Goal: Task Accomplishment & Management: Complete application form

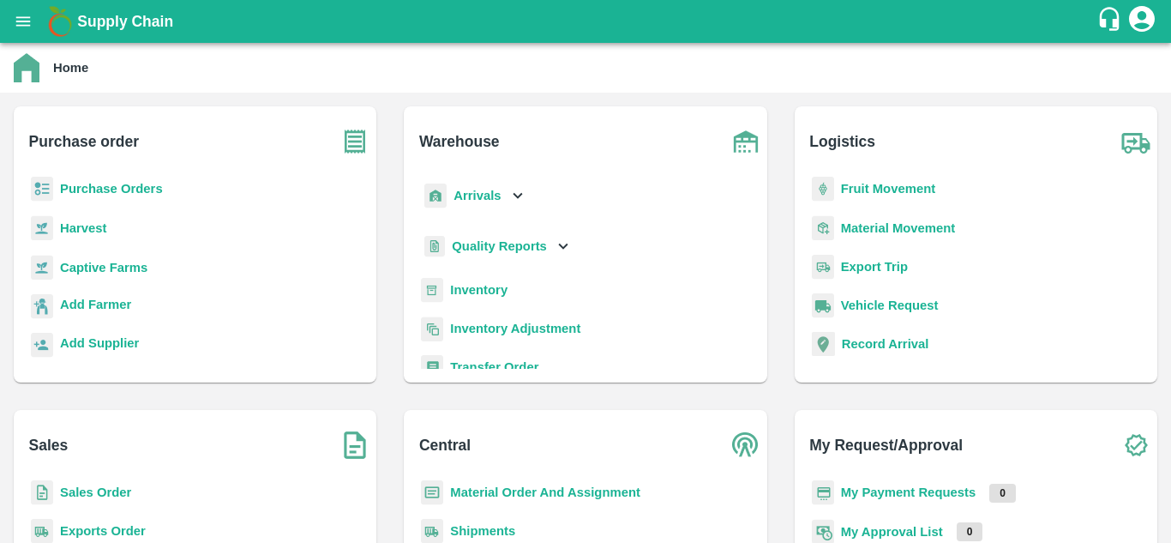
click at [879, 186] on b "Fruit Movement" at bounding box center [888, 189] width 95 height 14
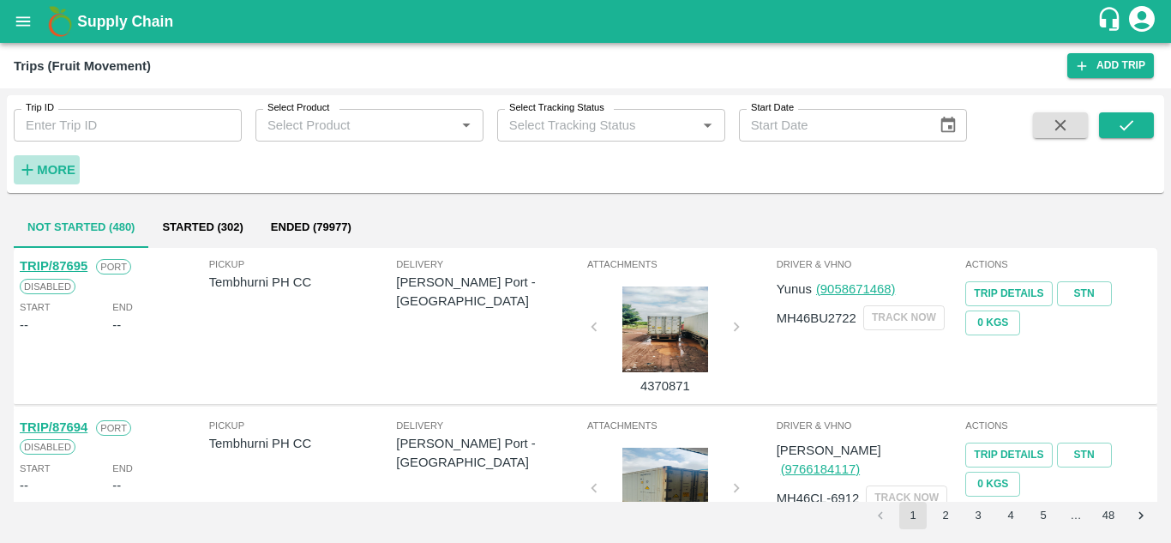
click at [53, 167] on strong "More" at bounding box center [56, 170] width 39 height 14
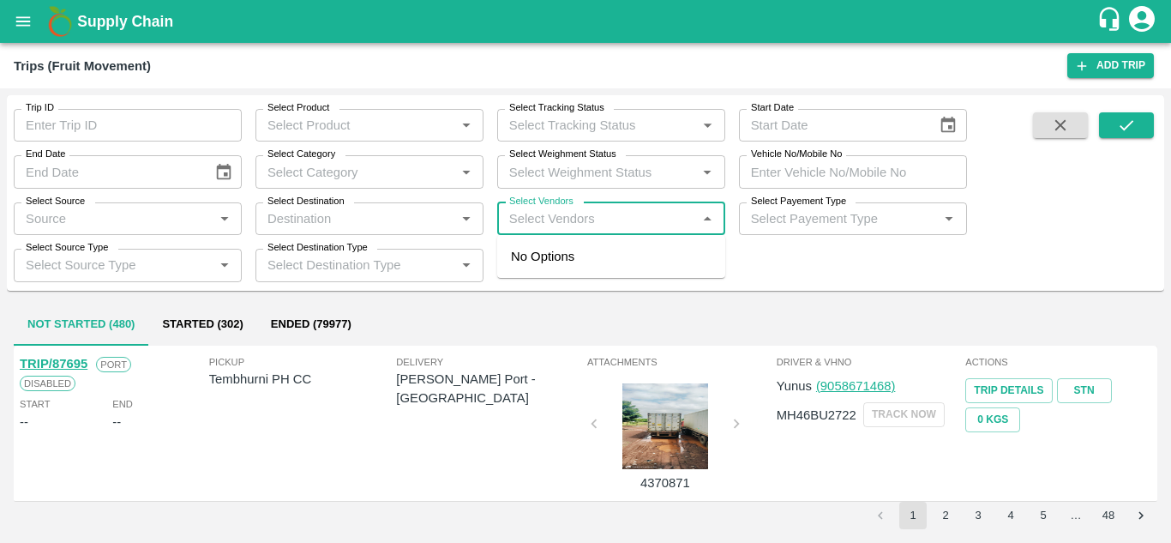
click at [555, 218] on input "Select Vendors" at bounding box center [596, 218] width 189 height 22
type input "shive"
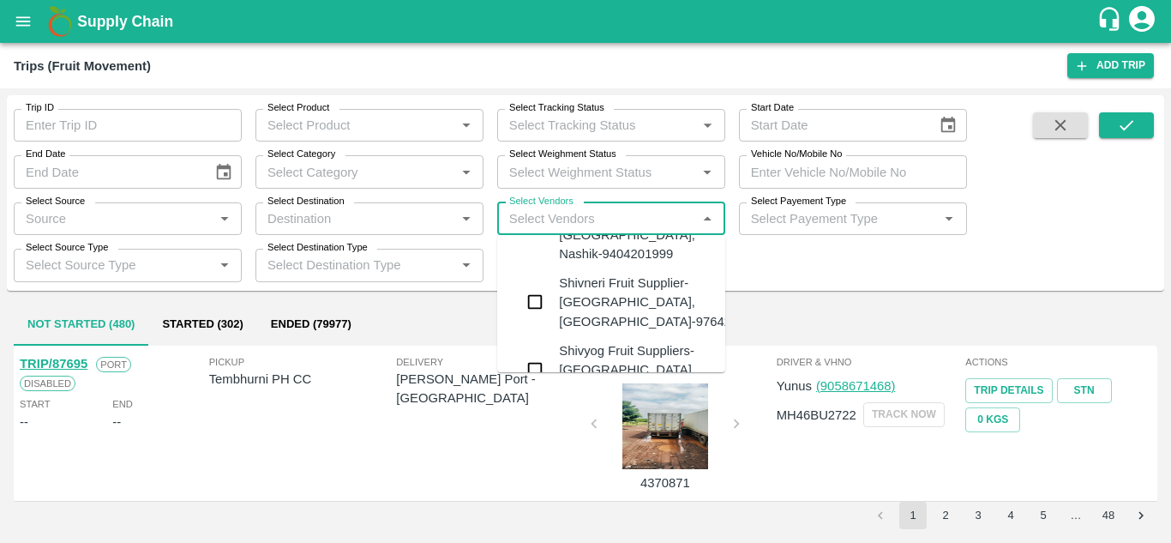
scroll to position [588, 0]
click at [605, 281] on div "Shivneri Fruit Supplier-Surli, Solapur-9764240949" at bounding box center [662, 302] width 207 height 57
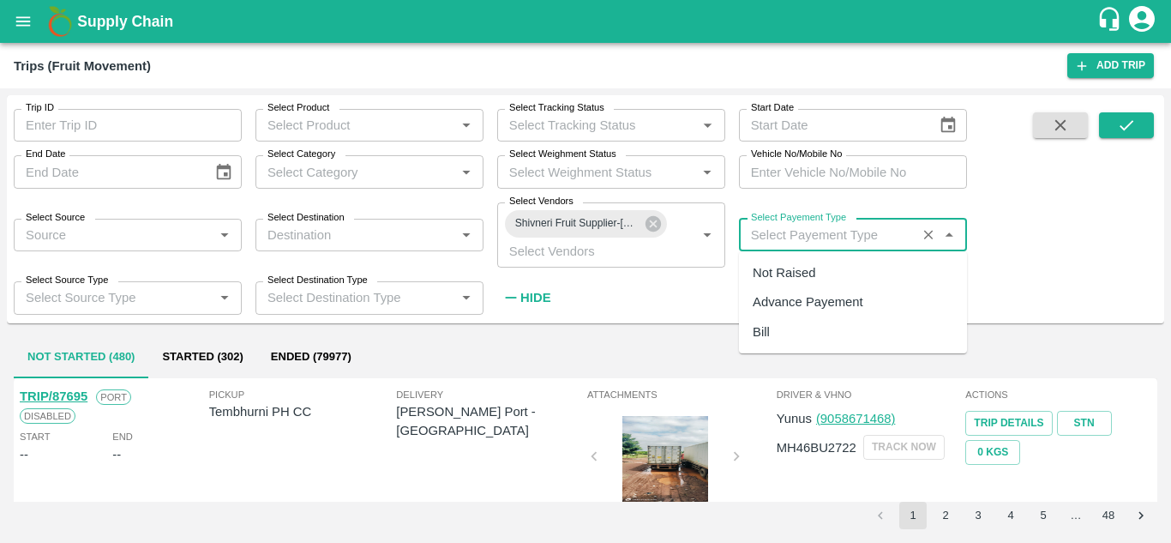
click at [796, 236] on input "Select Payement Type" at bounding box center [827, 235] width 167 height 22
click at [775, 278] on div "Not Raised" at bounding box center [784, 272] width 63 height 19
type input "Not Raised"
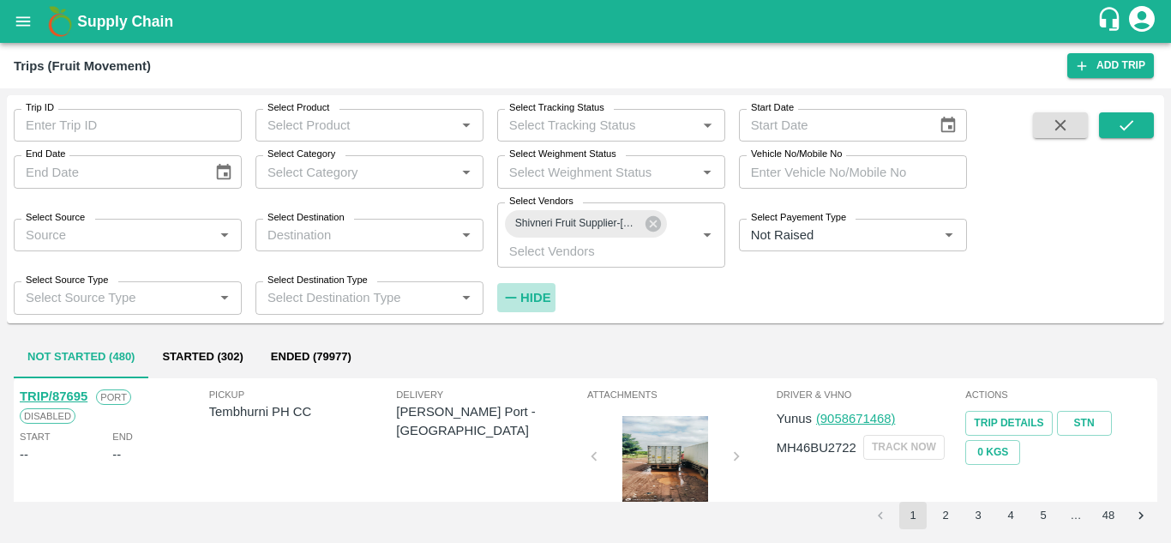
click at [530, 302] on strong "Hide" at bounding box center [535, 298] width 30 height 14
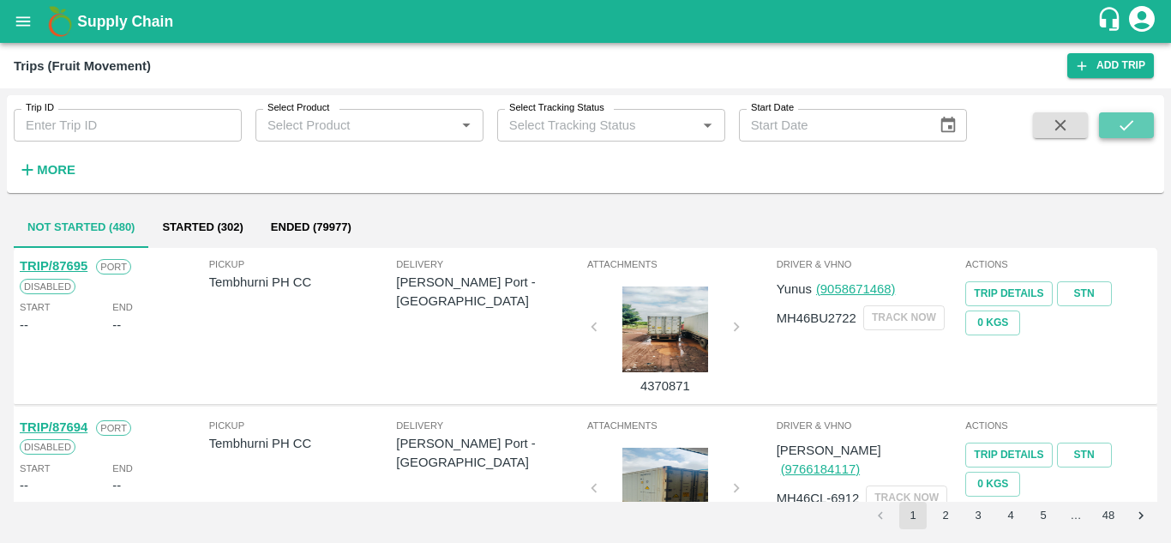
click at [1133, 123] on icon "submit" at bounding box center [1126, 125] width 19 height 19
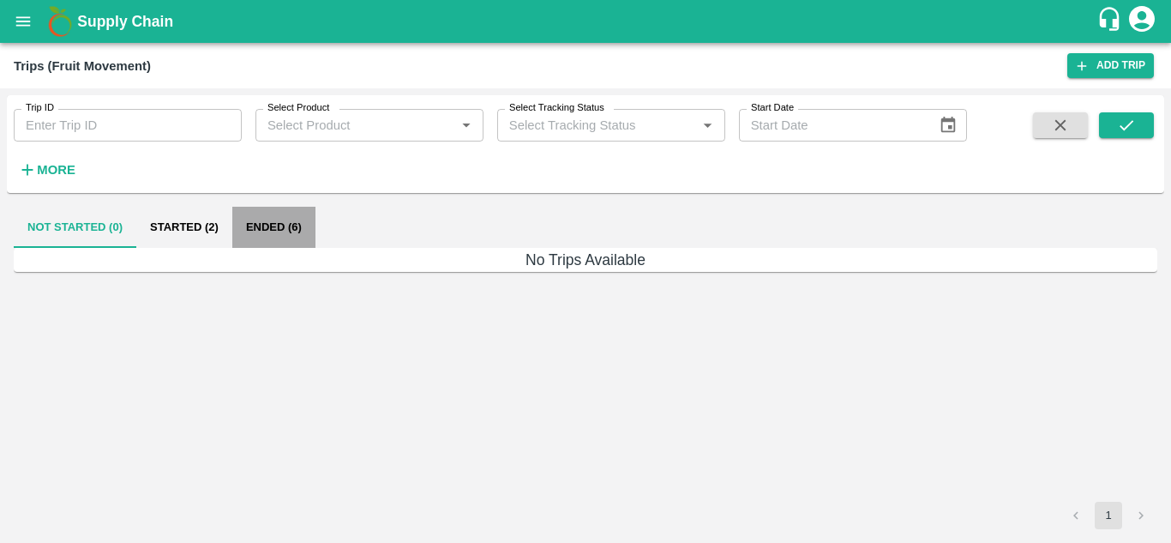
click at [271, 223] on button "Ended (6)" at bounding box center [273, 227] width 83 height 41
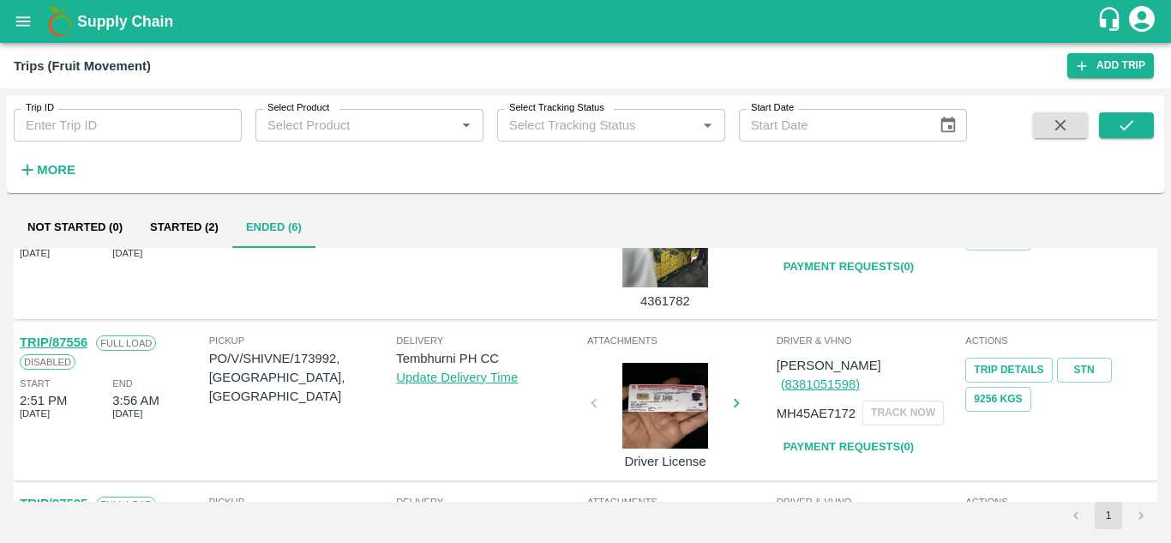
scroll to position [711, 0]
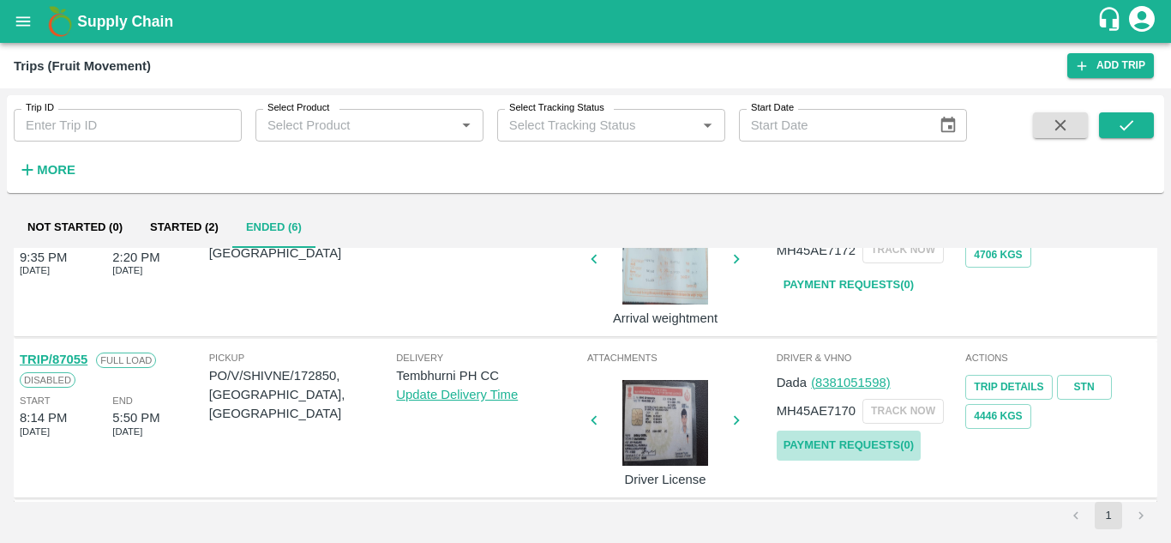
click at [865, 447] on link "Payment Requests( 0 )" at bounding box center [849, 445] width 144 height 30
click at [45, 165] on strong "More" at bounding box center [56, 170] width 39 height 14
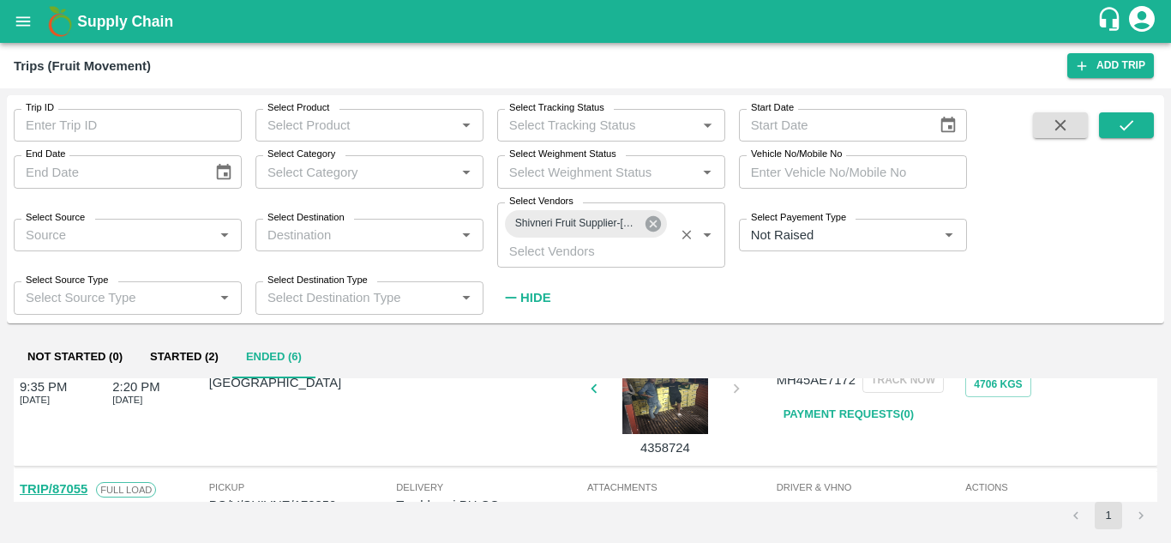
click at [649, 224] on icon at bounding box center [653, 223] width 15 height 15
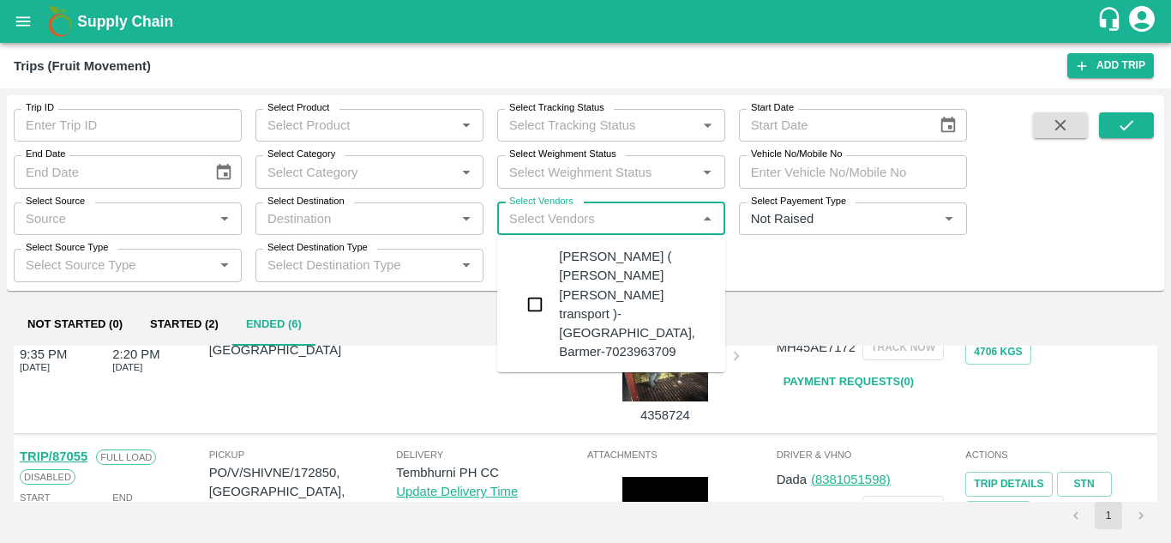
click at [525, 209] on input "Select Vendors" at bounding box center [596, 218] width 189 height 22
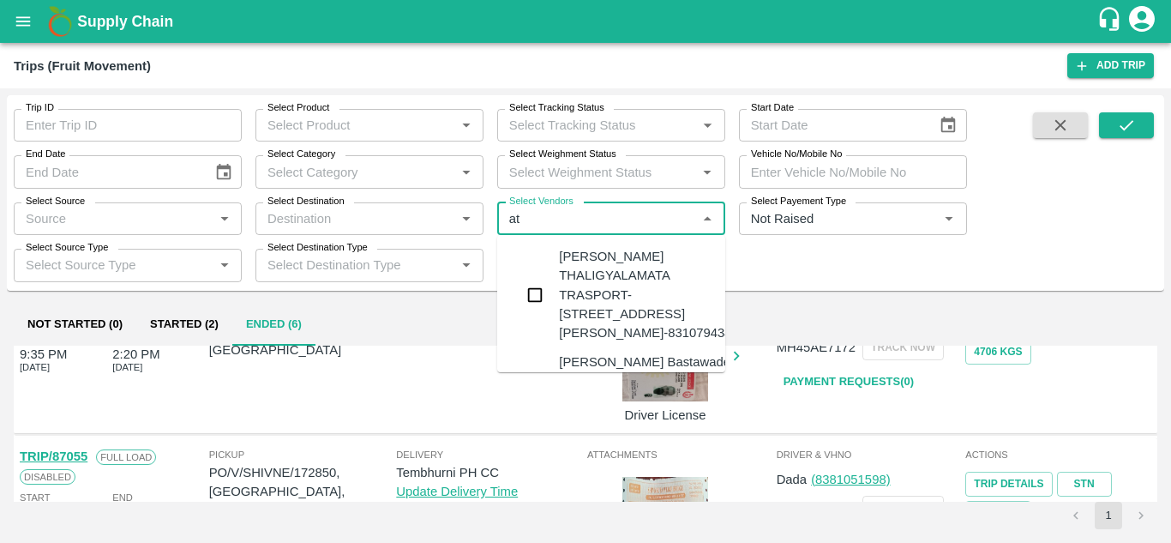
type input "a"
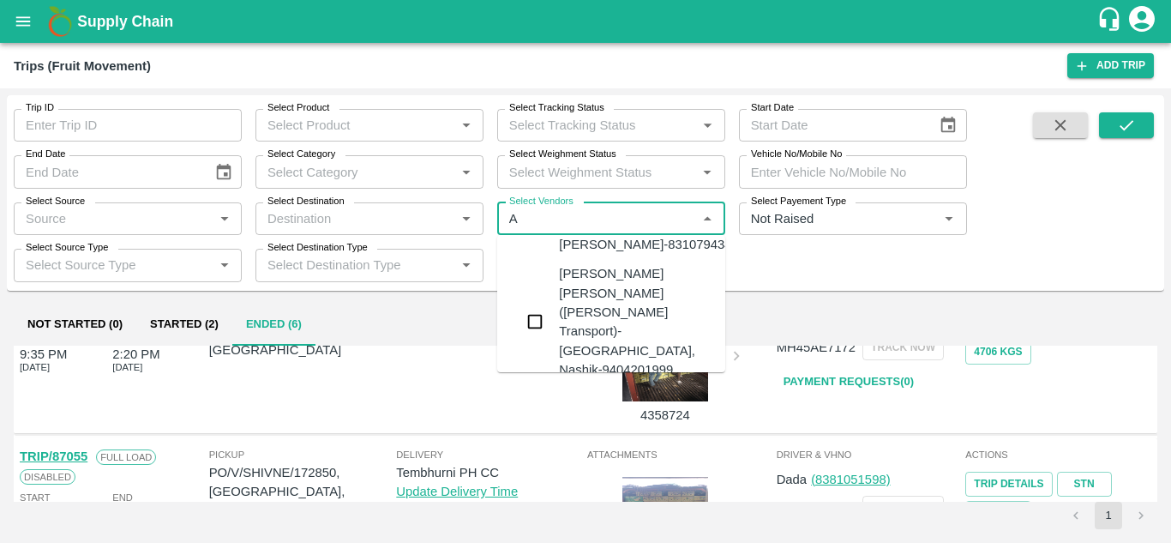
scroll to position [0, 0]
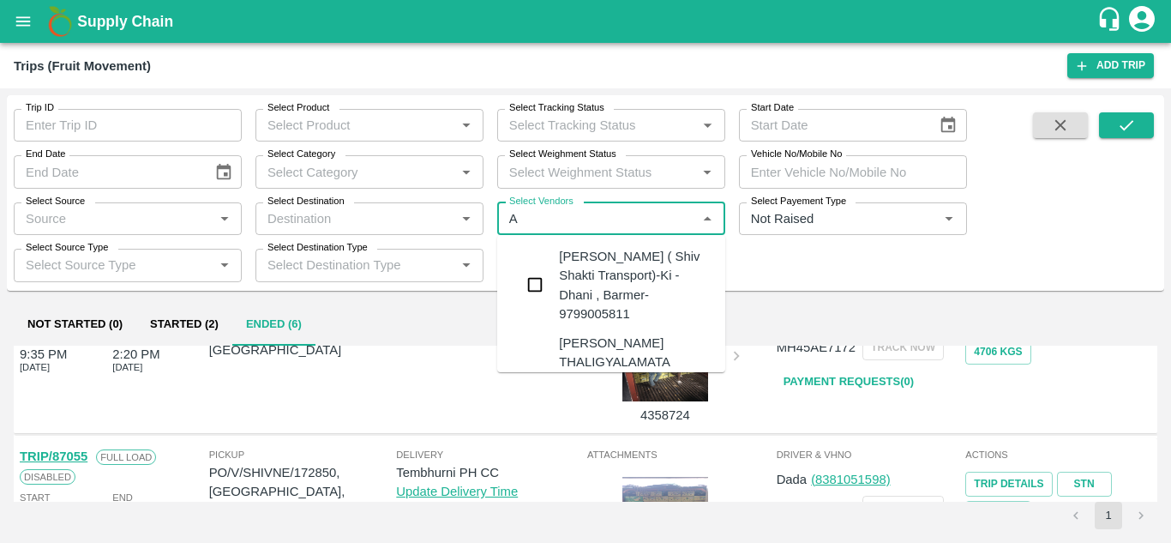
type input "A"
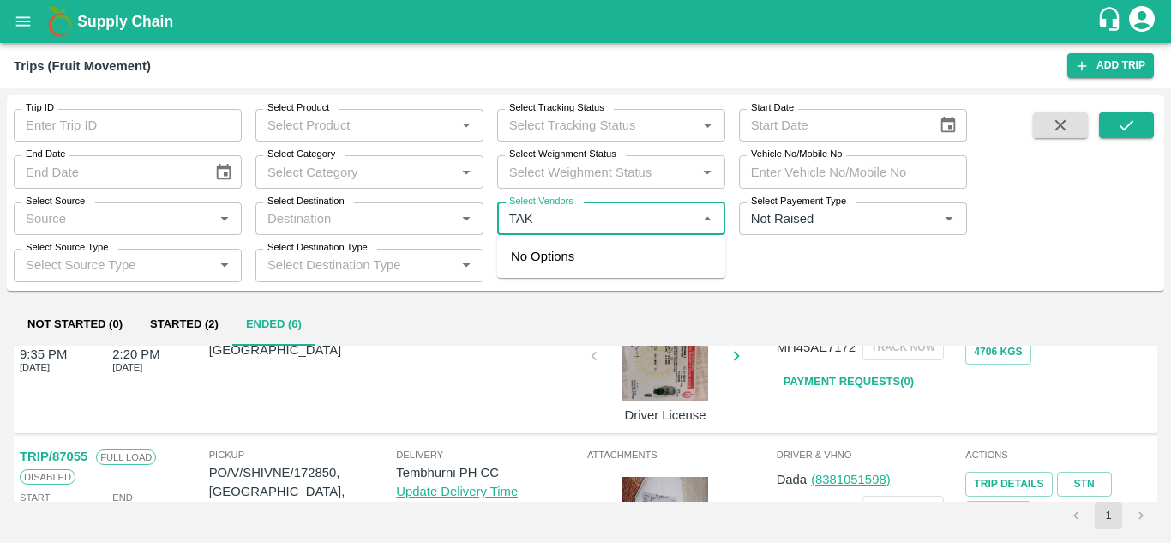
type input "TAKI"
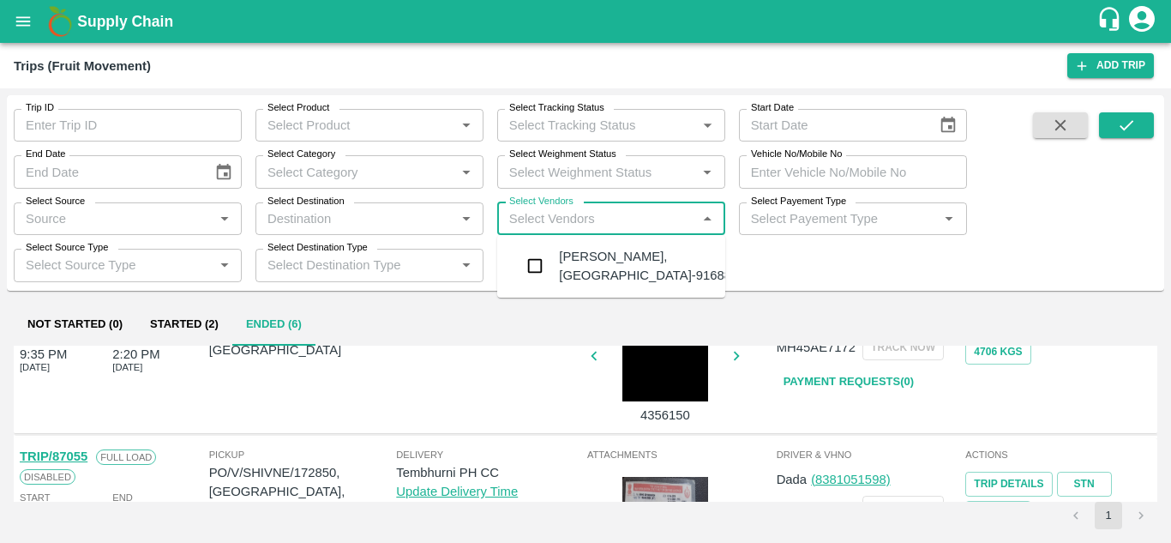
click at [598, 265] on div "Ajinkya Haridas Takik-Wangi, Solapur-9168800742" at bounding box center [662, 266] width 207 height 39
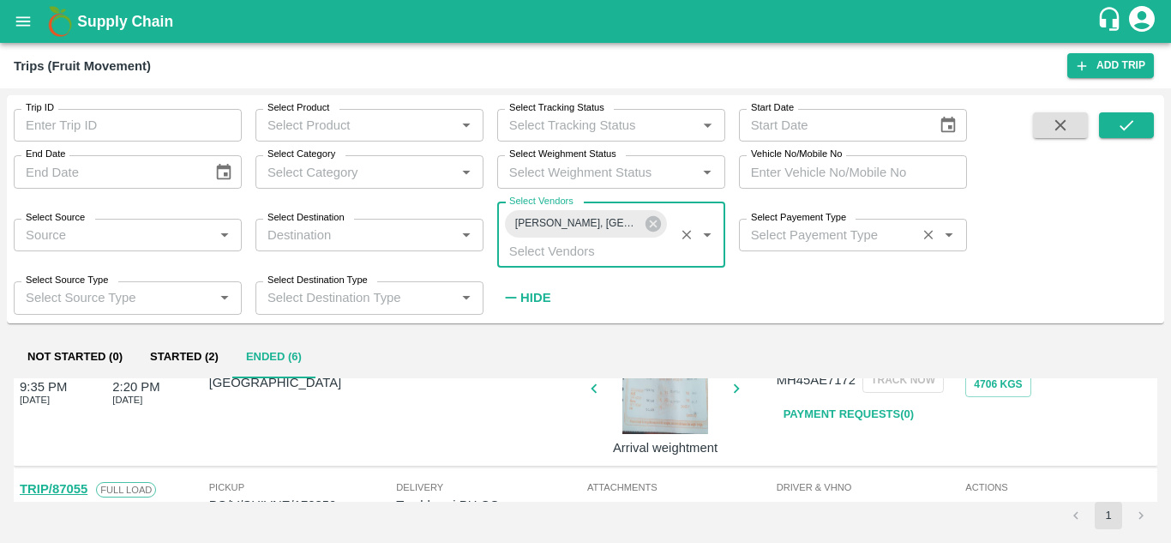
click at [748, 239] on input "Select Payement Type" at bounding box center [827, 235] width 167 height 22
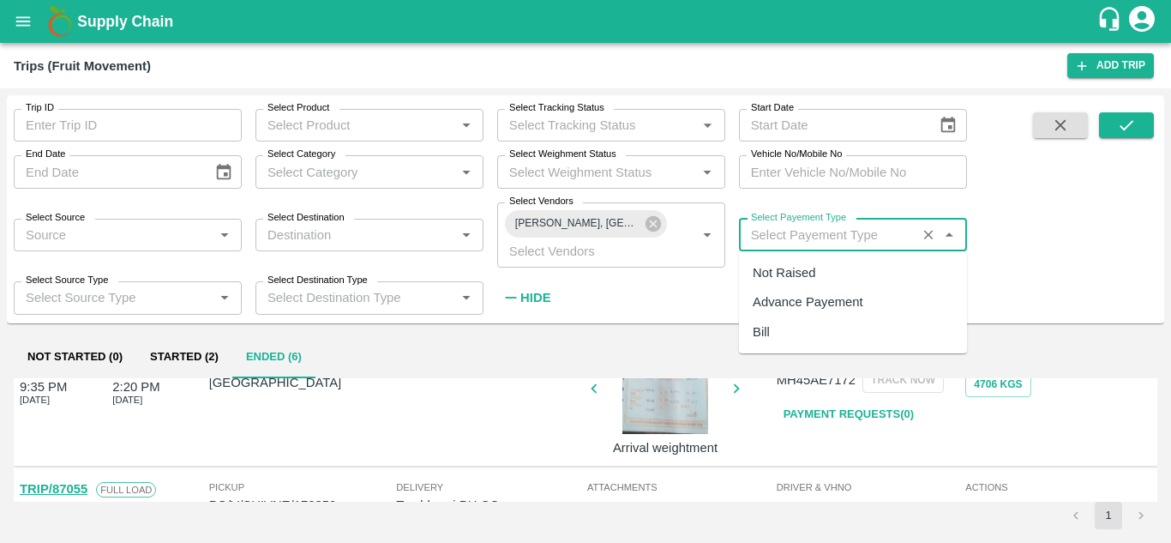
click at [773, 272] on div "Not Raised" at bounding box center [784, 272] width 63 height 19
type input "Not Raised"
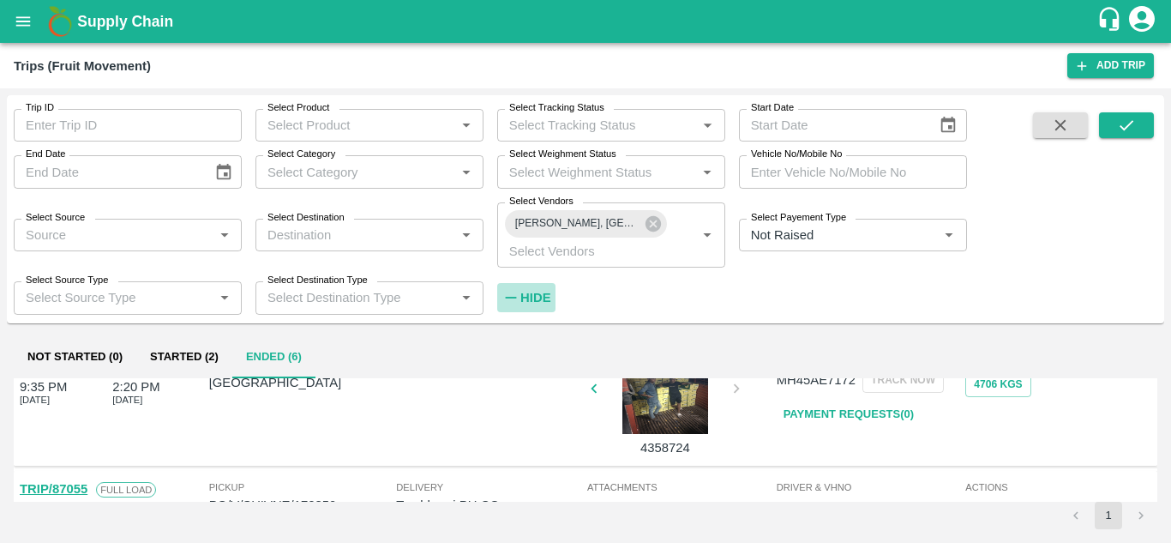
click at [531, 298] on strong "Hide" at bounding box center [535, 298] width 30 height 14
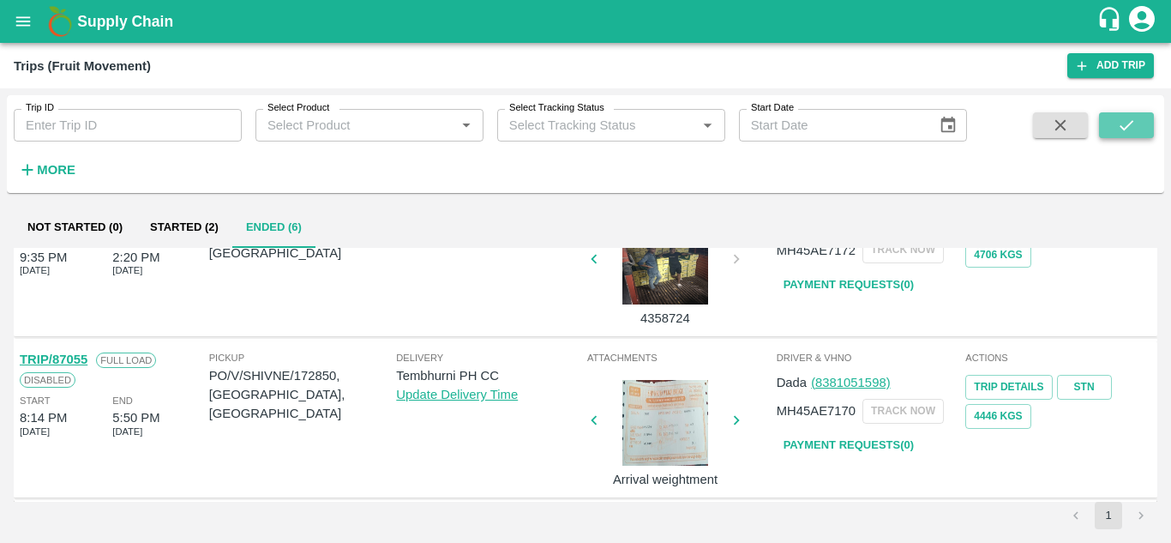
click at [1135, 123] on icon "submit" at bounding box center [1126, 125] width 19 height 19
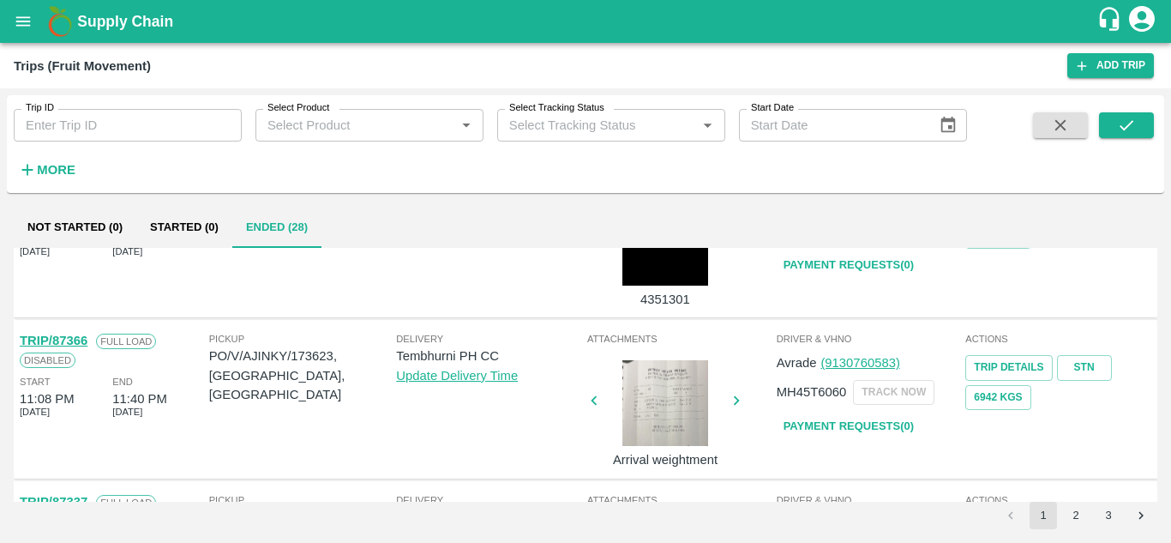
scroll to position [1354, 0]
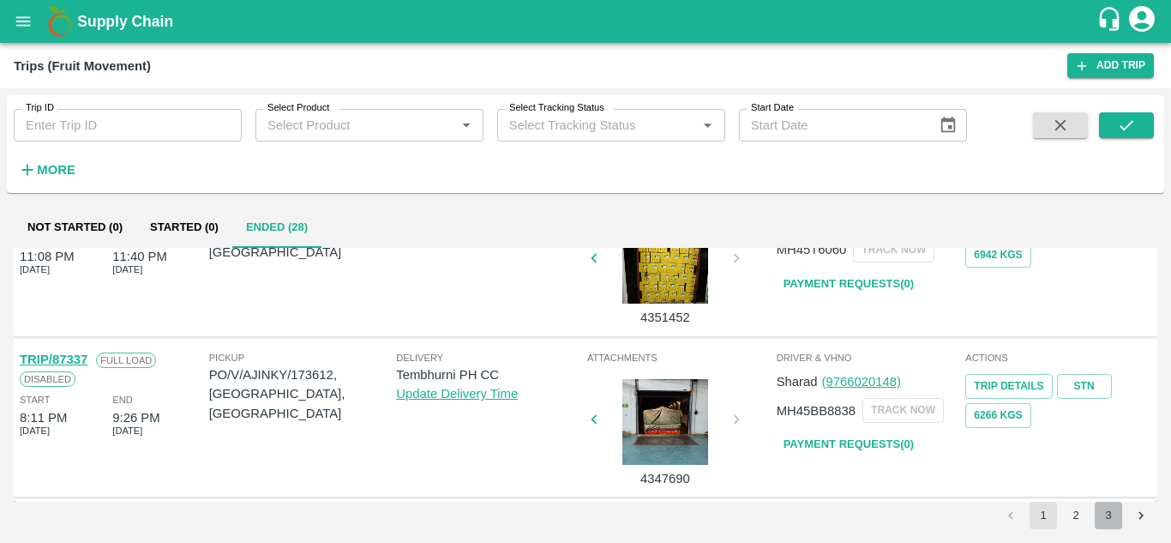
click at [1114, 513] on button "3" at bounding box center [1108, 514] width 27 height 27
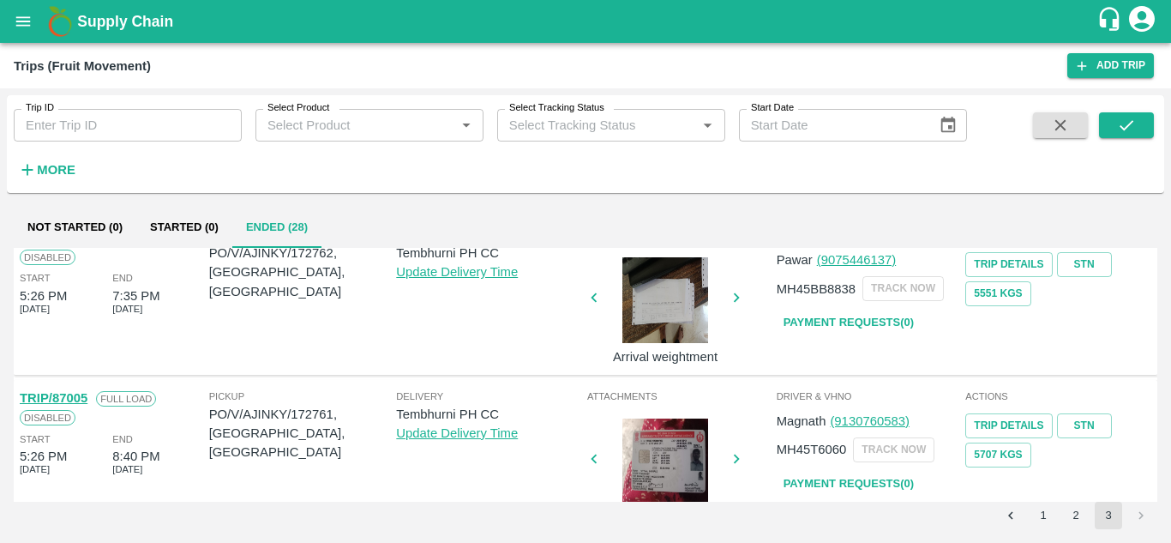
scroll to position [0, 0]
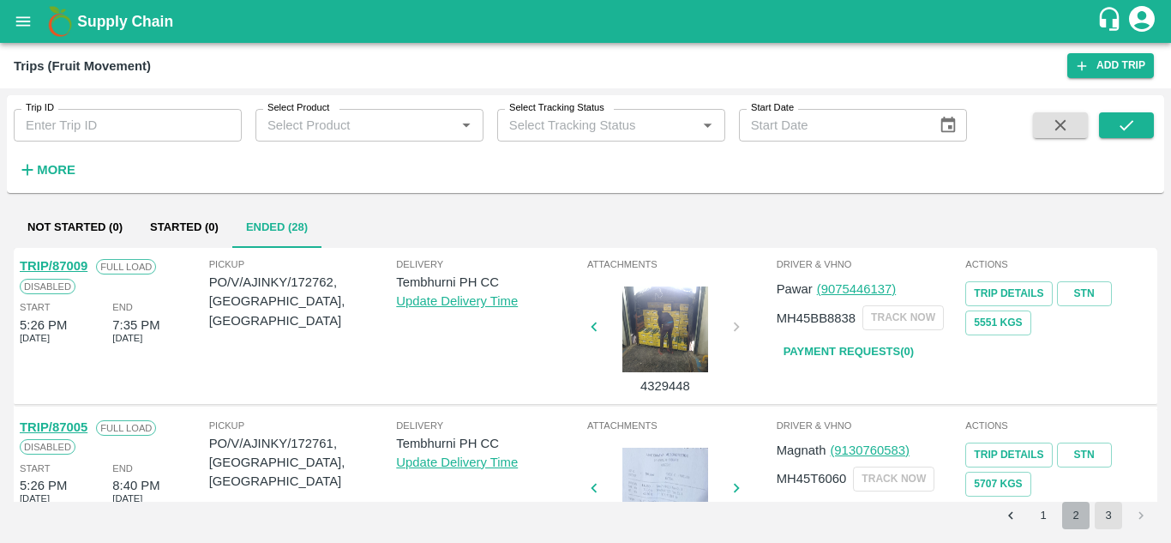
click at [1070, 519] on button "2" at bounding box center [1075, 514] width 27 height 27
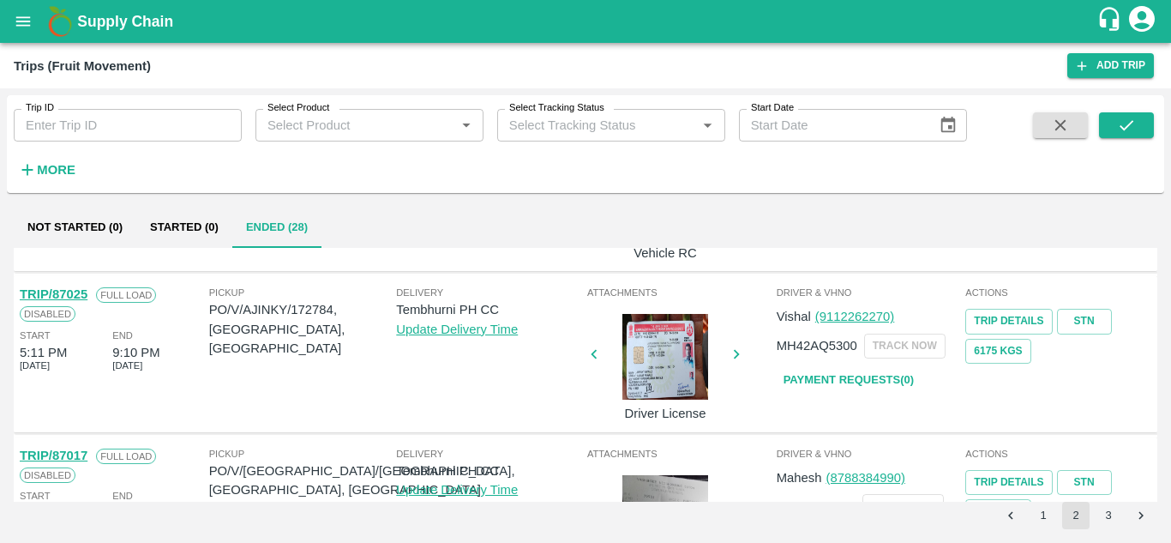
scroll to position [1354, 0]
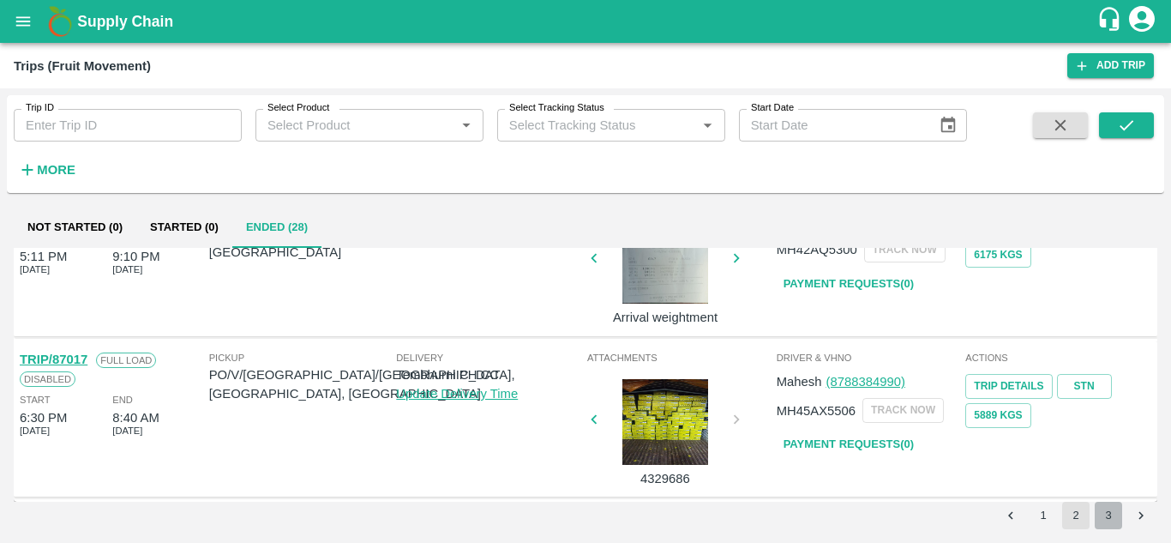
click at [1107, 517] on button "3" at bounding box center [1108, 514] width 27 height 27
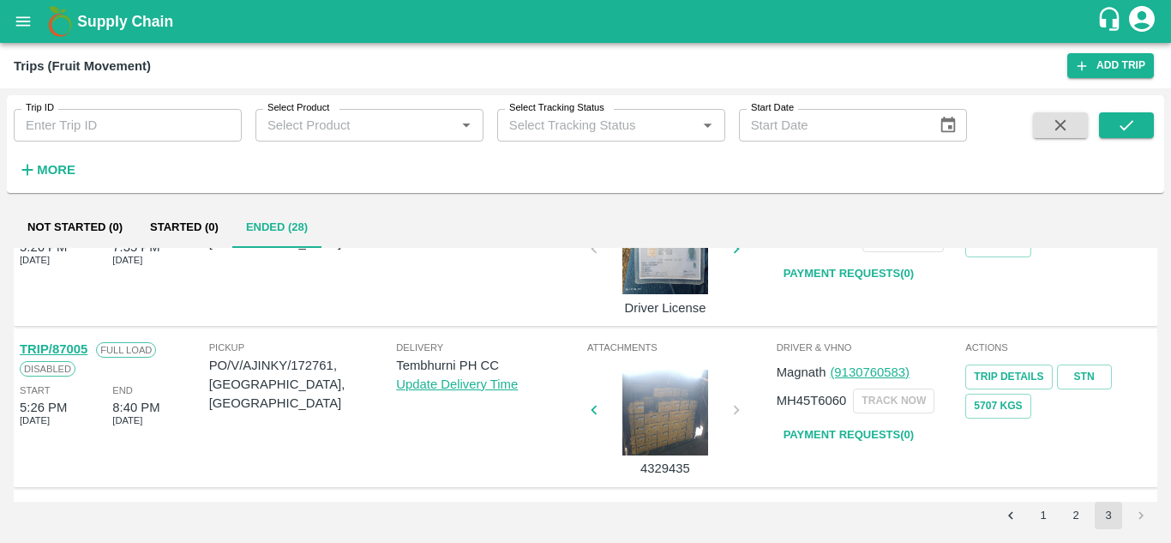
scroll to position [0, 0]
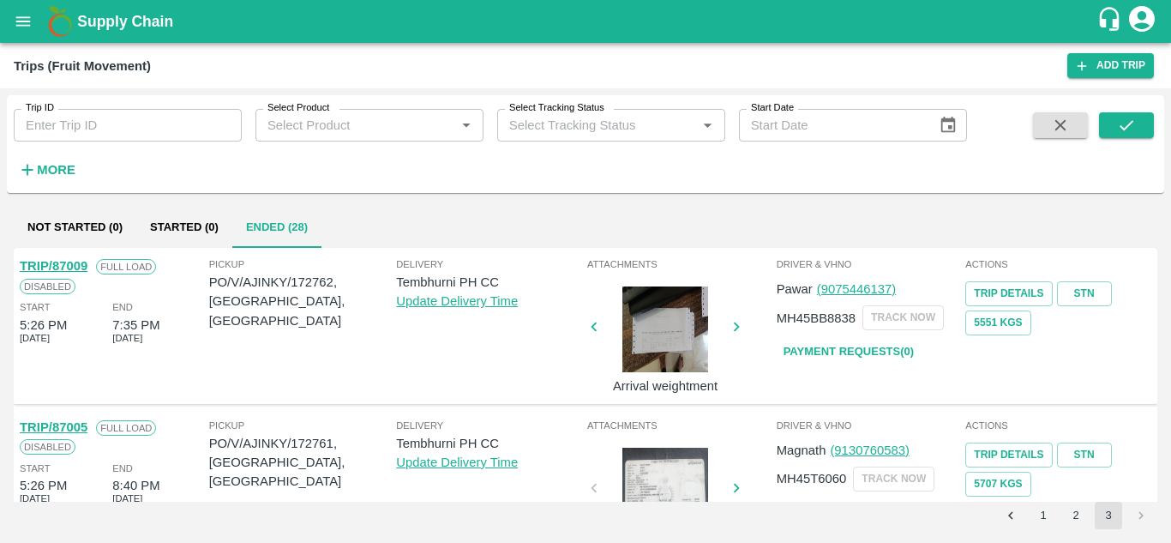
click at [1080, 514] on button "2" at bounding box center [1075, 514] width 27 height 27
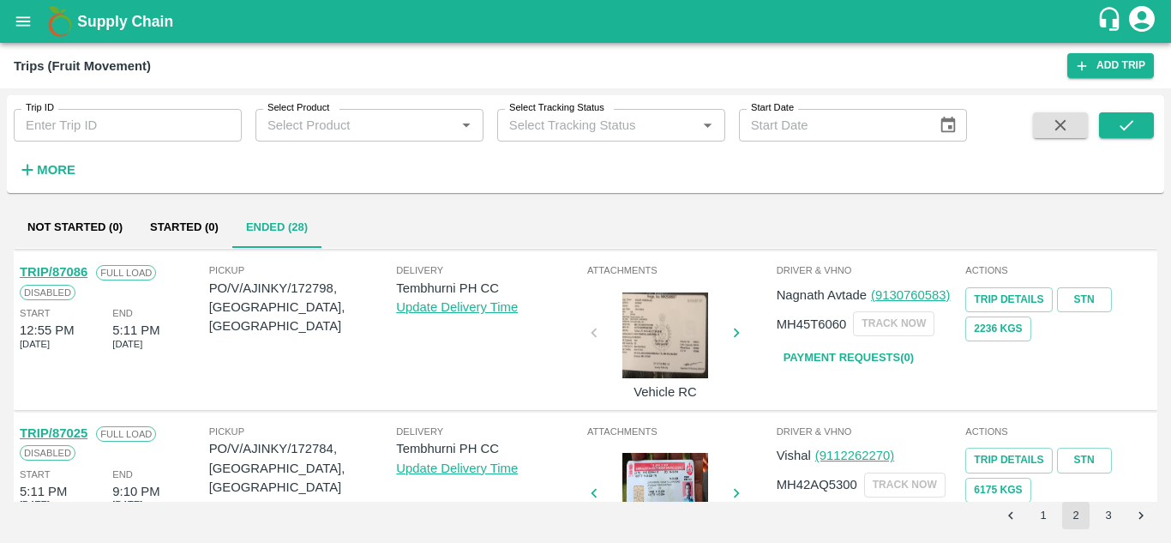
scroll to position [1120, 0]
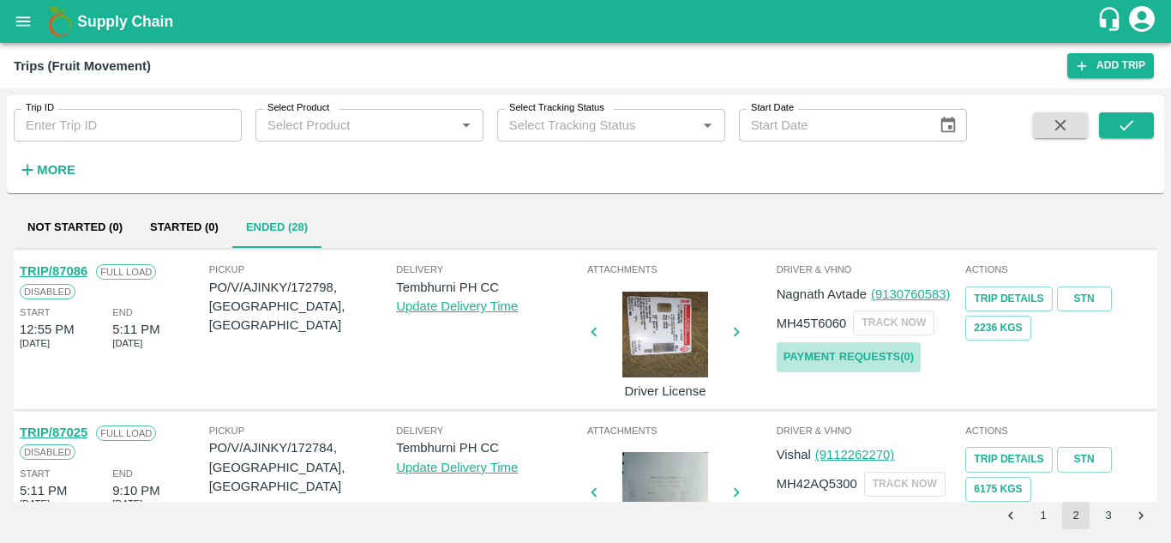
click at [834, 354] on link "Payment Requests( 0 )" at bounding box center [849, 357] width 144 height 30
click at [1126, 134] on icon "submit" at bounding box center [1126, 125] width 19 height 19
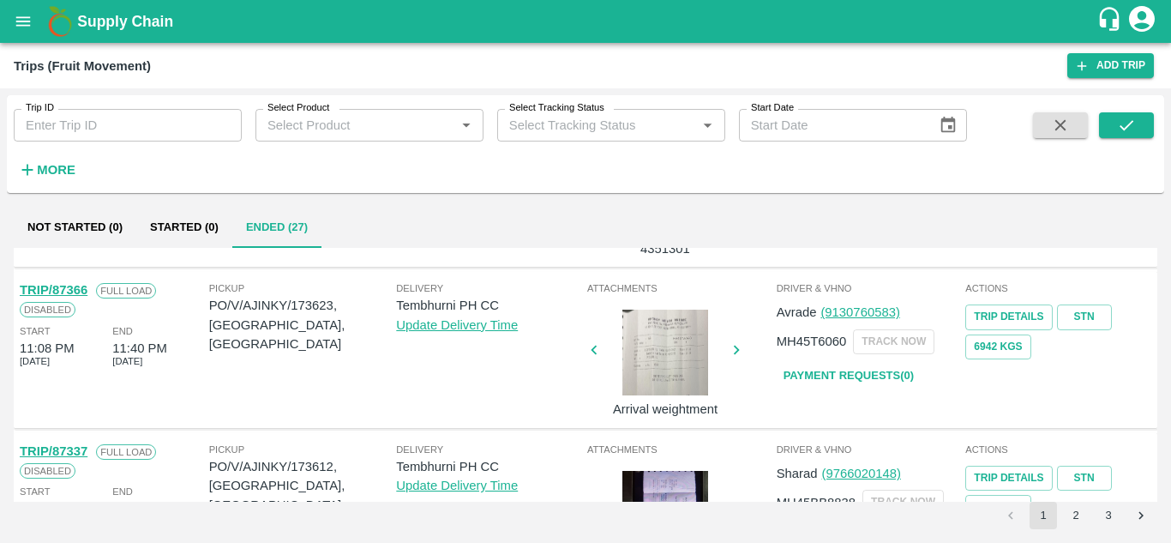
scroll to position [1354, 0]
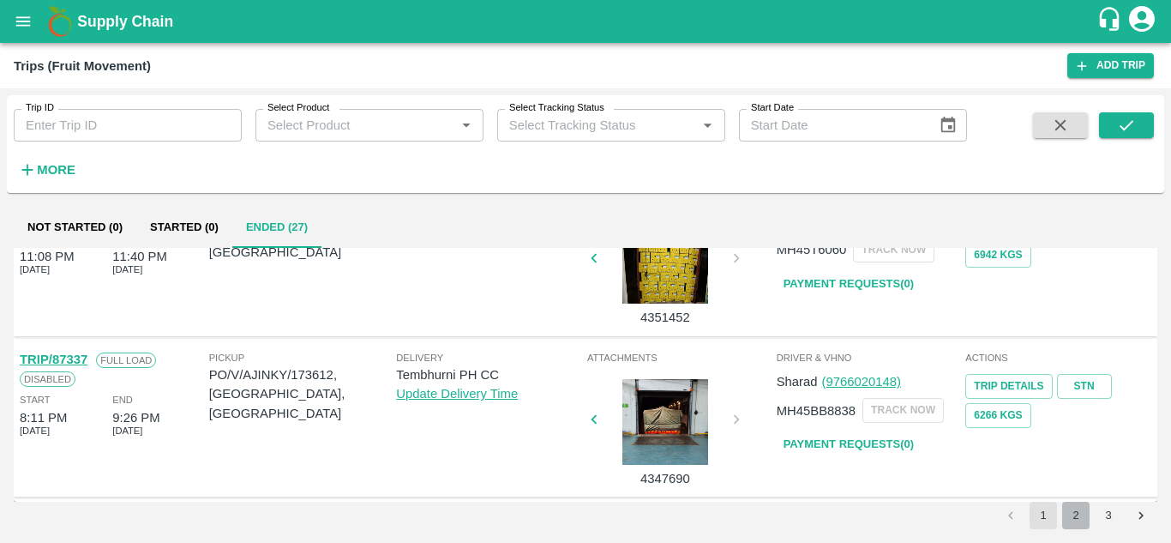
click at [1078, 521] on button "2" at bounding box center [1075, 514] width 27 height 27
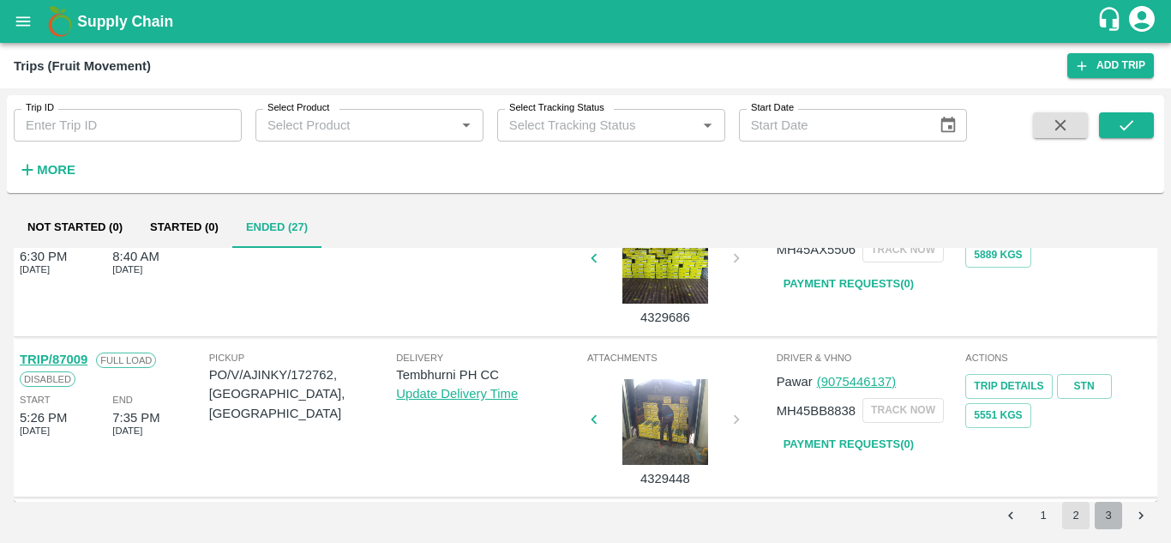
click at [1104, 512] on button "3" at bounding box center [1108, 514] width 27 height 27
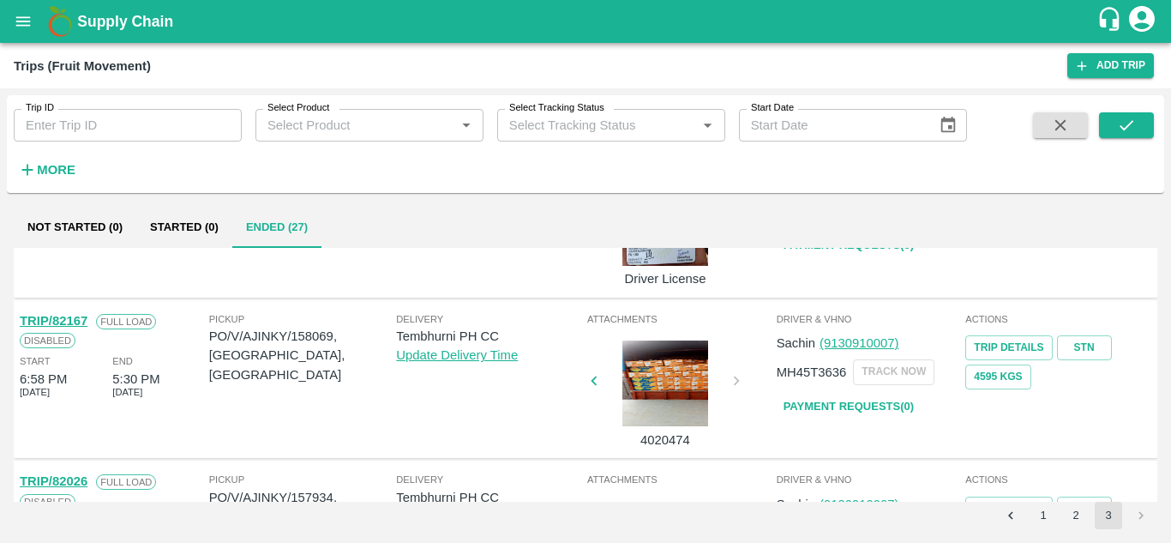
scroll to position [590, 0]
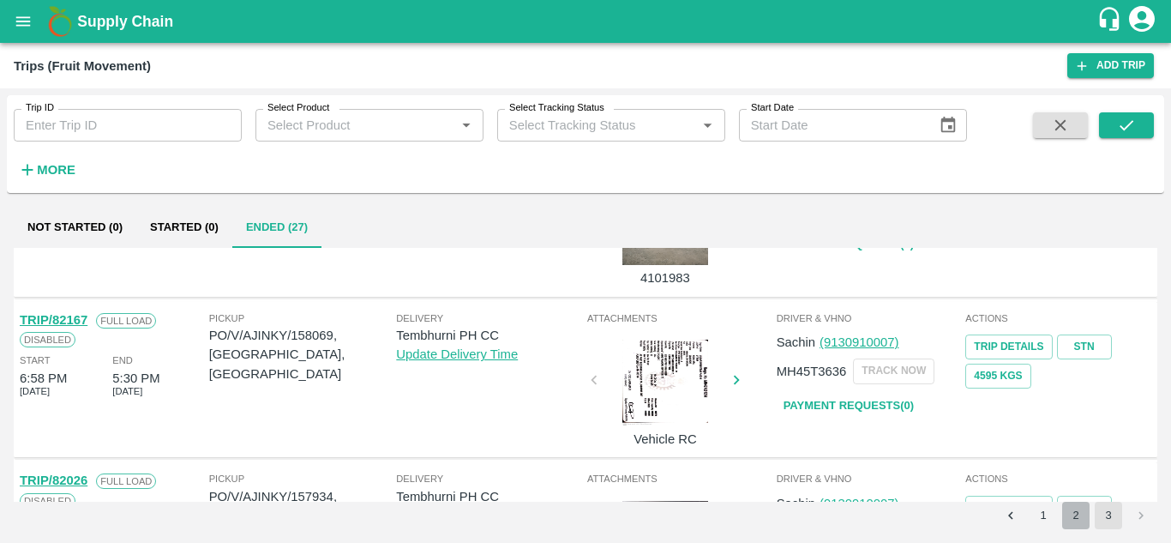
click at [1071, 519] on button "2" at bounding box center [1075, 514] width 27 height 27
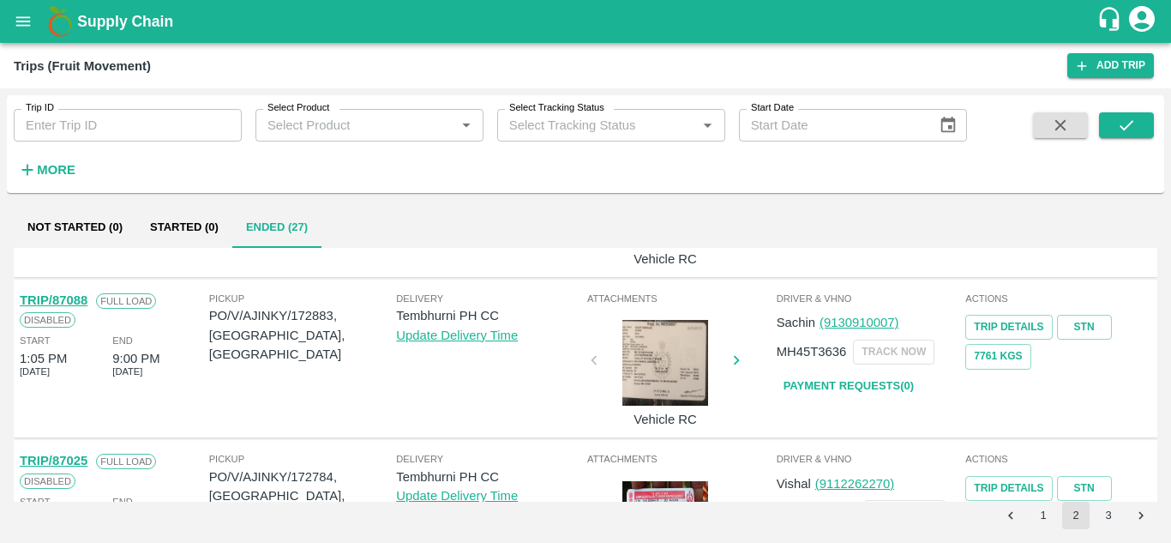
scroll to position [932, 0]
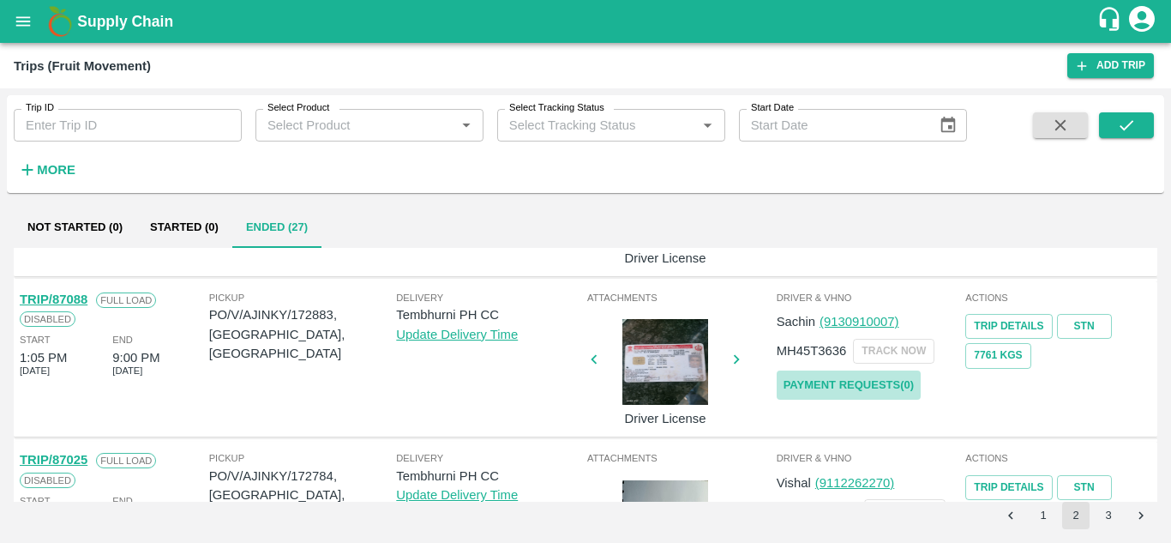
click at [845, 389] on link "Payment Requests( 0 )" at bounding box center [849, 385] width 144 height 30
click at [1154, 119] on div "Trip ID Trip ID Select Product Select Product   * Select Tracking Status Select…" at bounding box center [585, 144] width 1157 height 84
click at [1134, 122] on icon "submit" at bounding box center [1126, 125] width 19 height 19
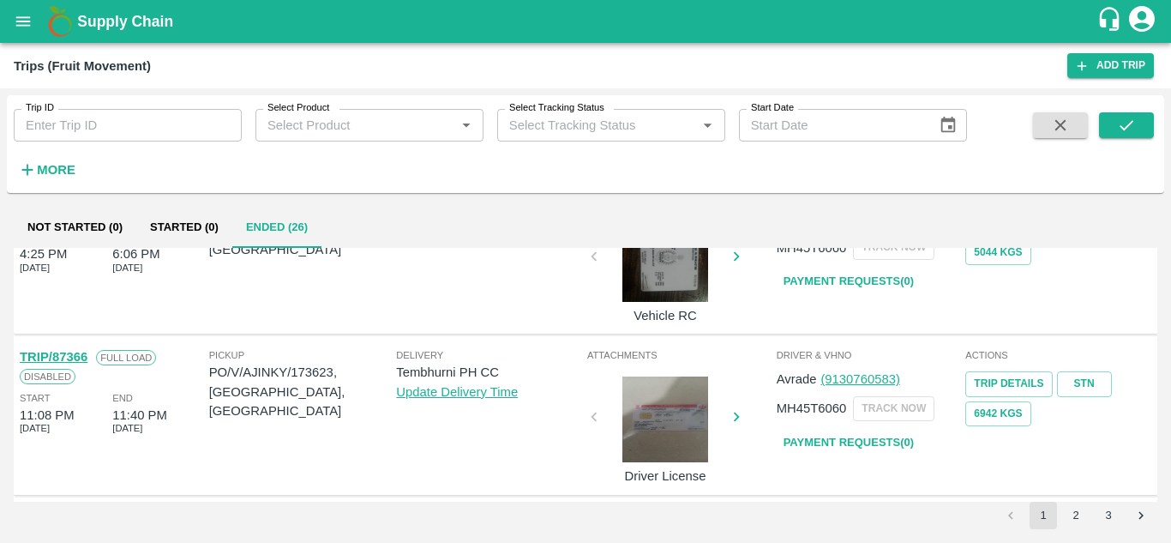
scroll to position [1354, 0]
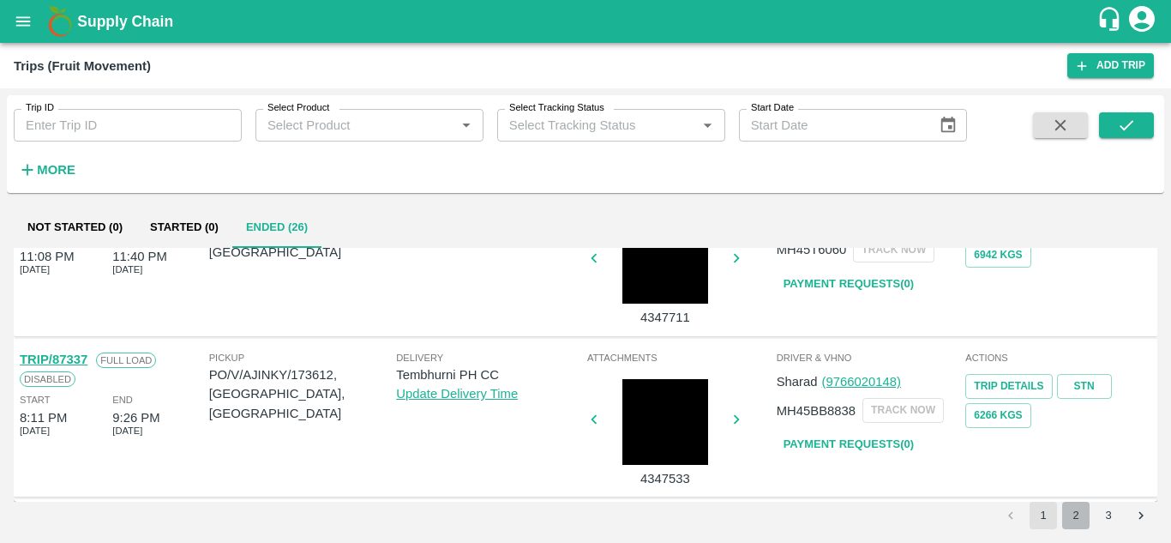
click at [1066, 522] on button "2" at bounding box center [1075, 514] width 27 height 27
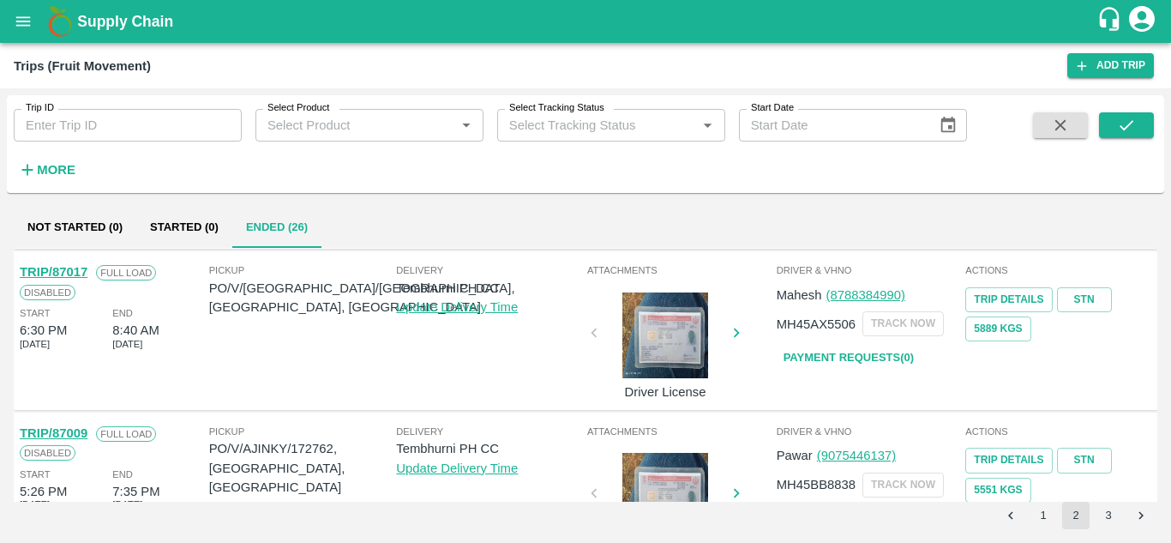
scroll to position [1119, 0]
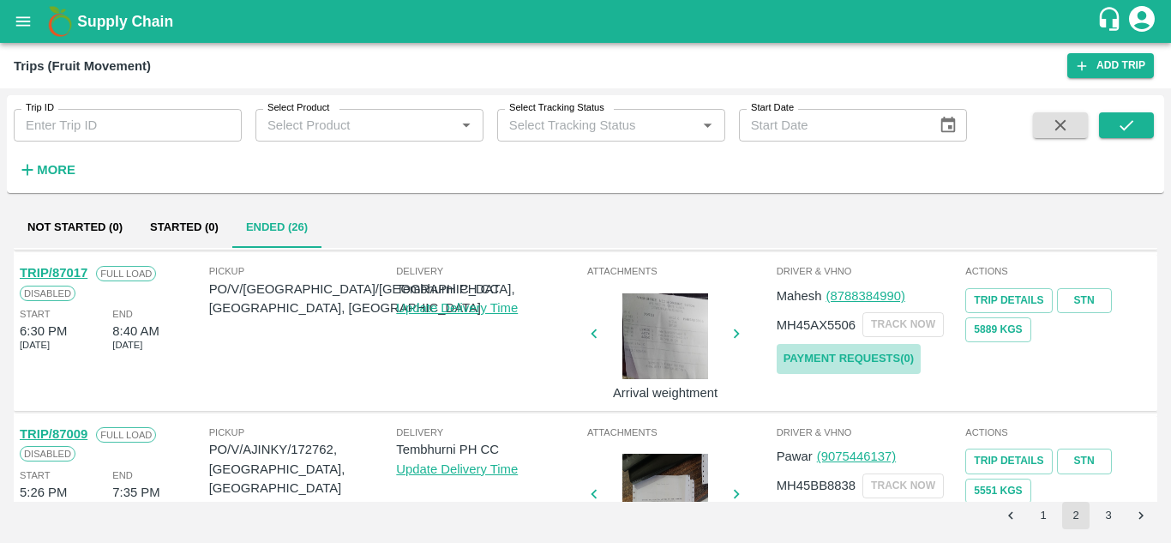
click at [846, 355] on link "Payment Requests( 0 )" at bounding box center [849, 359] width 144 height 30
click at [1119, 125] on icon "submit" at bounding box center [1126, 125] width 19 height 19
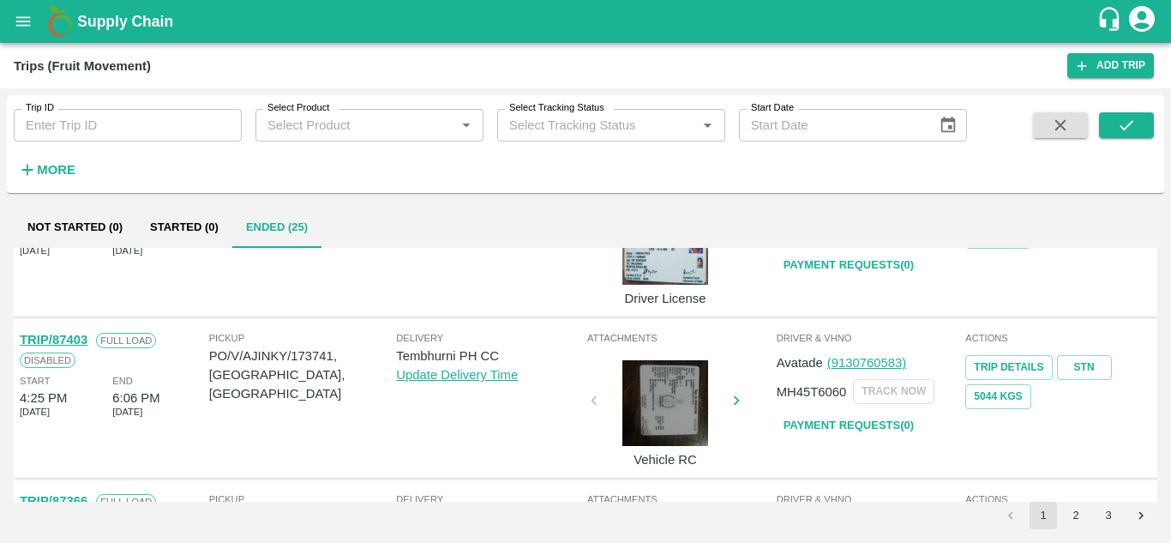
scroll to position [1354, 0]
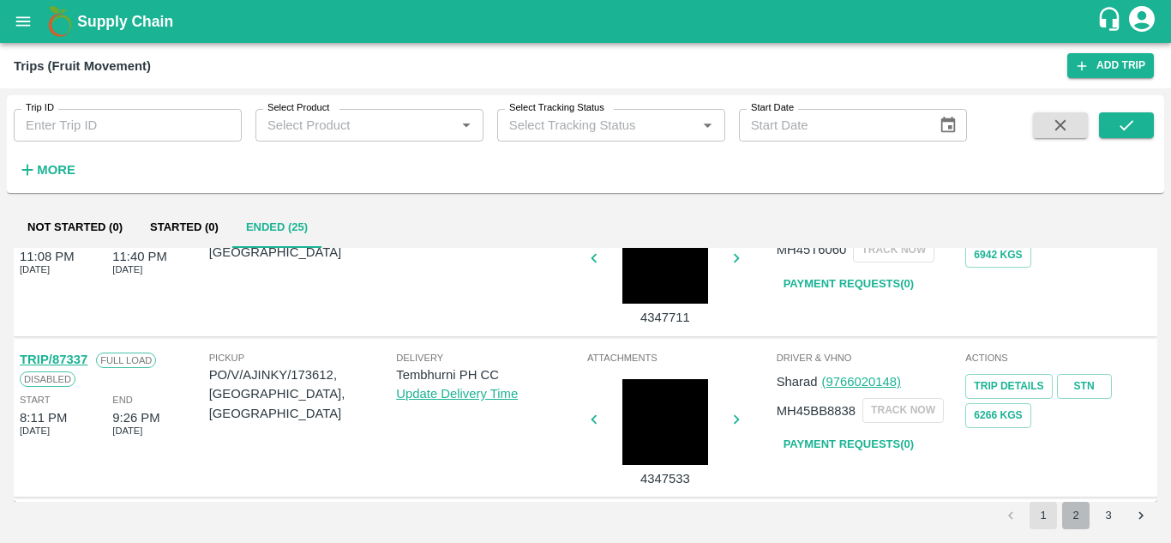
click at [1076, 515] on button "2" at bounding box center [1075, 514] width 27 height 27
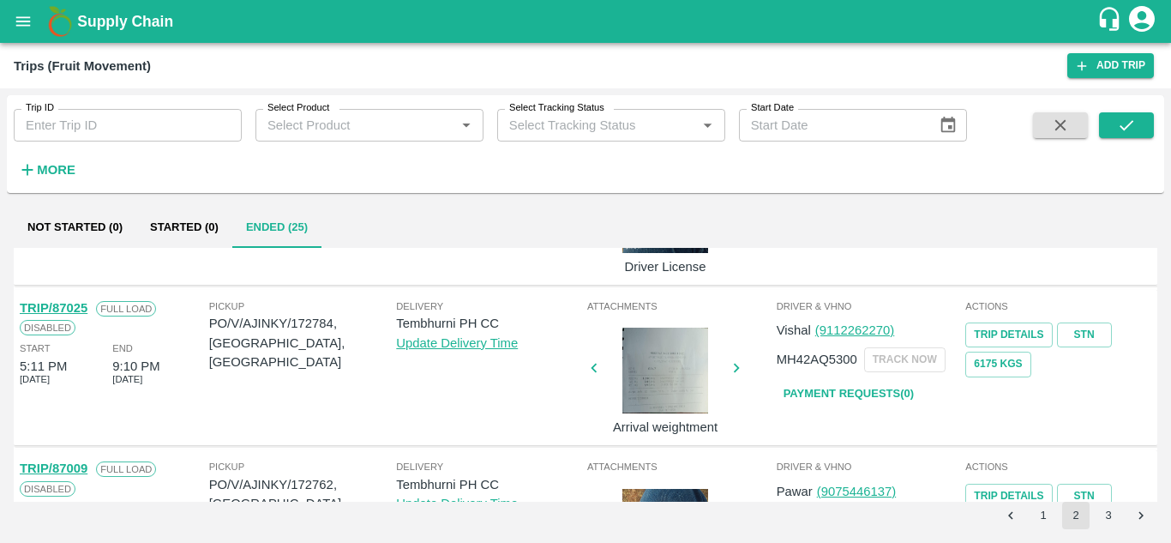
scroll to position [922, 0]
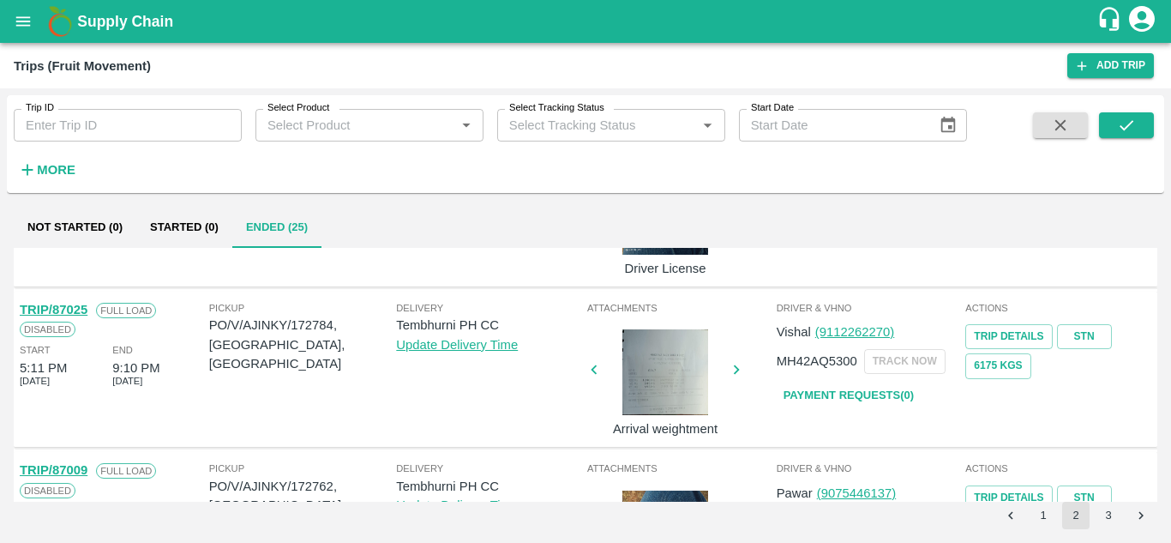
click at [888, 391] on link "Payment Requests( 0 )" at bounding box center [849, 396] width 144 height 30
click at [1126, 123] on icon "submit" at bounding box center [1126, 125] width 19 height 19
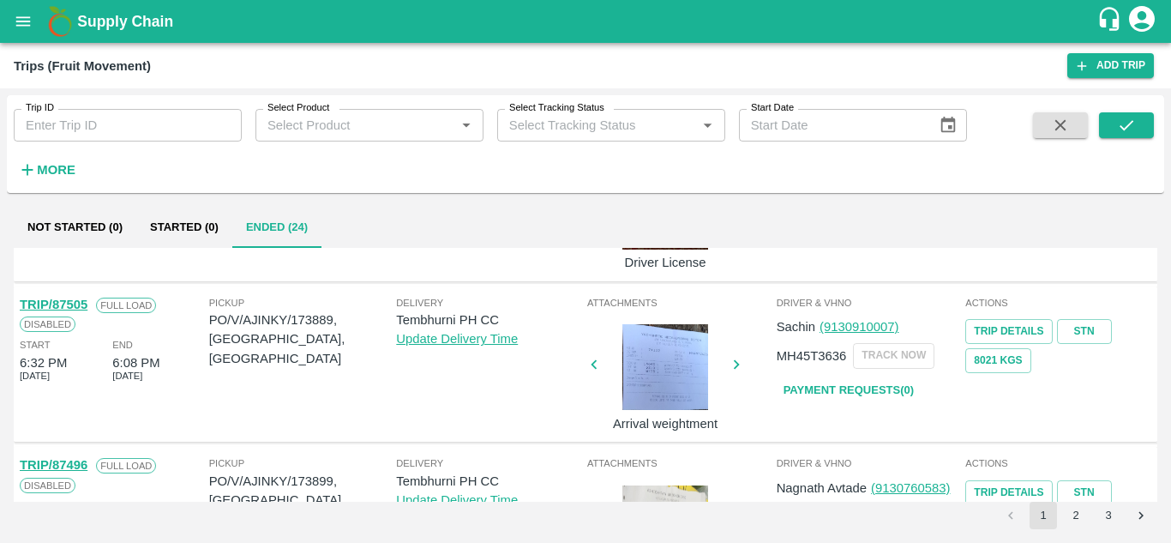
scroll to position [777, 0]
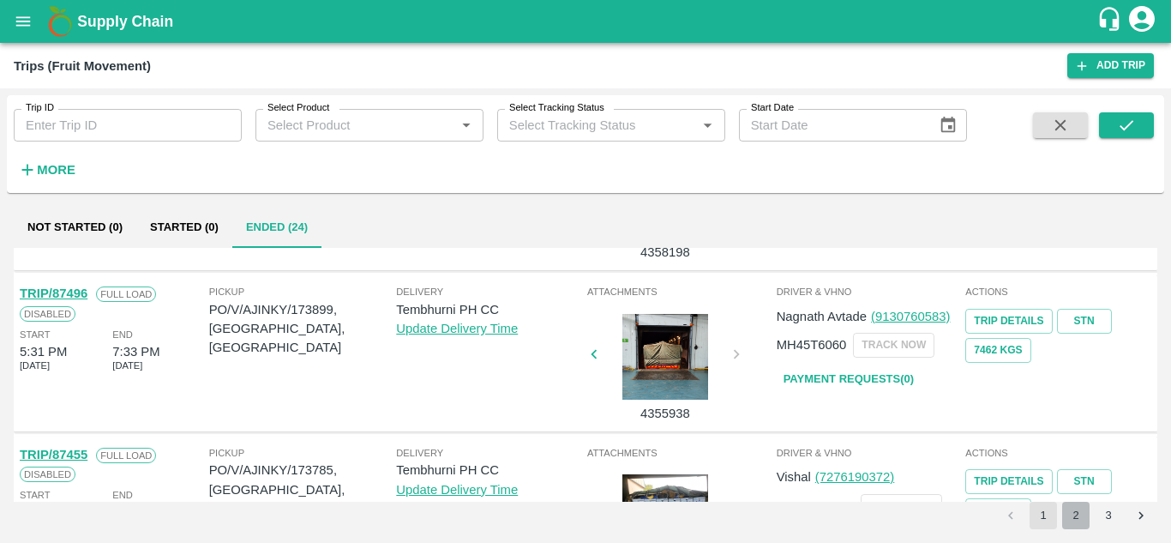
click at [1071, 512] on button "2" at bounding box center [1075, 514] width 27 height 27
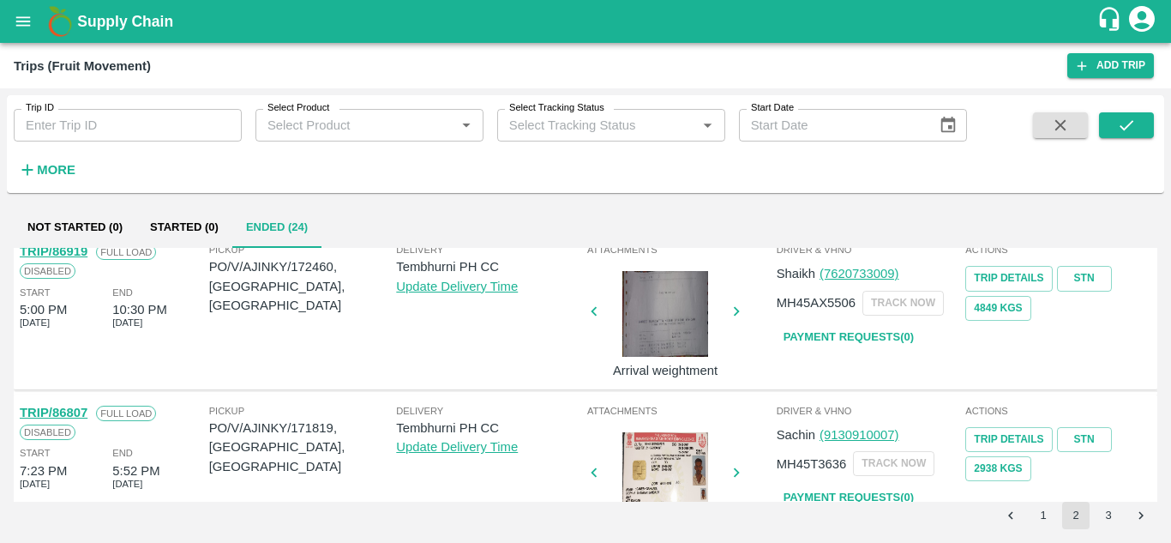
scroll to position [1310, 0]
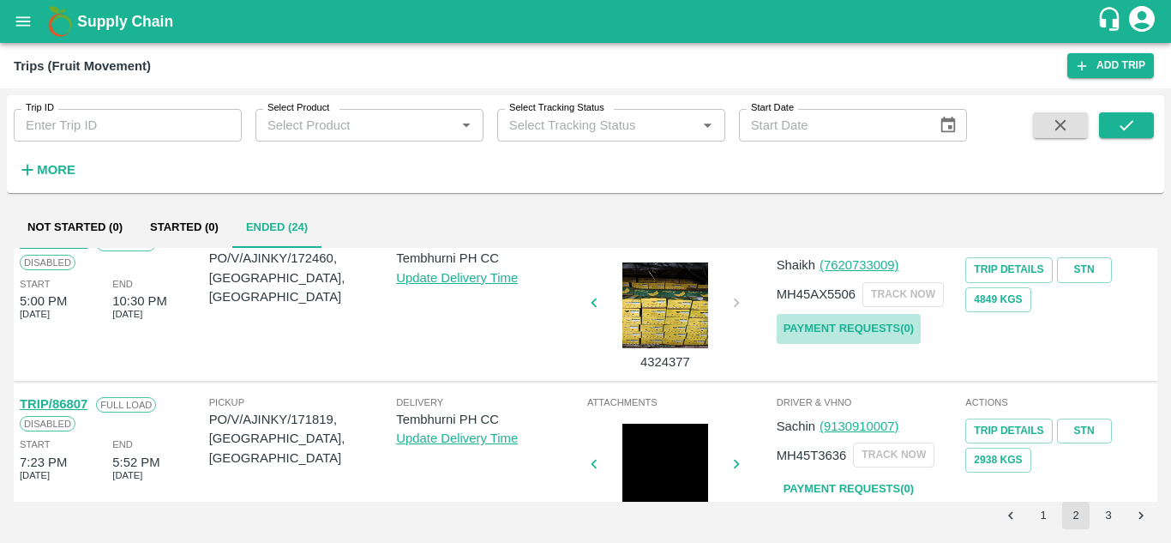
click at [829, 324] on link "Payment Requests( 0 )" at bounding box center [849, 329] width 144 height 30
click at [1126, 116] on icon "submit" at bounding box center [1126, 125] width 19 height 19
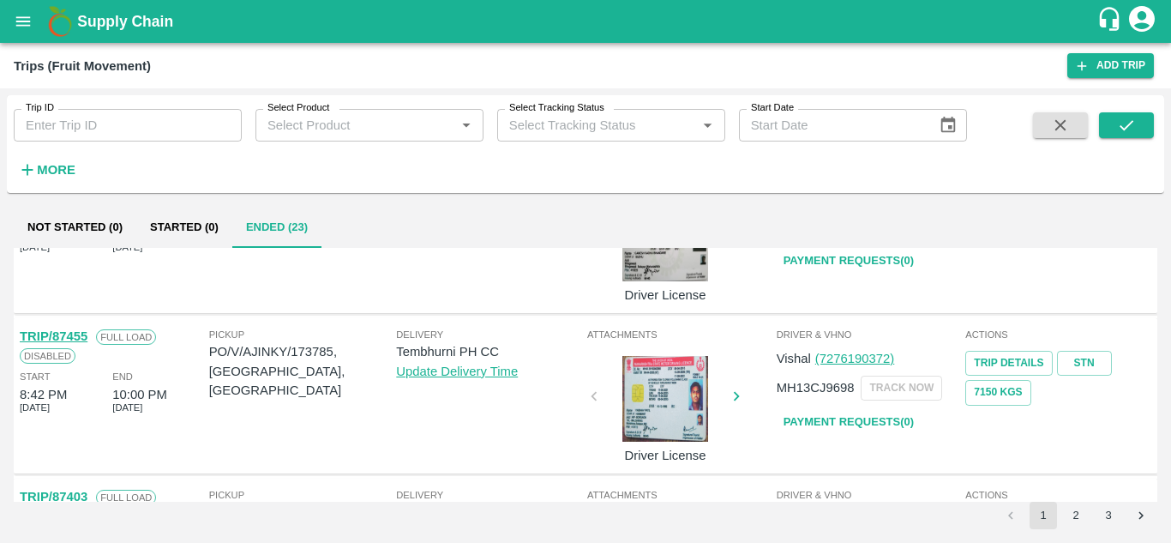
scroll to position [1354, 0]
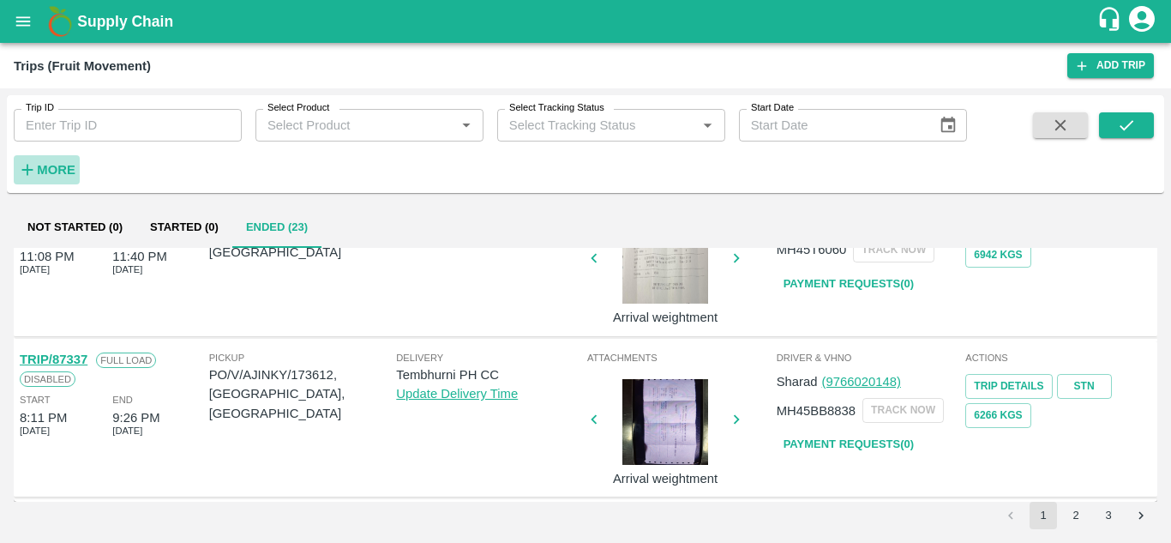
click at [51, 165] on strong "More" at bounding box center [56, 170] width 39 height 14
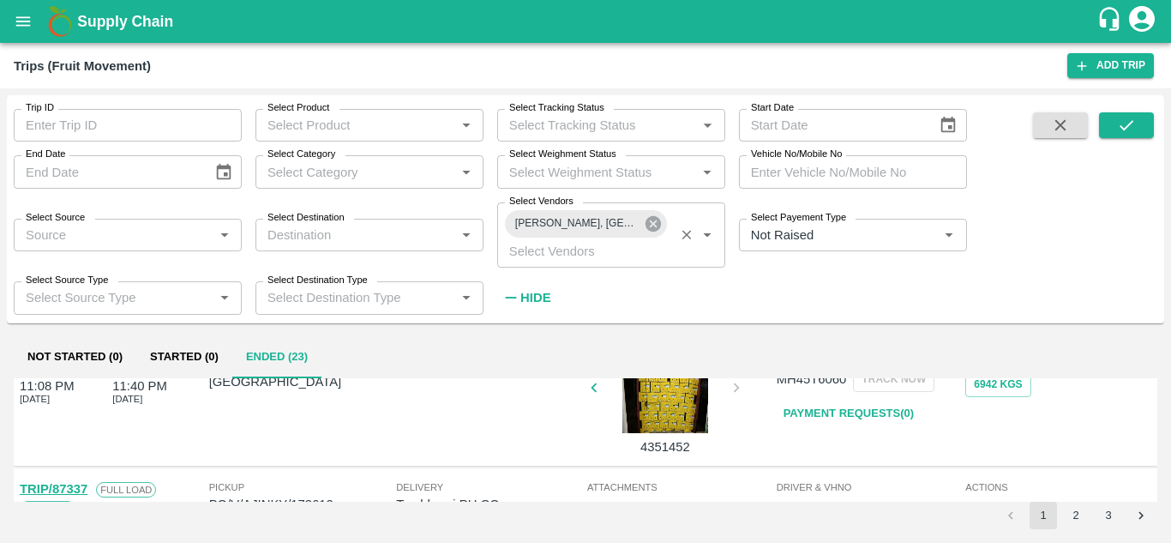
click at [652, 226] on icon at bounding box center [653, 223] width 15 height 15
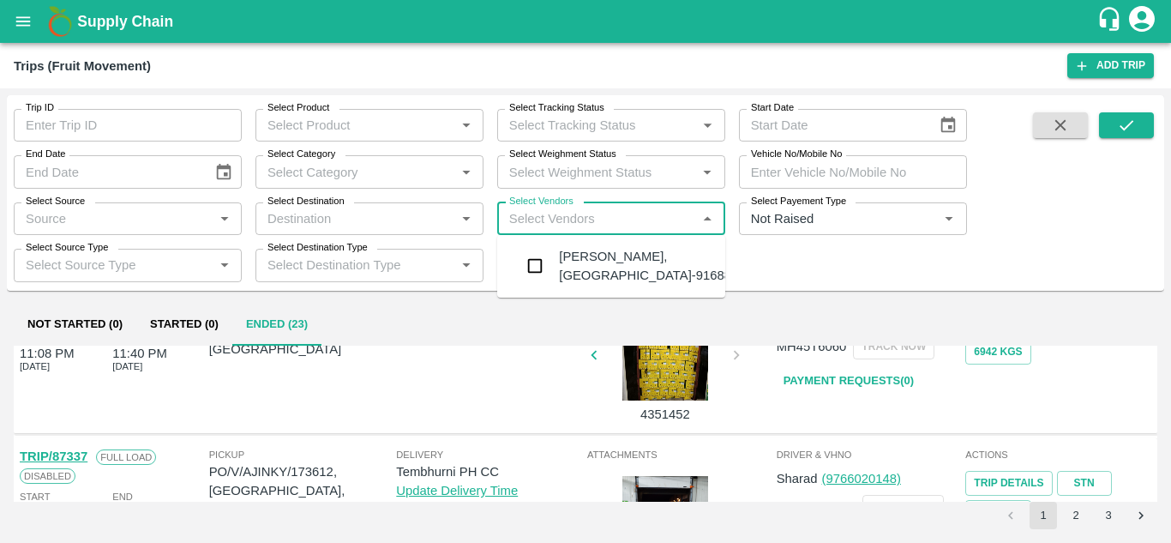
click at [561, 227] on input "Select Vendors" at bounding box center [596, 218] width 189 height 22
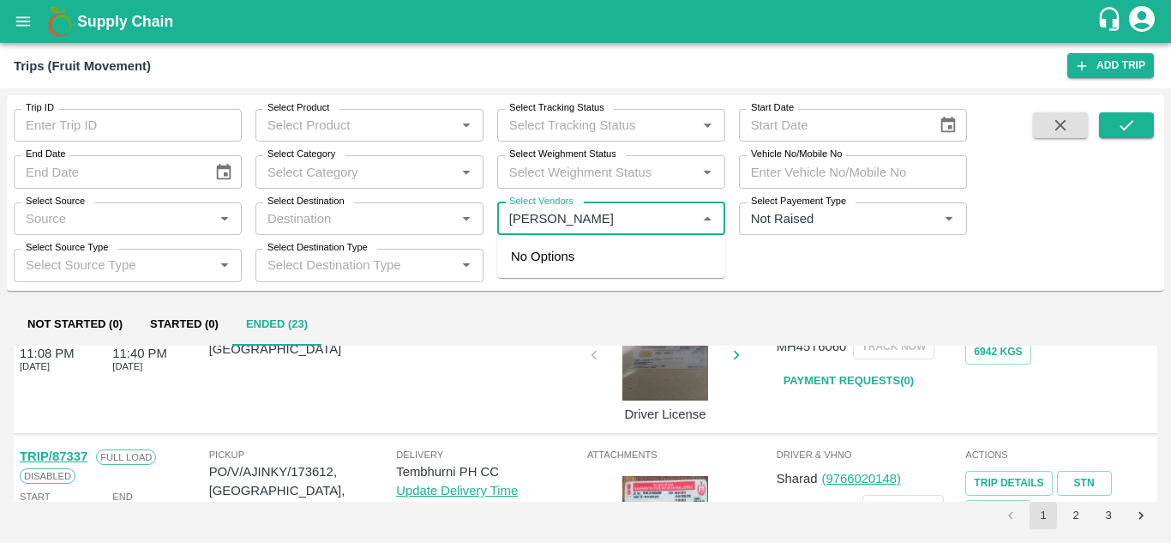
type input "BALAJI"
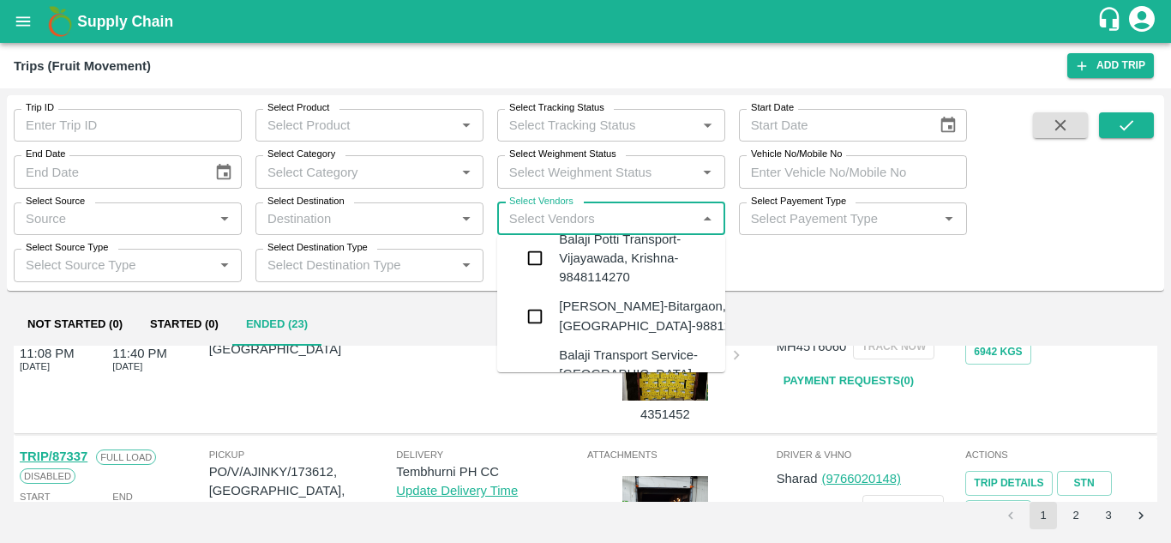
scroll to position [452, 0]
click at [601, 310] on div "Balaji Prakash Patil-Bitargaon, Solapur-9881261555" at bounding box center [662, 315] width 207 height 39
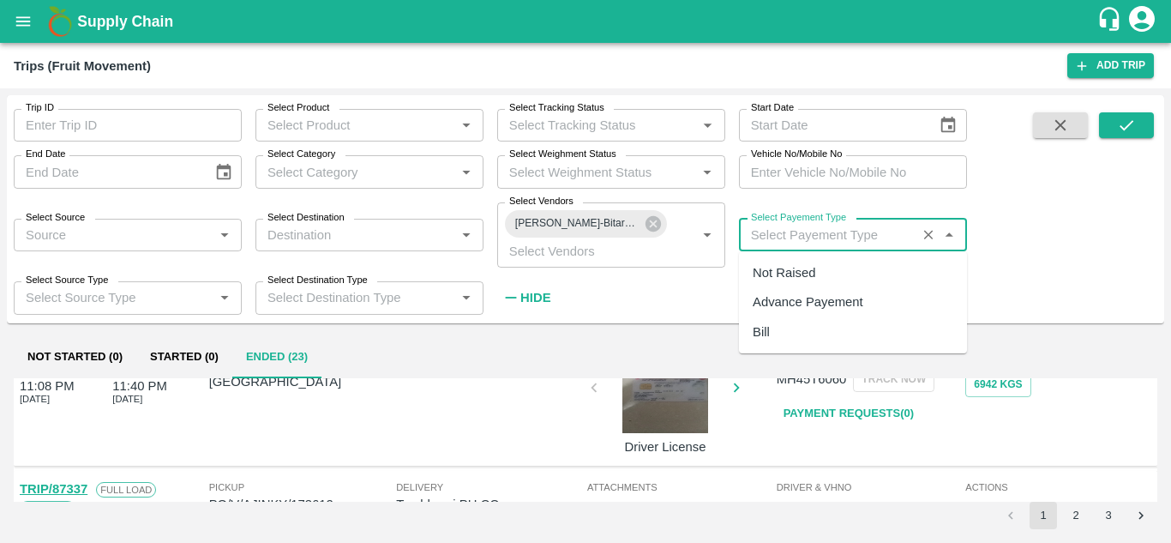
click at [775, 241] on input "Select Payement Type" at bounding box center [827, 235] width 167 height 22
click at [776, 275] on div "Not Raised" at bounding box center [784, 272] width 63 height 19
type input "Not Raised"
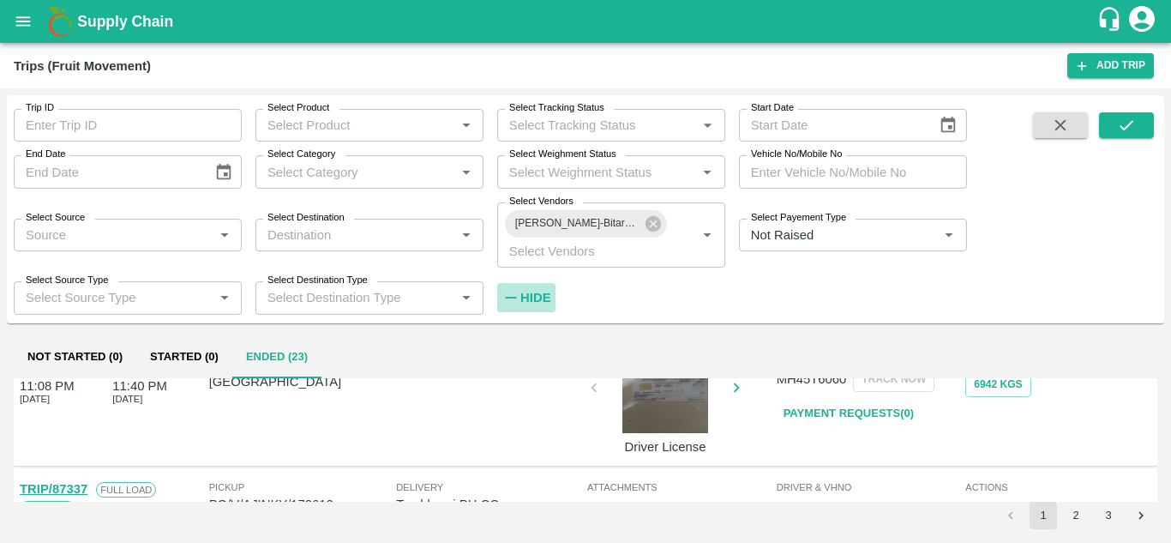
click at [546, 297] on strong "Hide" at bounding box center [535, 298] width 30 height 14
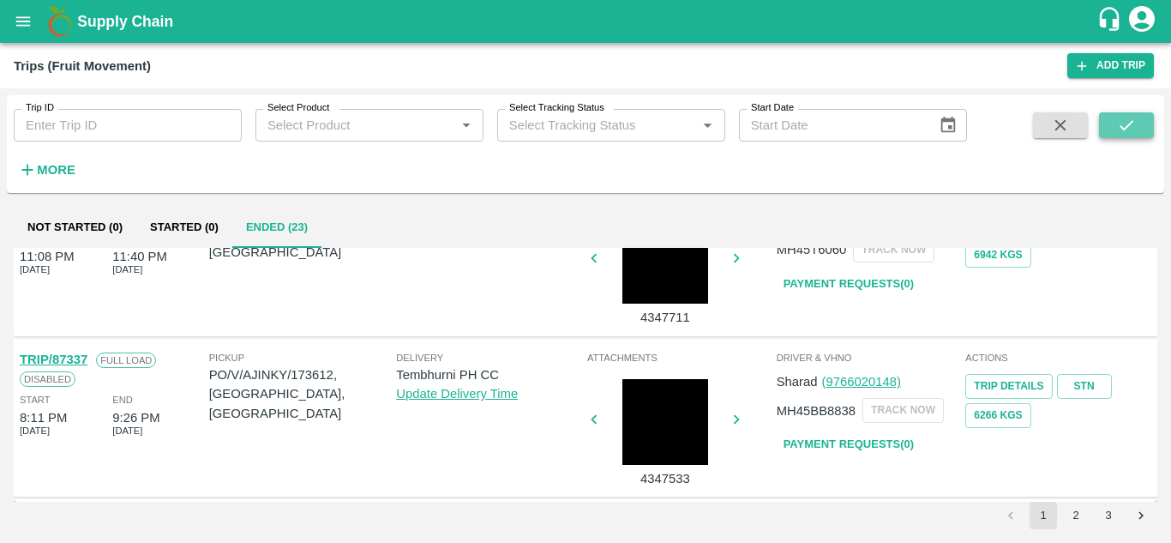
click at [1149, 113] on button "submit" at bounding box center [1126, 125] width 55 height 26
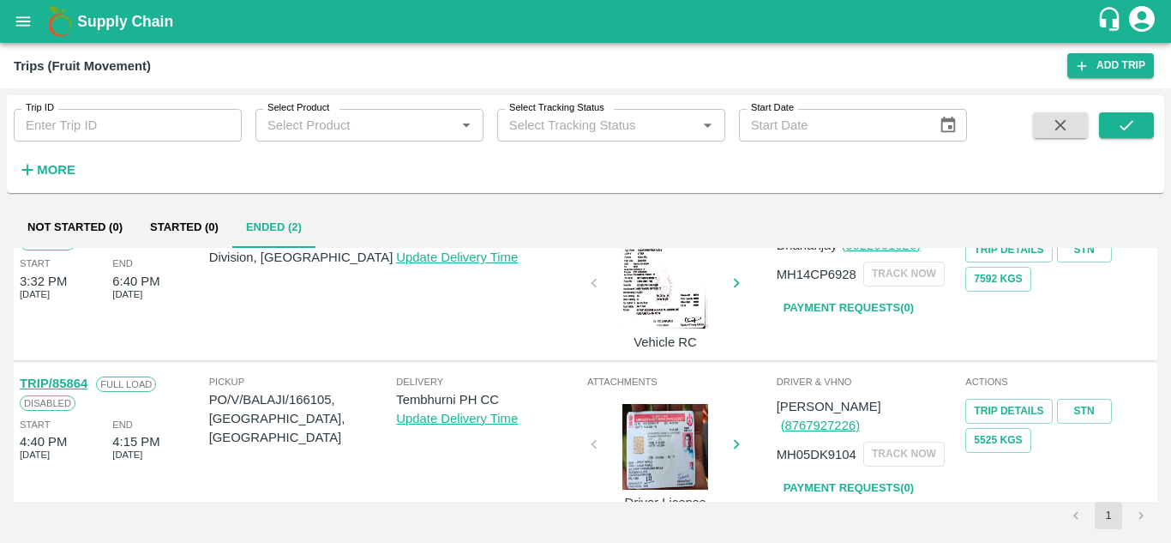
scroll to position [68, 0]
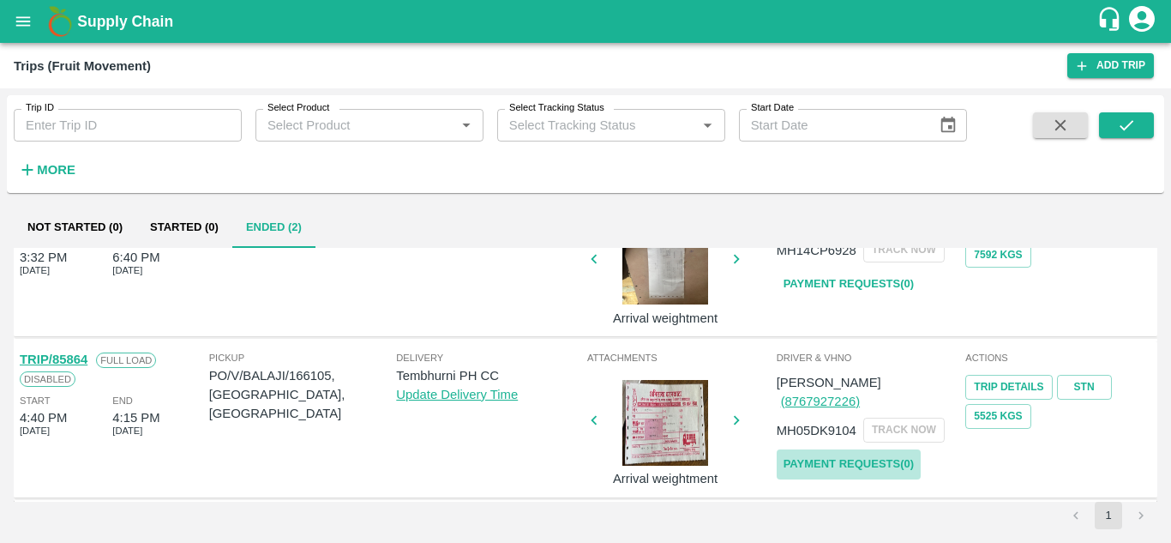
click at [868, 449] on link "Payment Requests( 0 )" at bounding box center [849, 464] width 144 height 30
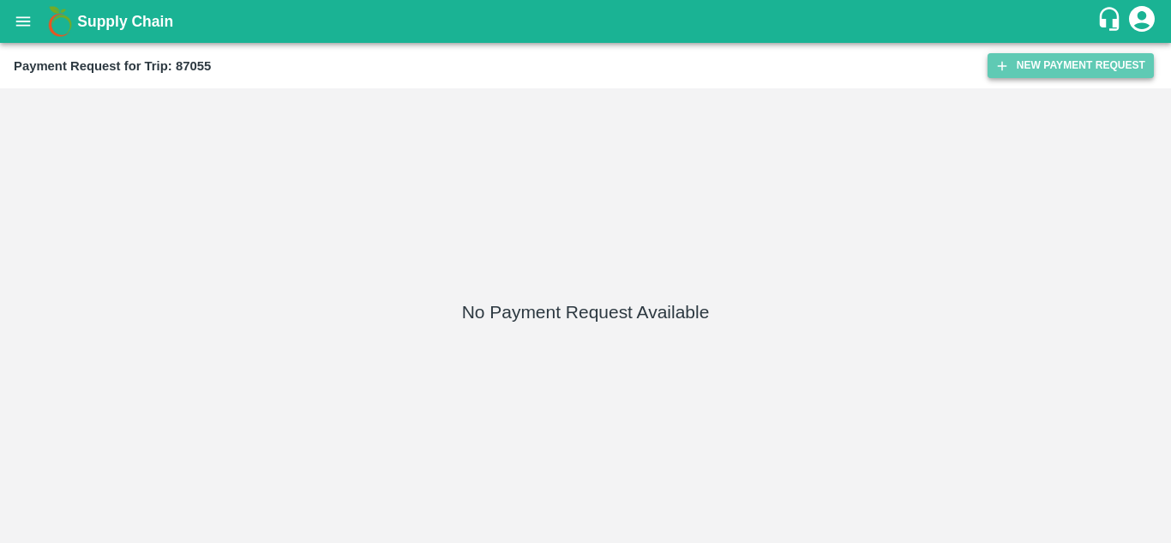
click at [1043, 71] on button "New Payment Request" at bounding box center [1071, 65] width 166 height 25
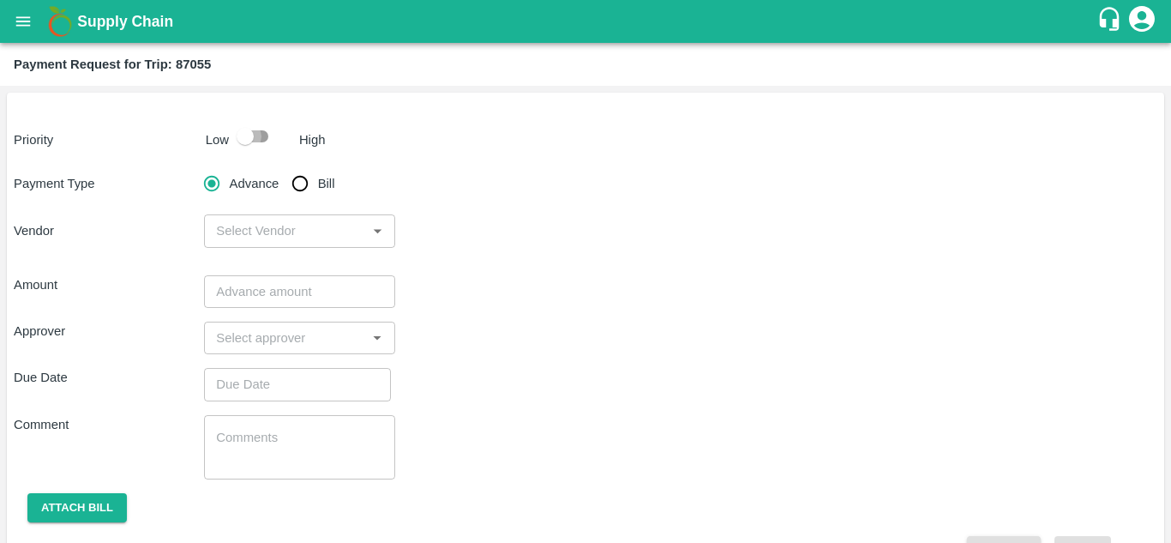
click at [260, 134] on input "checkbox" at bounding box center [245, 136] width 98 height 33
checkbox input "true"
click at [296, 182] on input "Bill" at bounding box center [300, 183] width 34 height 34
radio input "true"
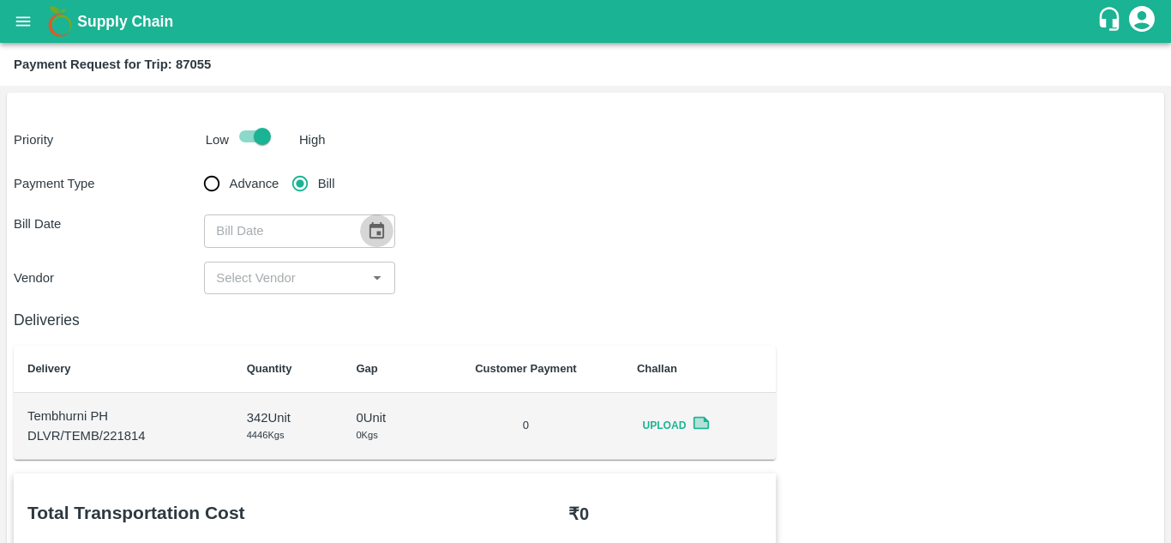
click at [376, 230] on icon "Choose date" at bounding box center [376, 230] width 19 height 19
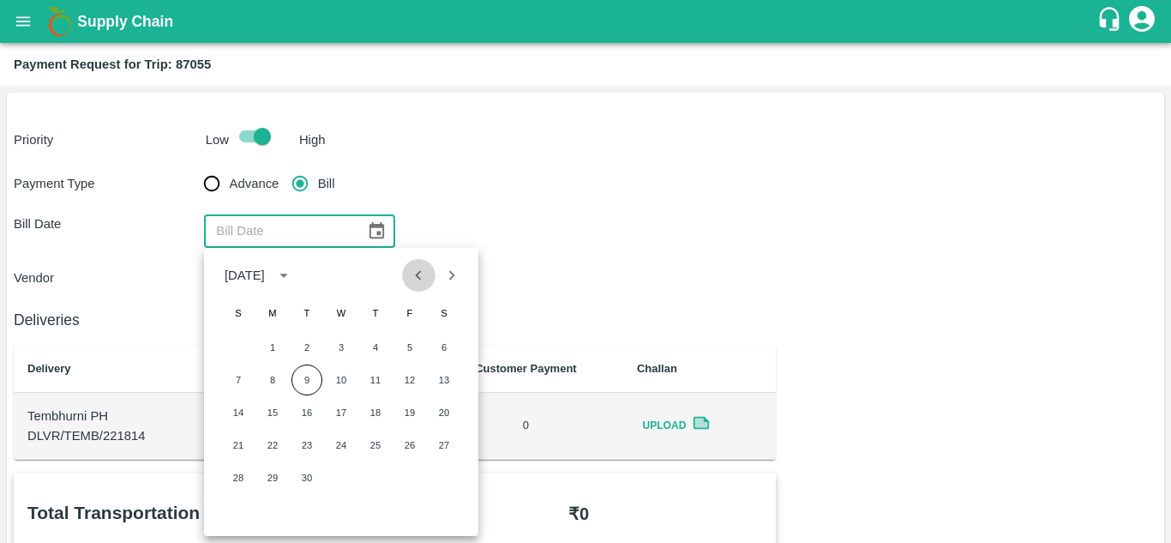
click at [416, 277] on icon "Previous month" at bounding box center [418, 275] width 19 height 19
click at [448, 471] on button "30" at bounding box center [444, 477] width 31 height 31
type input "30/08/2025"
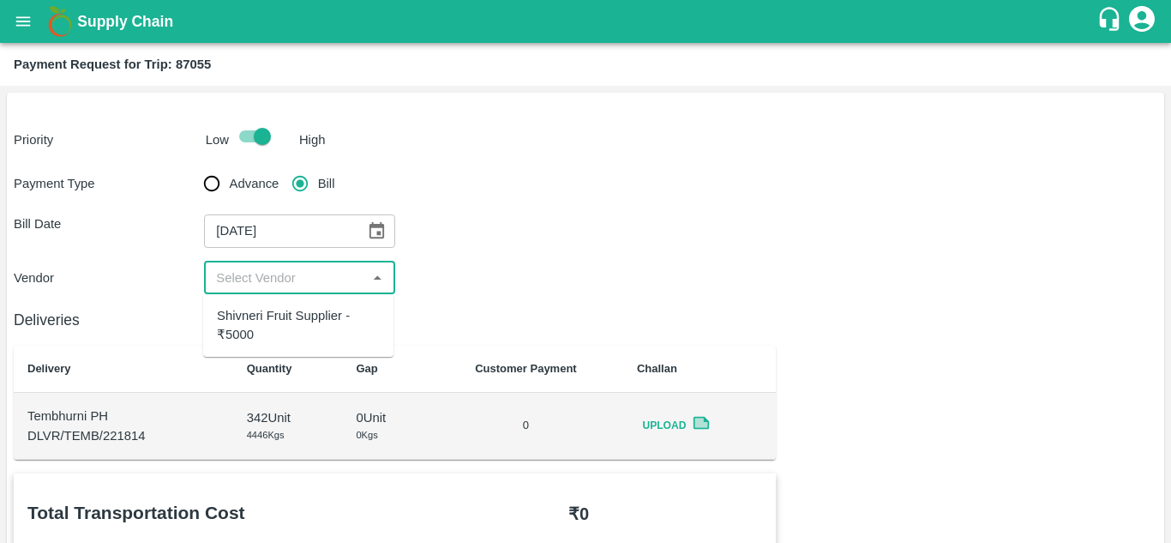
click at [251, 268] on input "input" at bounding box center [285, 278] width 152 height 22
click at [258, 311] on div "Shivneri Fruit Supplier - ₹5000" at bounding box center [298, 325] width 163 height 39
type input "Shivneri Fruit Supplier - ₹5000"
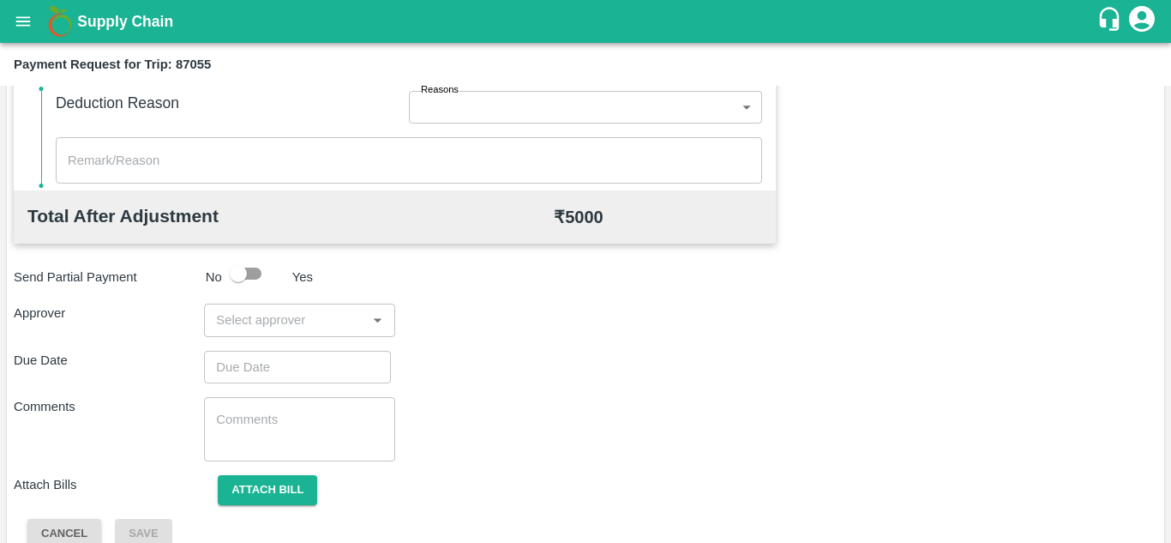
scroll to position [780, 0]
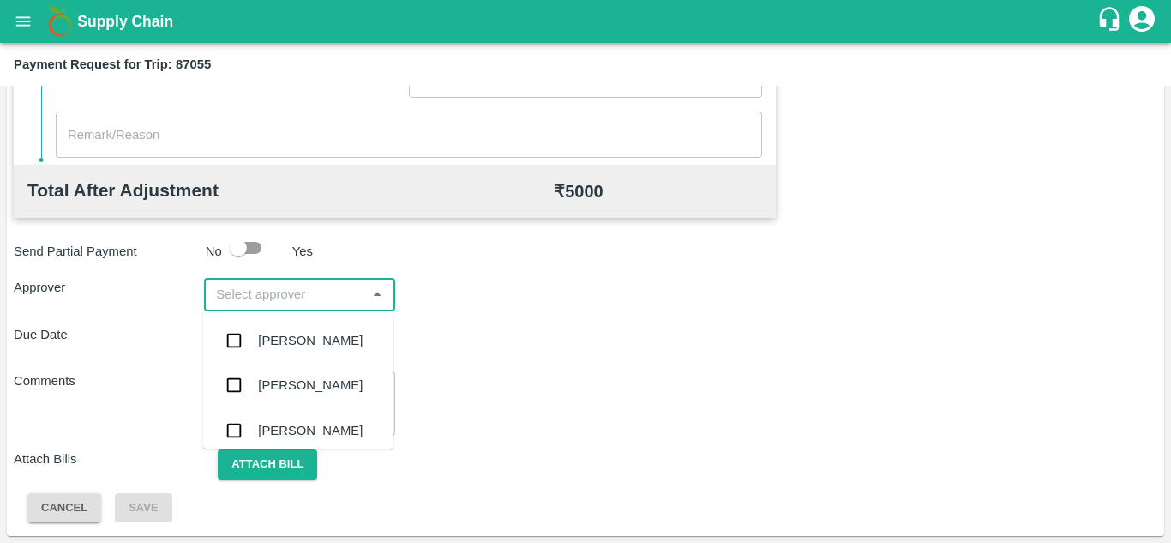
click at [242, 292] on input "input" at bounding box center [285, 294] width 152 height 22
type input "prasa"
click at [328, 342] on div "[PERSON_NAME]" at bounding box center [310, 340] width 105 height 19
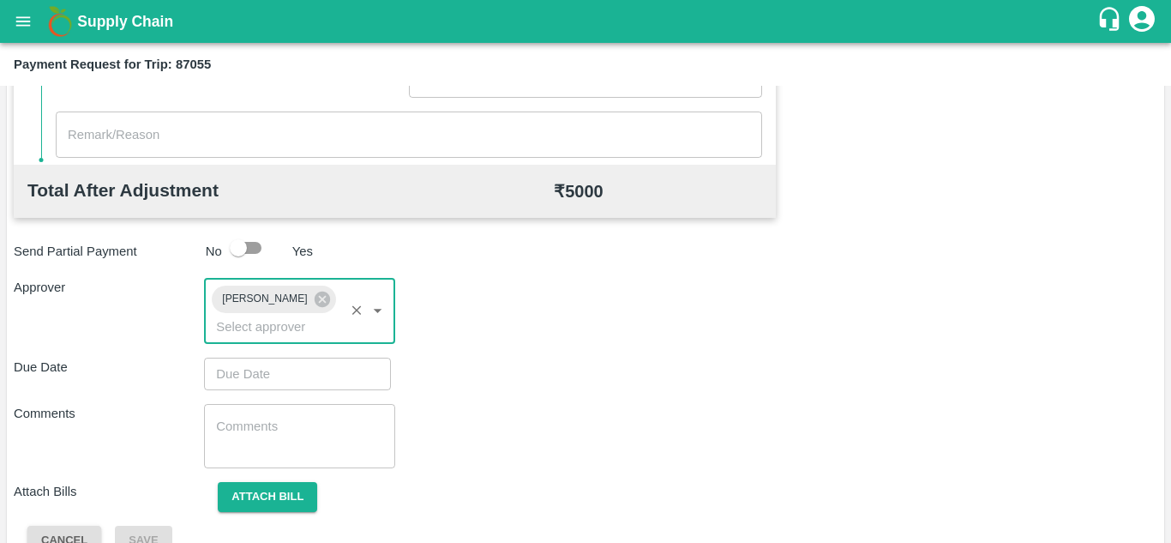
type input "DD/MM/YYYY hh:mm aa"
click at [240, 366] on input "DD/MM/YYYY hh:mm aa" at bounding box center [291, 373] width 175 height 33
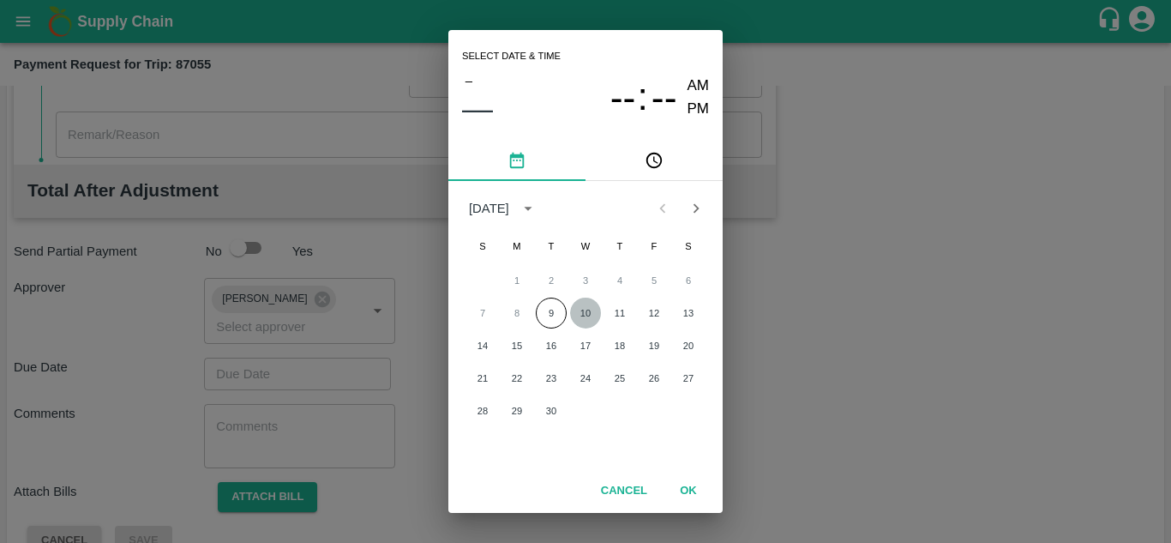
click at [582, 315] on button "10" at bounding box center [585, 312] width 31 height 31
type input "[DATE] 12:00 AM"
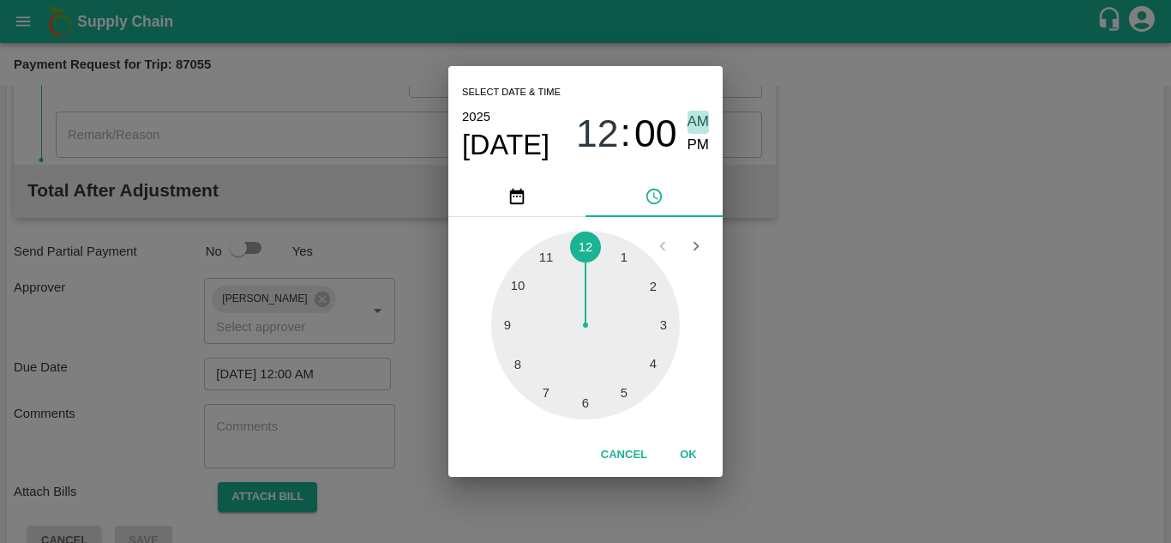
click at [697, 117] on span "AM" at bounding box center [699, 122] width 22 height 23
click at [689, 453] on button "OK" at bounding box center [688, 455] width 55 height 30
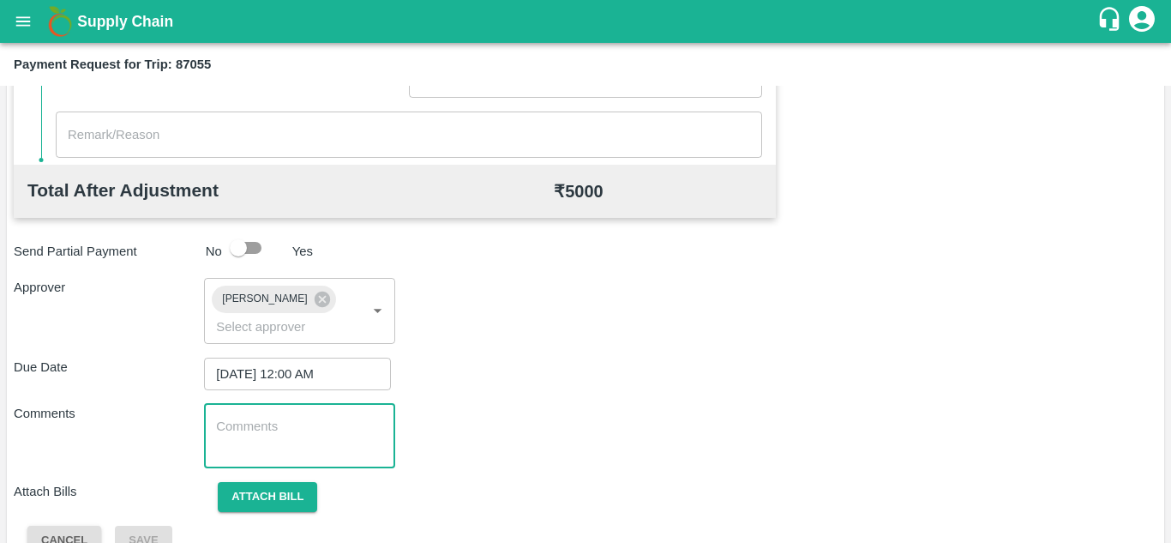
click at [255, 445] on textarea at bounding box center [299, 435] width 166 height 36
type textarea "Transport Bill"
click at [563, 374] on div "Due Date [DATE] 12:00 AM ​" at bounding box center [586, 373] width 1144 height 33
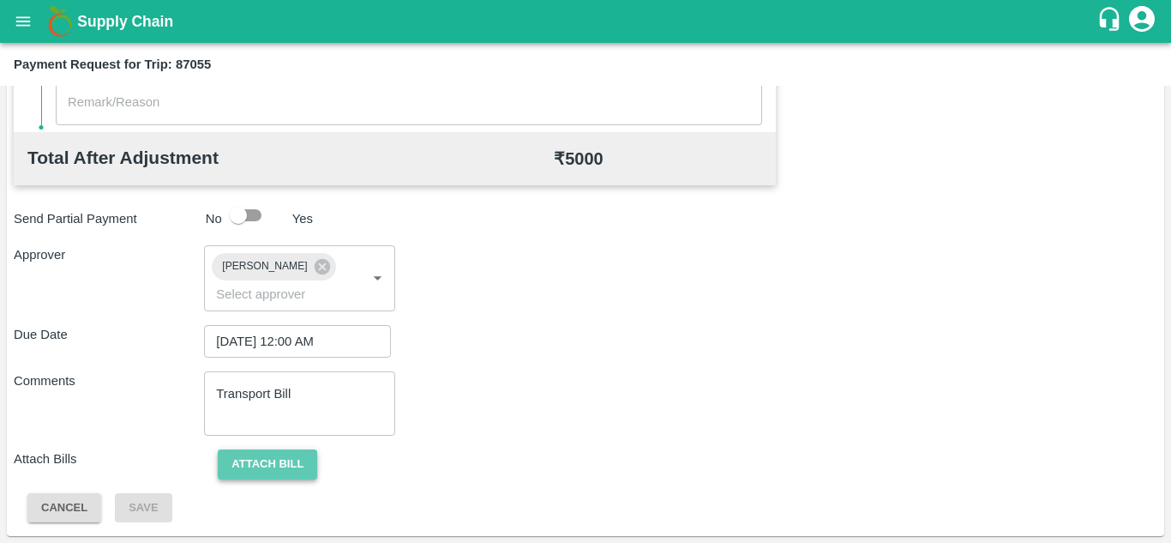
click at [247, 463] on button "Attach bill" at bounding box center [267, 464] width 99 height 30
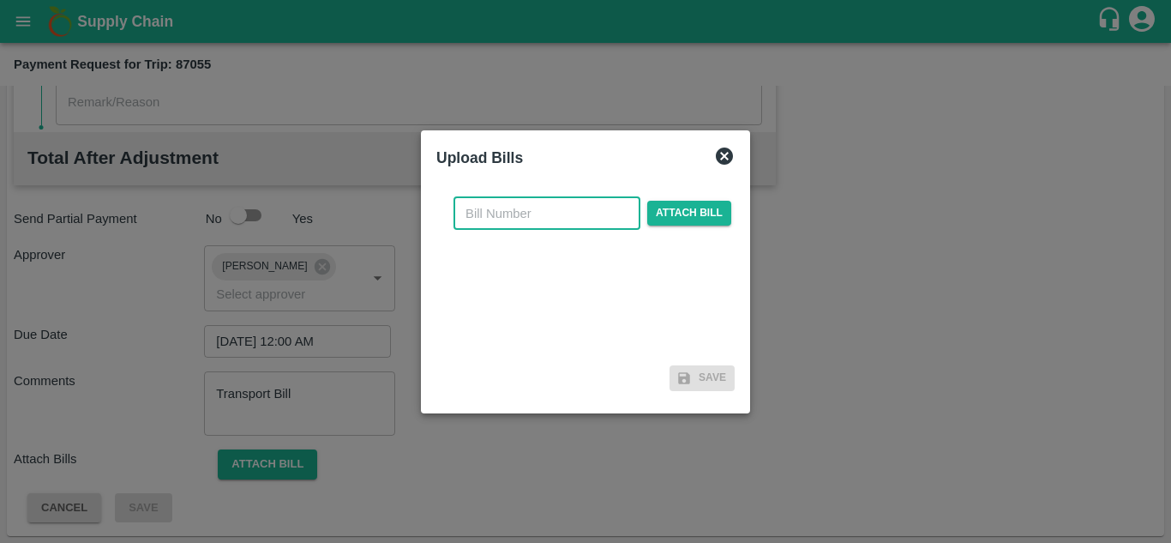
click at [490, 213] on input "text" at bounding box center [546, 213] width 187 height 33
type input "722"
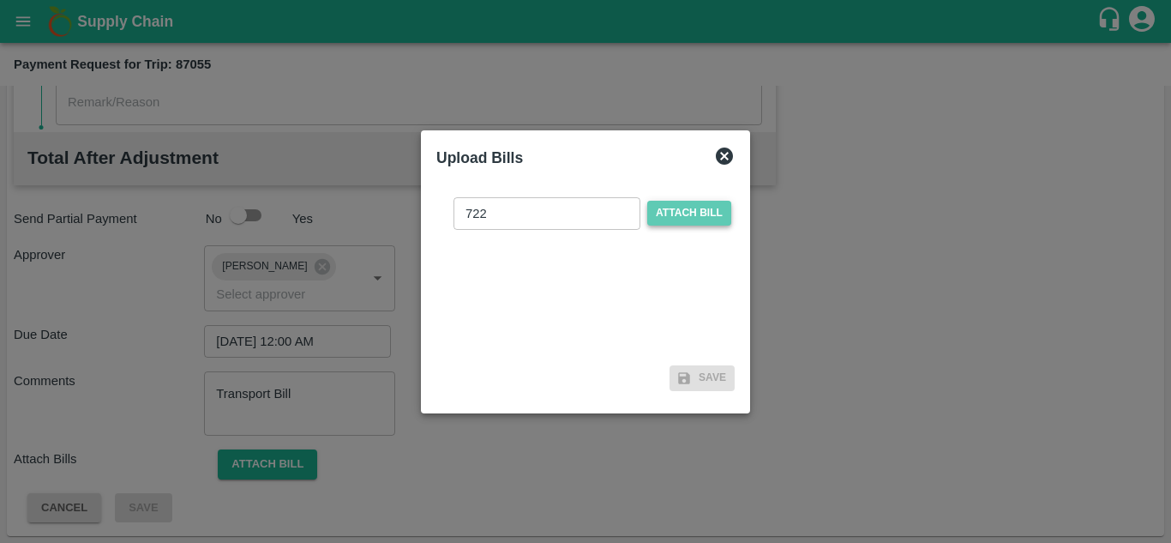
click at [678, 216] on span "Attach bill" at bounding box center [689, 213] width 84 height 25
click at [0, 0] on input "Attach bill" at bounding box center [0, 0] width 0 height 0
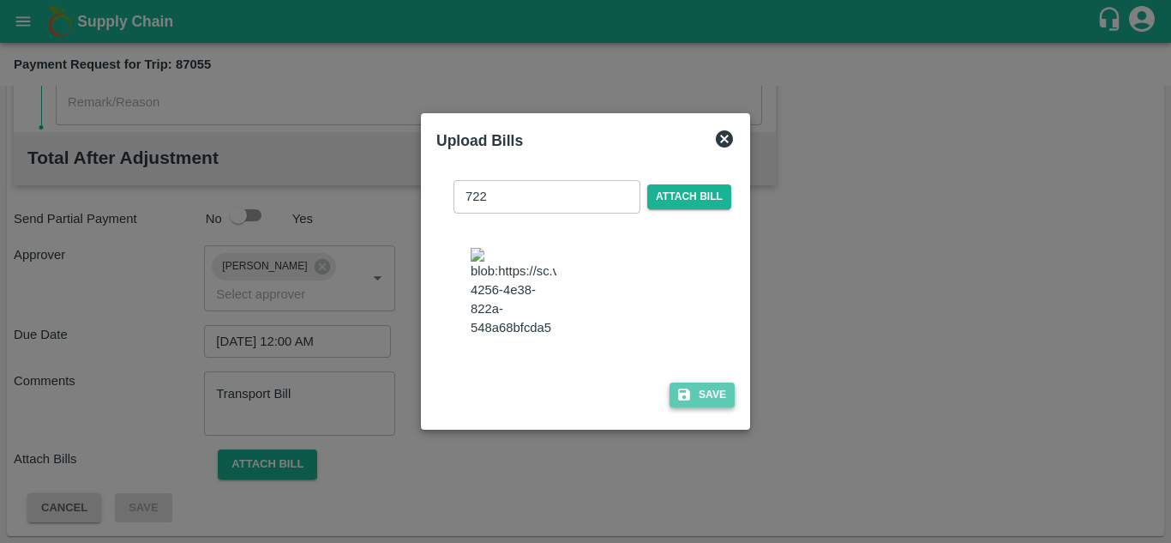
click at [709, 399] on button "Save" at bounding box center [702, 394] width 65 height 25
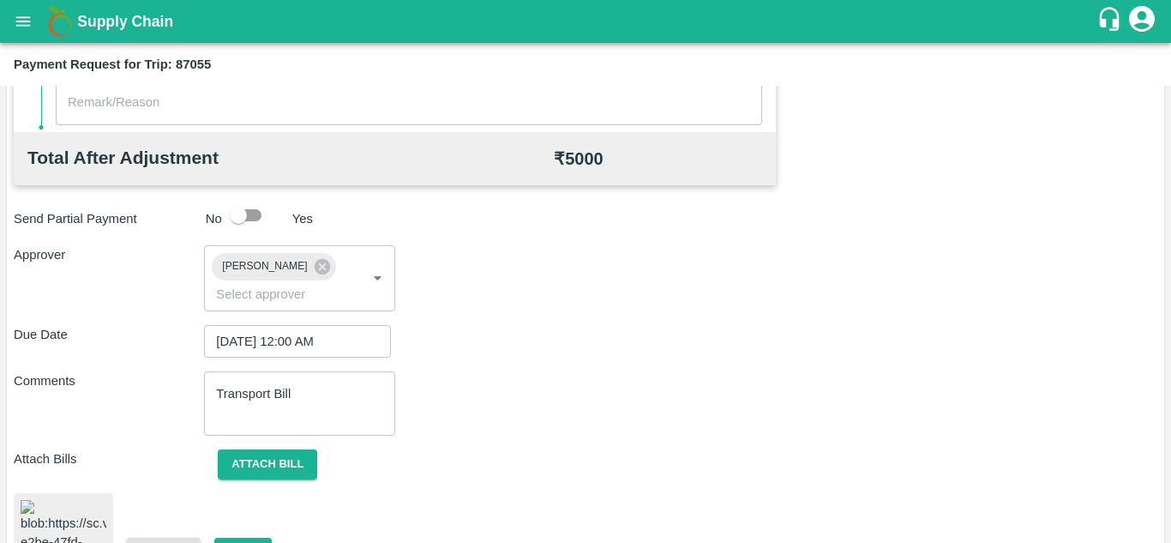
scroll to position [917, 0]
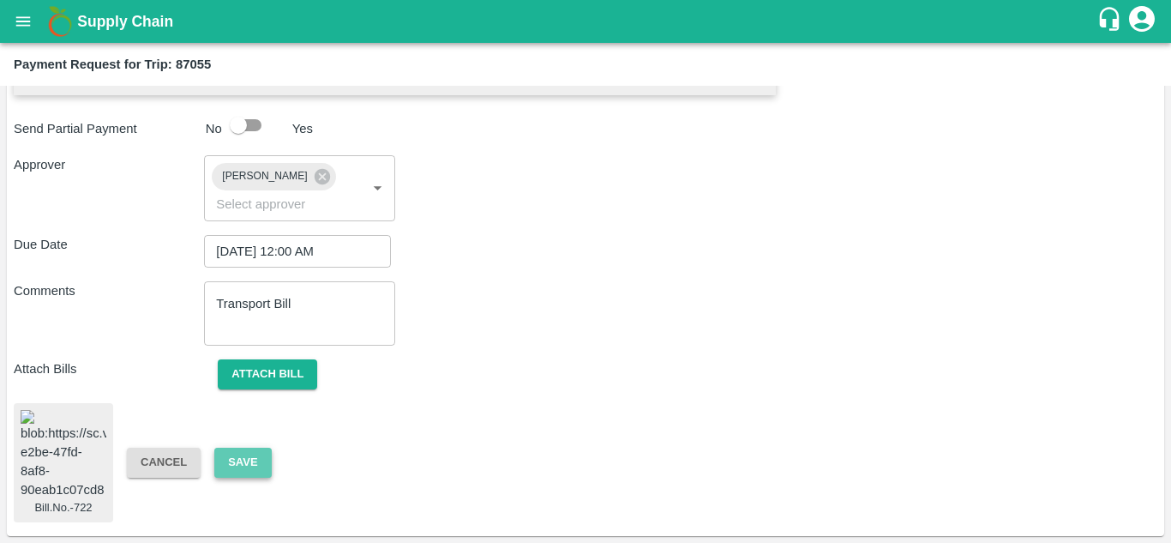
click at [255, 448] on button "Save" at bounding box center [242, 462] width 57 height 30
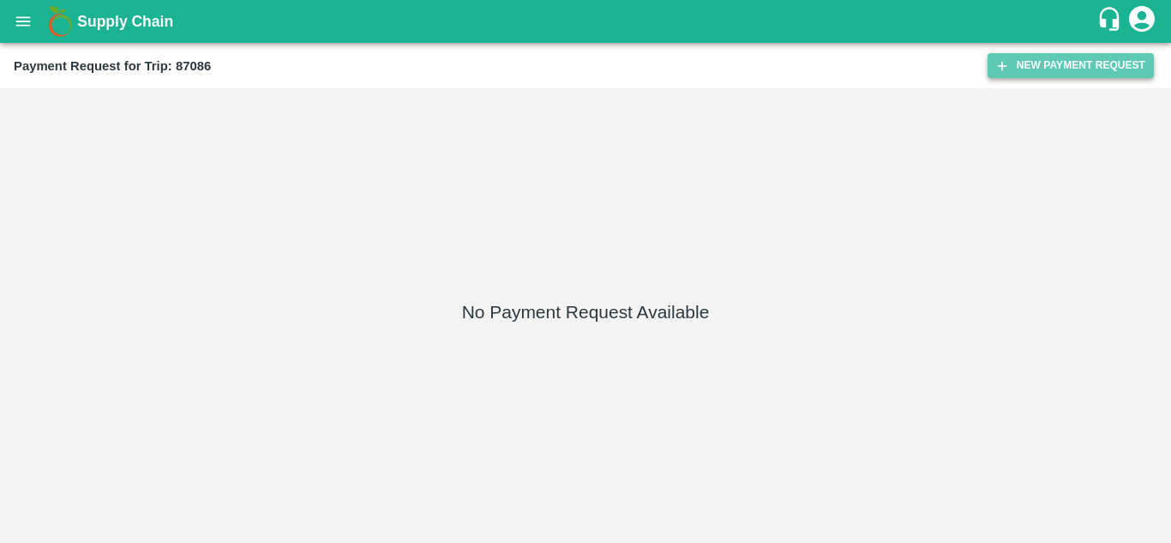
click at [1061, 63] on button "New Payment Request" at bounding box center [1071, 65] width 166 height 25
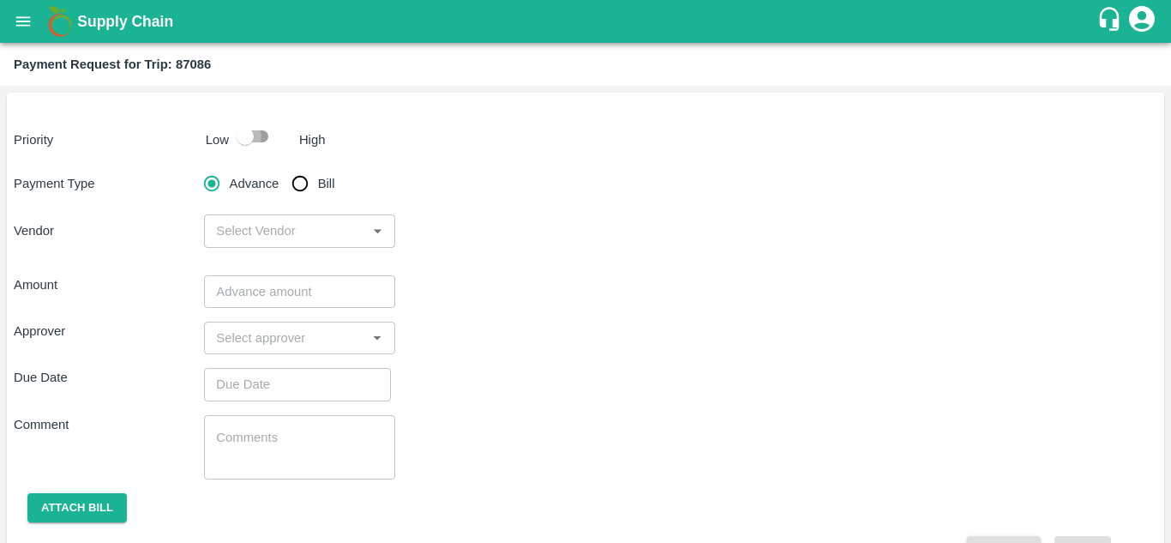
click at [259, 135] on input "checkbox" at bounding box center [245, 136] width 98 height 33
checkbox input "true"
click at [301, 182] on input "Bill" at bounding box center [300, 183] width 34 height 34
radio input "true"
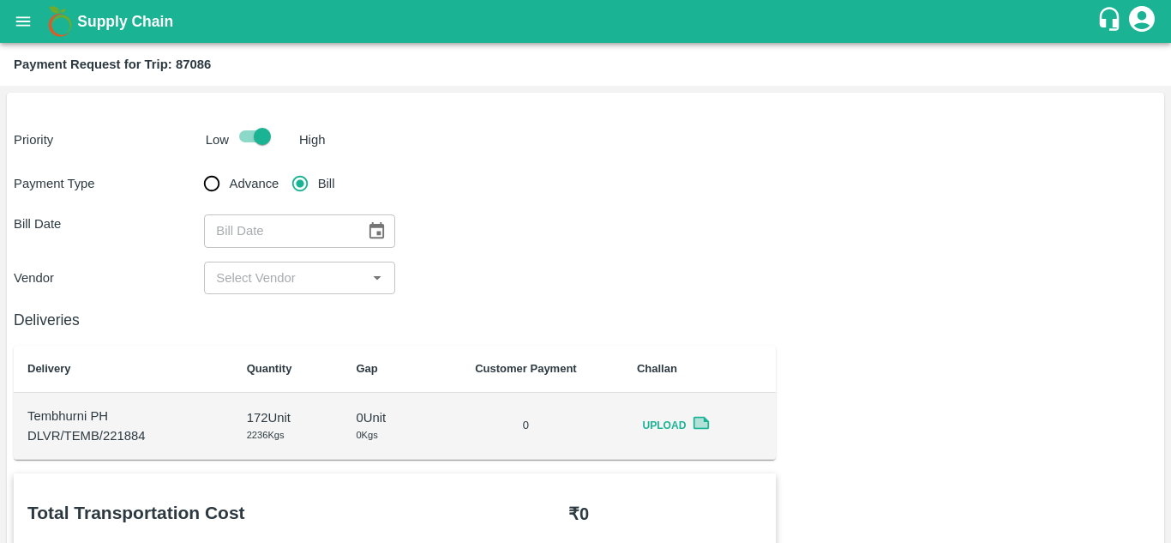
click at [375, 228] on icon "Choose date" at bounding box center [376, 230] width 19 height 19
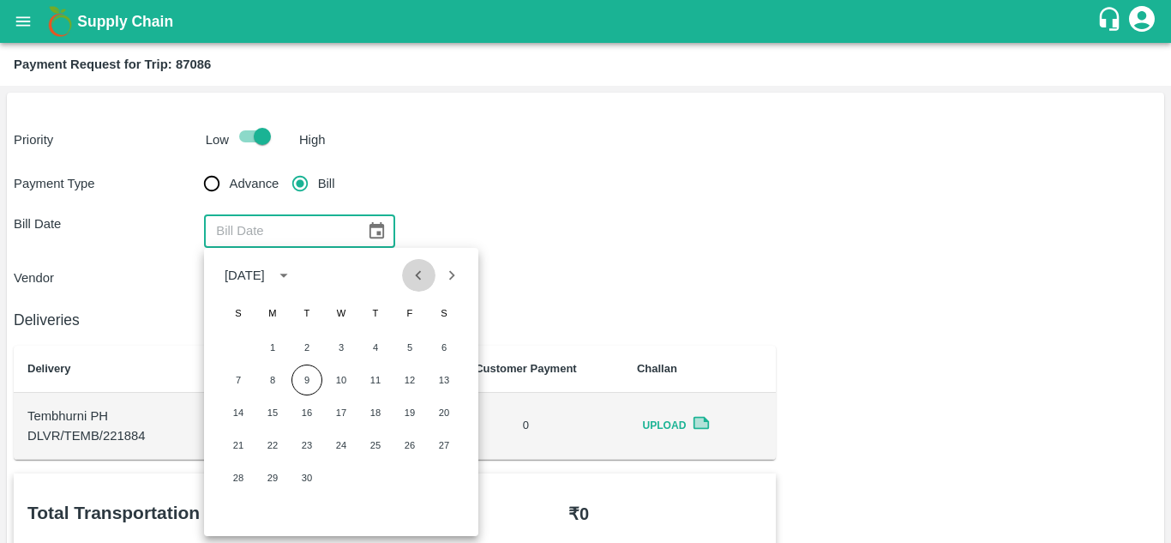
click at [414, 272] on icon "Previous month" at bounding box center [418, 275] width 19 height 19
click at [445, 472] on button "30" at bounding box center [444, 477] width 31 height 31
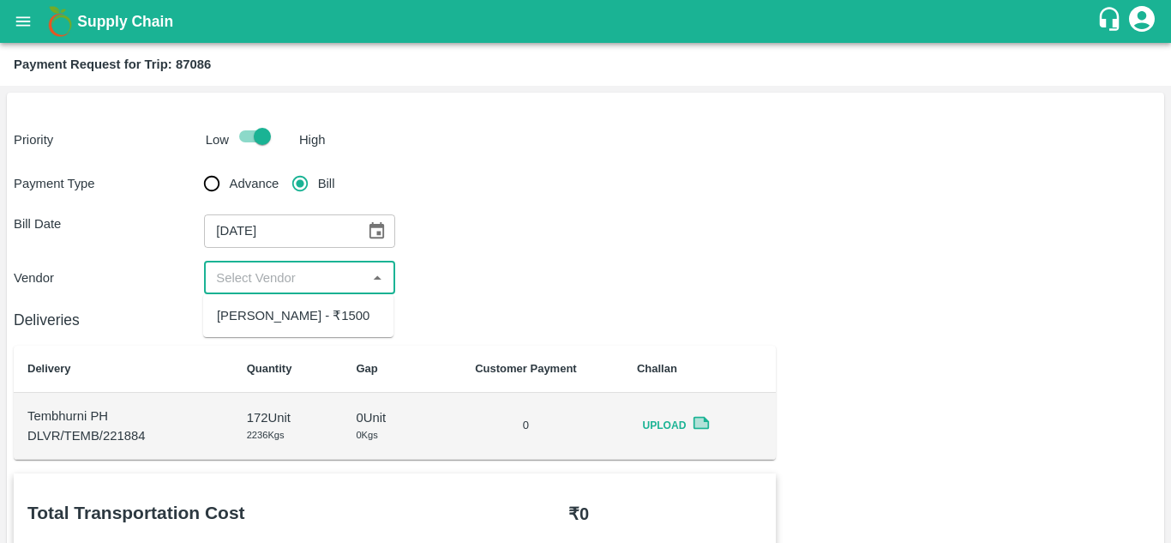
click at [262, 275] on input "input" at bounding box center [285, 278] width 152 height 22
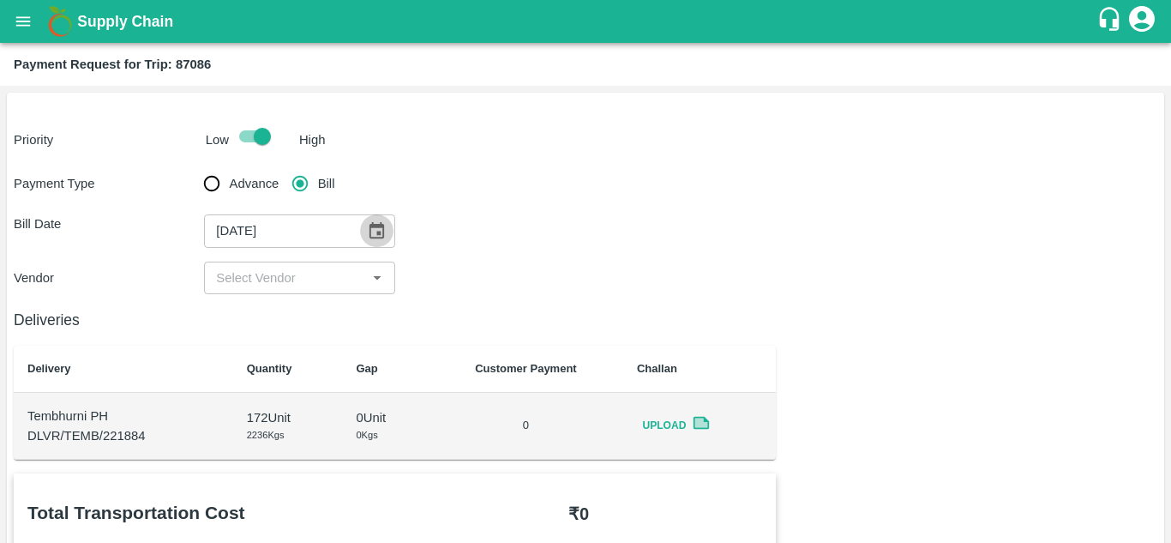
click at [380, 229] on icon "Choose date, selected date is Aug 30, 2025" at bounding box center [376, 230] width 19 height 19
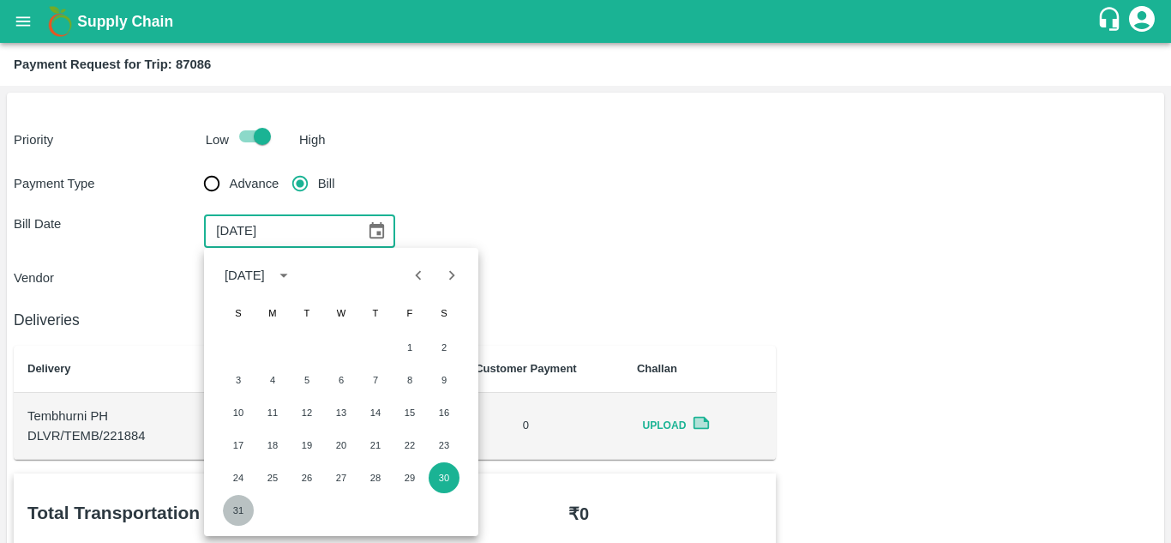
click at [237, 509] on button "31" at bounding box center [238, 510] width 31 height 31
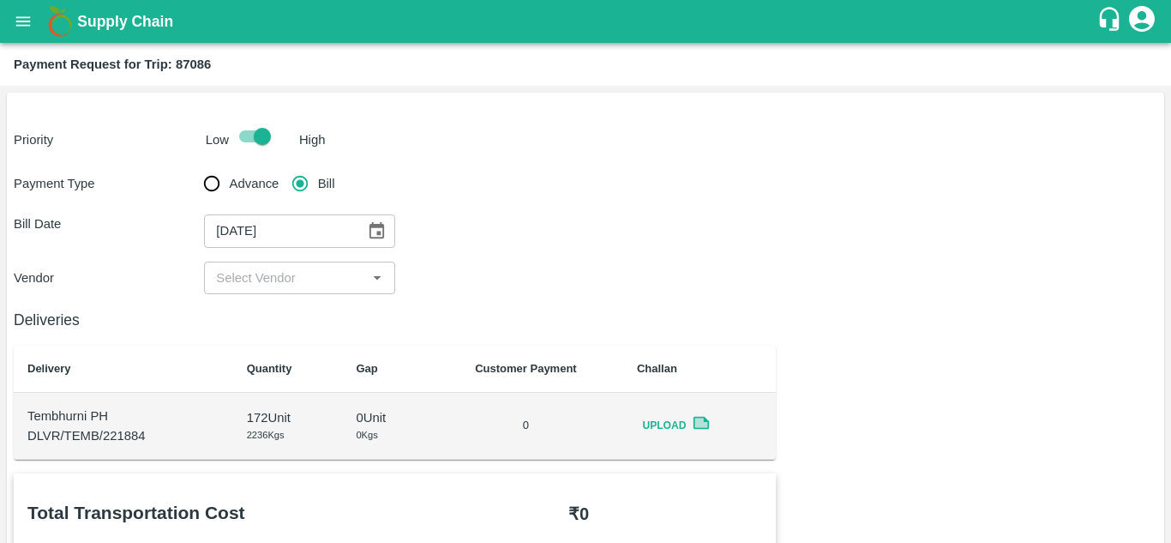
click at [362, 285] on div "​" at bounding box center [299, 277] width 190 height 33
click at [376, 225] on icon "Choose date, selected date is Aug 31, 2025" at bounding box center [376, 230] width 15 height 16
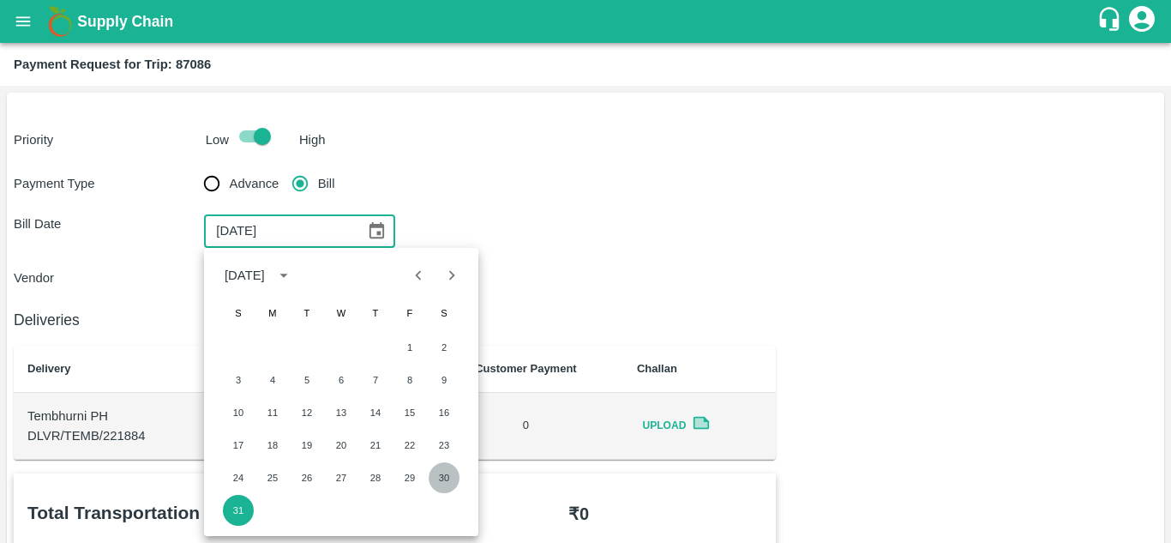
click at [447, 481] on button "30" at bounding box center [444, 477] width 31 height 31
type input "30/08/2025"
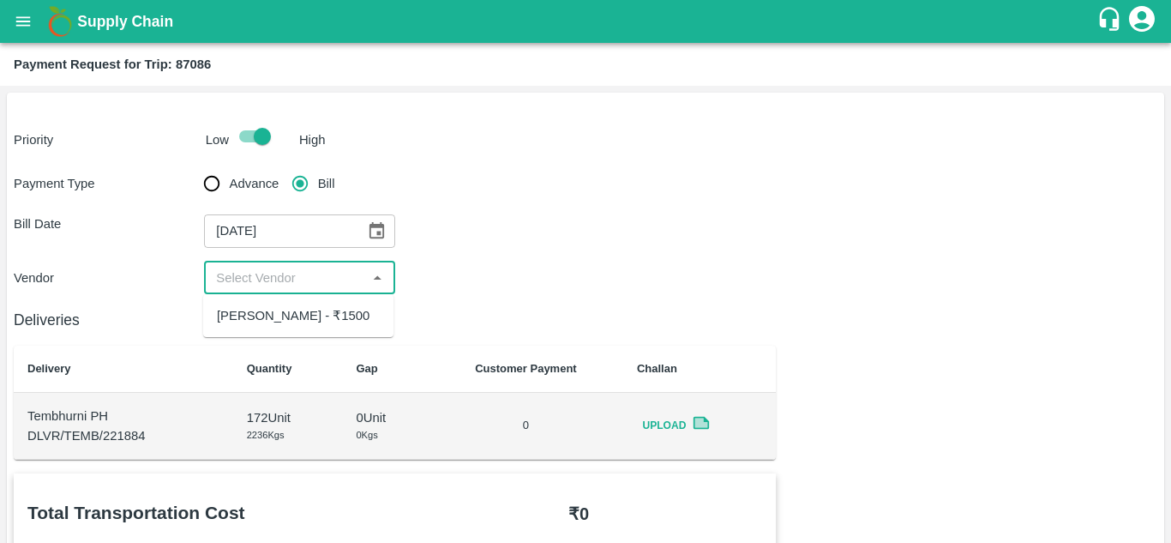
click at [261, 279] on input "input" at bounding box center [285, 278] width 152 height 22
click at [265, 325] on div "Ajinkya Haridas Takik - ₹1500" at bounding box center [293, 315] width 153 height 19
type input "Ajinkya Haridas Takik - ₹1500"
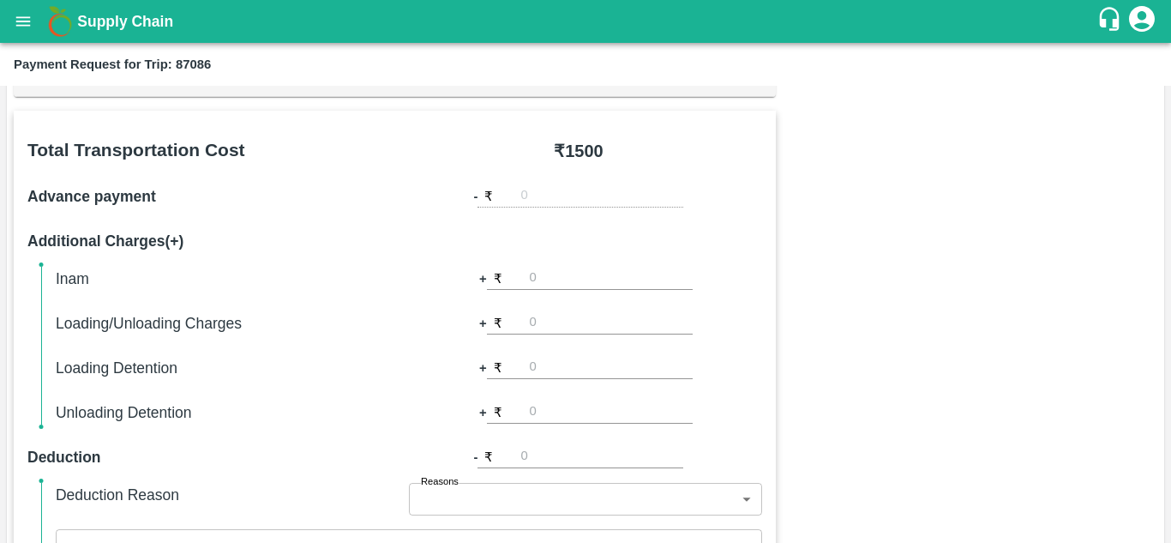
scroll to position [780, 0]
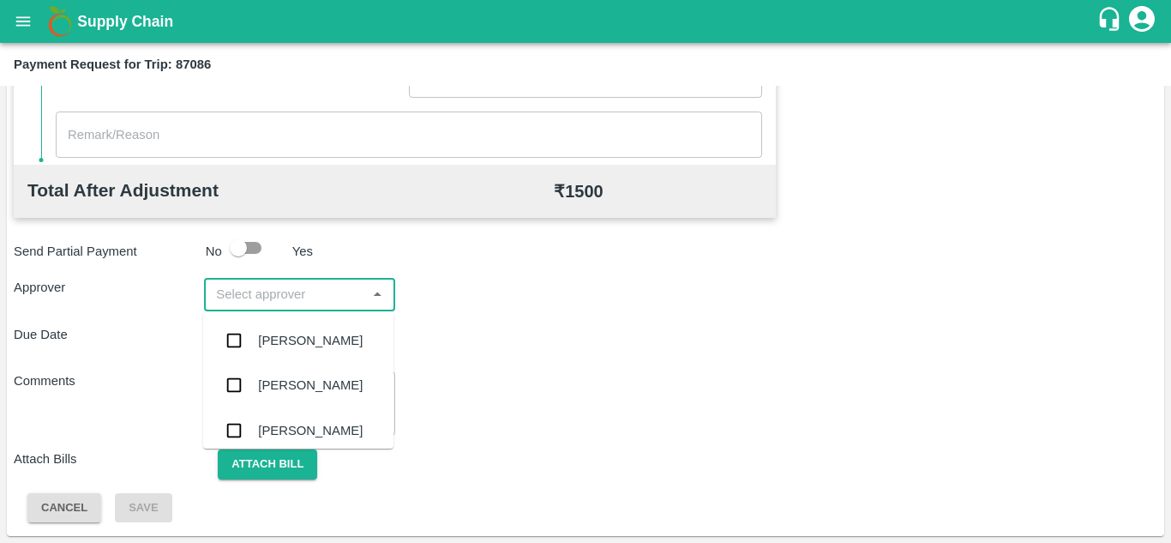
click at [237, 298] on input "input" at bounding box center [285, 294] width 152 height 22
type input "PRASA"
click at [279, 333] on div "[PERSON_NAME]" at bounding box center [310, 340] width 105 height 19
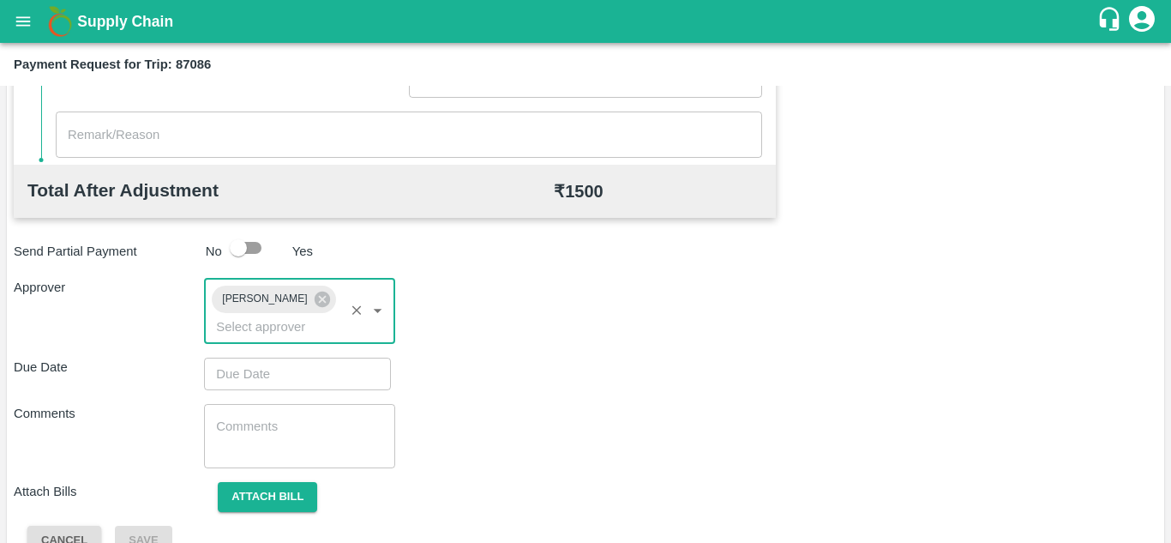
type input "DD/MM/YYYY hh:mm aa"
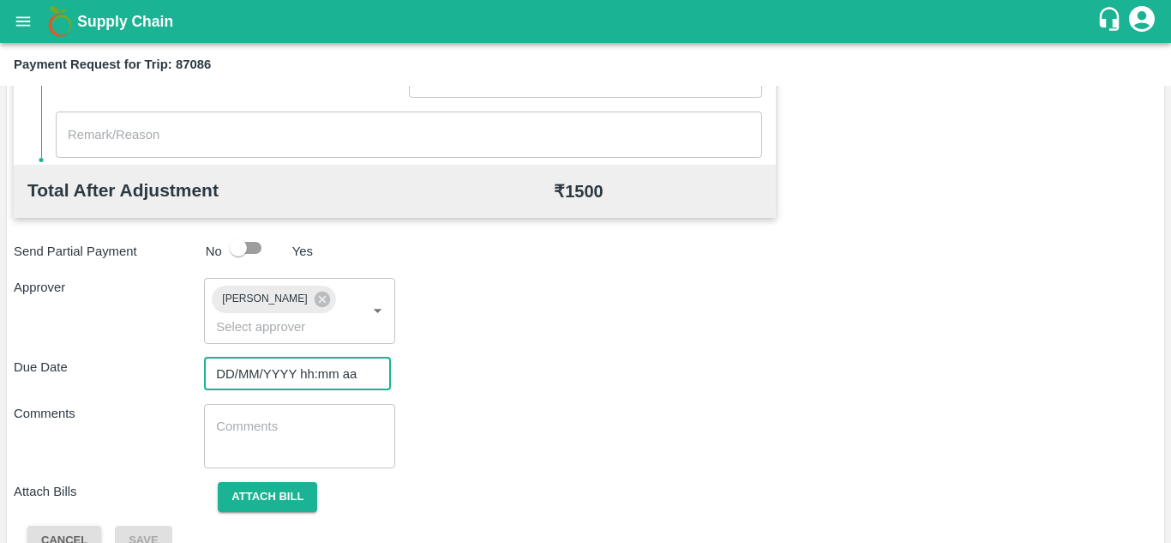
click at [237, 367] on input "DD/MM/YYYY hh:mm aa" at bounding box center [291, 373] width 175 height 33
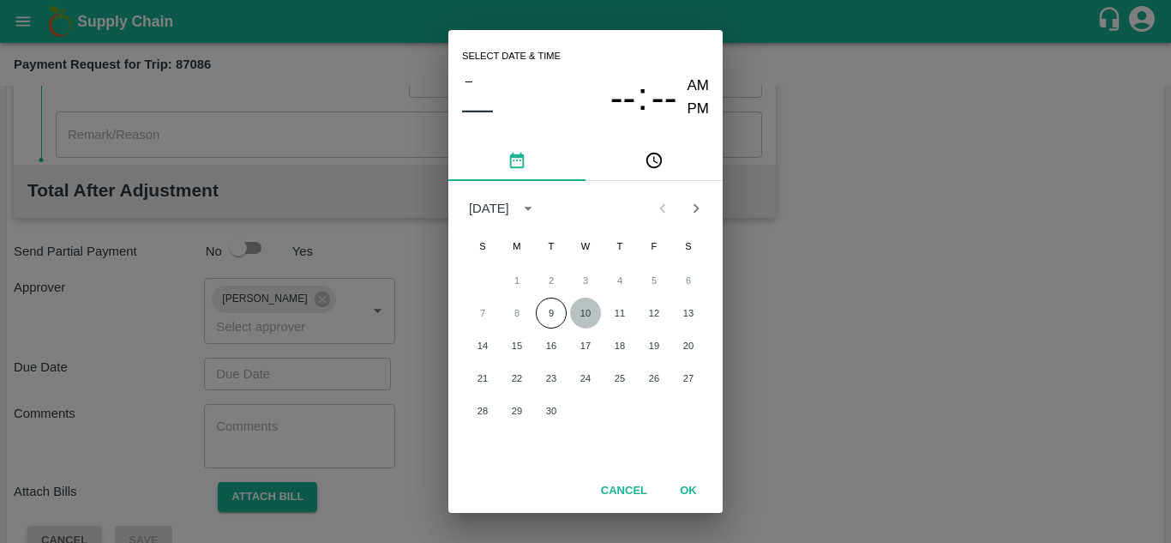
click at [583, 303] on button "10" at bounding box center [585, 312] width 31 height 31
type input "[DATE] 12:00 AM"
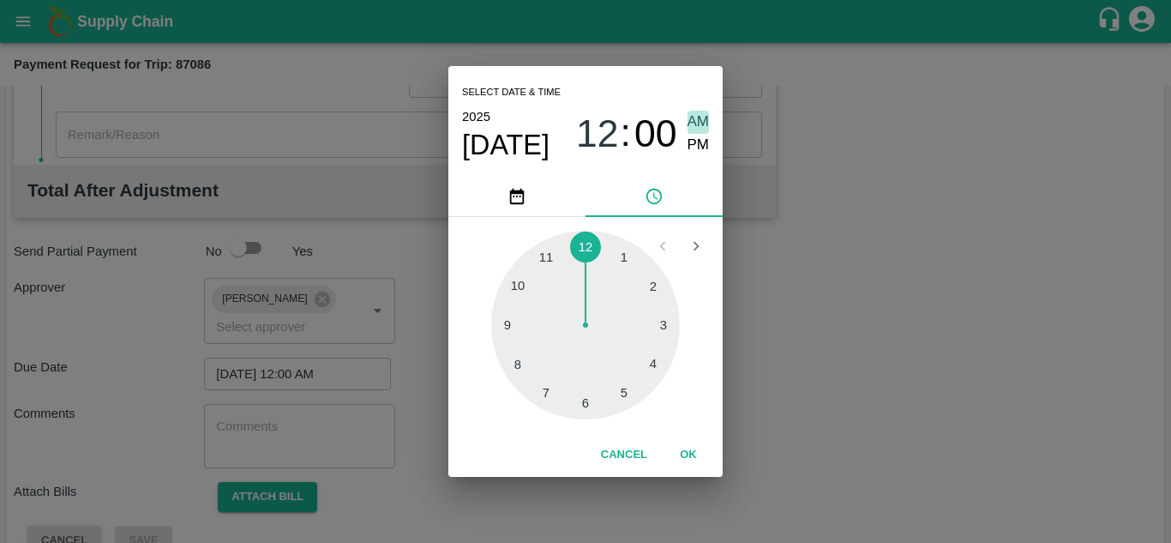
click at [700, 115] on span "AM" at bounding box center [699, 122] width 22 height 23
click at [690, 449] on button "OK" at bounding box center [688, 455] width 55 height 30
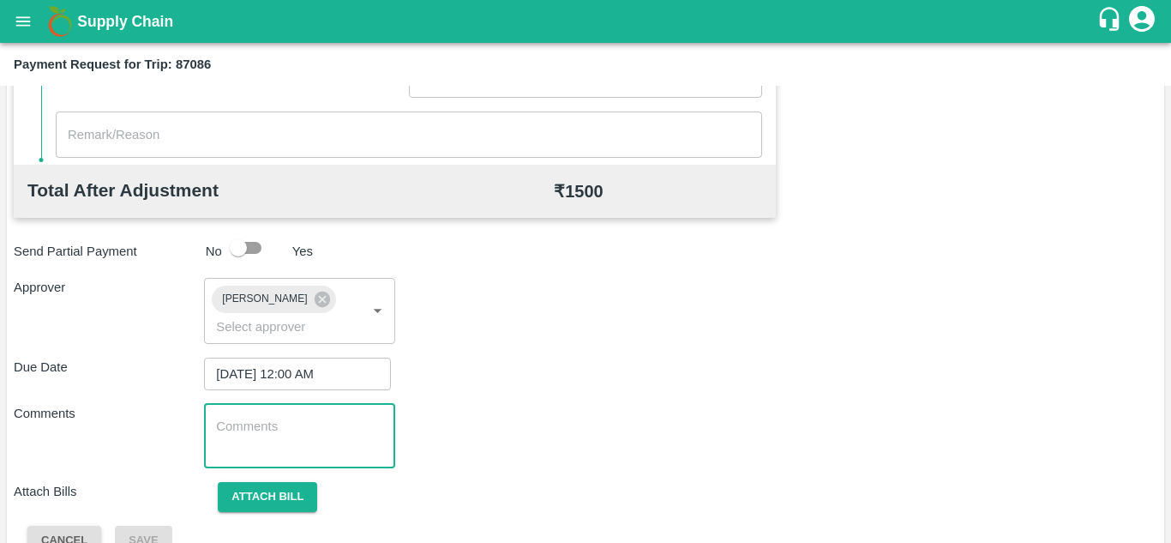
click at [237, 433] on textarea at bounding box center [299, 435] width 166 height 36
type textarea "t"
type textarea "Transport Bill"
click at [567, 384] on div "Due Date [DATE] 12:00 AM ​" at bounding box center [586, 373] width 1144 height 33
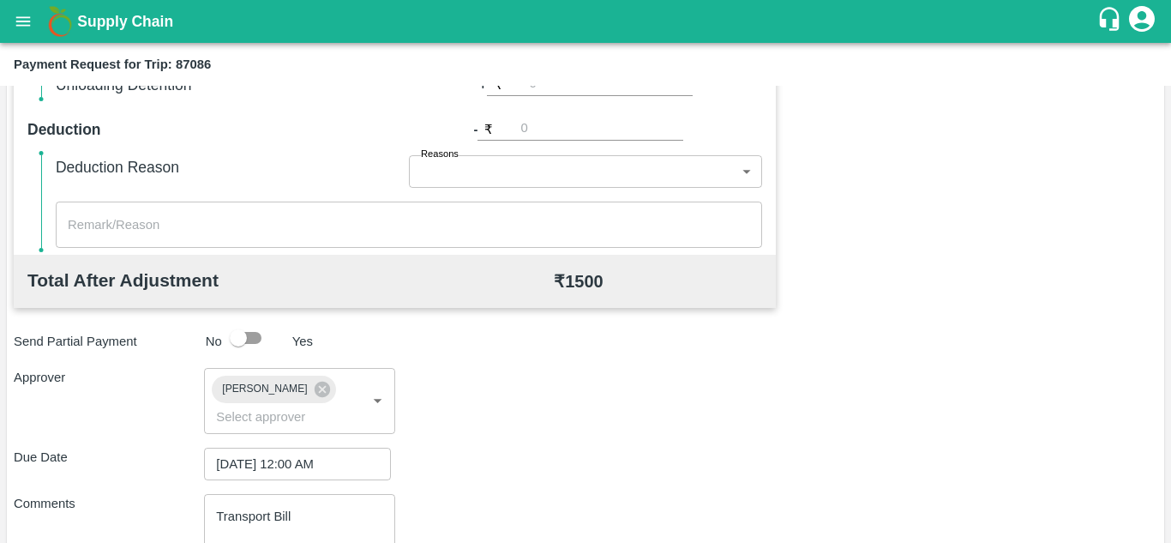
scroll to position [813, 0]
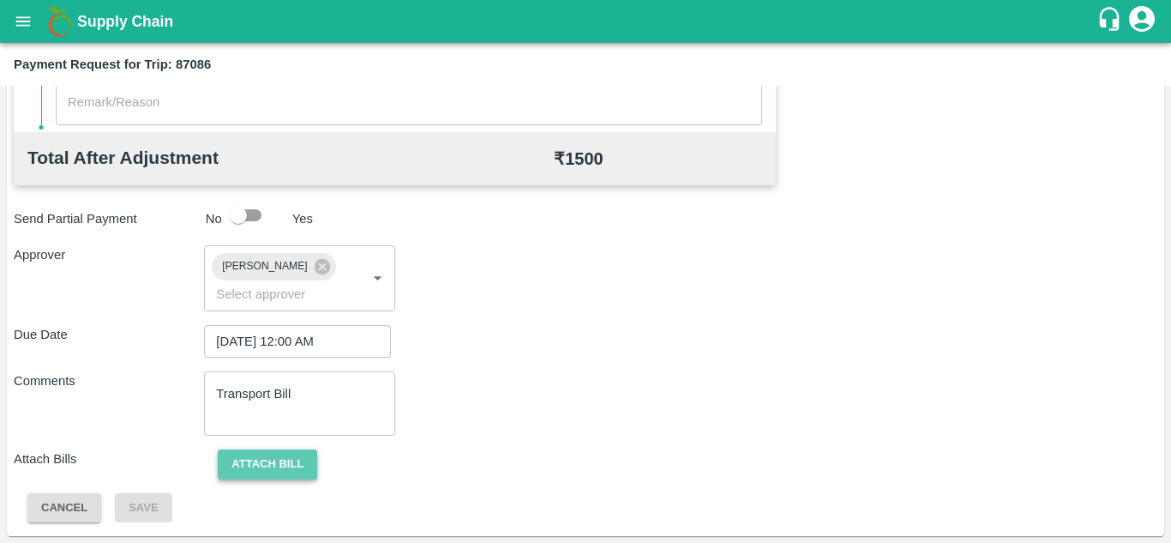
click at [264, 465] on button "Attach bill" at bounding box center [267, 464] width 99 height 30
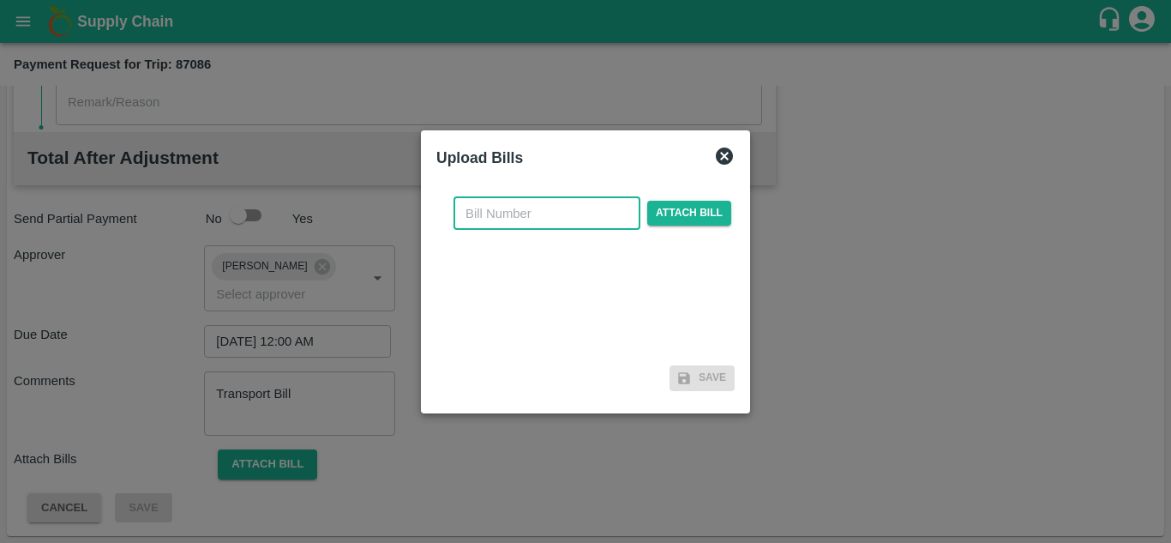
click at [486, 225] on input "text" at bounding box center [546, 213] width 187 height 33
type input "AT/T/CHIFU-0150"
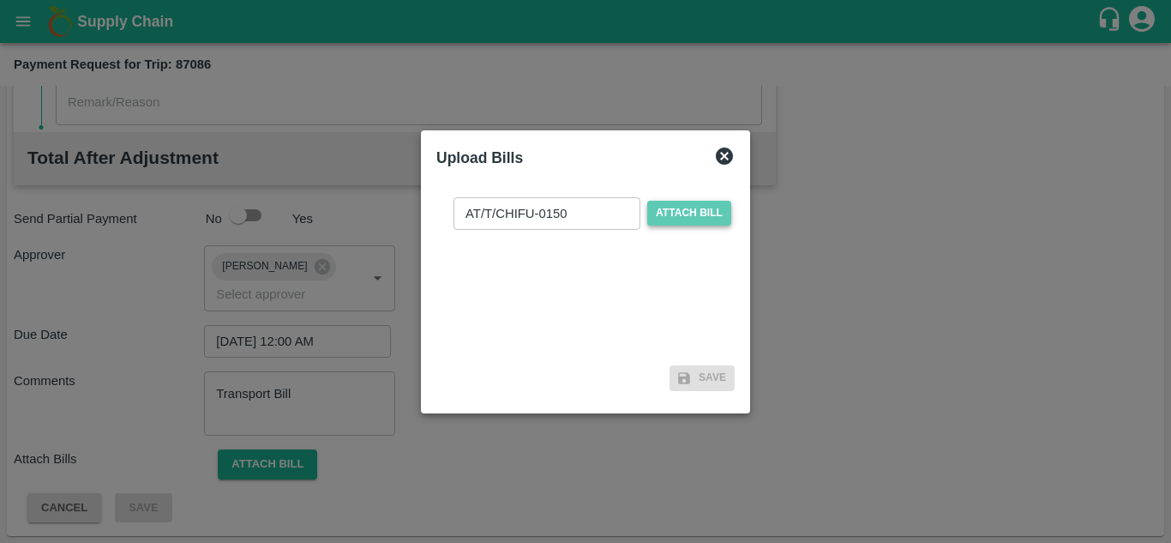
click at [670, 213] on span "Attach bill" at bounding box center [689, 213] width 84 height 25
click at [0, 0] on input "Attach bill" at bounding box center [0, 0] width 0 height 0
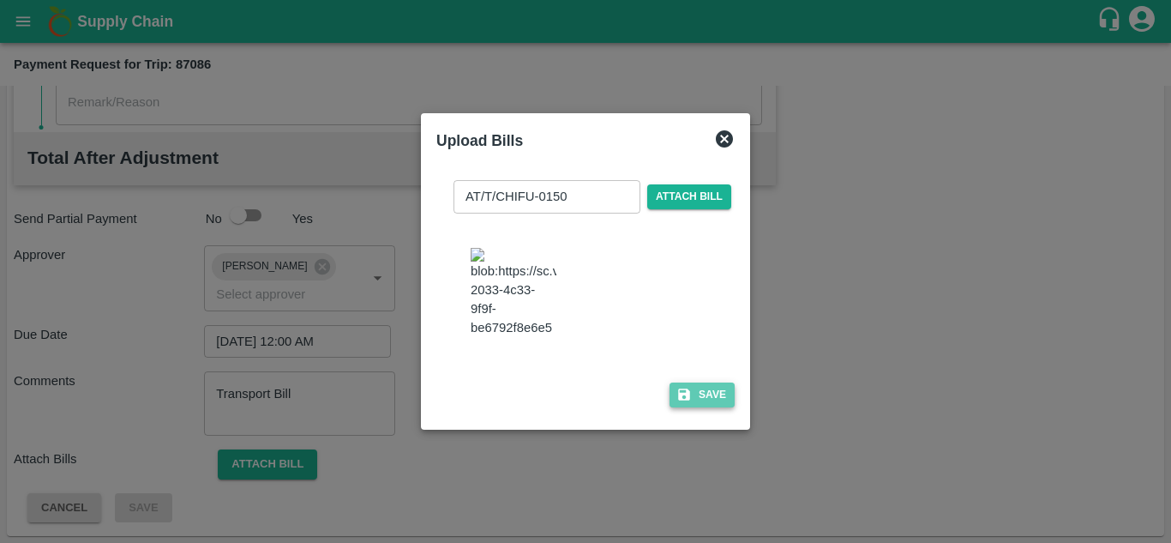
click at [717, 399] on button "Save" at bounding box center [702, 394] width 65 height 25
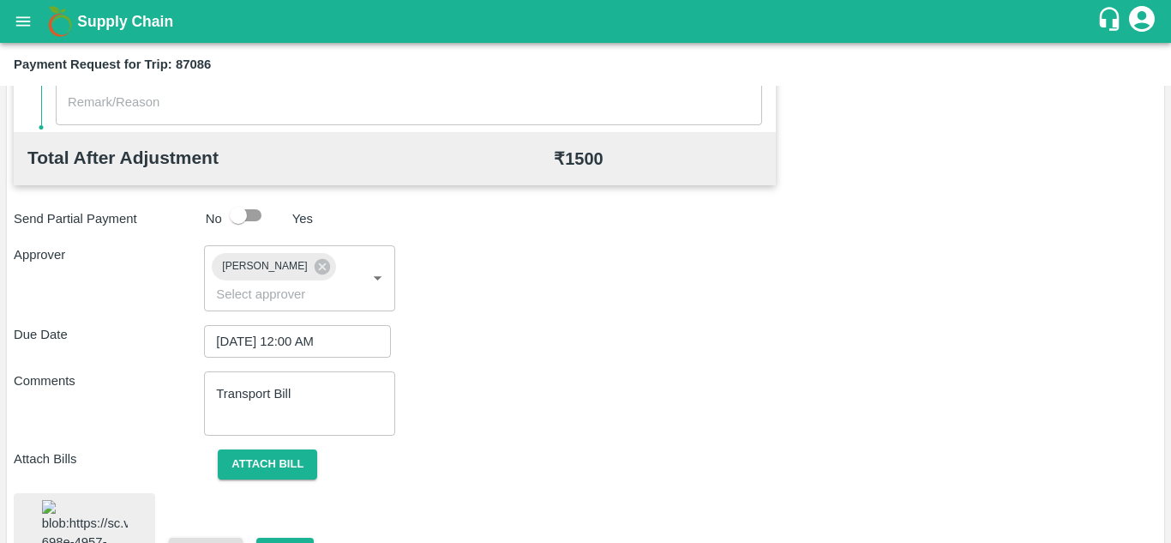
scroll to position [926, 0]
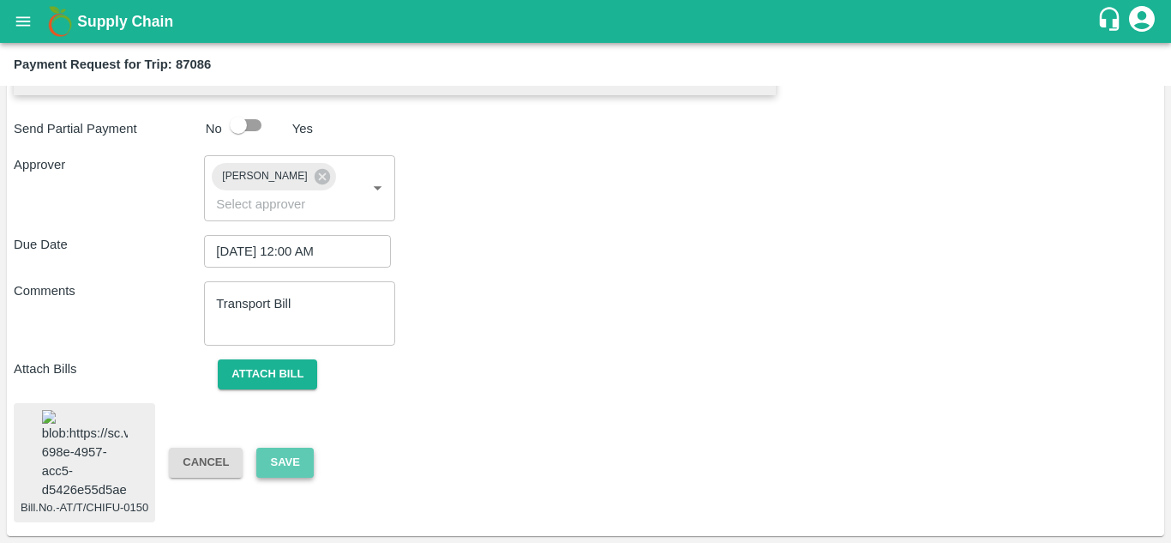
click at [283, 447] on button "Save" at bounding box center [284, 462] width 57 height 30
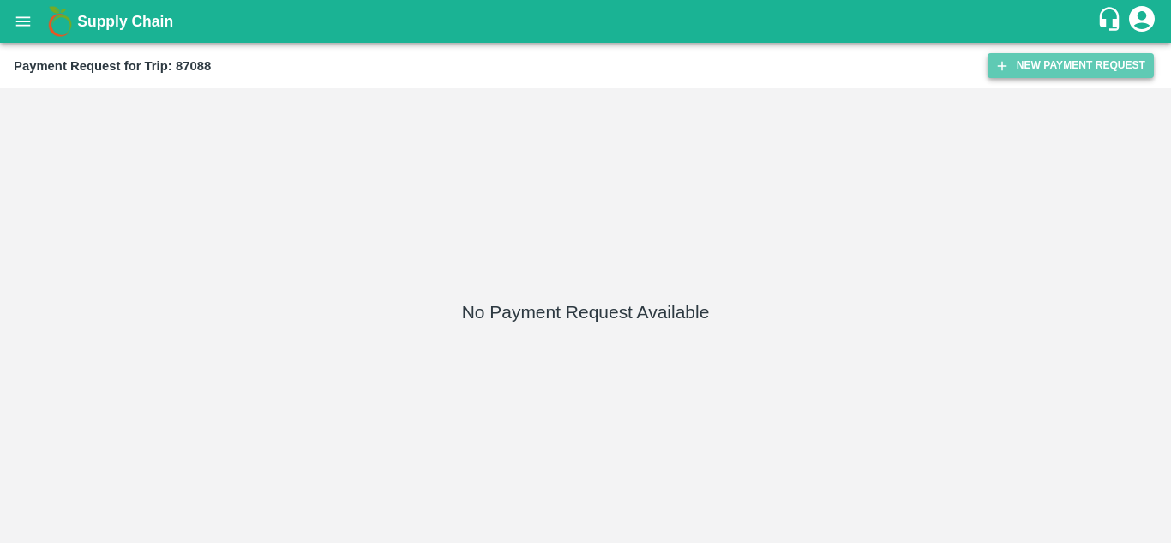
click at [1064, 63] on button "New Payment Request" at bounding box center [1071, 65] width 166 height 25
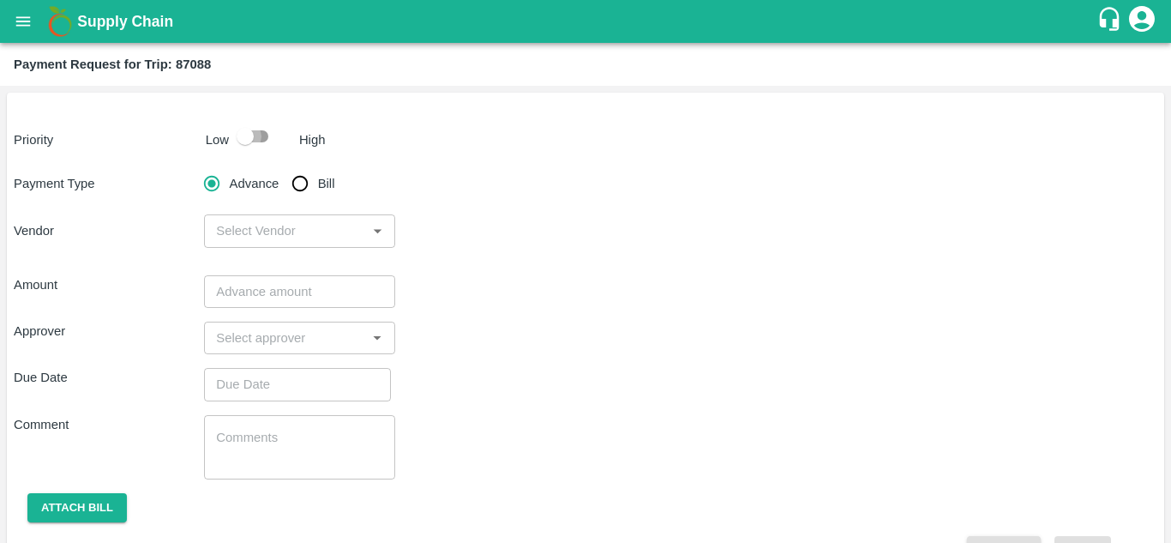
click at [261, 135] on input "checkbox" at bounding box center [245, 136] width 98 height 33
checkbox input "true"
click at [300, 181] on input "Bill" at bounding box center [300, 183] width 34 height 34
radio input "true"
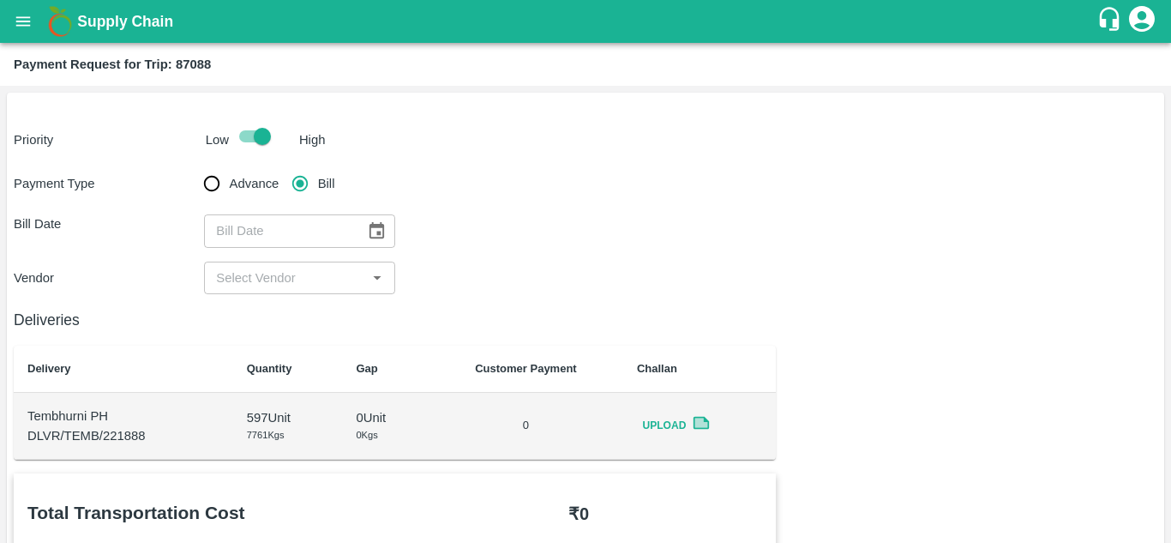
click at [370, 232] on icon "Choose date" at bounding box center [376, 230] width 19 height 19
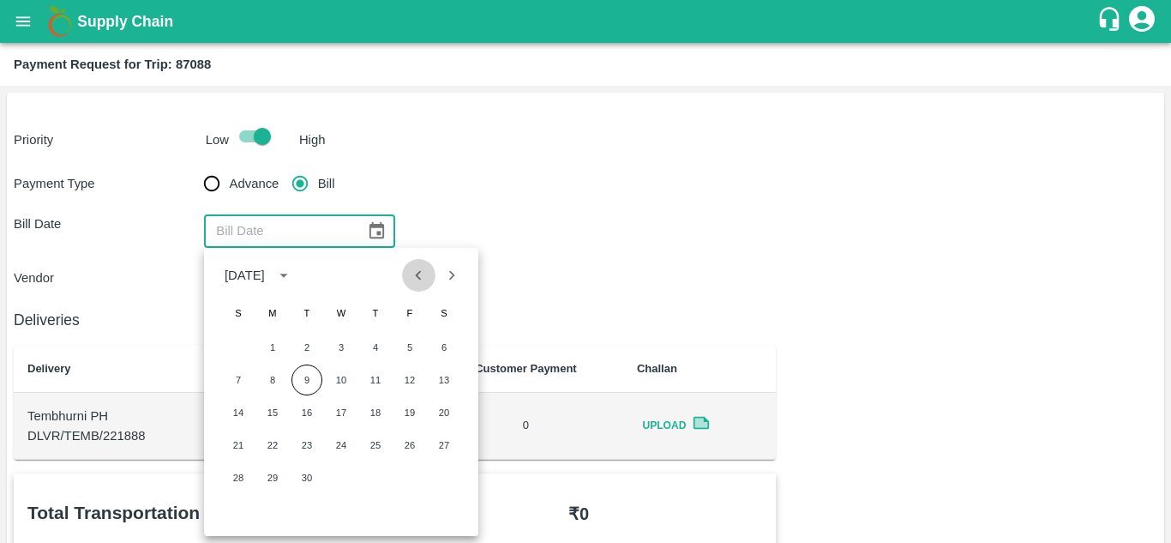
click at [427, 280] on icon "Previous month" at bounding box center [418, 275] width 19 height 19
click at [242, 508] on button "31" at bounding box center [238, 510] width 31 height 31
type input "31/08/2025"
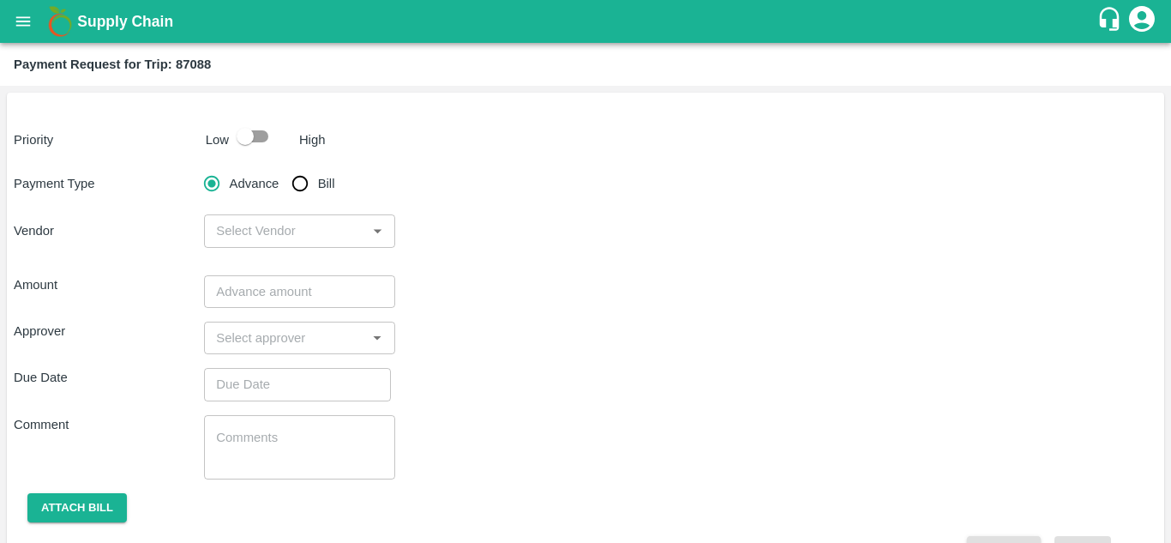
click at [262, 132] on input "checkbox" at bounding box center [245, 136] width 98 height 33
checkbox input "true"
click at [306, 185] on input "Bill" at bounding box center [300, 183] width 34 height 34
radio input "true"
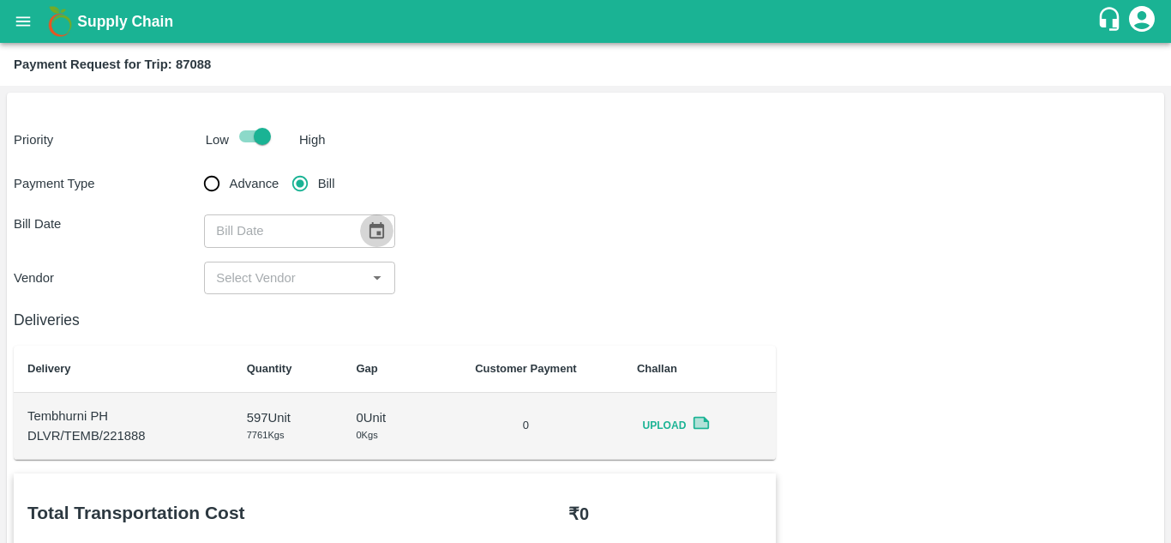
click at [380, 231] on icon "Choose date" at bounding box center [376, 230] width 19 height 19
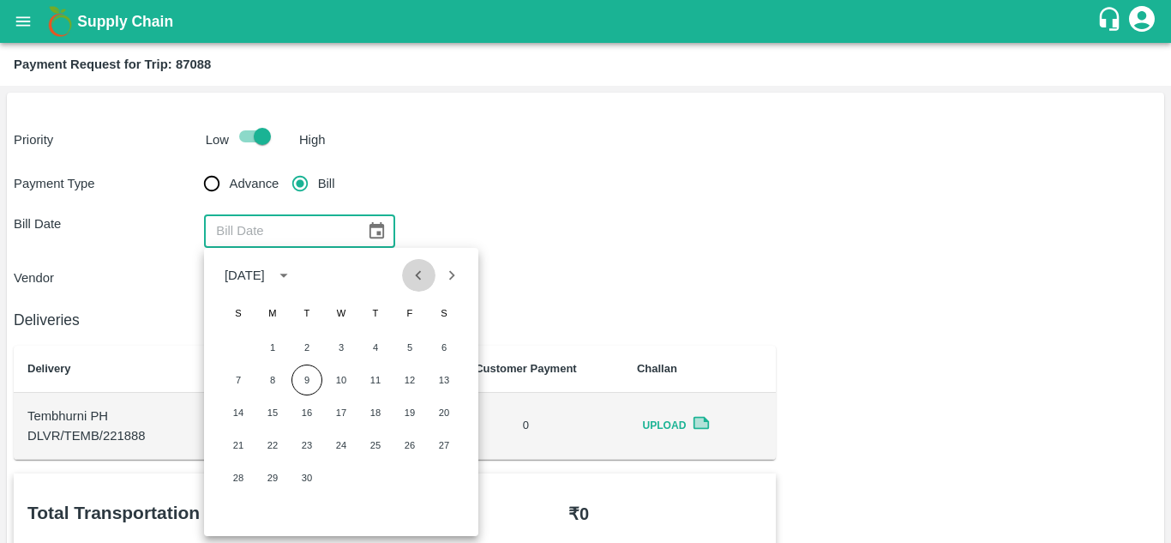
click at [413, 280] on icon "Previous month" at bounding box center [418, 275] width 19 height 19
click at [445, 480] on button "30" at bounding box center [444, 477] width 31 height 31
type input "[DATE]"
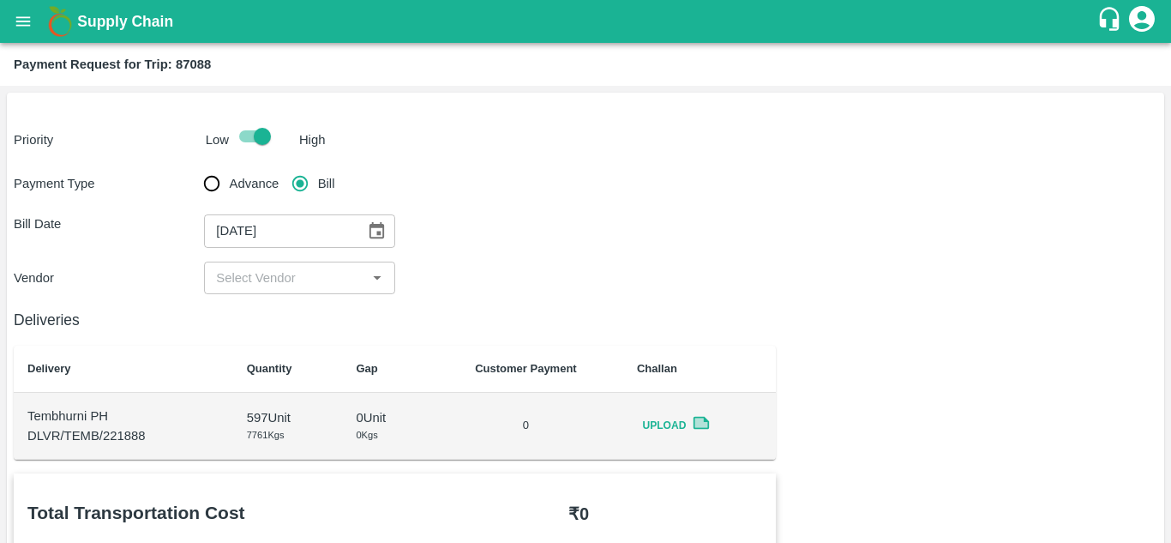
click at [277, 291] on div "​" at bounding box center [299, 277] width 190 height 33
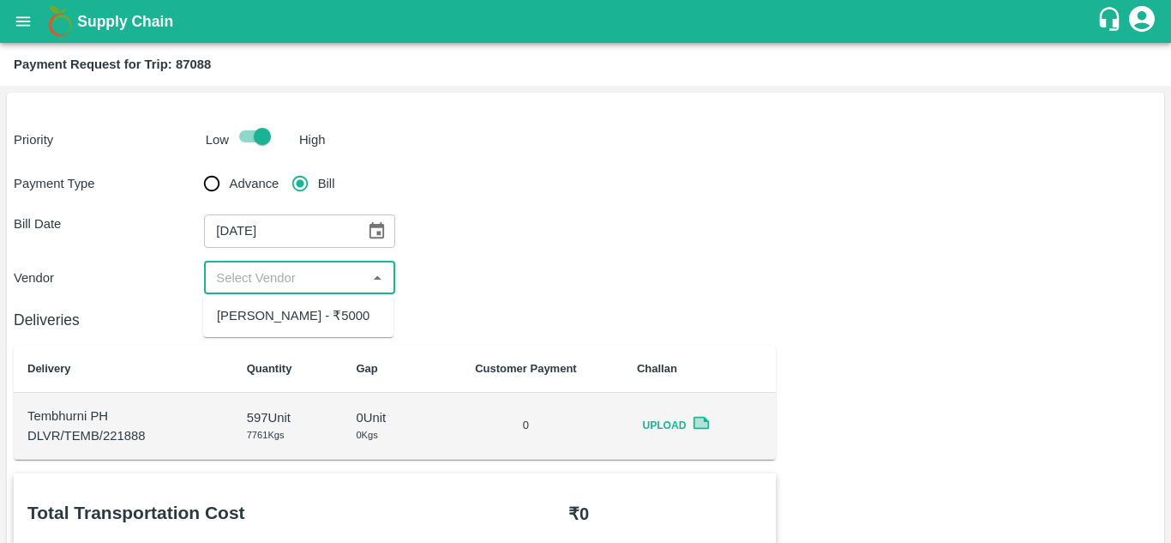
click at [264, 321] on div "[PERSON_NAME] - ₹5000" at bounding box center [293, 315] width 153 height 19
type input "[PERSON_NAME] - ₹5000"
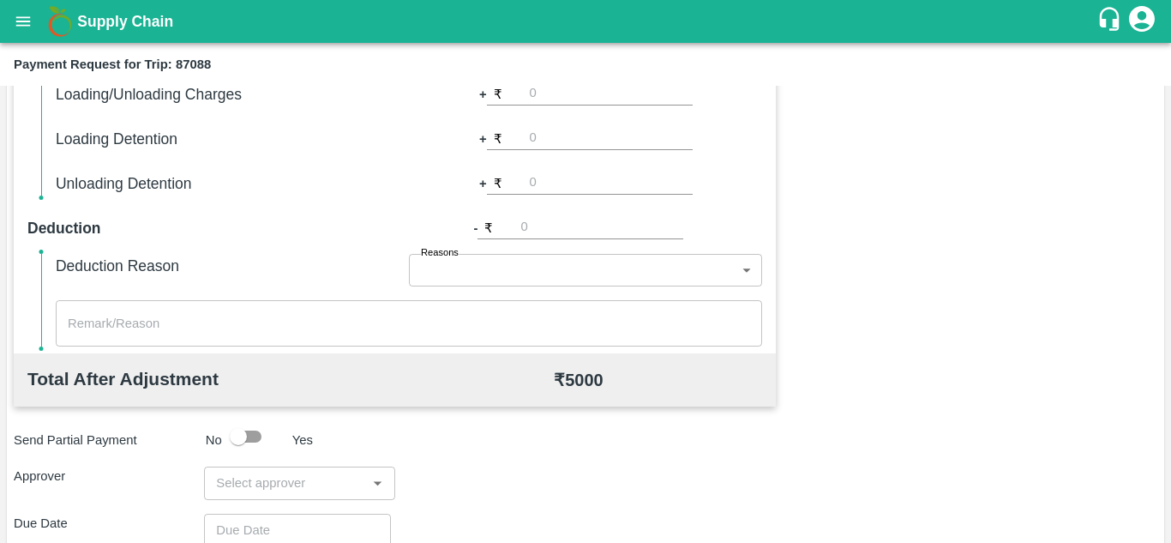
scroll to position [592, 0]
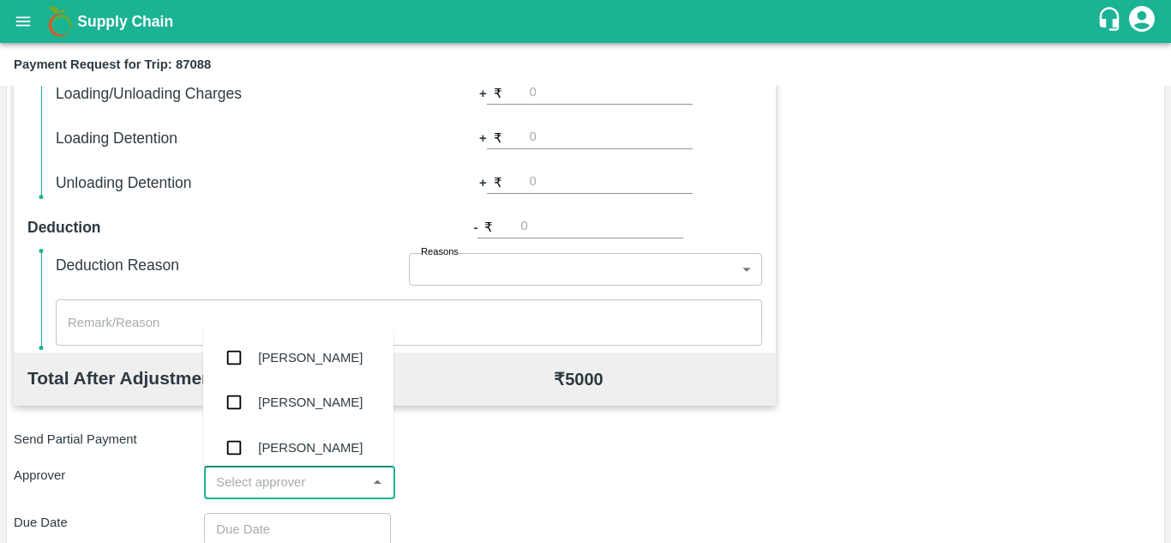
click at [276, 484] on input "input" at bounding box center [285, 482] width 152 height 22
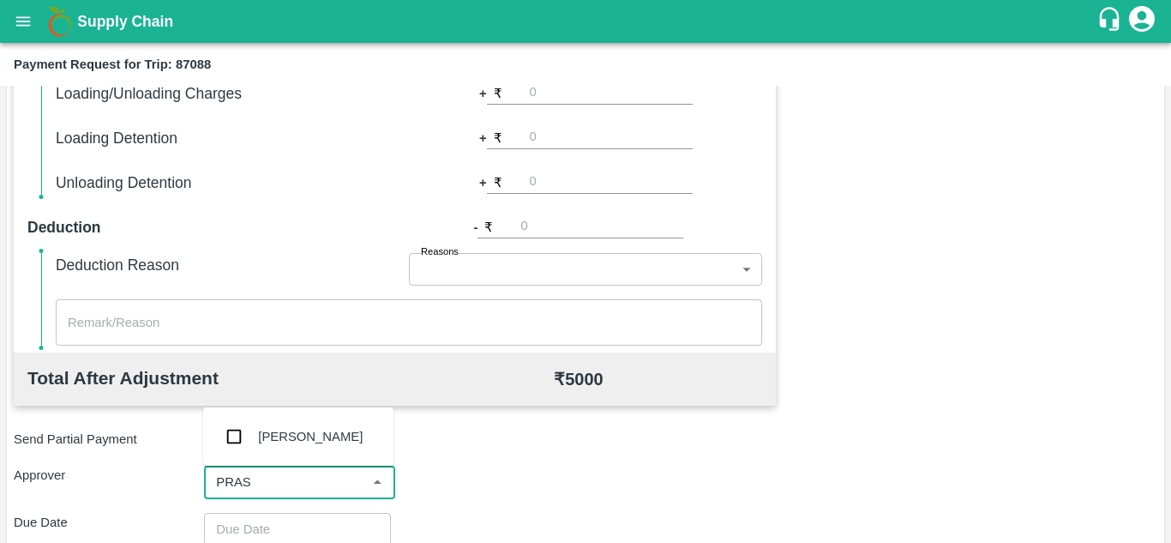
type input "PRASA"
click at [303, 444] on div "[PERSON_NAME]" at bounding box center [310, 436] width 105 height 19
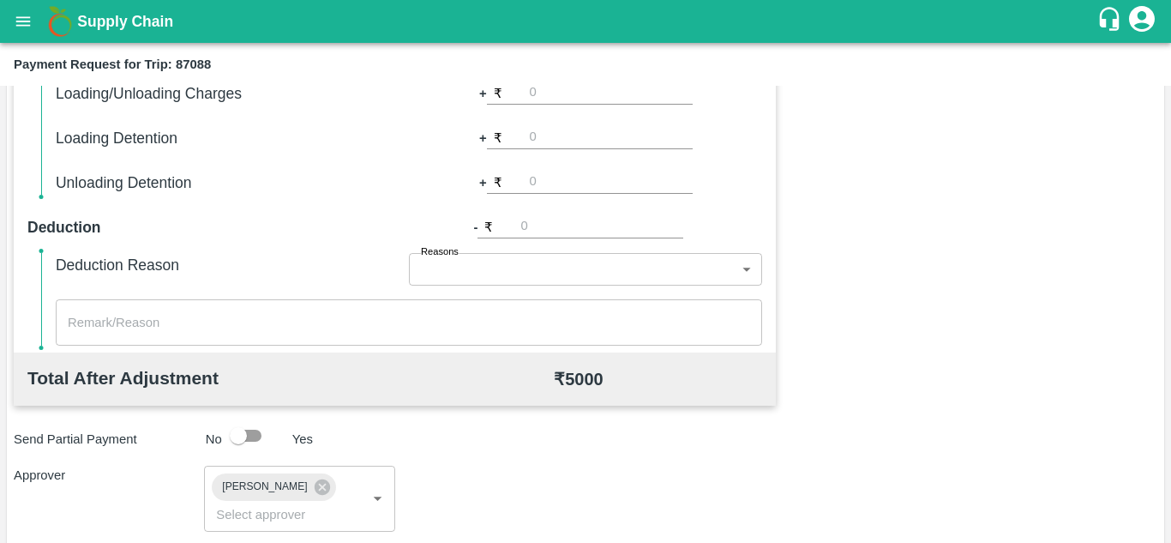
click at [491, 477] on div "Approver [PERSON_NAME] ​" at bounding box center [586, 497] width 1144 height 65
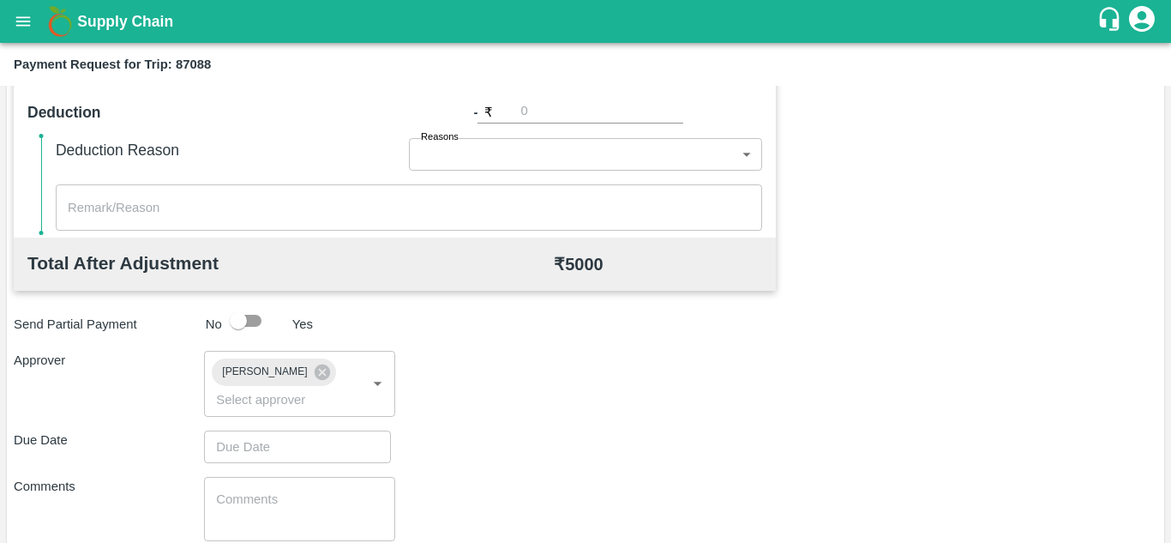
scroll to position [708, 0]
type input "DD/MM/YYYY hh:mm aa"
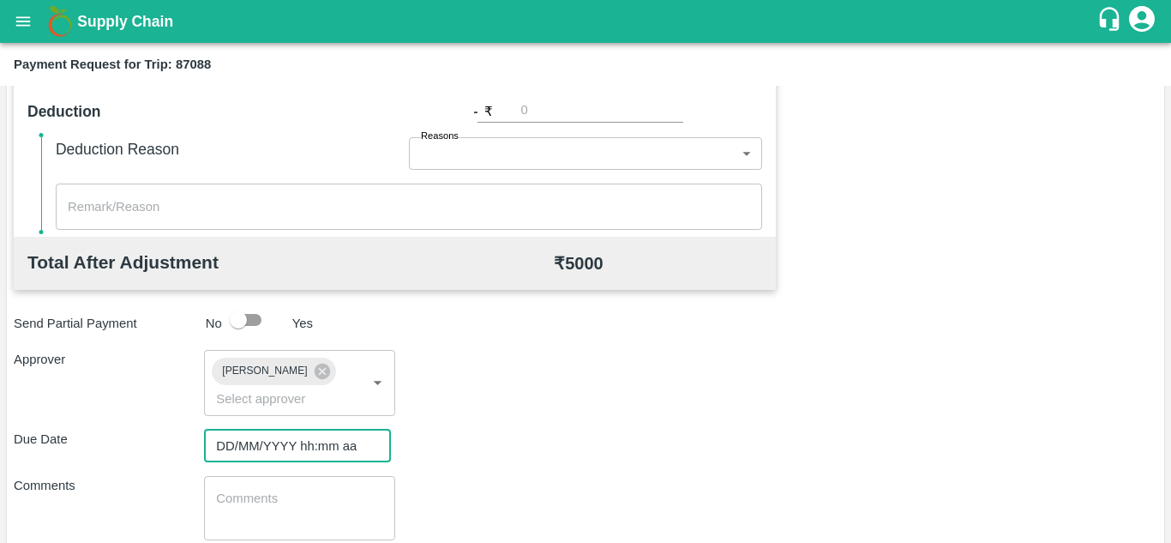
click at [255, 457] on input "DD/MM/YYYY hh:mm aa" at bounding box center [291, 445] width 175 height 33
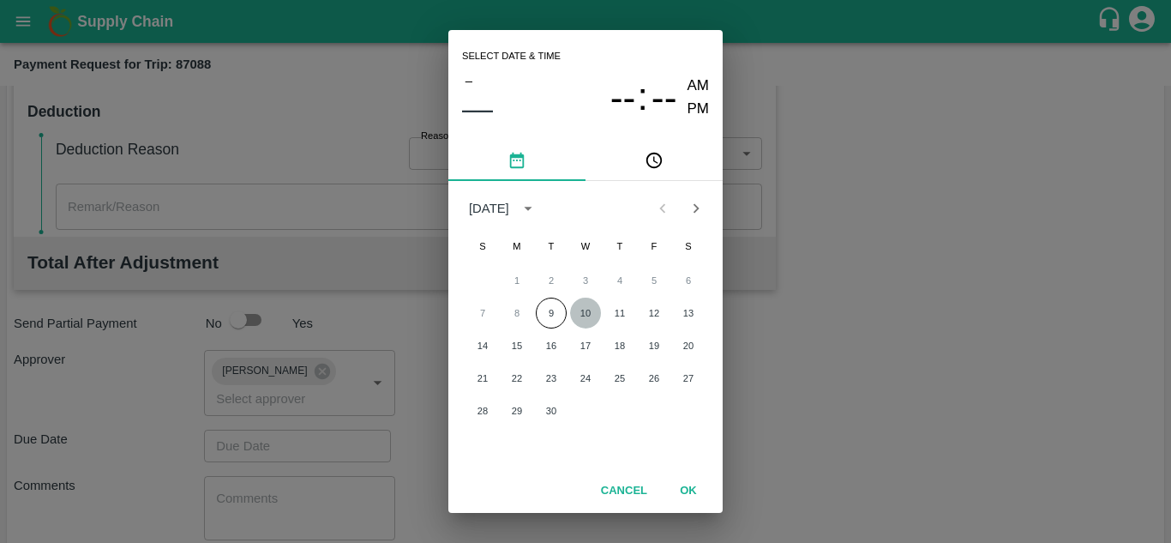
click at [579, 313] on button "10" at bounding box center [585, 312] width 31 height 31
type input "[DATE] 12:00 AM"
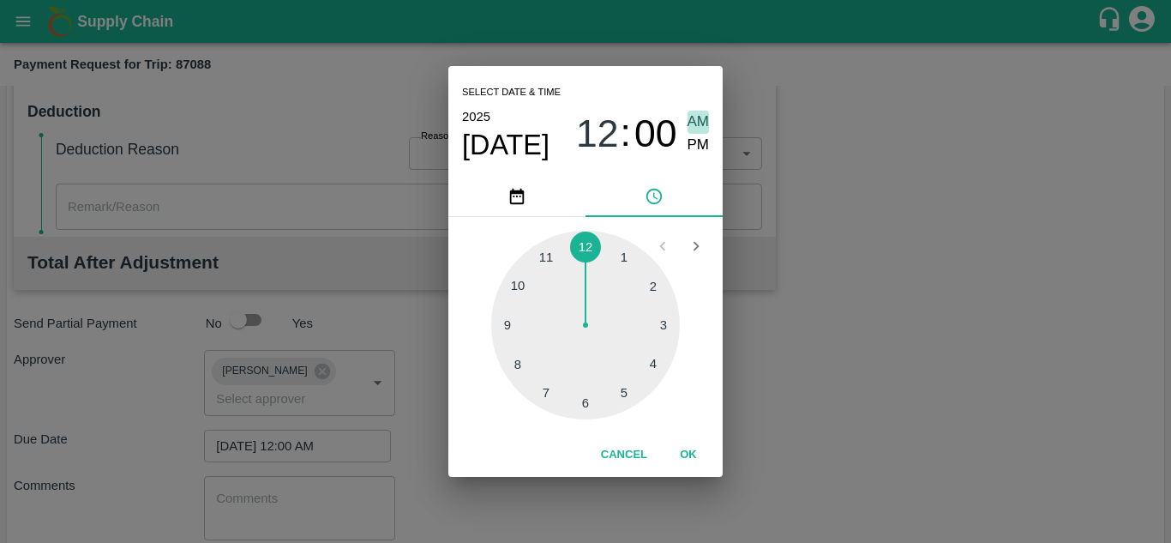
click at [697, 127] on span "AM" at bounding box center [699, 122] width 22 height 23
click at [695, 453] on button "OK" at bounding box center [688, 455] width 55 height 30
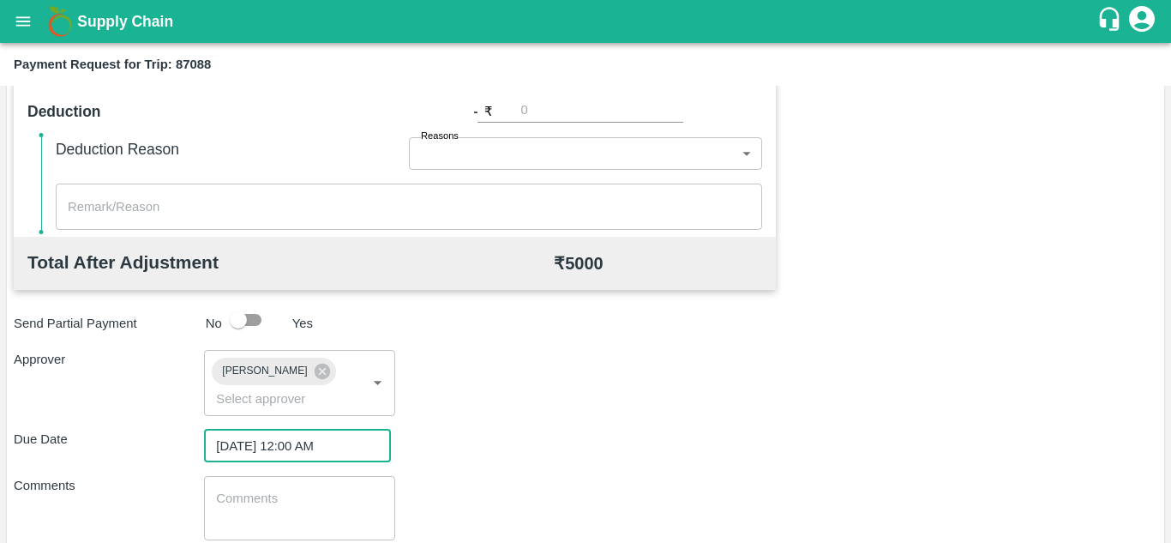
scroll to position [813, 0]
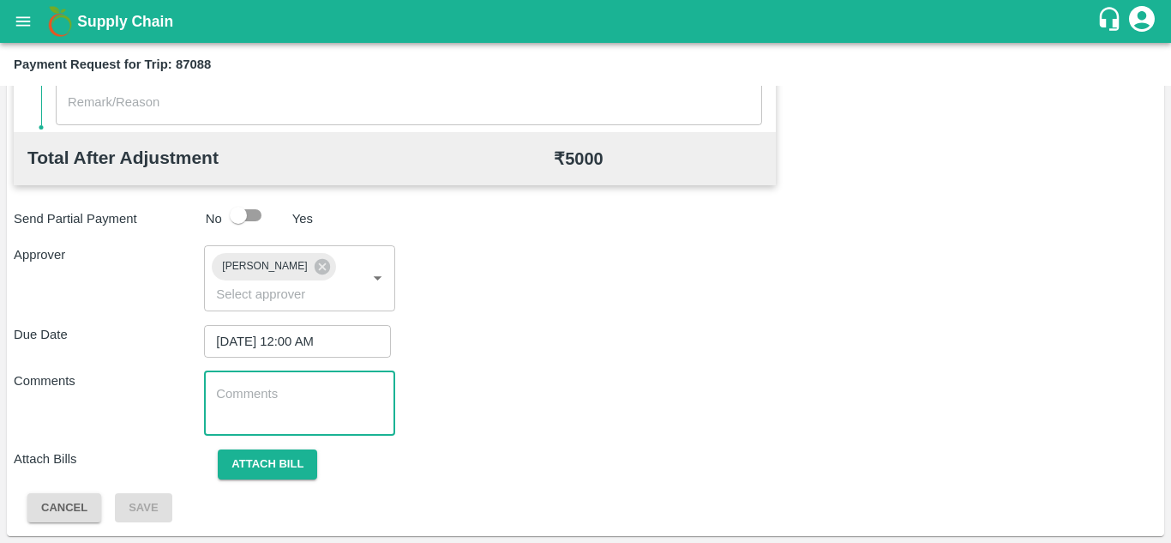
click at [279, 392] on textarea at bounding box center [299, 403] width 166 height 36
type textarea "t"
type textarea "Transport Bill"
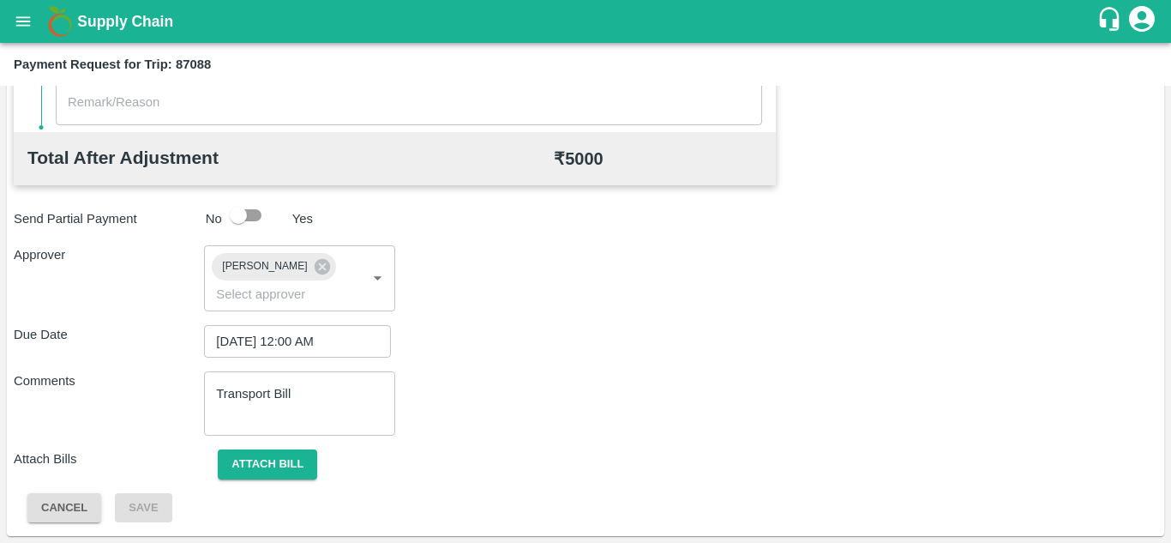
click at [556, 368] on div "Total Transportation Cost ₹ 5000 Advance payment - ₹ Additional Charges(+) Inam…" at bounding box center [586, 92] width 1144 height 862
click at [583, 347] on div "Due Date [DATE] 12:00 AM ​" at bounding box center [586, 341] width 1144 height 33
click at [259, 453] on button "Attach bill" at bounding box center [267, 464] width 99 height 30
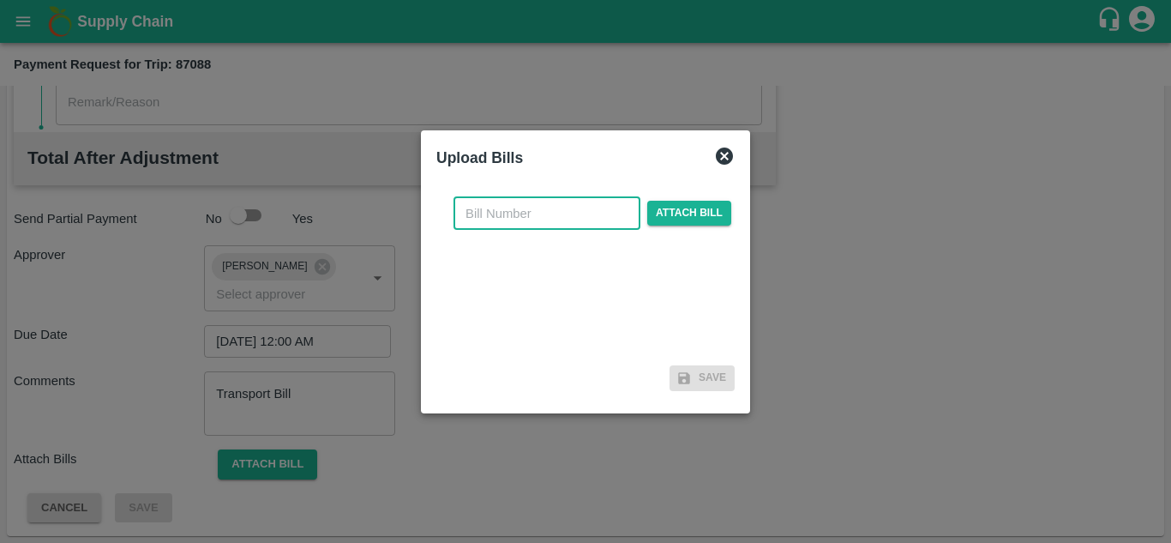
click at [471, 211] on input "text" at bounding box center [546, 213] width 187 height 33
type input "AT/T/CHIFU-0152"
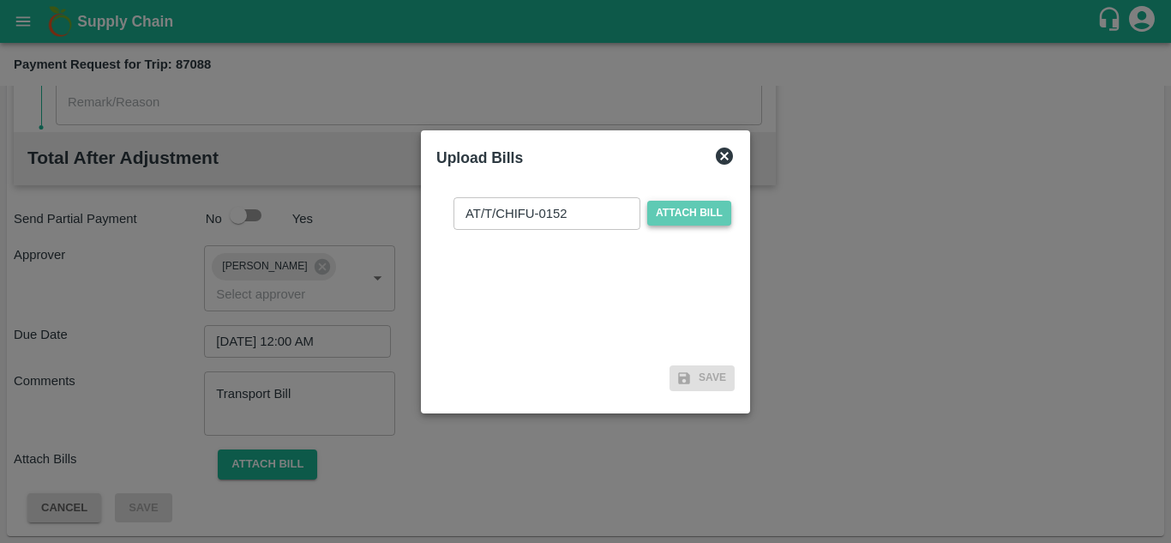
click at [675, 208] on span "Attach bill" at bounding box center [689, 213] width 84 height 25
click at [0, 0] on input "Attach bill" at bounding box center [0, 0] width 0 height 0
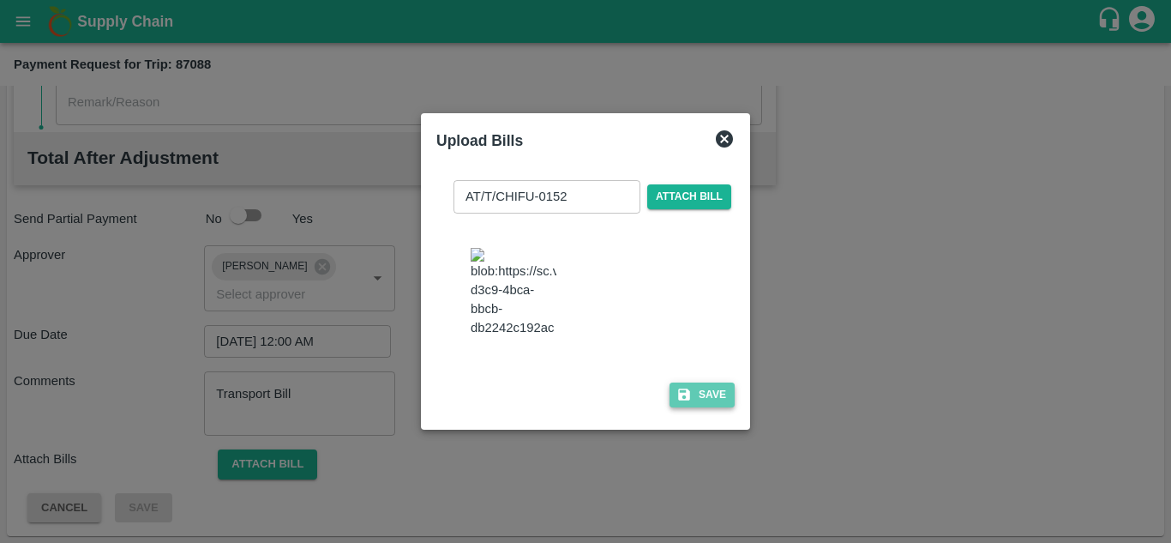
click at [700, 400] on button "Save" at bounding box center [702, 394] width 65 height 25
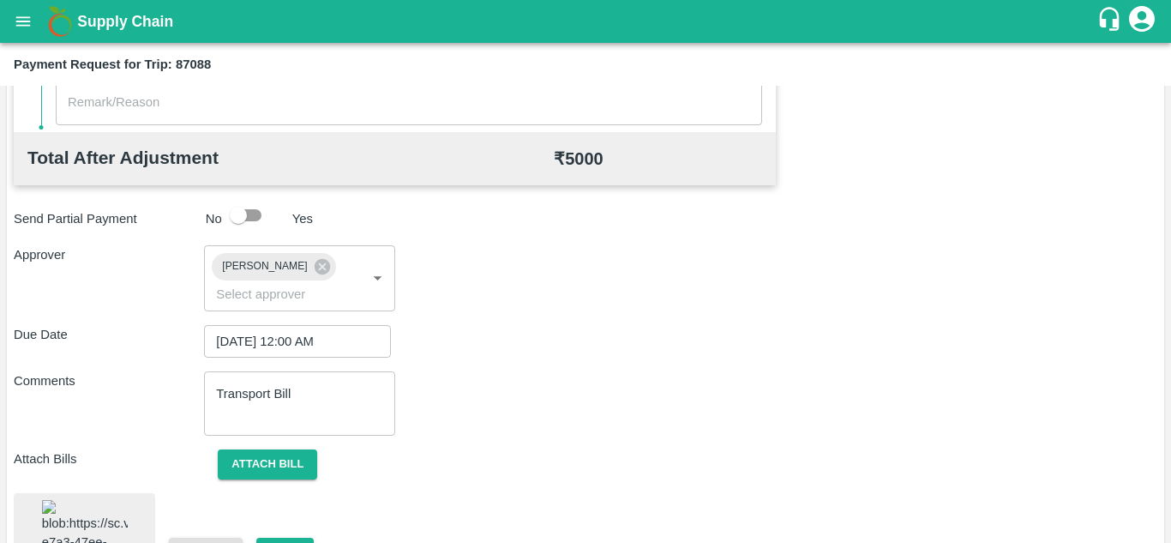
scroll to position [917, 0]
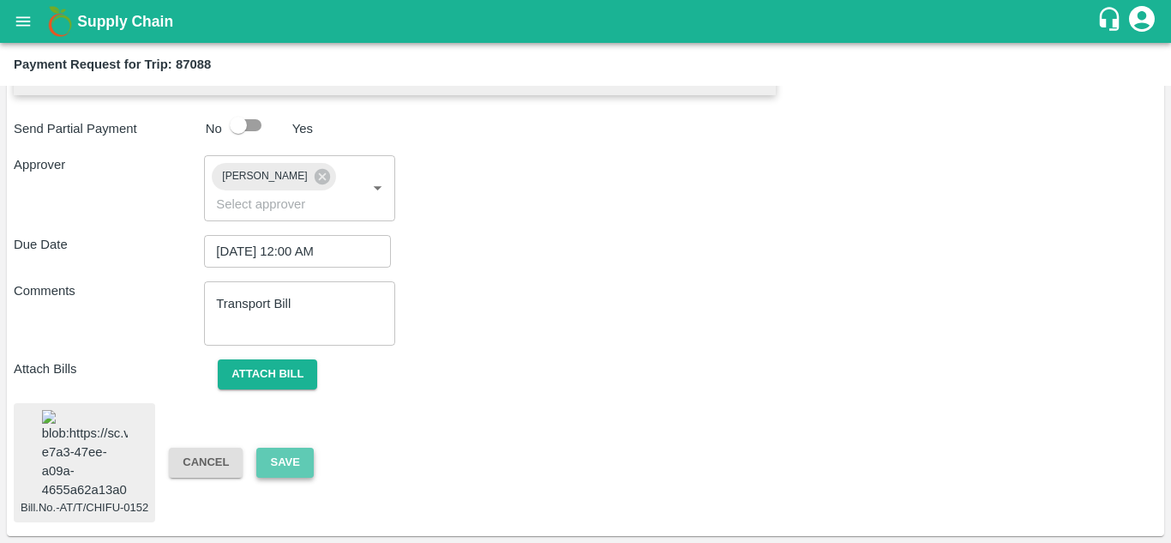
click at [276, 453] on button "Save" at bounding box center [284, 462] width 57 height 30
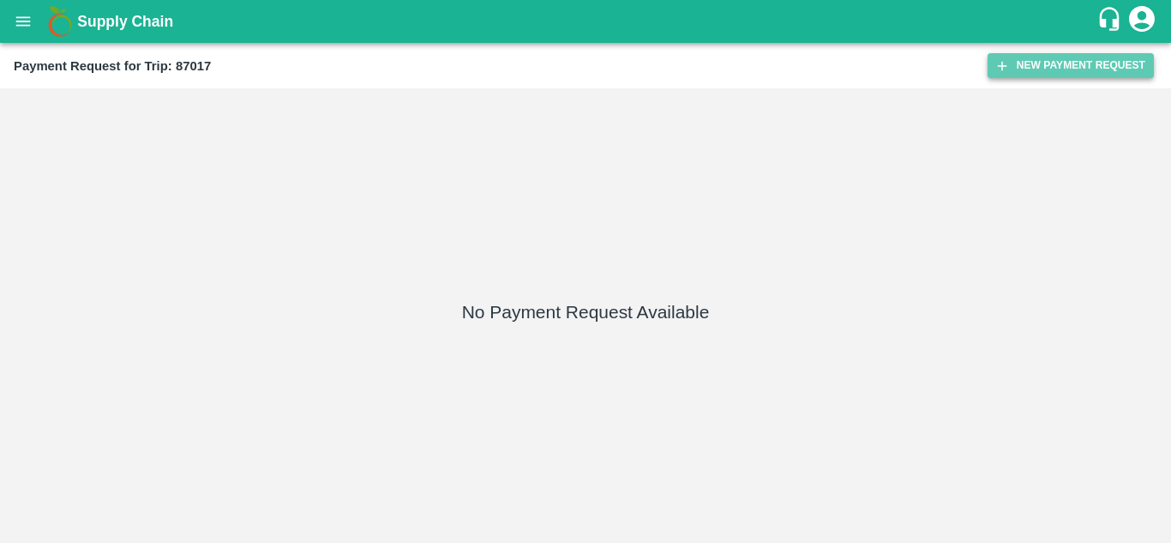
click at [1043, 70] on button "New Payment Request" at bounding box center [1071, 65] width 166 height 25
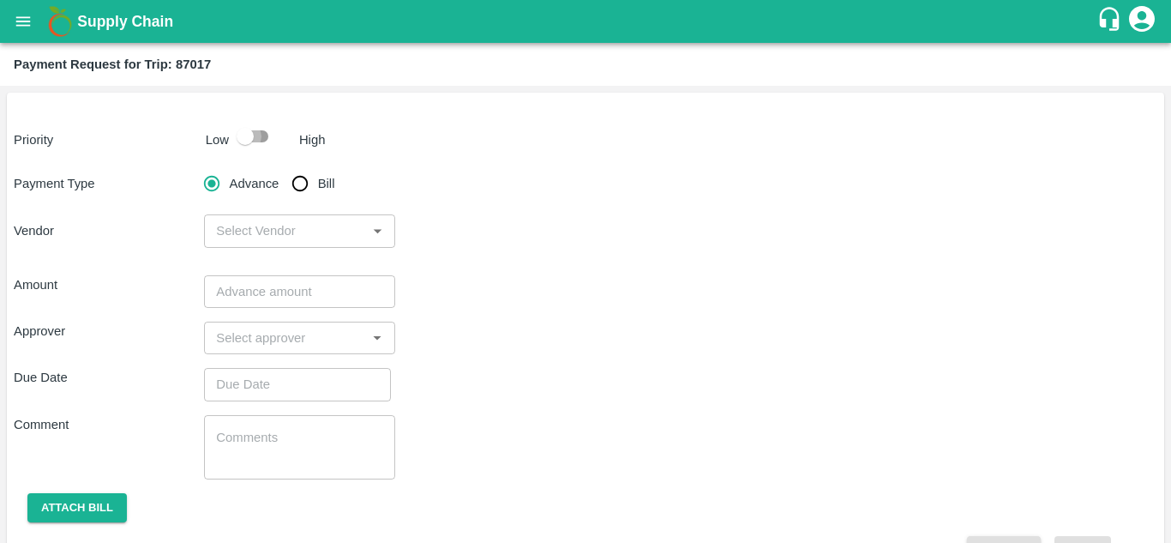
click at [255, 143] on input "checkbox" at bounding box center [245, 136] width 98 height 33
checkbox input "true"
click at [297, 191] on input "Bill" at bounding box center [300, 183] width 34 height 34
radio input "true"
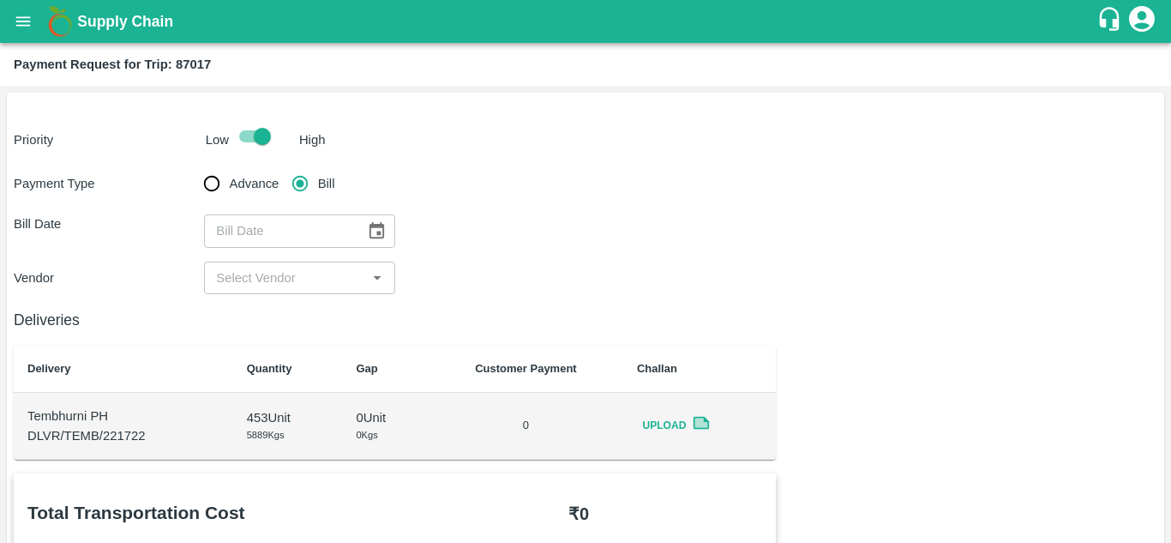
click at [369, 228] on icon "Choose date" at bounding box center [376, 230] width 15 height 16
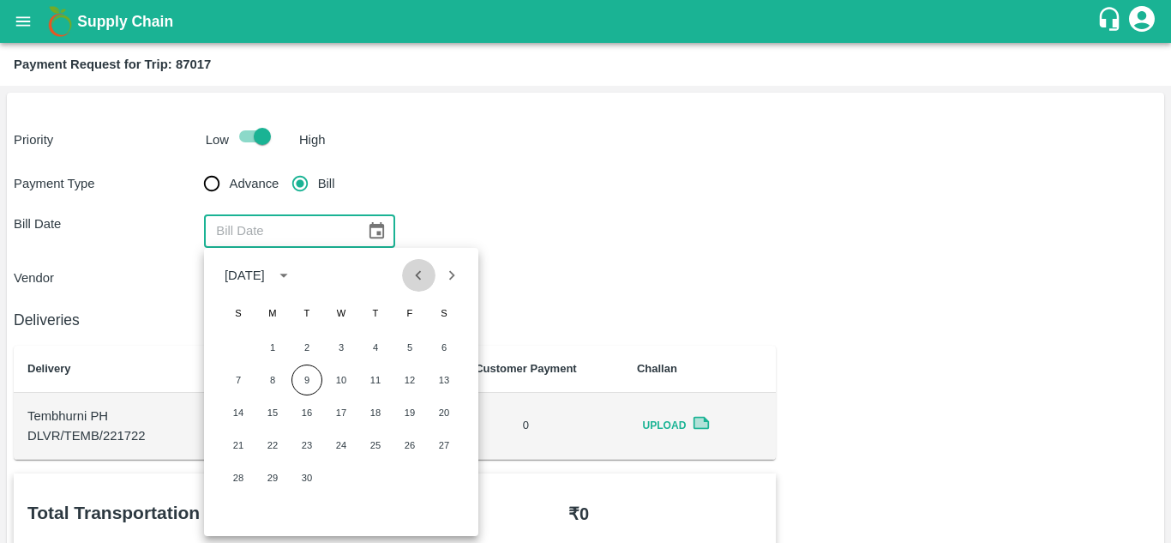
click at [418, 280] on icon "Previous month" at bounding box center [418, 275] width 19 height 19
click at [412, 476] on button "29" at bounding box center [409, 477] width 31 height 31
type input "[DATE]"
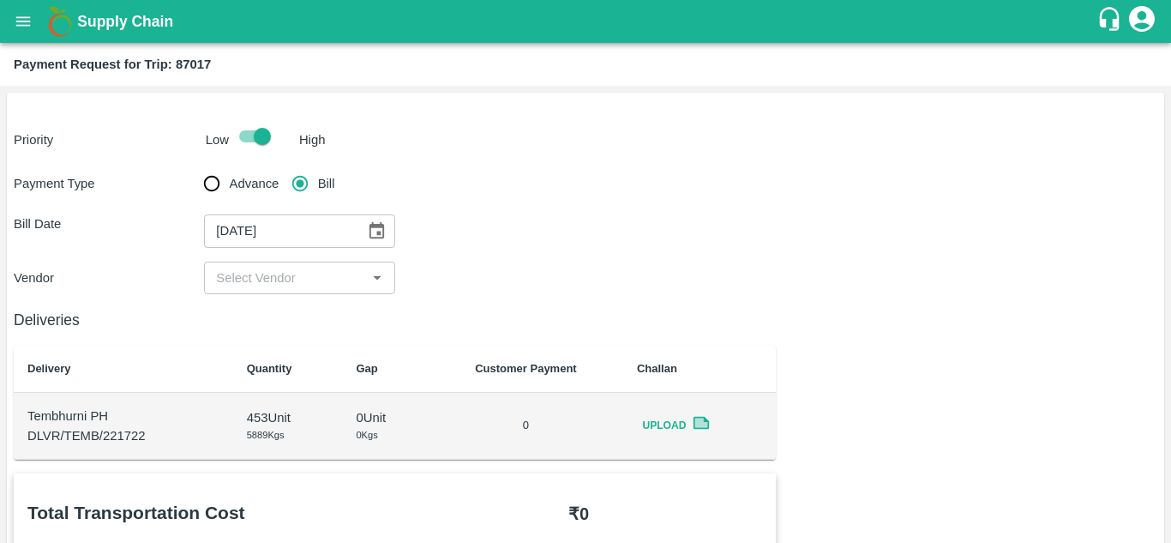
click at [279, 275] on input "input" at bounding box center [285, 278] width 152 height 22
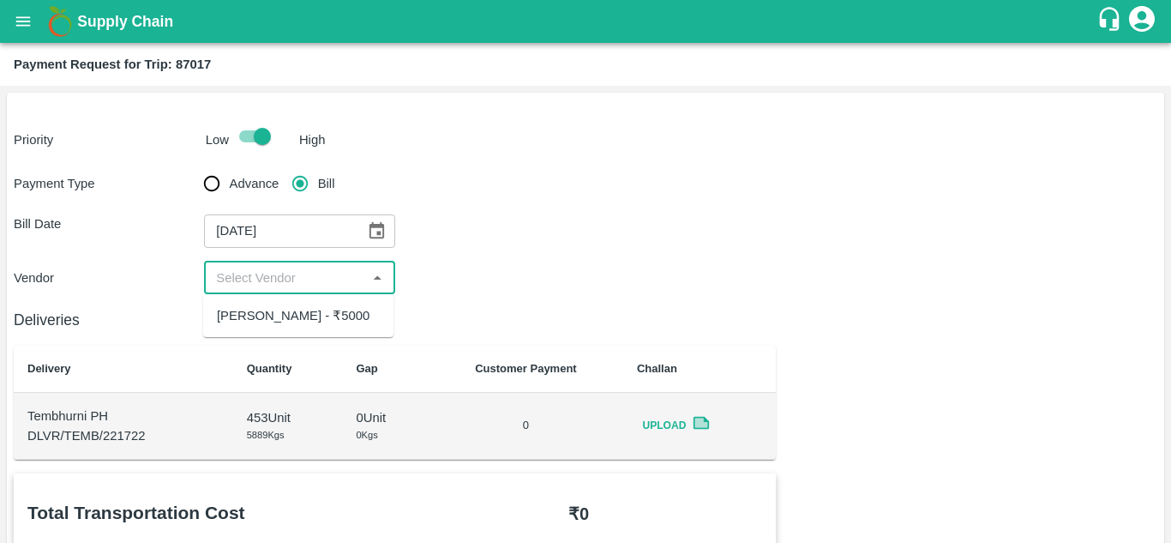
click at [276, 316] on div "Ajinkya Haridas Takik - ₹5000" at bounding box center [293, 315] width 153 height 19
type input "Ajinkya Haridas Takik - ₹5000"
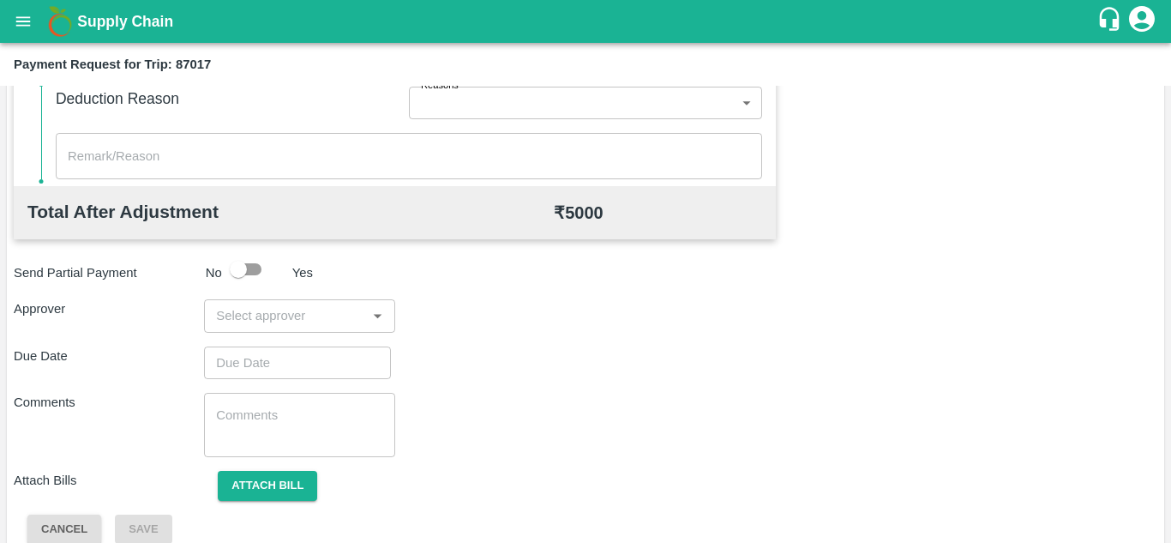
scroll to position [780, 0]
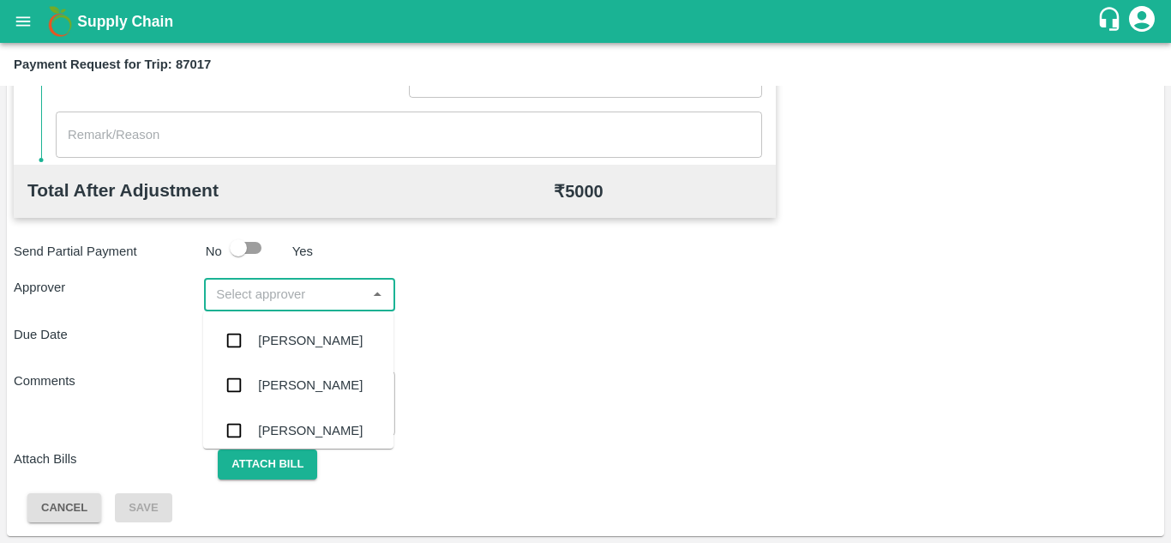
click at [223, 297] on input "input" at bounding box center [285, 294] width 152 height 22
type input "PRASA"
click at [288, 351] on div "[PERSON_NAME]" at bounding box center [298, 340] width 190 height 45
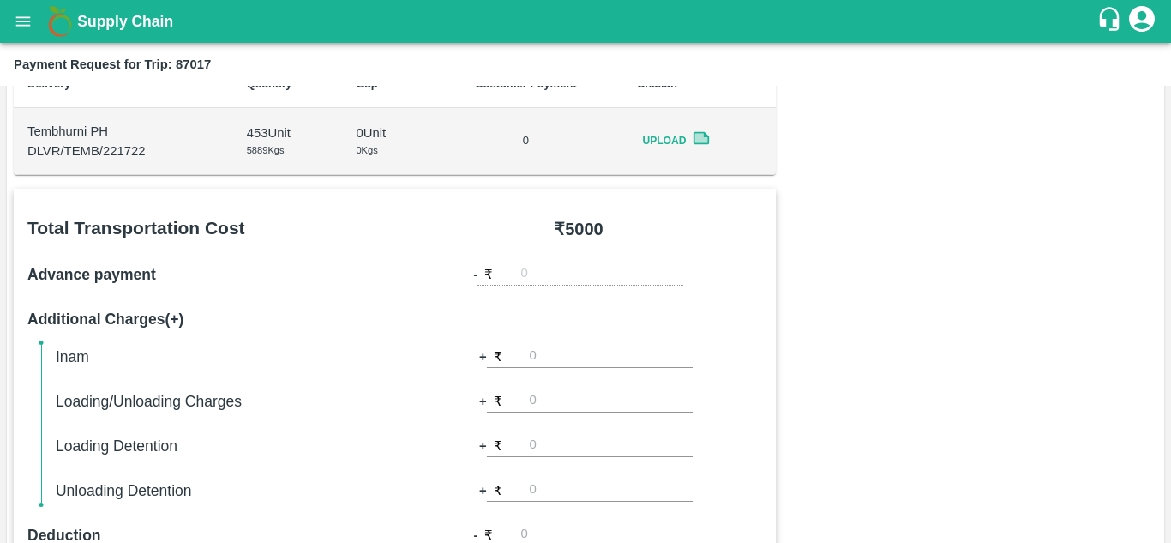
scroll to position [813, 0]
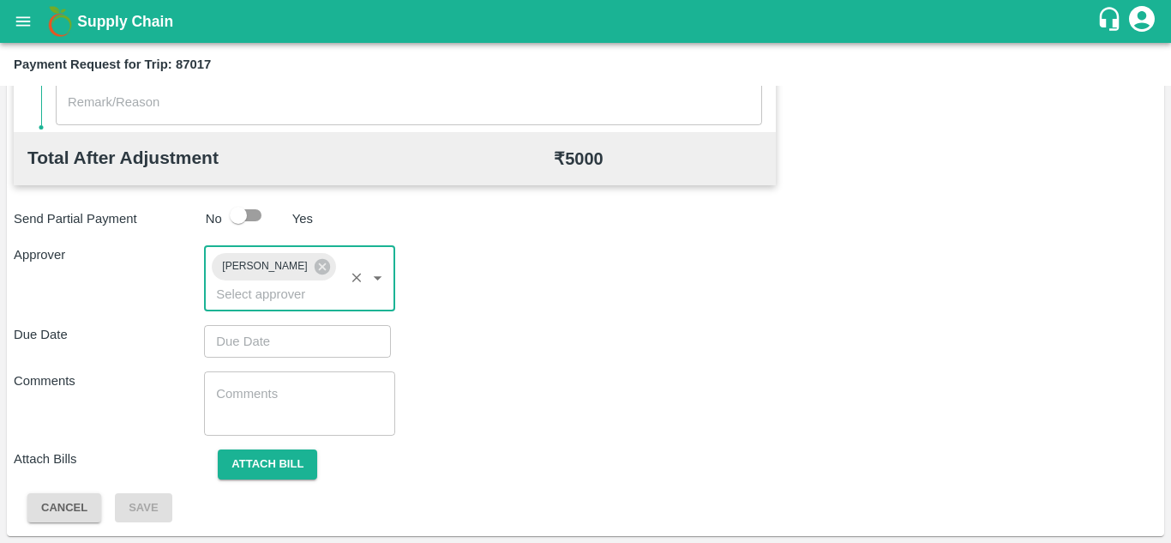
type input "DD/MM/YYYY hh:mm aa"
click at [251, 339] on input "DD/MM/YYYY hh:mm aa" at bounding box center [291, 341] width 175 height 33
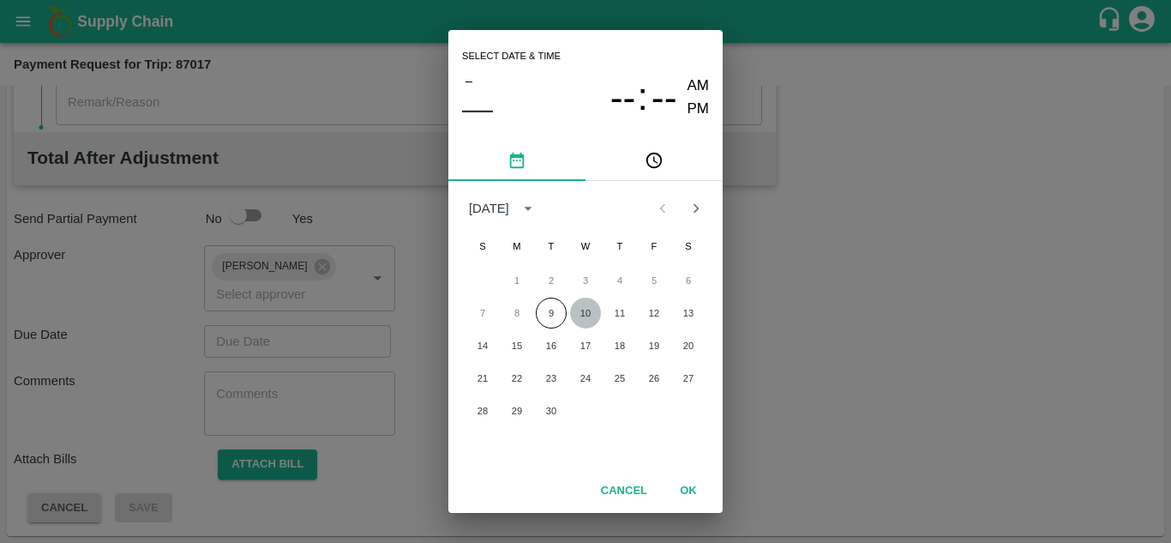
click at [579, 312] on button "10" at bounding box center [585, 312] width 31 height 31
type input "[DATE] 12:00 AM"
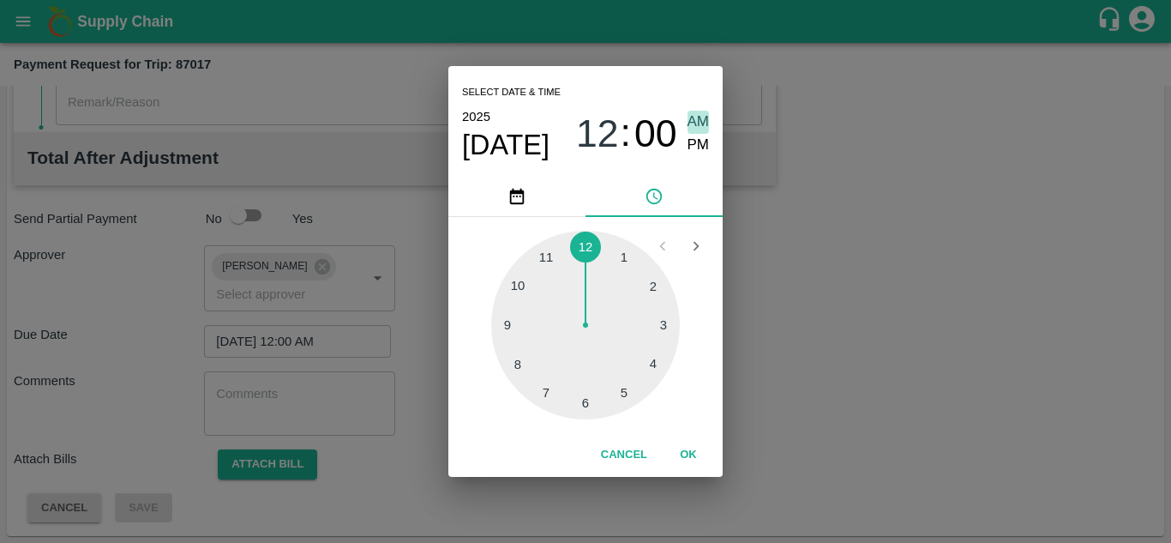
click at [702, 112] on span "AM" at bounding box center [699, 122] width 22 height 23
click at [693, 454] on button "OK" at bounding box center [688, 455] width 55 height 30
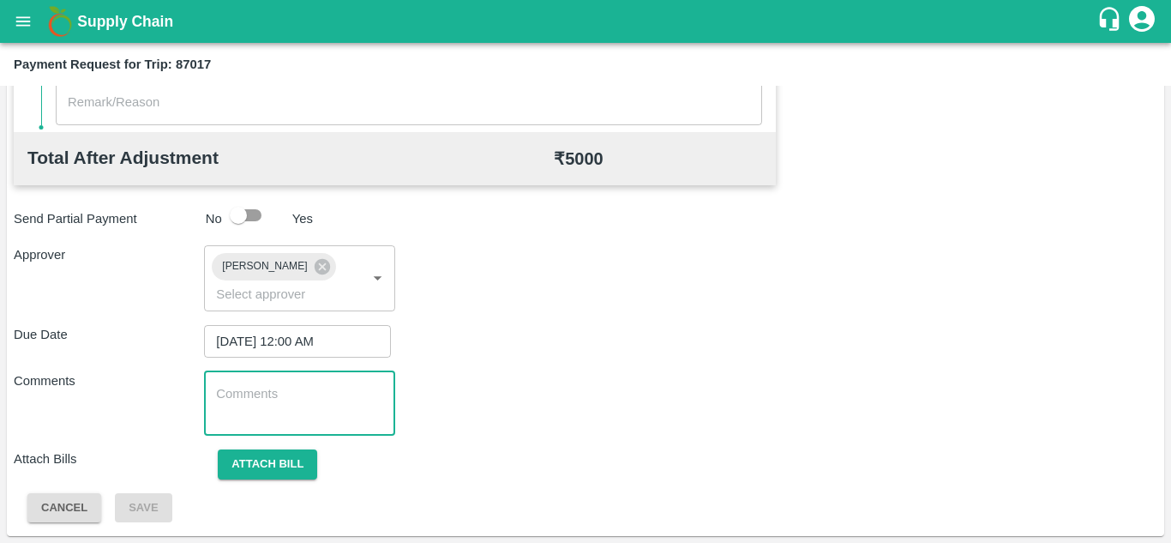
click at [254, 409] on textarea at bounding box center [299, 403] width 166 height 36
paste textarea "Transport Bill"
type textarea "Transport Bill"
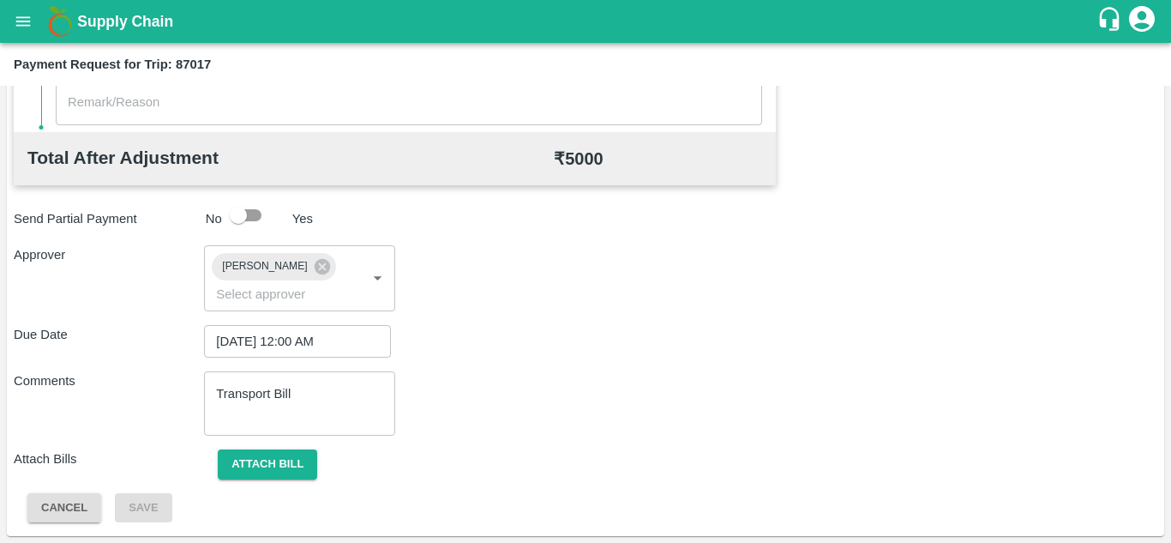
click at [554, 410] on div "Comments Transport Bill x ​" at bounding box center [586, 403] width 1144 height 64
click at [580, 378] on div "Comments Transport Bill x ​" at bounding box center [586, 403] width 1144 height 64
click at [265, 464] on button "Attach bill" at bounding box center [267, 464] width 99 height 30
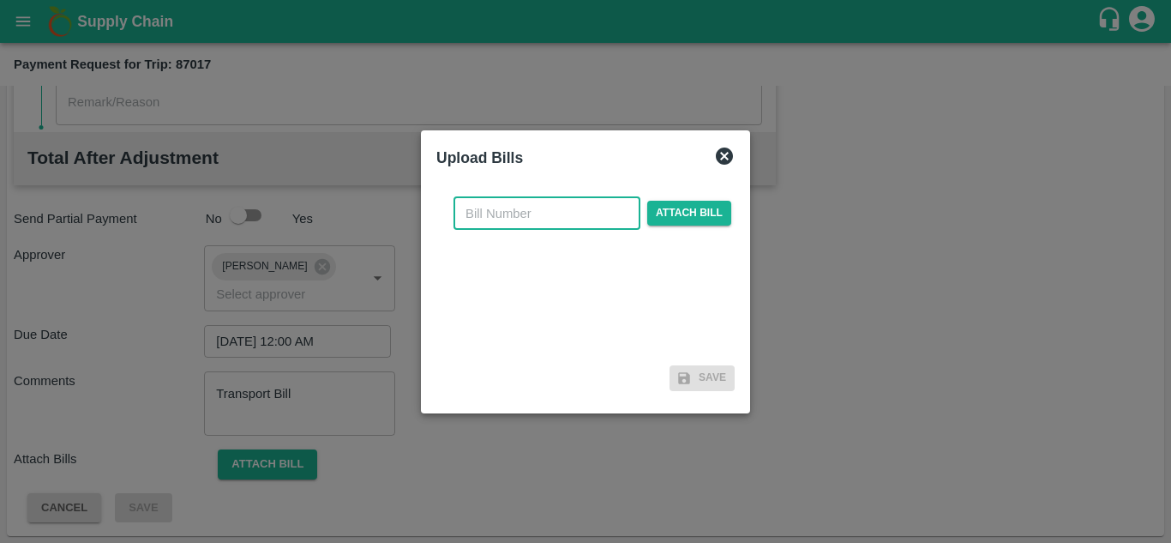
click at [476, 213] on input "text" at bounding box center [546, 213] width 187 height 33
type input "AT/T/CHIFU-0147"
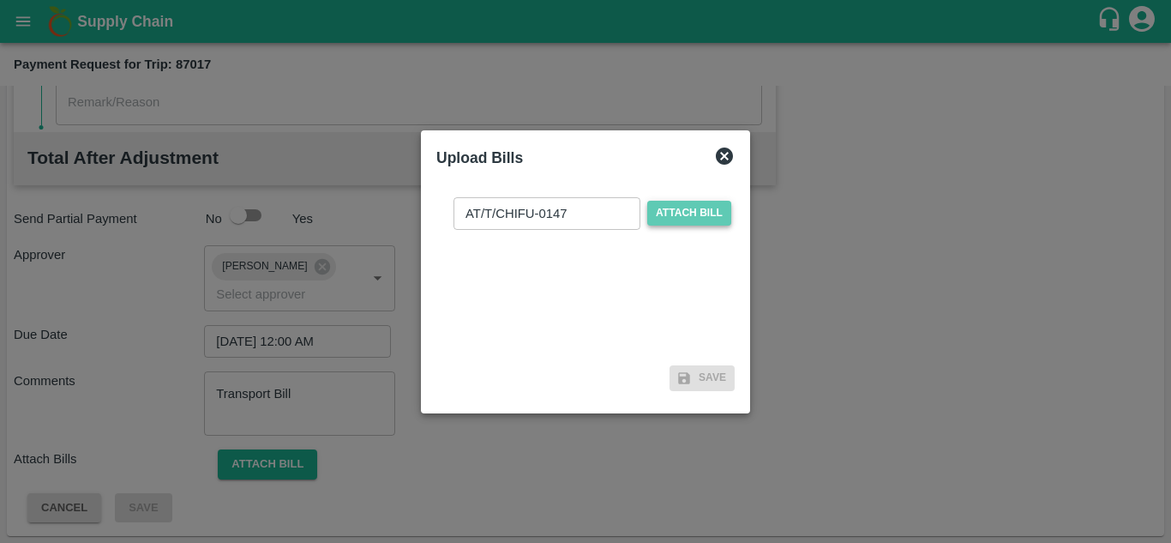
click at [667, 217] on span "Attach bill" at bounding box center [689, 213] width 84 height 25
click at [0, 0] on input "Attach bill" at bounding box center [0, 0] width 0 height 0
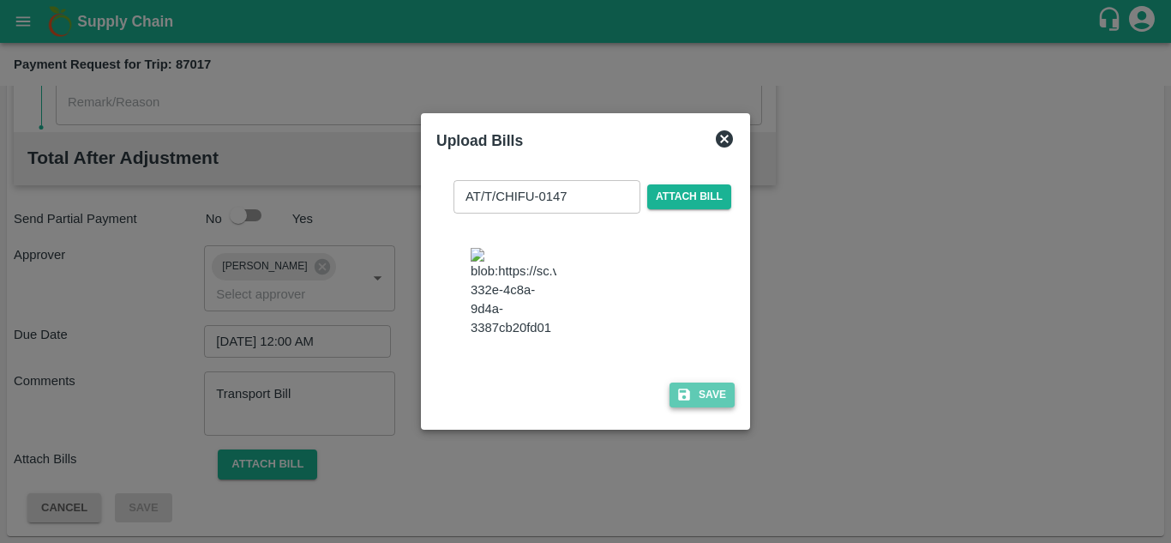
click at [709, 390] on button "Save" at bounding box center [702, 394] width 65 height 25
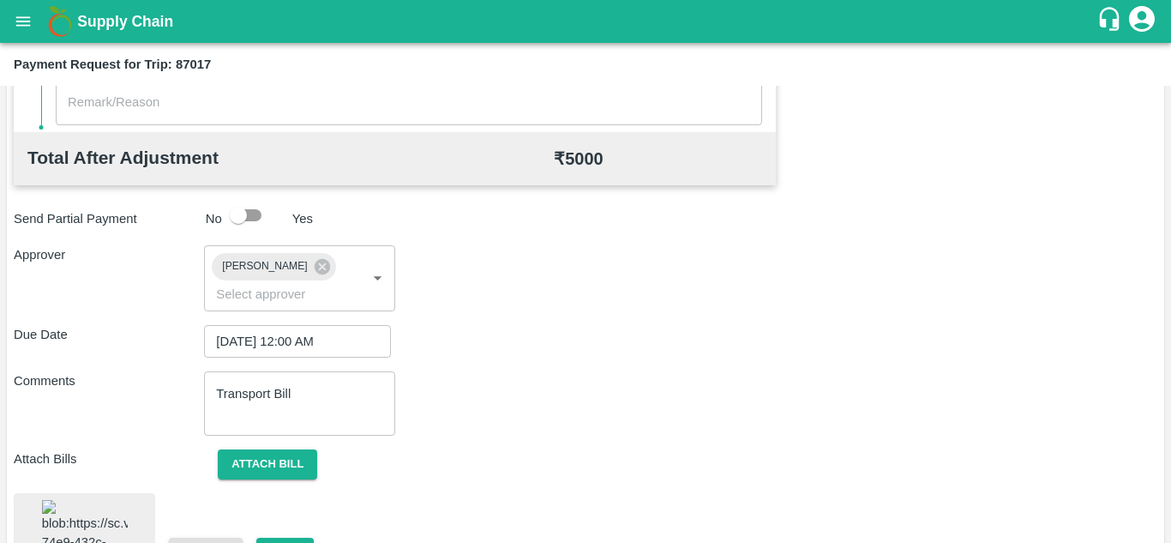
scroll to position [913, 0]
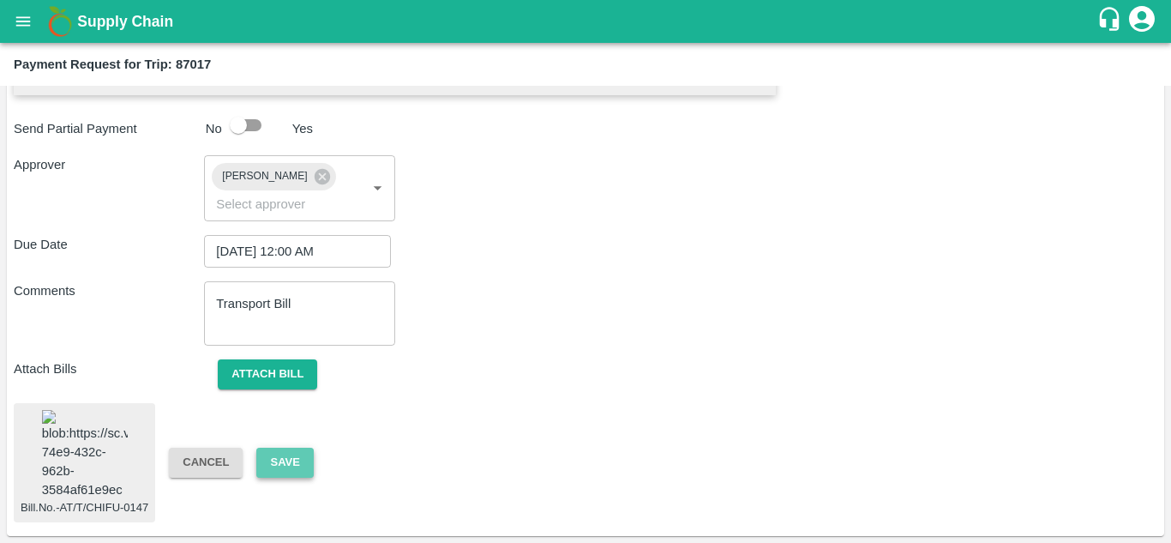
click at [289, 455] on button "Save" at bounding box center [284, 462] width 57 height 30
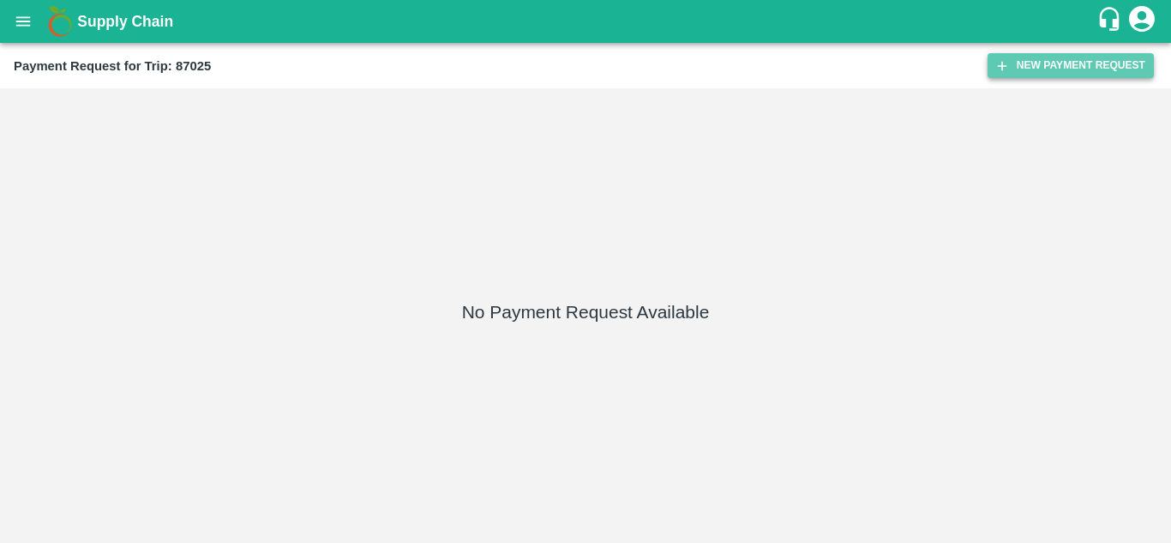
click at [1054, 67] on button "New Payment Request" at bounding box center [1071, 65] width 166 height 25
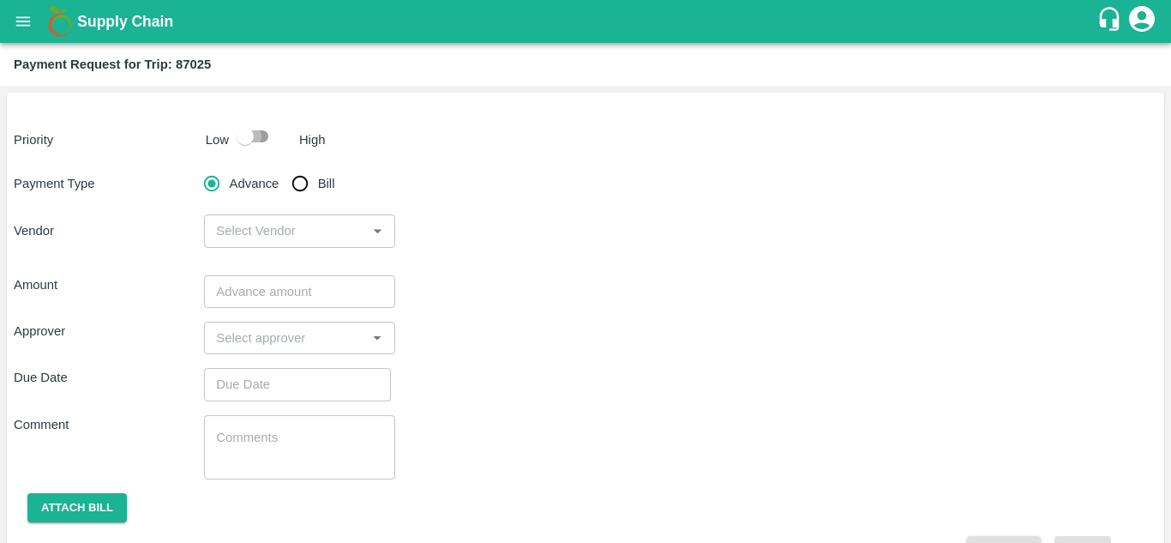
click at [260, 139] on input "checkbox" at bounding box center [245, 136] width 98 height 33
checkbox input "true"
click at [301, 178] on input "Bill" at bounding box center [300, 183] width 34 height 34
radio input "true"
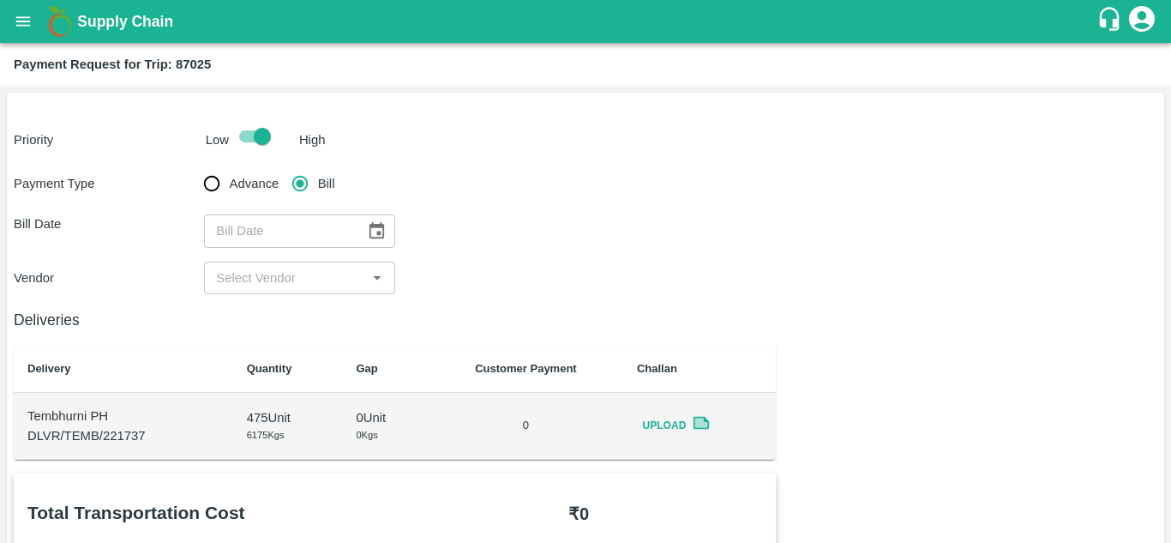
click at [378, 234] on icon "Choose date" at bounding box center [376, 230] width 15 height 16
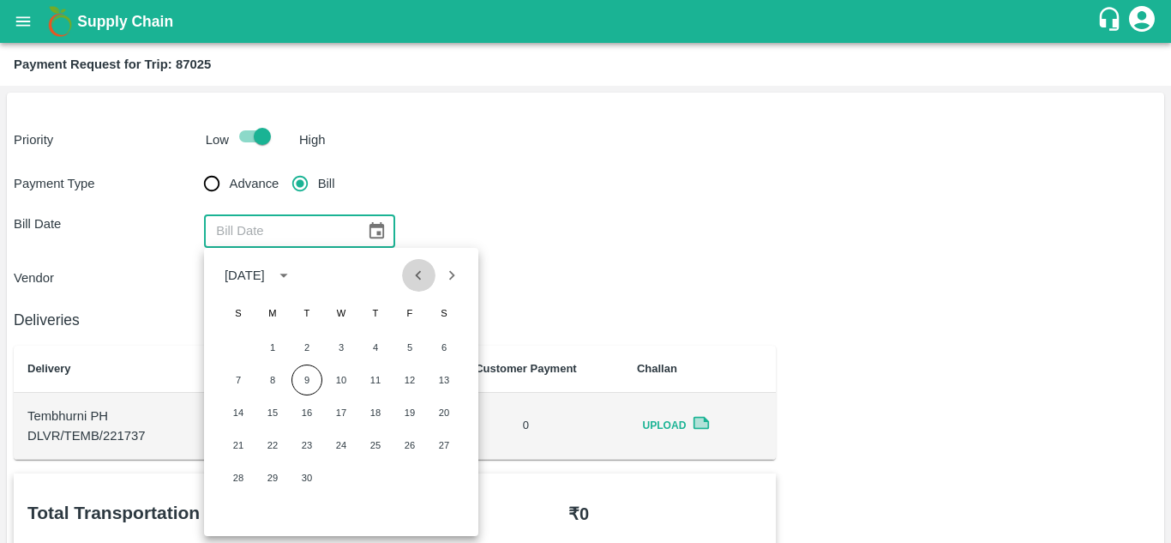
click at [415, 273] on icon "Previous month" at bounding box center [418, 275] width 19 height 19
click at [415, 478] on button "29" at bounding box center [409, 477] width 31 height 31
type input "[DATE]"
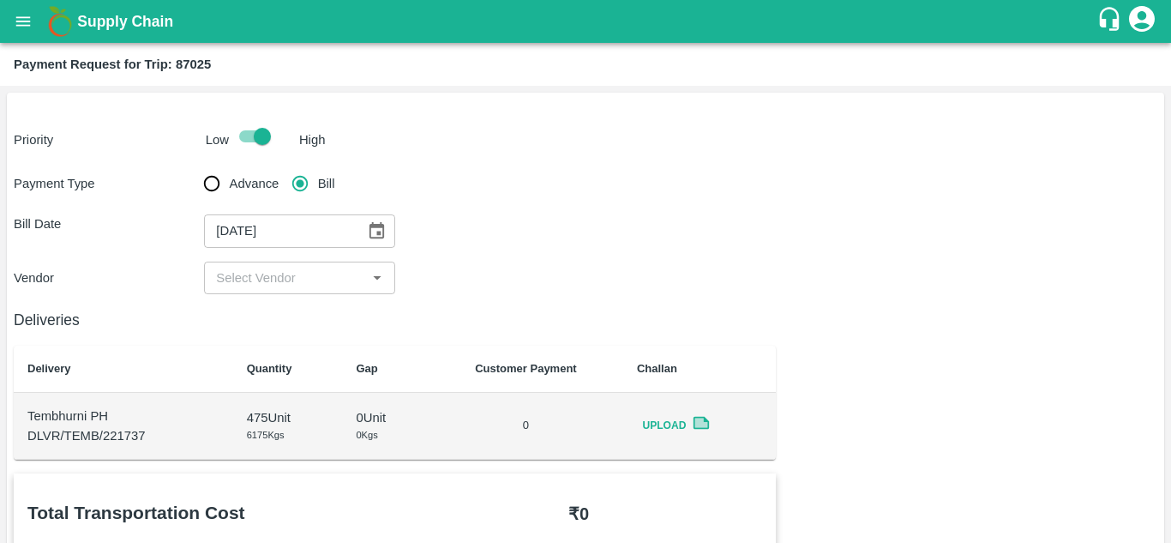
click at [259, 291] on div "​" at bounding box center [299, 277] width 190 height 33
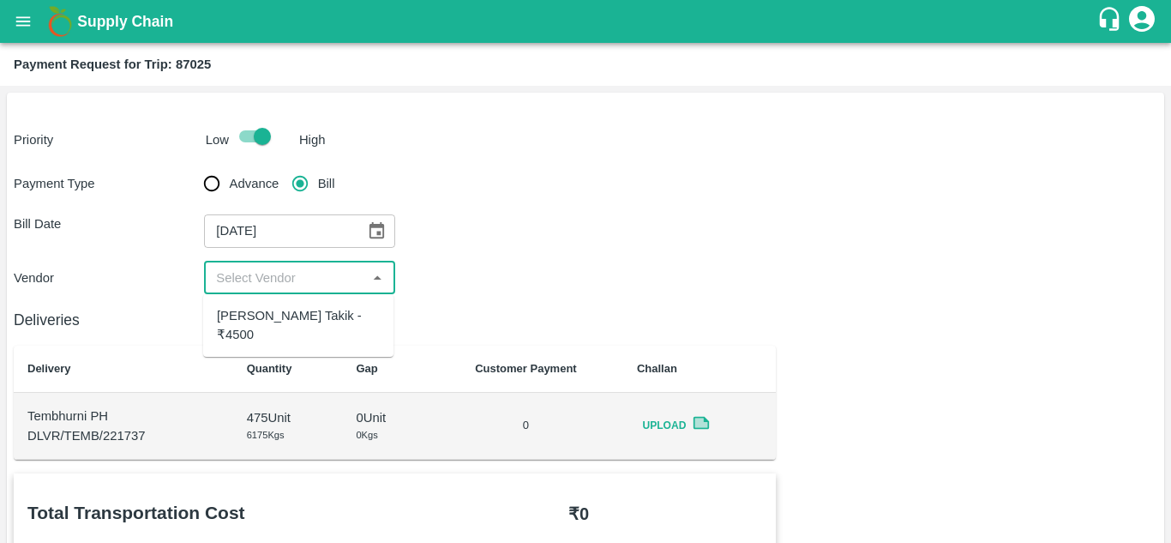
click at [253, 345] on div "[PERSON_NAME] Takik - ₹4500" at bounding box center [298, 325] width 190 height 49
type input "[PERSON_NAME] Takik - ₹4500"
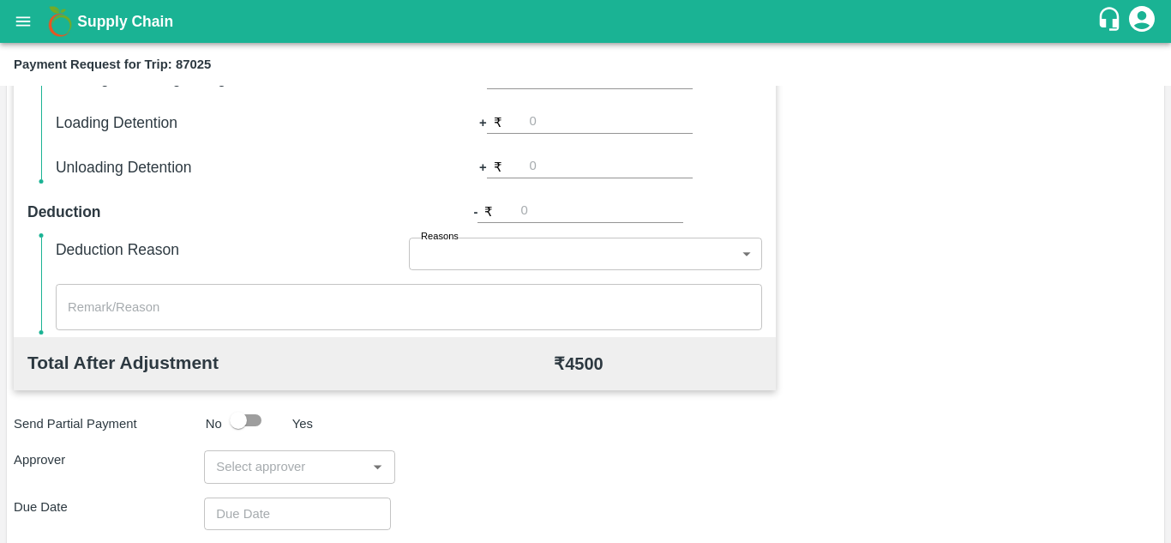
scroll to position [780, 0]
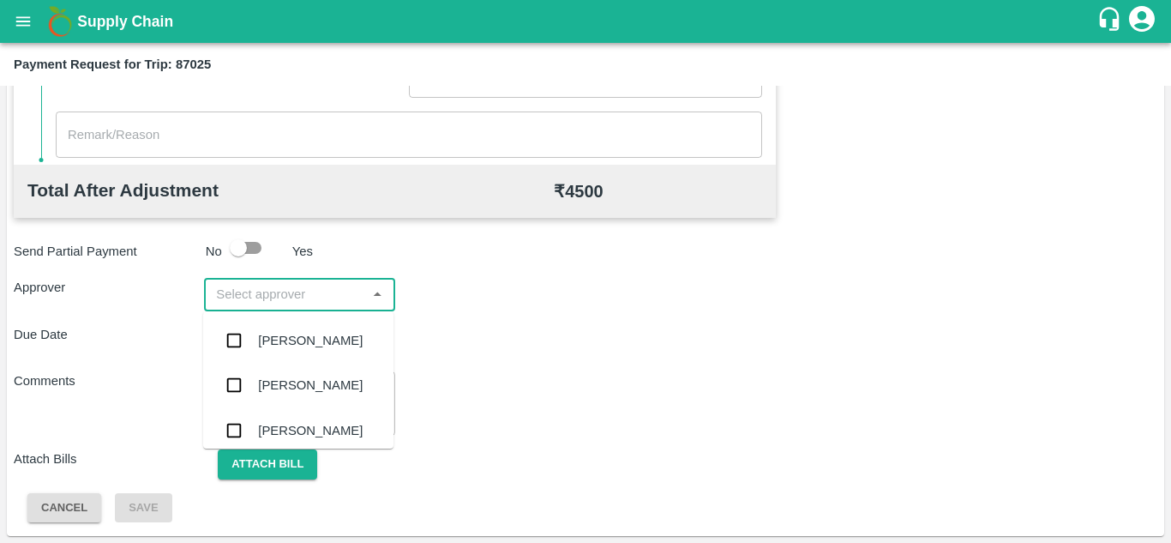
click at [251, 291] on input "input" at bounding box center [285, 294] width 152 height 22
type input "PRASA"
click at [273, 341] on div "[PERSON_NAME]" at bounding box center [310, 340] width 105 height 19
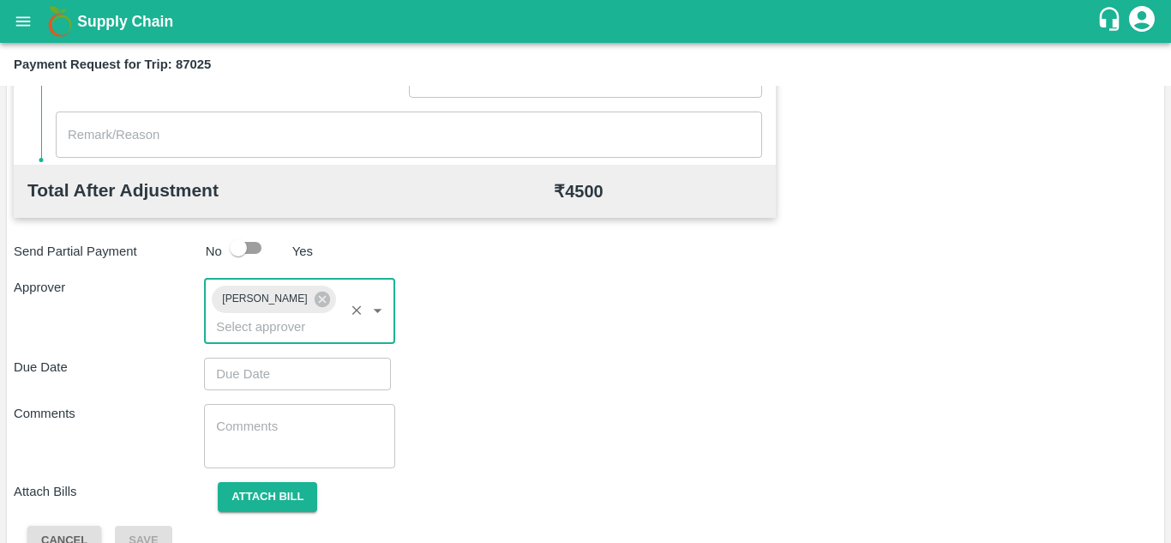
type input "DD/MM/YYYY hh:mm aa"
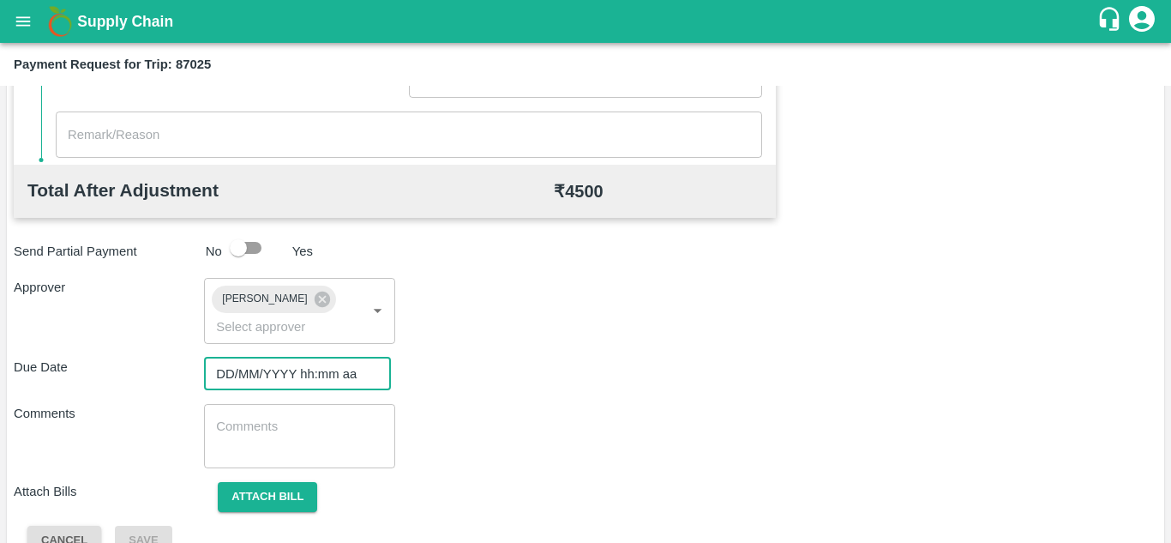
click at [309, 374] on input "DD/MM/YYYY hh:mm aa" at bounding box center [291, 373] width 175 height 33
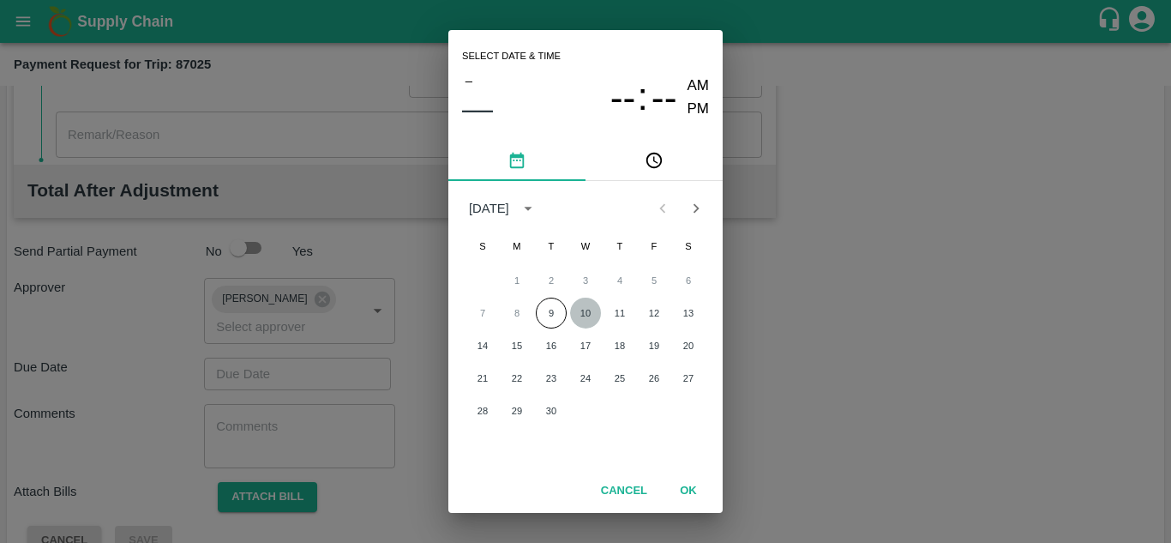
click at [579, 311] on button "10" at bounding box center [585, 312] width 31 height 31
type input "[DATE] 12:00 AM"
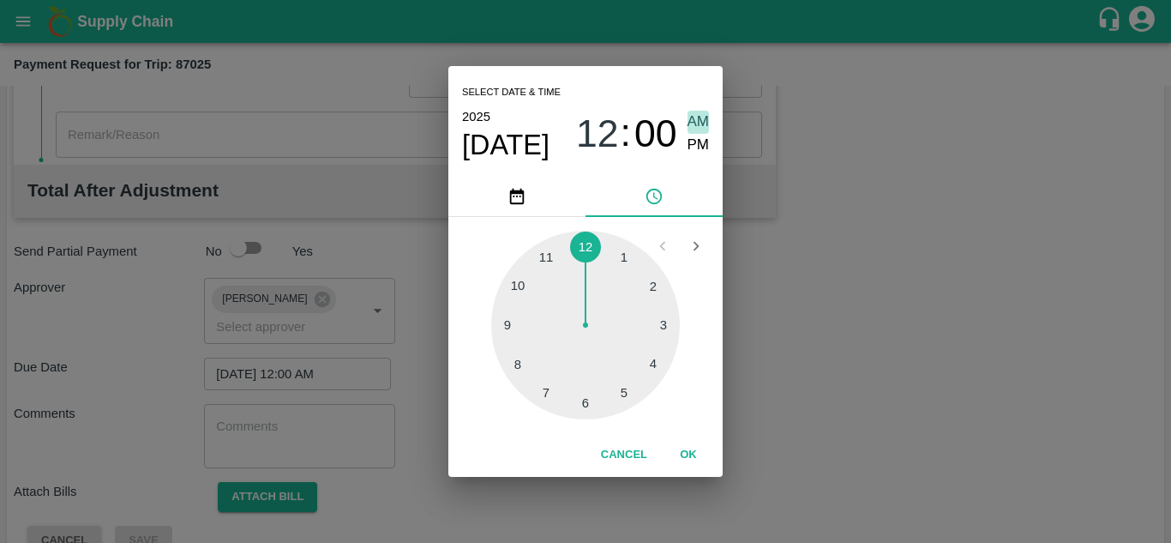
click at [701, 118] on span "AM" at bounding box center [699, 122] width 22 height 23
click at [688, 459] on button "OK" at bounding box center [688, 455] width 55 height 30
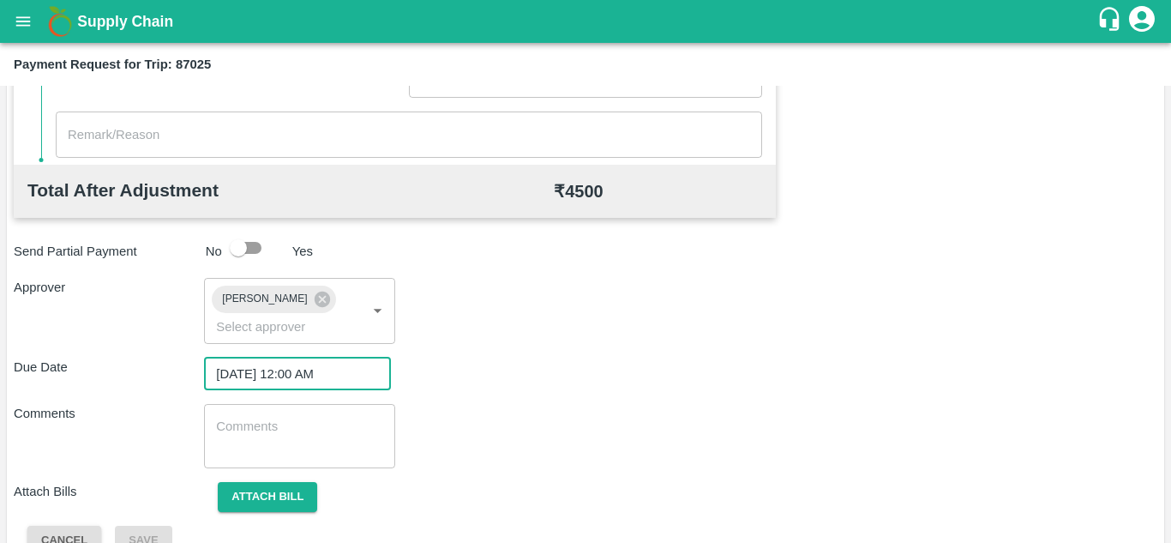
click at [279, 416] on div "x ​" at bounding box center [299, 436] width 190 height 64
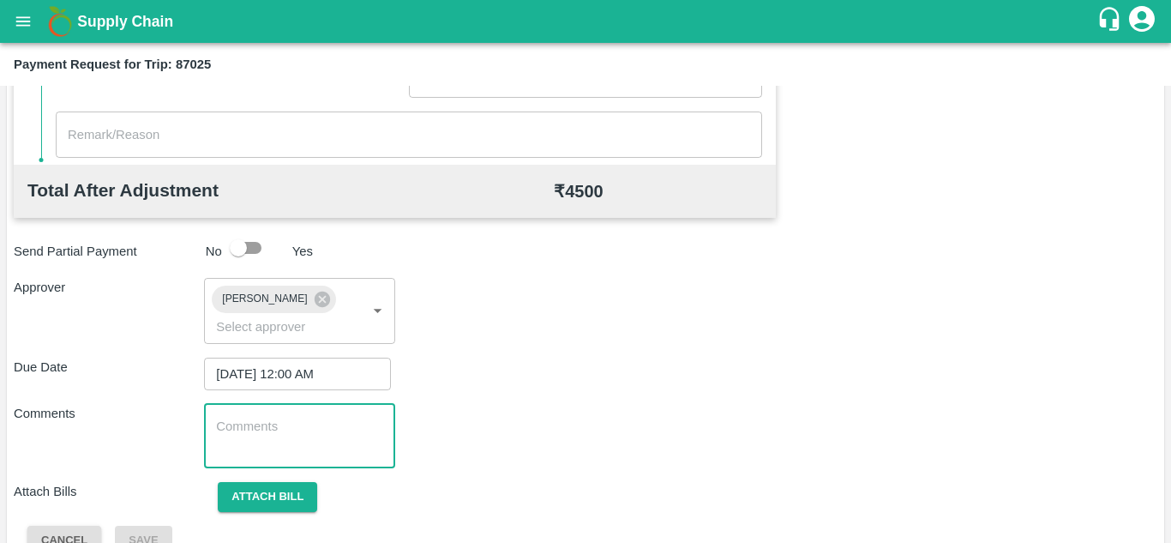
paste textarea "Transport Bill"
type textarea "Transport Bill"
click at [657, 405] on div "Comments Transport Bill x ​" at bounding box center [586, 436] width 1144 height 64
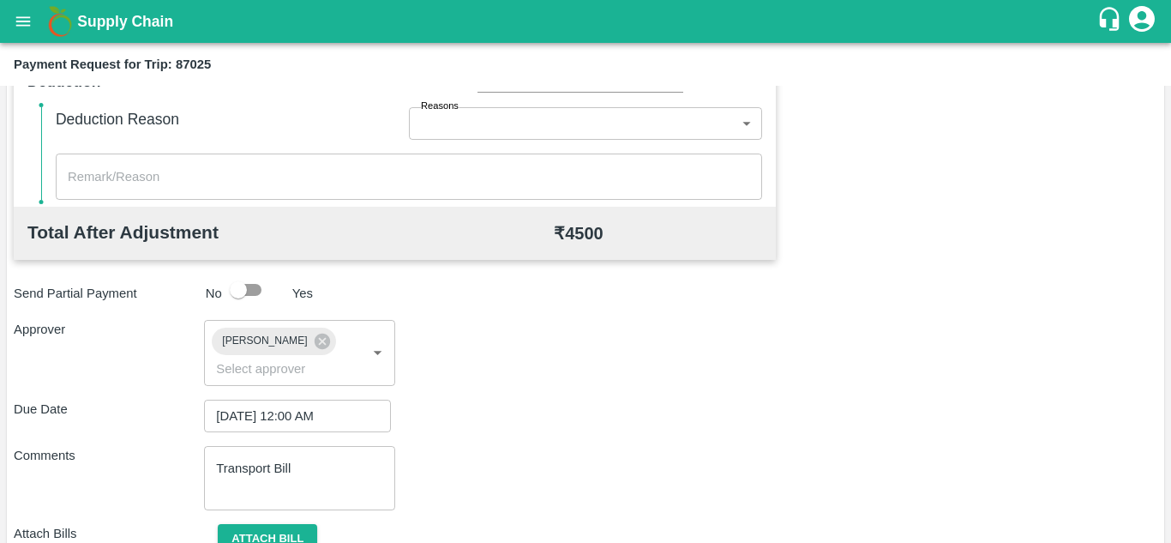
scroll to position [813, 0]
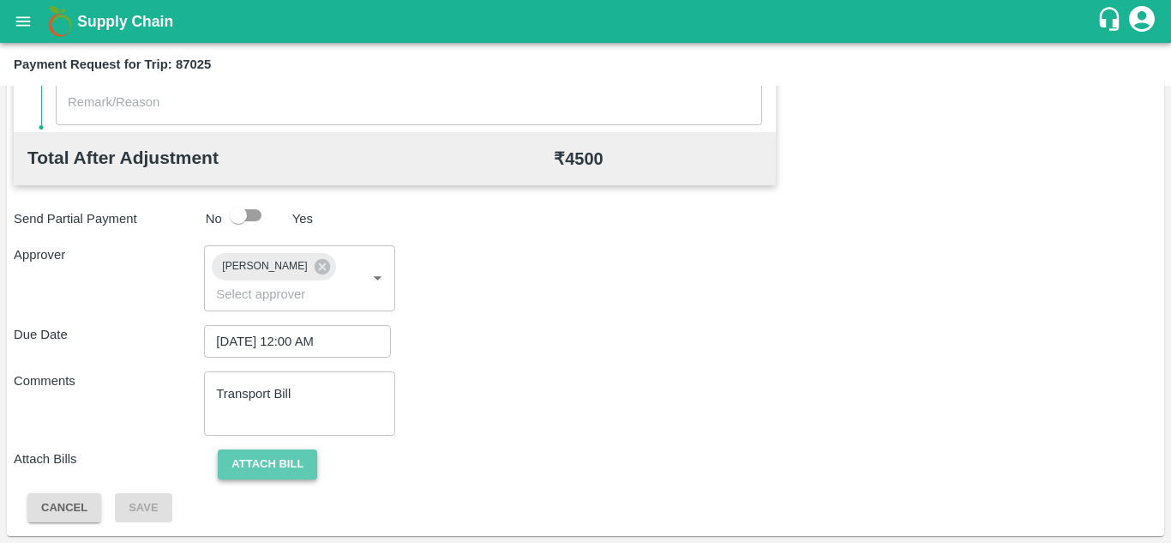
click at [294, 451] on button "Attach bill" at bounding box center [267, 464] width 99 height 30
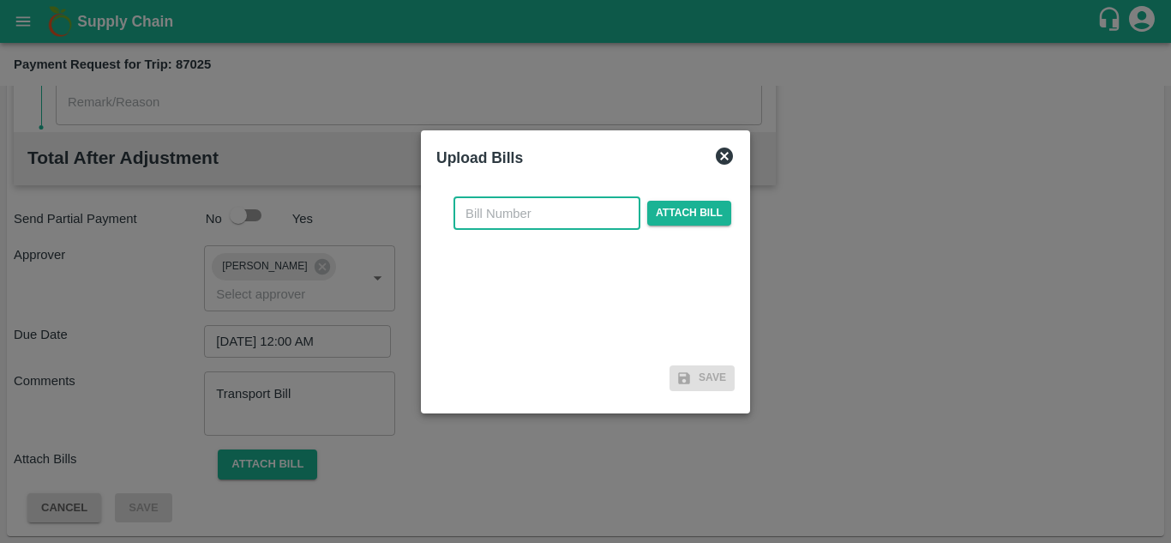
click at [463, 207] on input "text" at bounding box center [546, 213] width 187 height 33
type input "AT/T/CHIFU-0146"
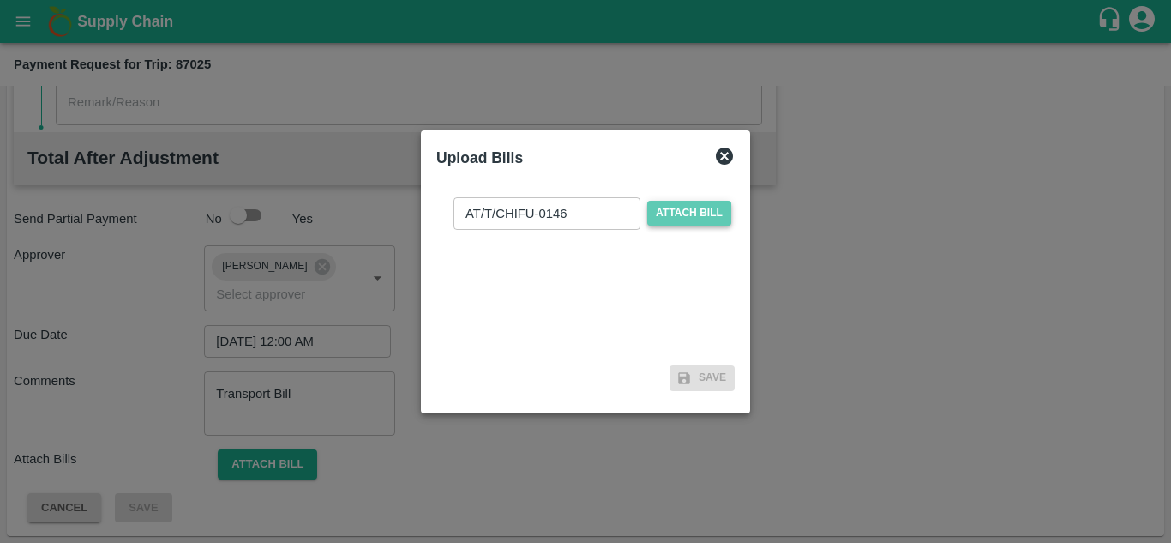
click at [689, 204] on span "Attach bill" at bounding box center [689, 213] width 84 height 25
click at [0, 0] on input "Attach bill" at bounding box center [0, 0] width 0 height 0
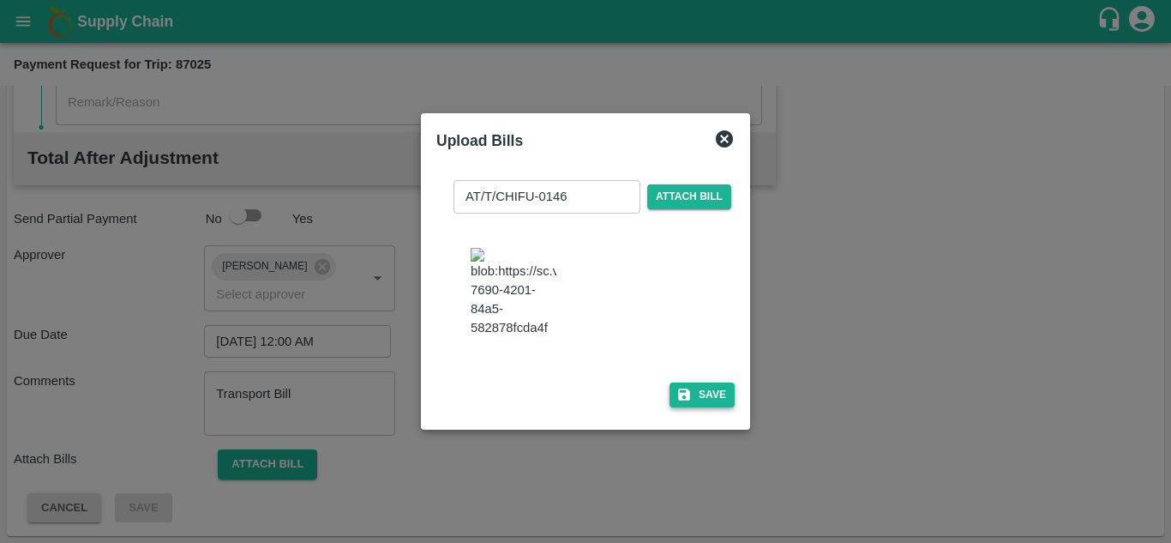
click at [717, 400] on button "Save" at bounding box center [702, 394] width 65 height 25
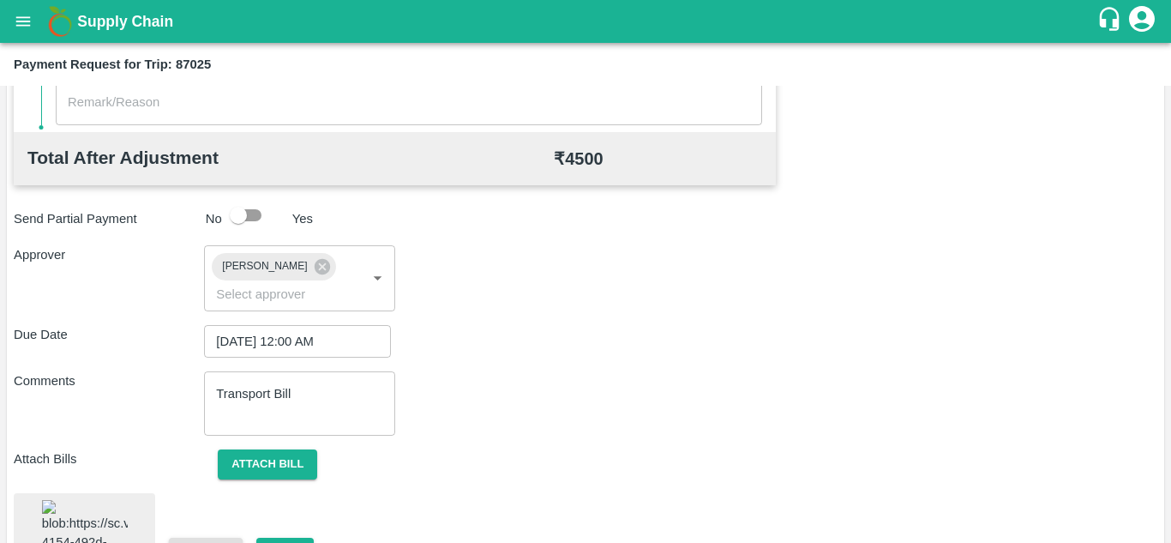
scroll to position [927, 0]
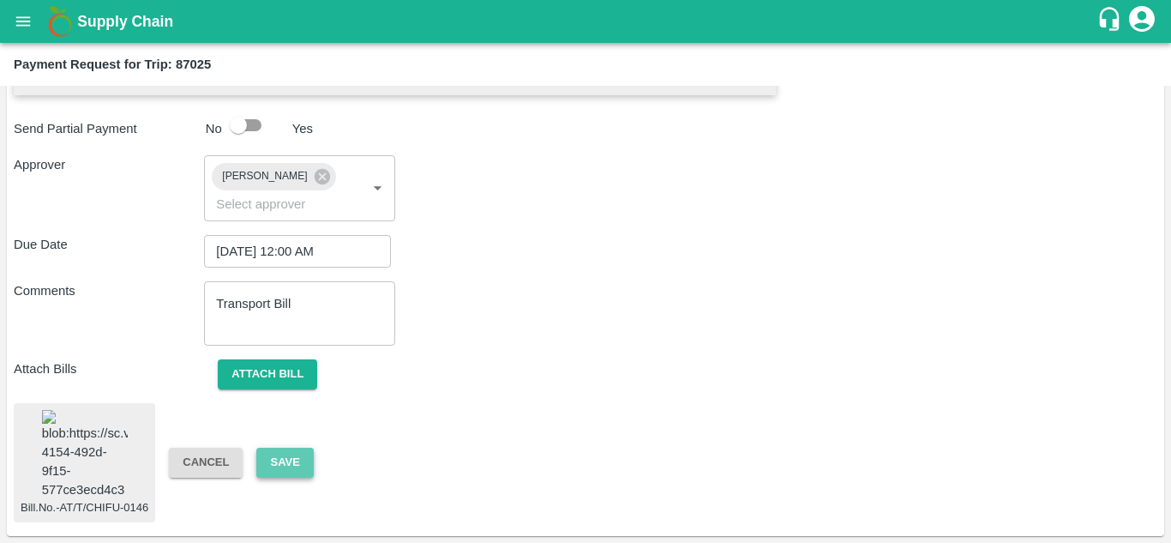
click at [294, 449] on button "Save" at bounding box center [284, 462] width 57 height 30
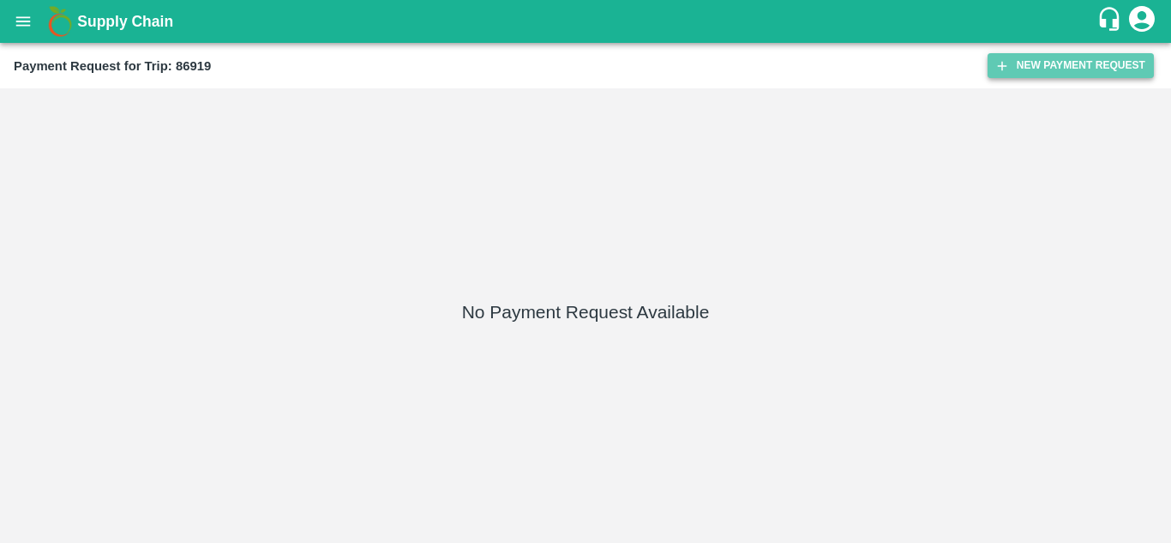
click at [1040, 71] on button "New Payment Request" at bounding box center [1071, 65] width 166 height 25
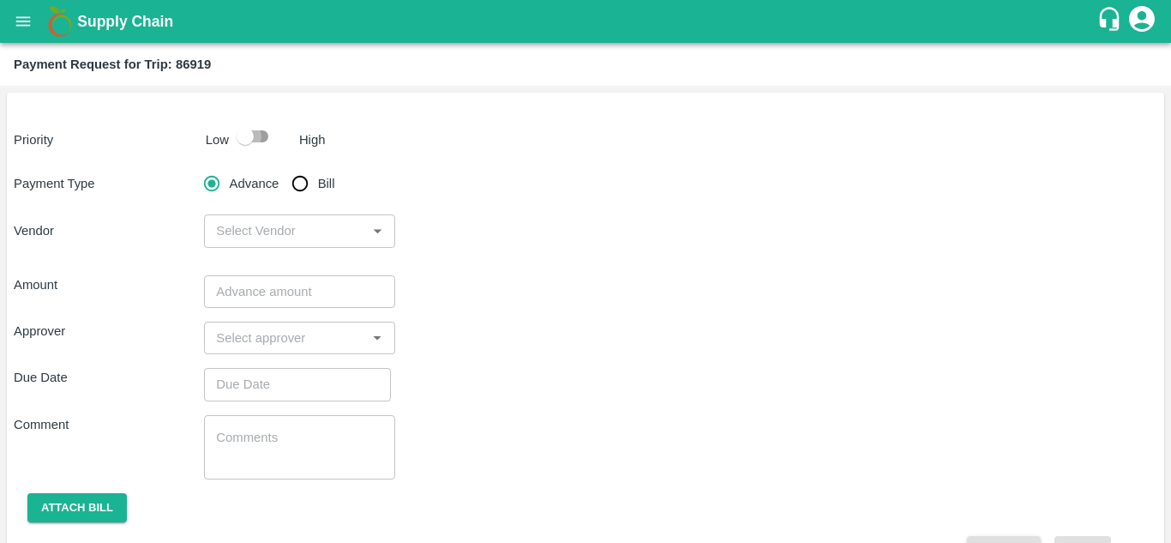
click at [255, 131] on input "checkbox" at bounding box center [245, 136] width 98 height 33
checkbox input "true"
click at [303, 176] on input "Bill" at bounding box center [300, 183] width 34 height 34
radio input "true"
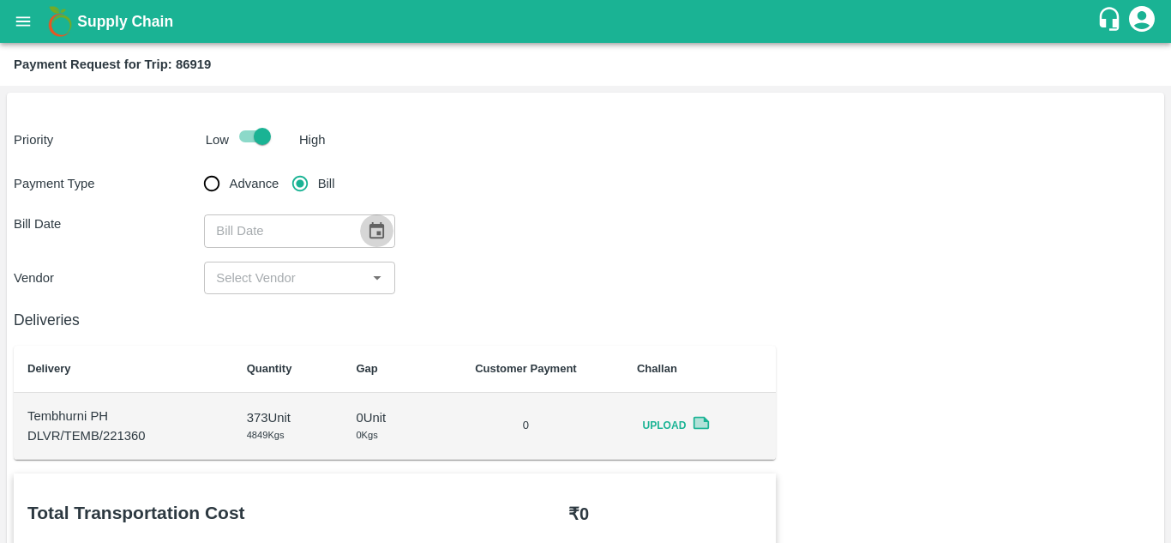
click at [373, 230] on icon "Choose date" at bounding box center [376, 230] width 19 height 19
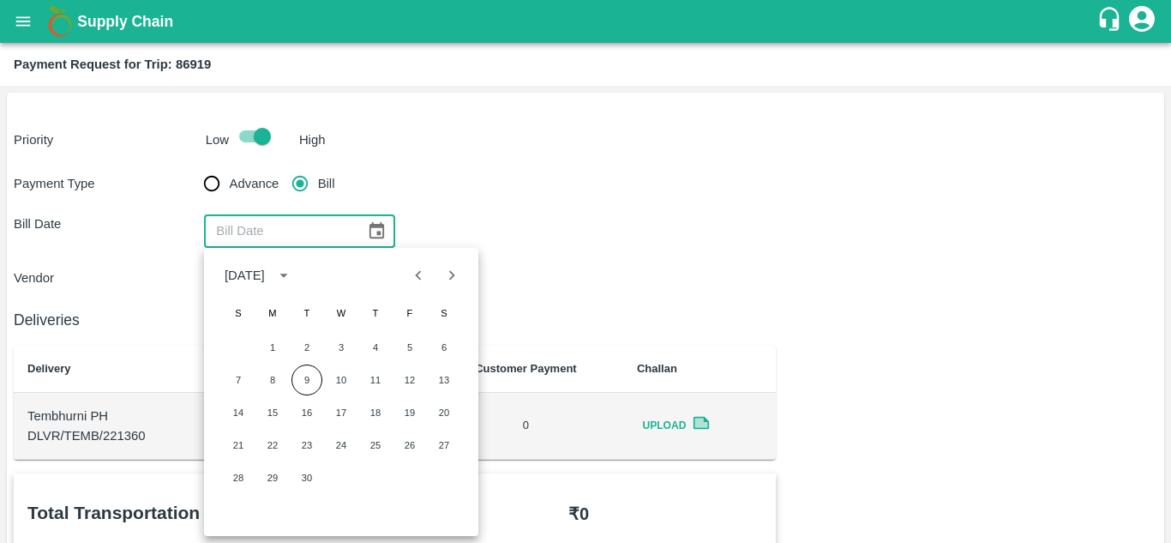
click at [417, 274] on icon "Previous month" at bounding box center [419, 274] width 6 height 9
click at [375, 479] on button "28" at bounding box center [375, 477] width 31 height 31
type input "[DATE]"
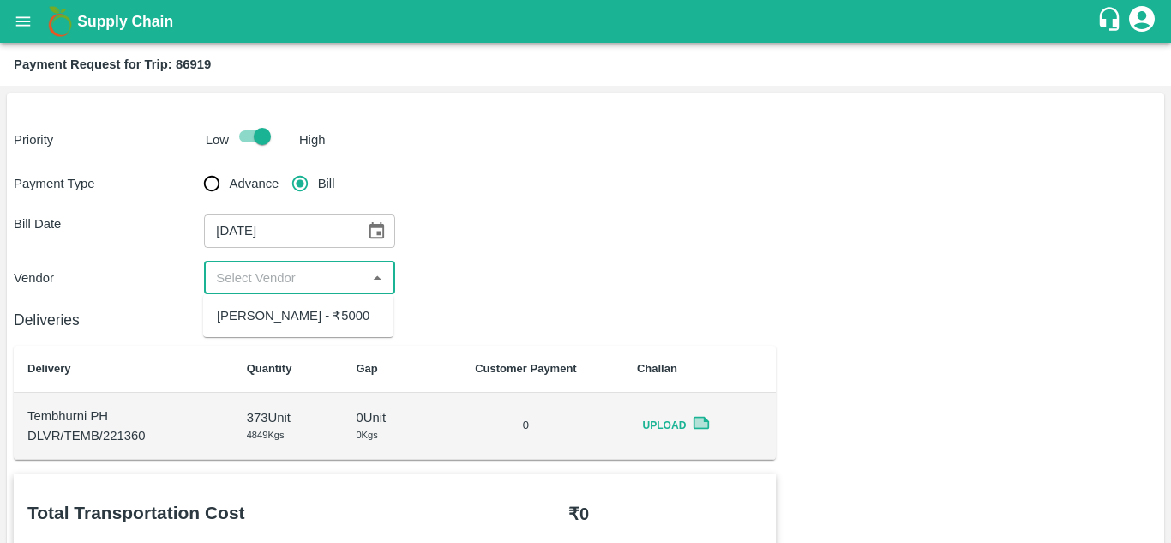
click at [266, 275] on input "input" at bounding box center [285, 278] width 152 height 22
click at [262, 325] on div "[PERSON_NAME] - ₹5000" at bounding box center [293, 315] width 153 height 19
type input "[PERSON_NAME] - ₹5000"
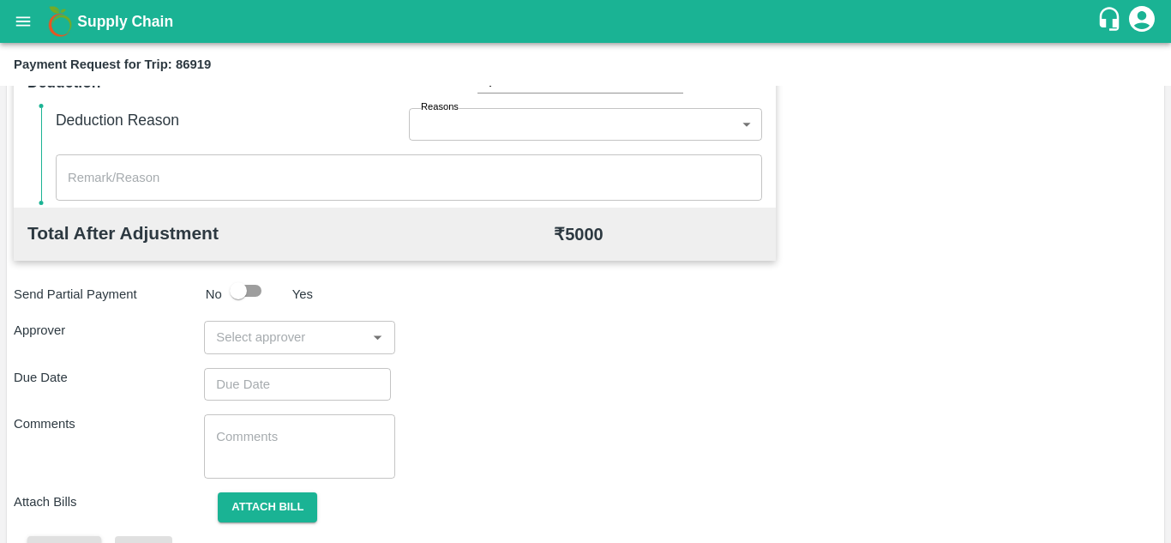
scroll to position [780, 0]
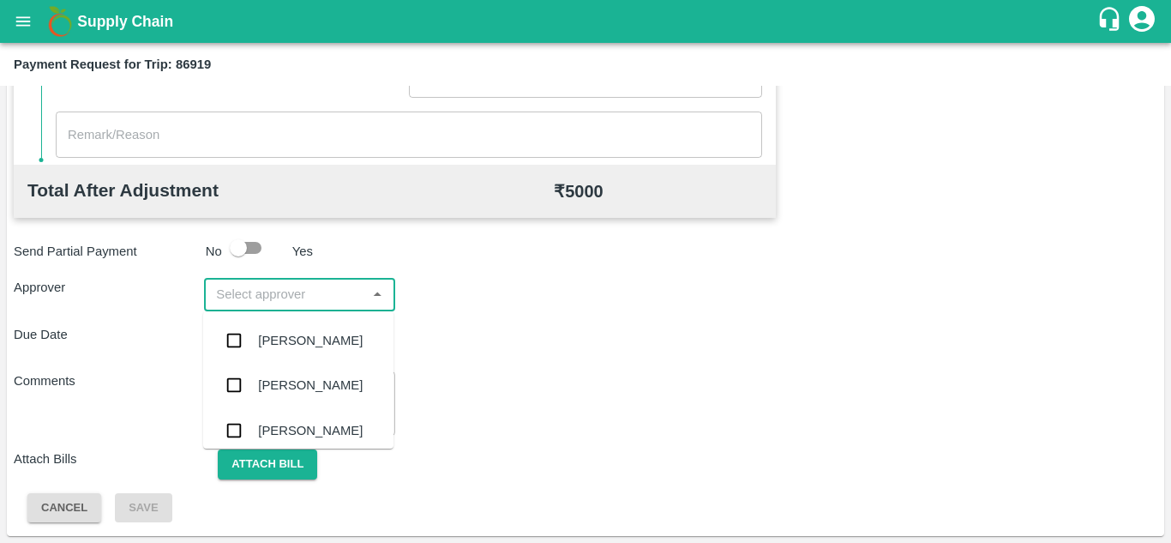
click at [249, 297] on input "input" at bounding box center [285, 294] width 152 height 22
type input "PRASA"
click at [291, 354] on div "[PERSON_NAME]" at bounding box center [298, 340] width 190 height 45
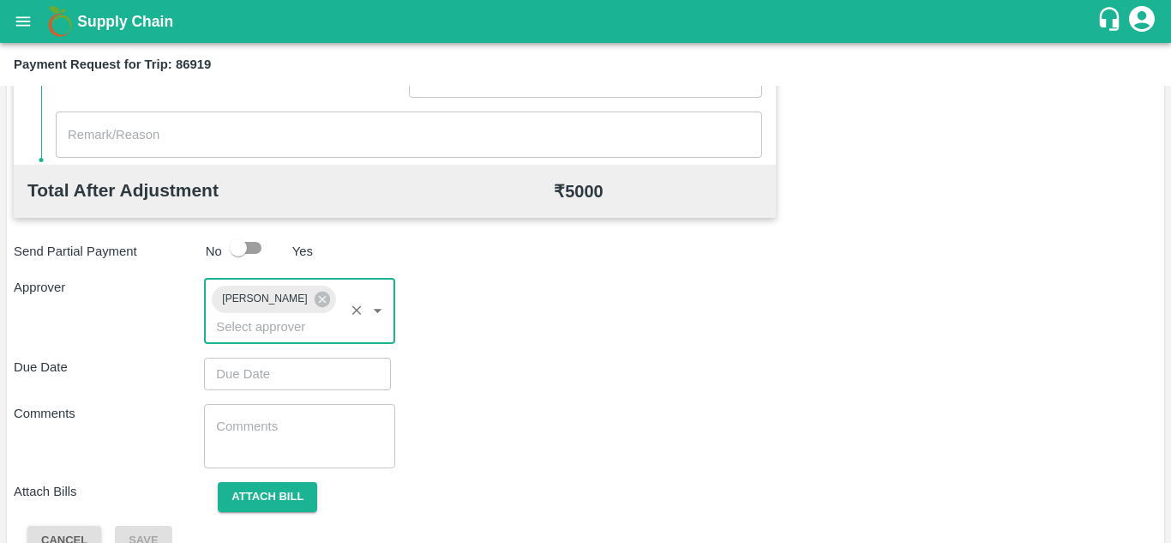
type input "DD/MM/YYYY hh:mm aa"
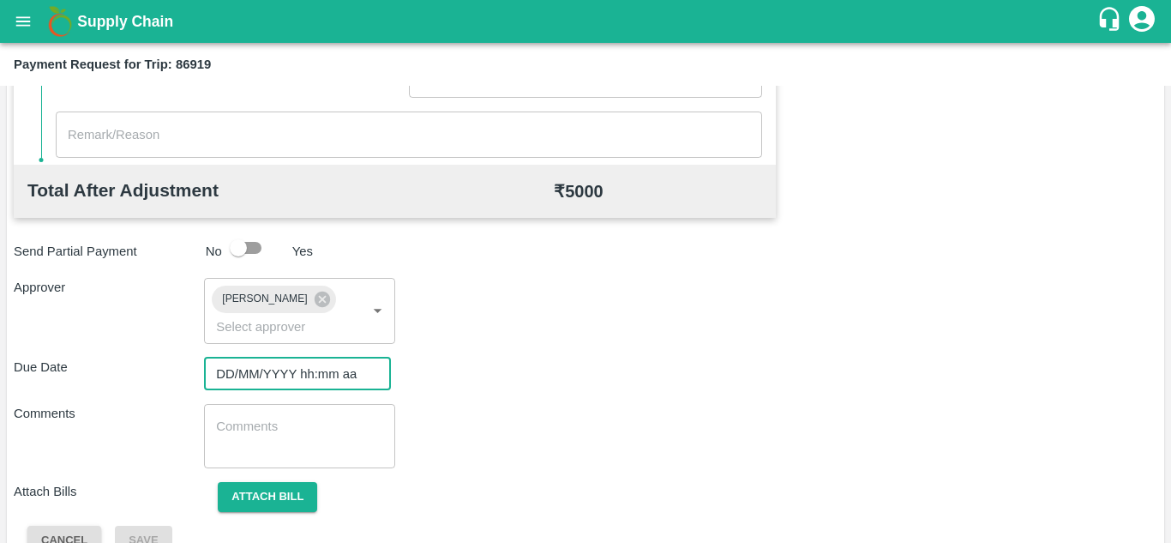
click at [254, 382] on input "DD/MM/YYYY hh:mm aa" at bounding box center [291, 373] width 175 height 33
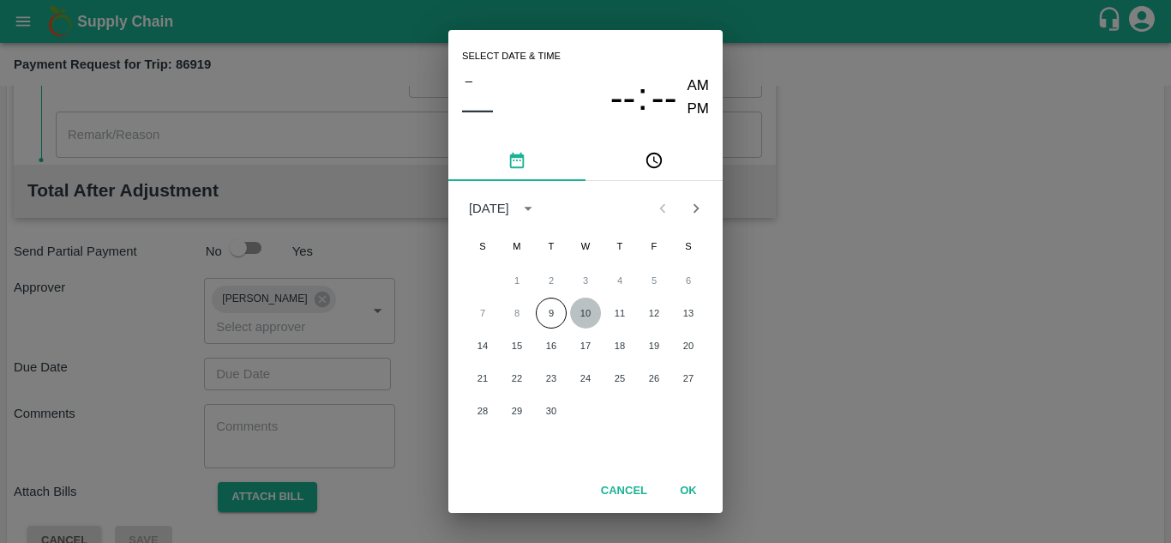
click at [586, 315] on button "10" at bounding box center [585, 312] width 31 height 31
type input "10/09/2025 12:00 AM"
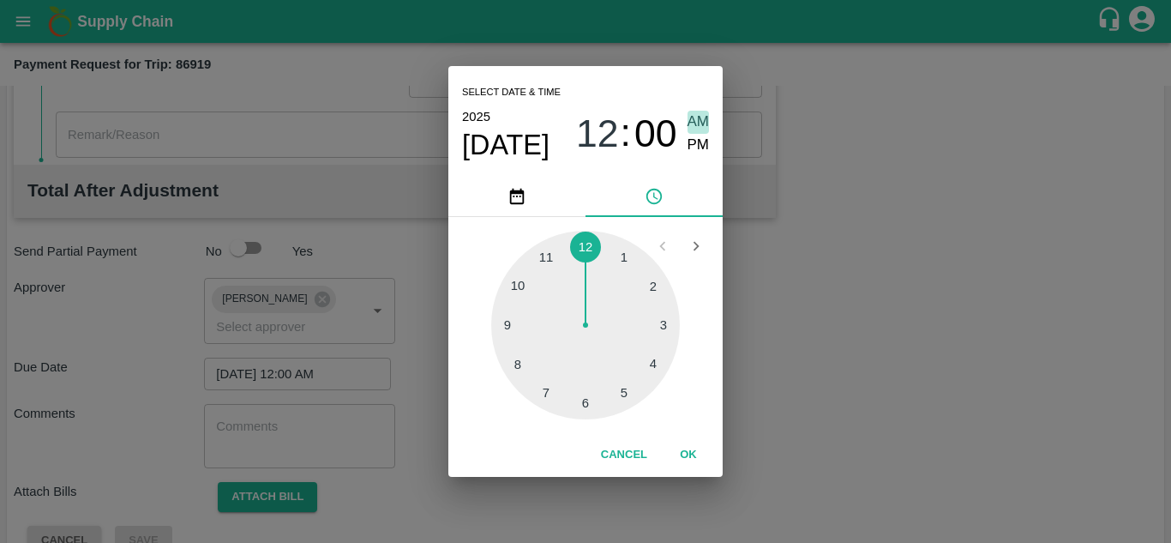
click at [704, 120] on span "AM" at bounding box center [699, 122] width 22 height 23
click at [694, 449] on button "OK" at bounding box center [688, 455] width 55 height 30
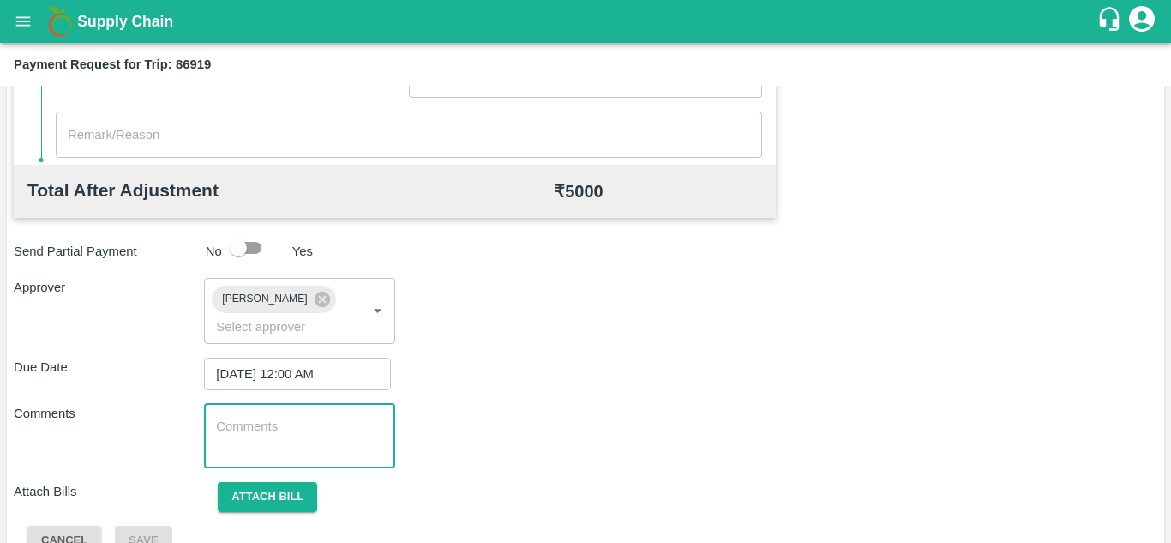
click at [231, 435] on textarea at bounding box center [299, 435] width 166 height 36
paste textarea "Transport Bill"
type textarea "Transport Bill"
click at [523, 384] on div "Due Date 10/09/2025 12:00 AM ​" at bounding box center [586, 373] width 1144 height 33
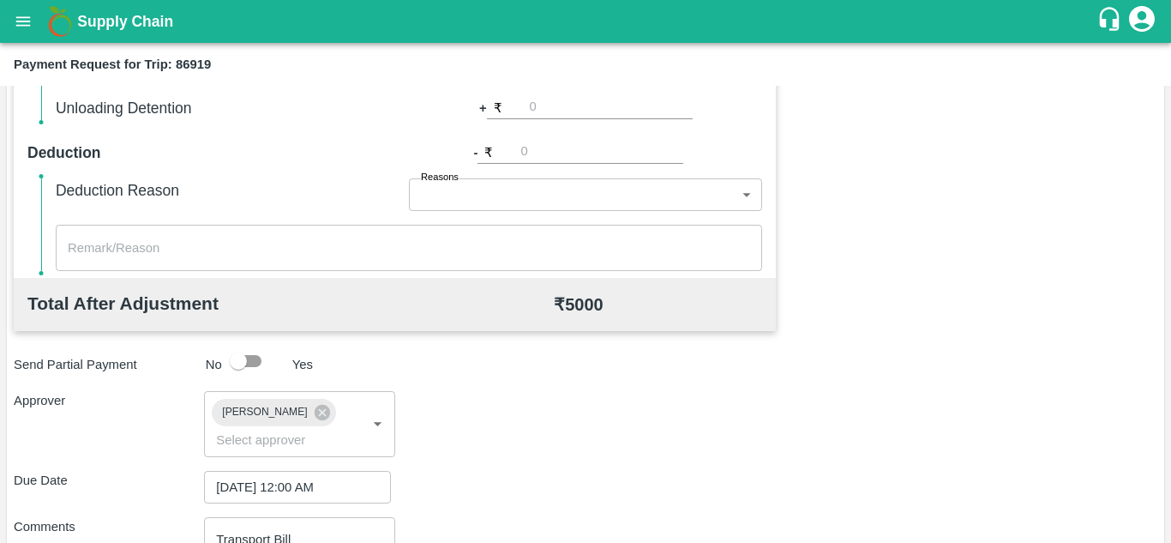
scroll to position [813, 0]
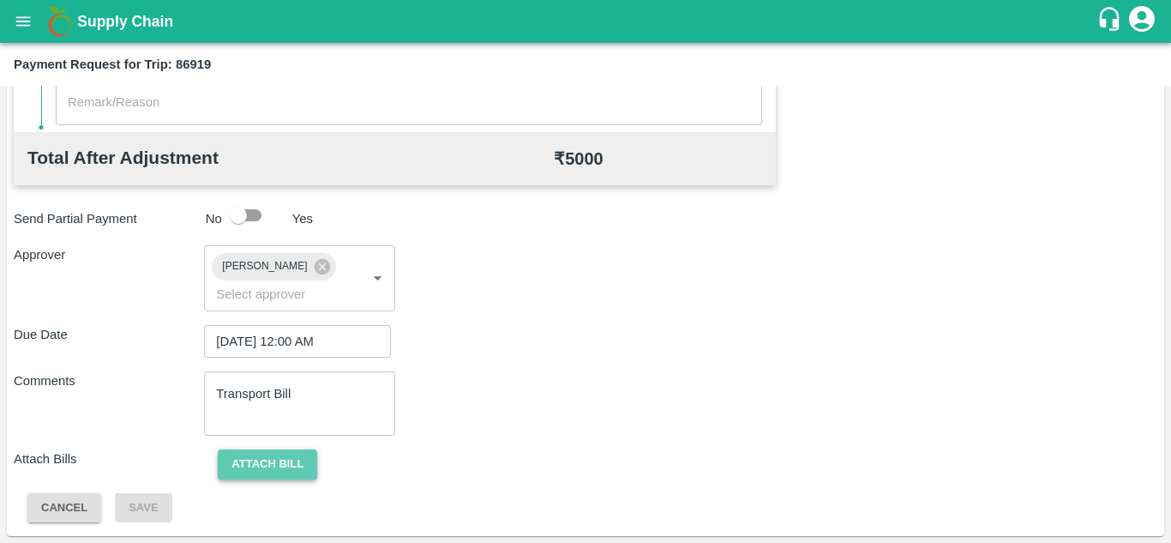
click at [270, 461] on button "Attach bill" at bounding box center [267, 464] width 99 height 30
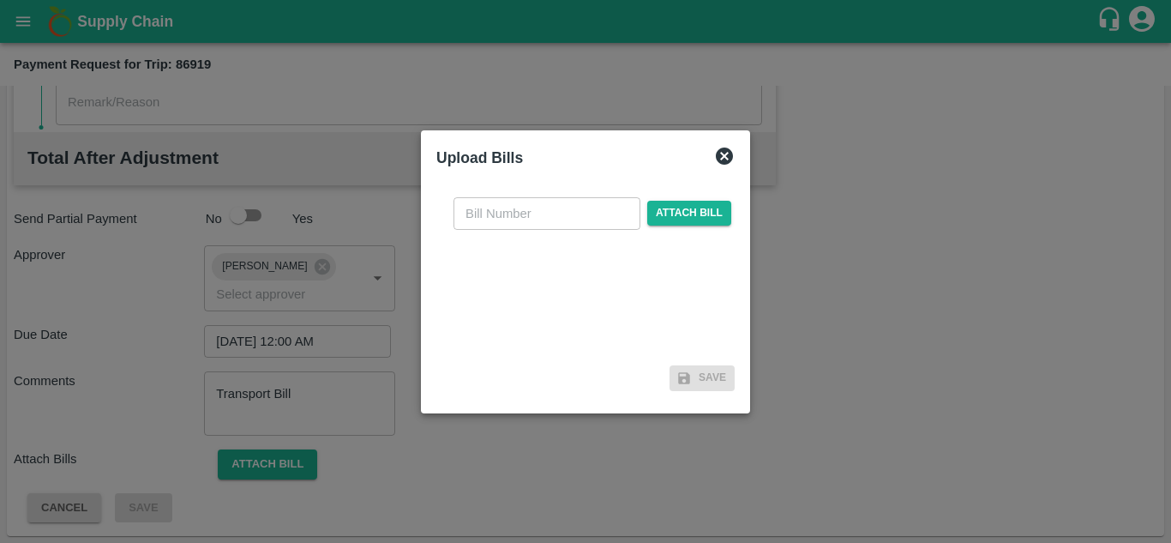
click at [476, 231] on div "​ Attach bill" at bounding box center [585, 271] width 298 height 176
click at [475, 207] on input "text" at bounding box center [546, 213] width 187 height 33
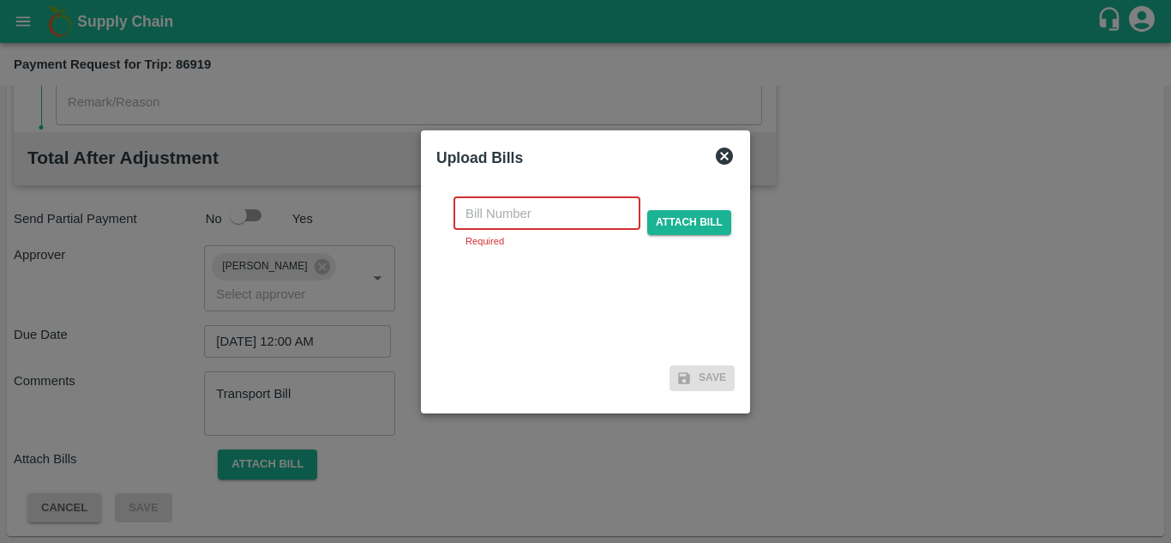
click at [481, 218] on input "text" at bounding box center [546, 213] width 187 height 33
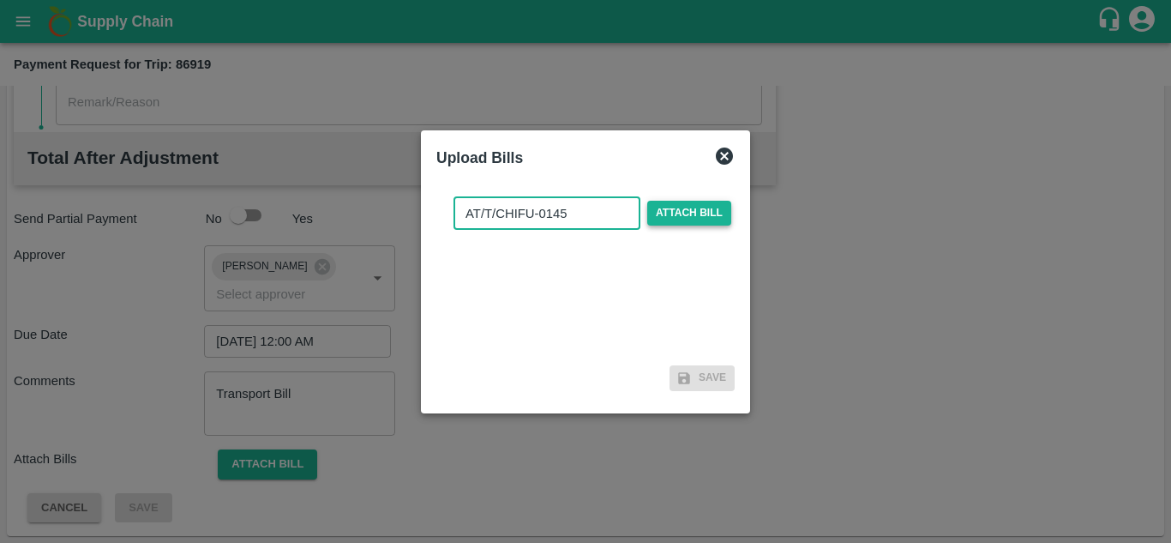
type input "AT/T/CHIFU-0145"
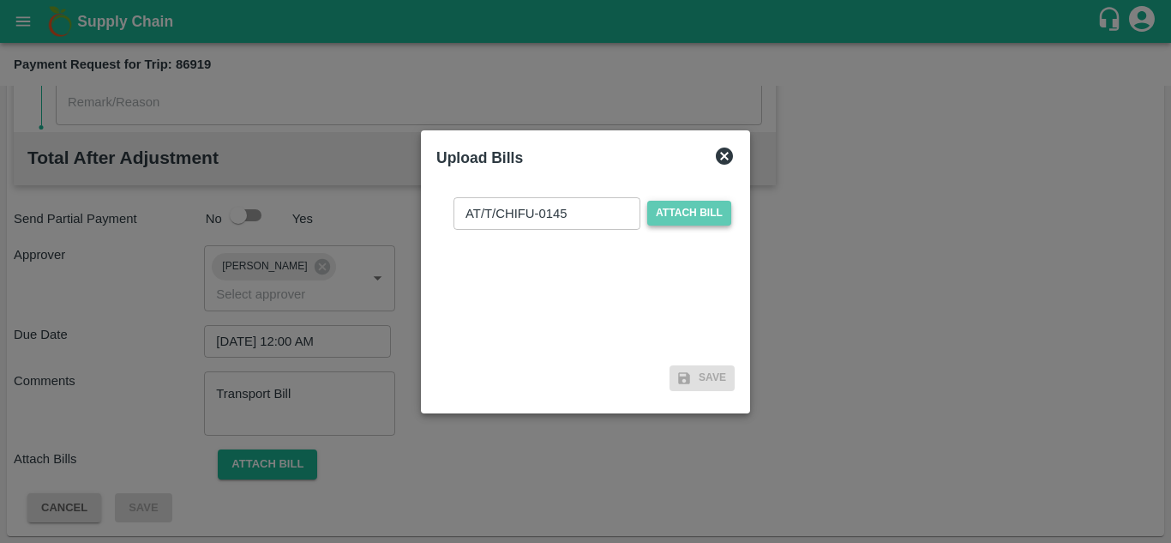
click at [685, 222] on span "Attach bill" at bounding box center [689, 213] width 84 height 25
click at [0, 0] on input "Attach bill" at bounding box center [0, 0] width 0 height 0
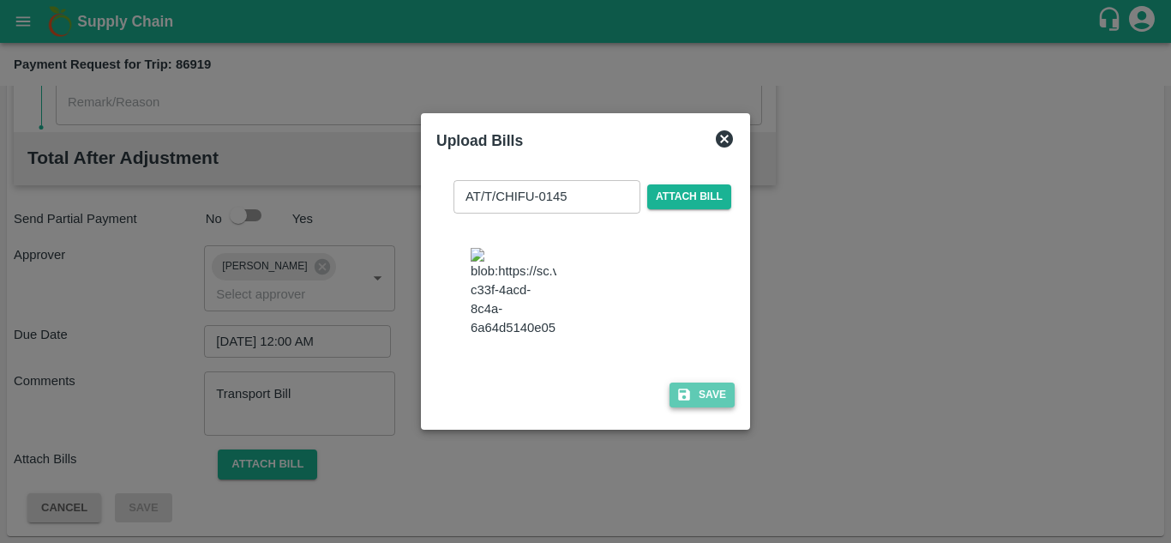
click at [706, 407] on button "Save" at bounding box center [702, 394] width 65 height 25
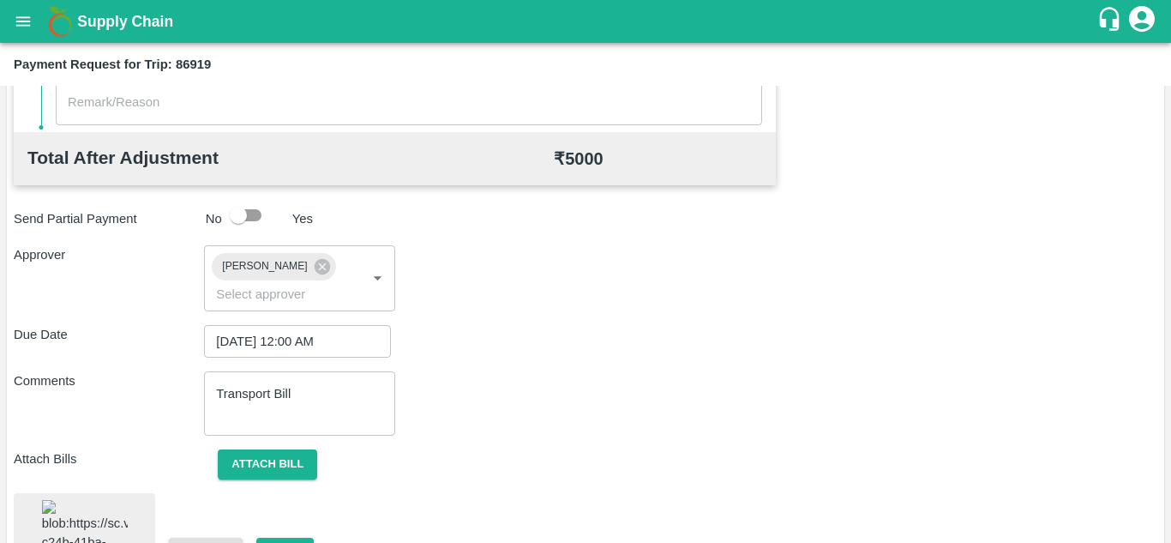
scroll to position [928, 0]
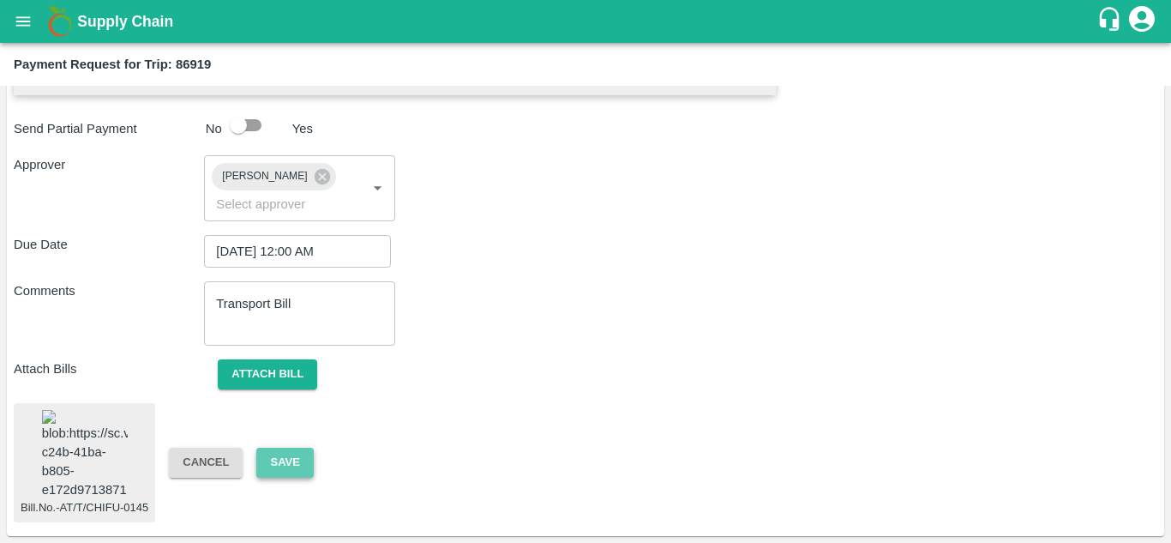
click at [272, 447] on button "Save" at bounding box center [284, 462] width 57 height 30
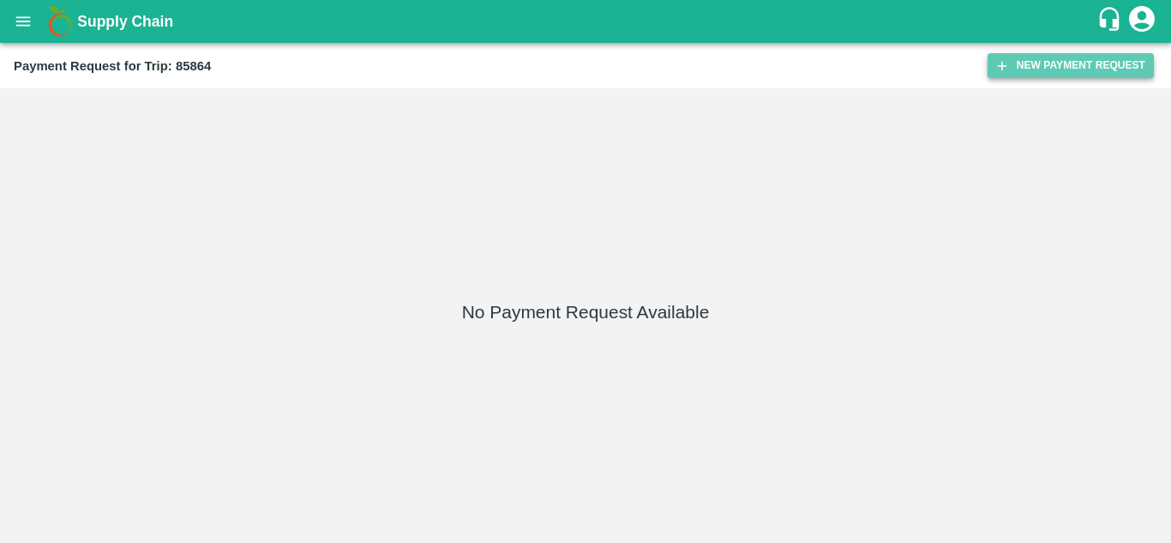
click at [1050, 57] on button "New Payment Request" at bounding box center [1071, 65] width 166 height 25
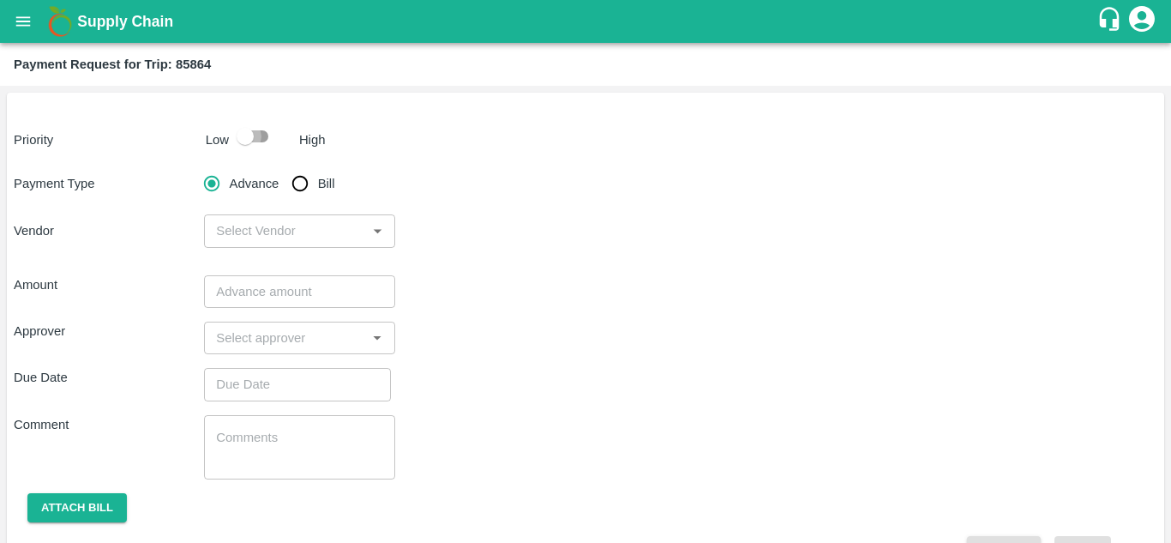
click at [261, 133] on input "checkbox" at bounding box center [245, 136] width 98 height 33
checkbox input "true"
click at [300, 181] on input "Bill" at bounding box center [300, 183] width 34 height 34
radio input "true"
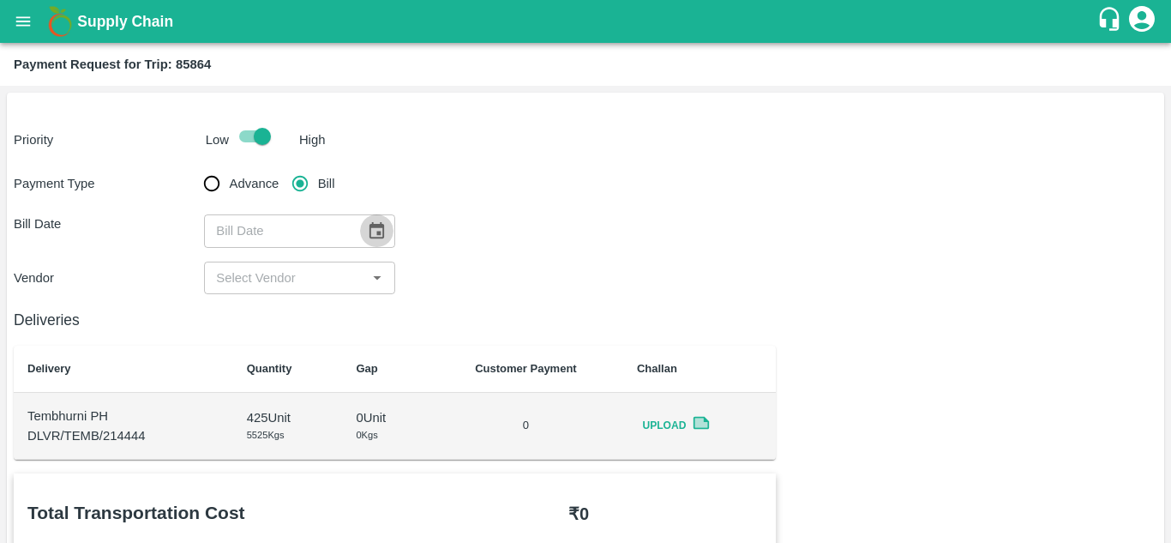
click at [374, 231] on icon "Choose date" at bounding box center [376, 230] width 19 height 19
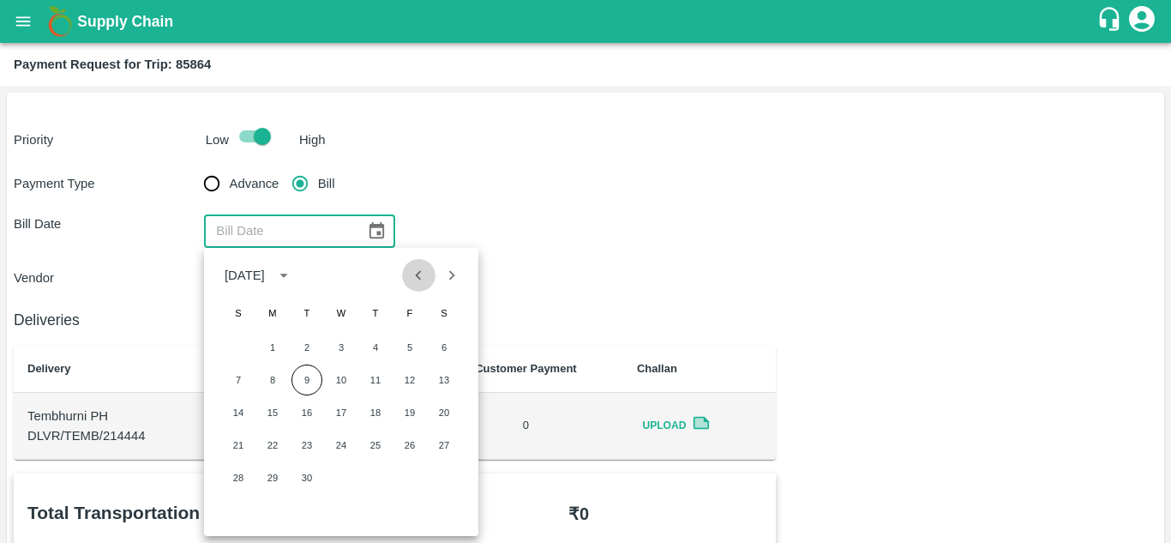
click at [414, 270] on icon "Previous month" at bounding box center [418, 275] width 19 height 19
click at [310, 478] on button "29" at bounding box center [306, 477] width 31 height 31
type input "[DATE]"
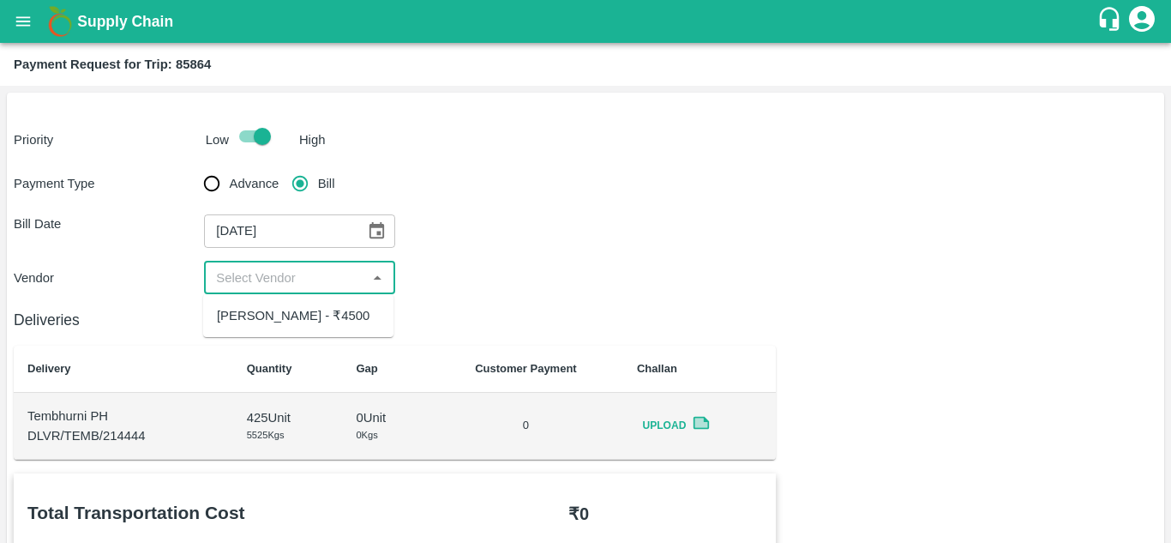
click at [279, 269] on input "input" at bounding box center [285, 278] width 152 height 22
click at [283, 310] on div "[PERSON_NAME] - ₹4500" at bounding box center [293, 315] width 153 height 19
type input "[PERSON_NAME] - ₹4500"
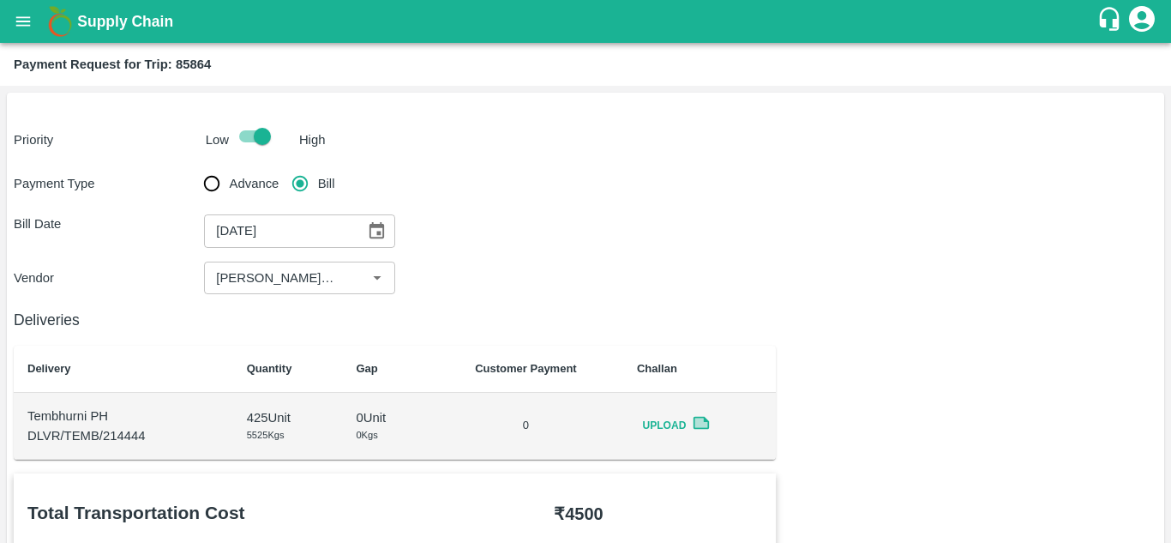
click at [633, 231] on div "Bill Date 29/07/2025 ​" at bounding box center [586, 230] width 1144 height 33
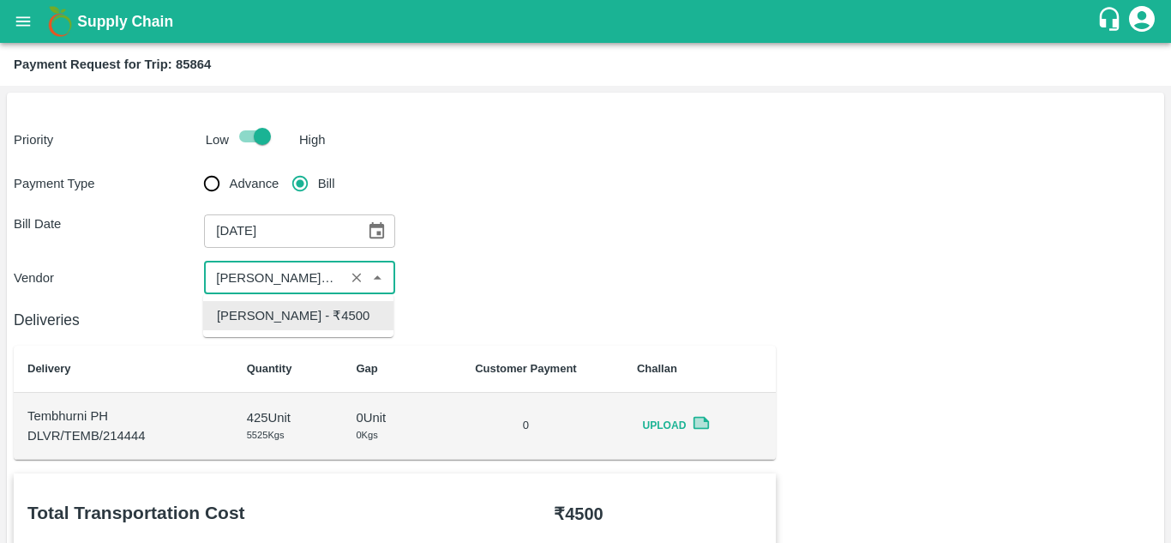
click at [328, 273] on input "input" at bounding box center [273, 278] width 129 height 22
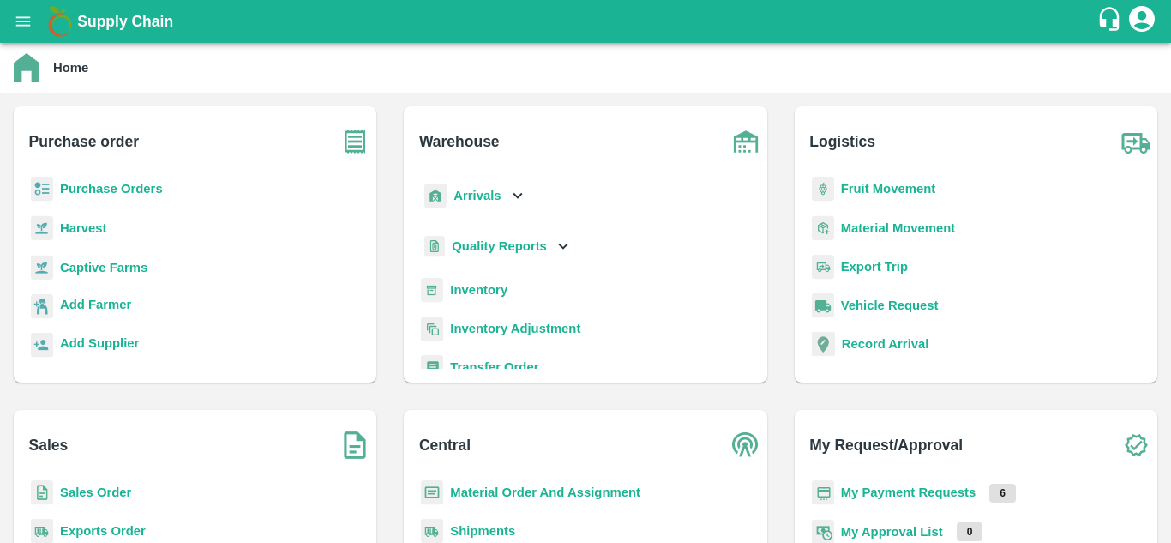
click at [865, 199] on div "Fruit Movement" at bounding box center [975, 196] width 335 height 39
click at [868, 193] on b "Fruit Movement" at bounding box center [888, 189] width 95 height 14
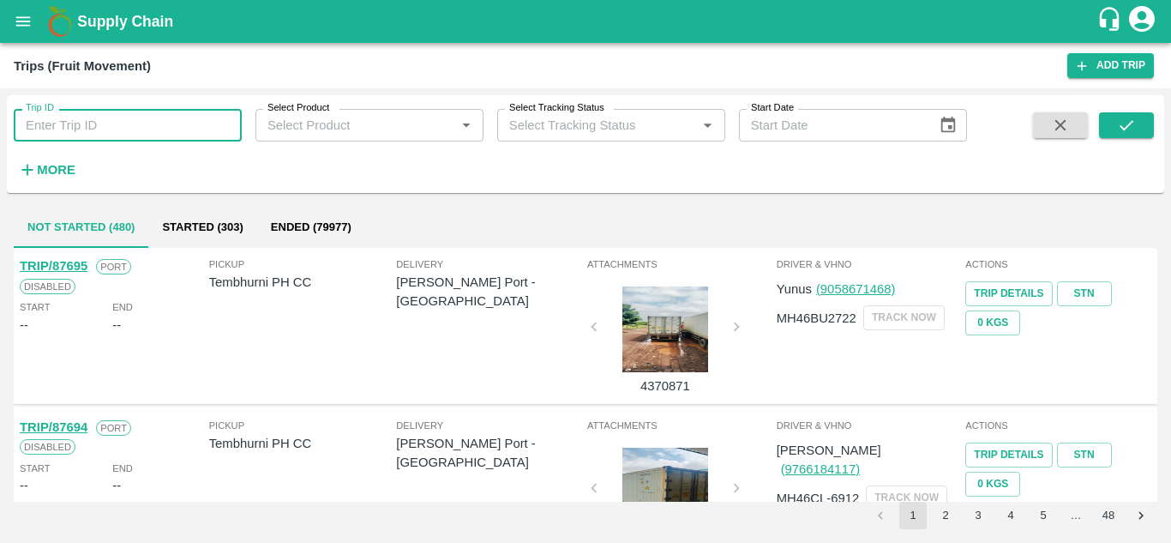
click at [86, 116] on input "Trip ID" at bounding box center [128, 125] width 228 height 33
type input "85864"
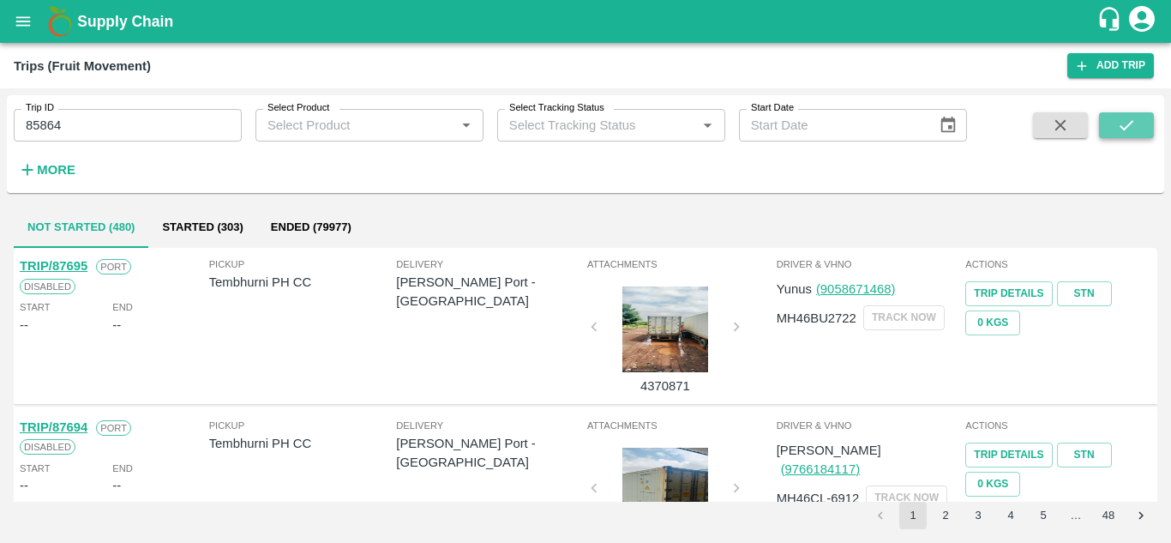
click at [1120, 133] on icon "submit" at bounding box center [1126, 125] width 19 height 19
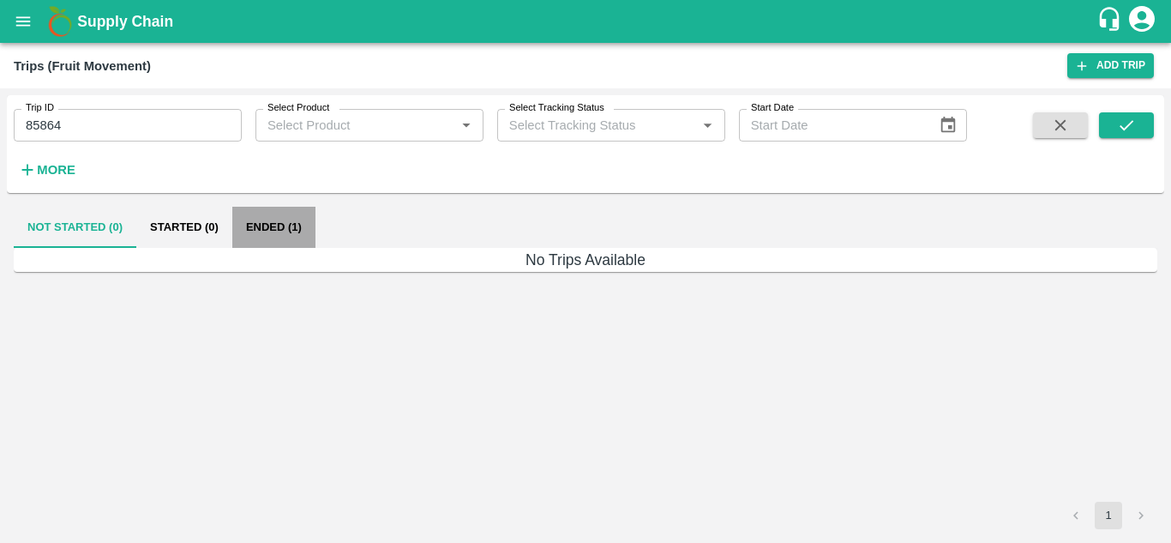
click at [272, 221] on button "Ended (1)" at bounding box center [273, 227] width 83 height 41
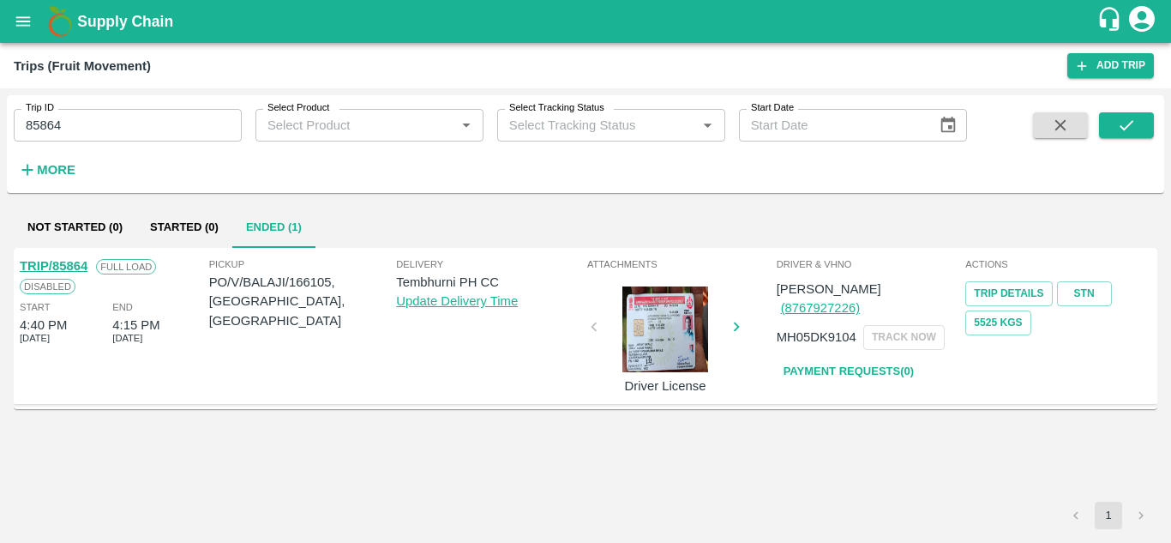
click at [75, 258] on div "TRIP/85864" at bounding box center [54, 265] width 68 height 19
click at [76, 264] on link "TRIP/85864" at bounding box center [54, 266] width 68 height 14
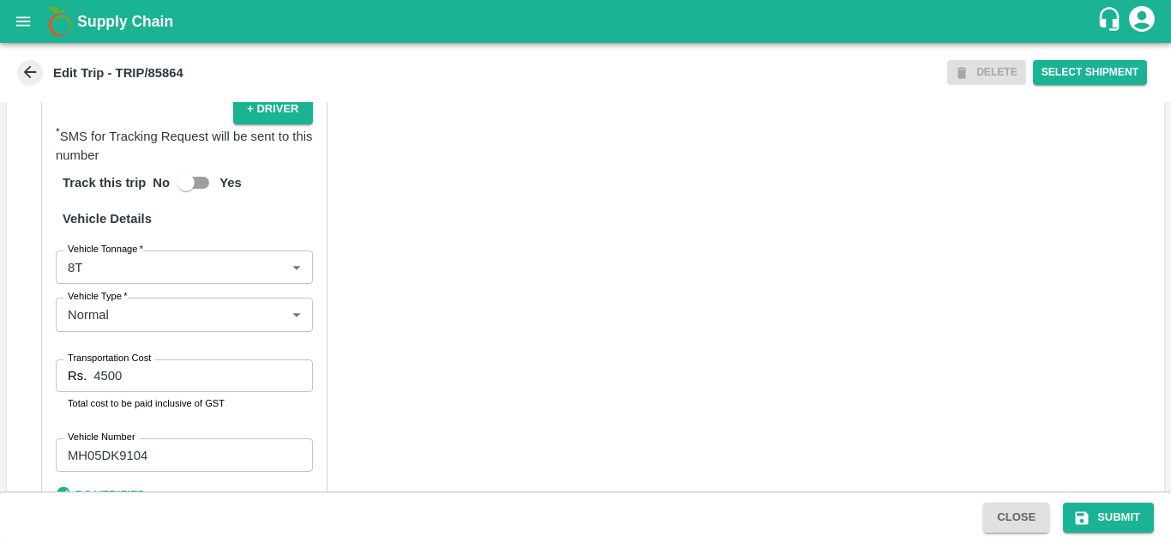
scroll to position [1287, 0]
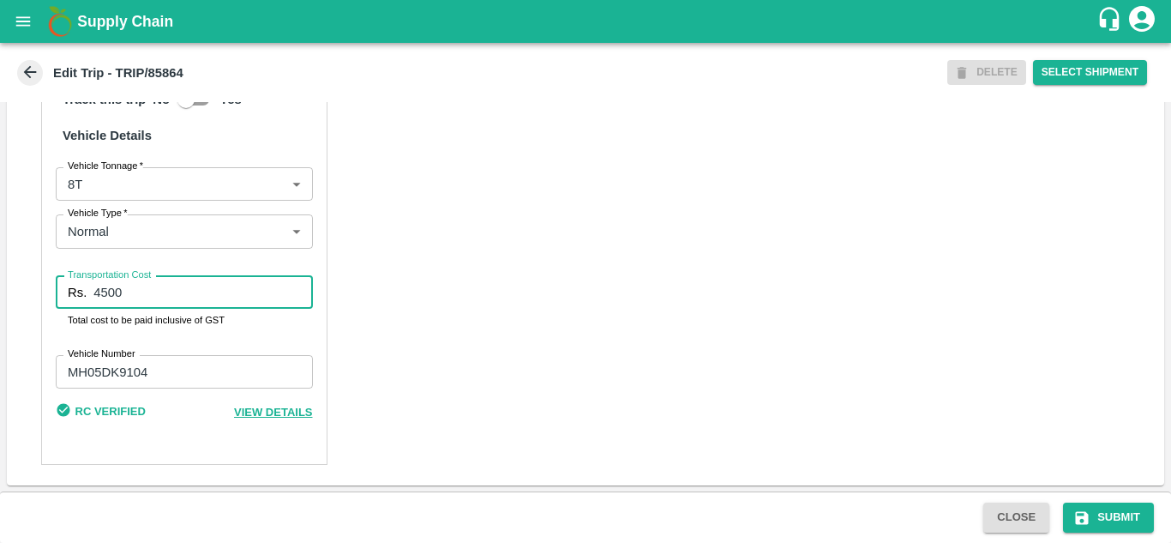
click at [127, 294] on input "4500" at bounding box center [202, 292] width 219 height 33
type input "4"
type input "5000"
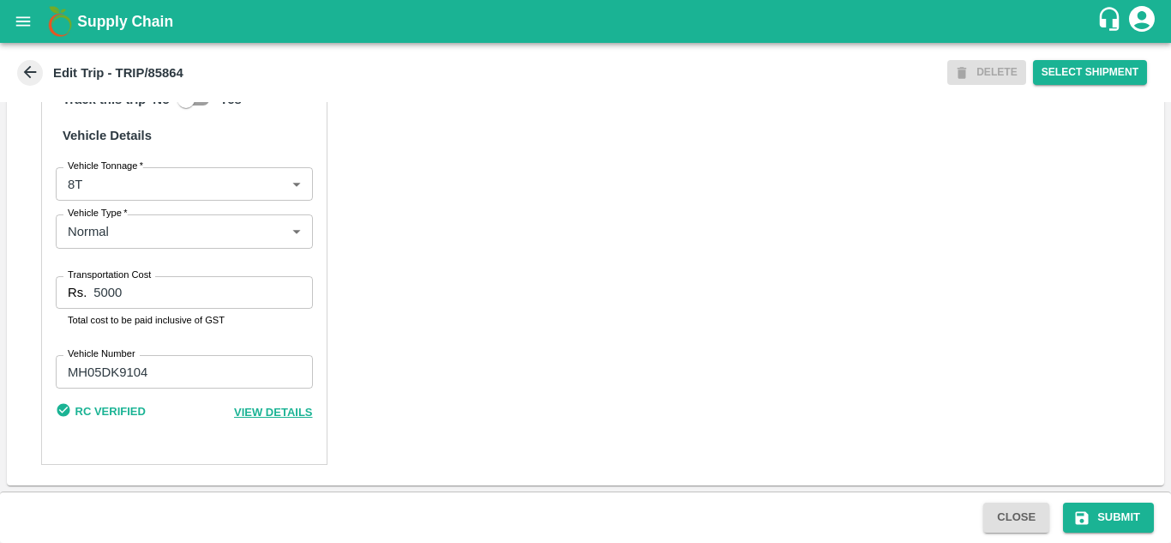
click at [496, 235] on div "Partner Details Partner   * Partner Add Transporter Driver 1 Details Driver Nam…" at bounding box center [585, 55] width 1157 height 858
click at [1112, 519] on button "Submit" at bounding box center [1108, 517] width 91 height 30
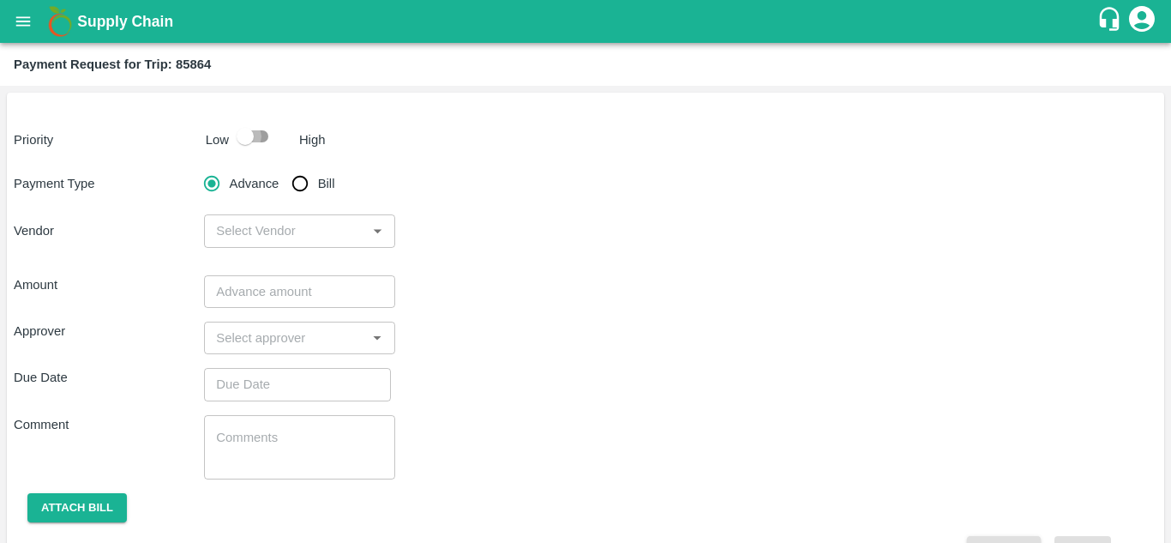
click at [255, 130] on input "checkbox" at bounding box center [245, 136] width 98 height 33
checkbox input "true"
click at [298, 187] on input "Bill" at bounding box center [300, 183] width 34 height 34
radio input "true"
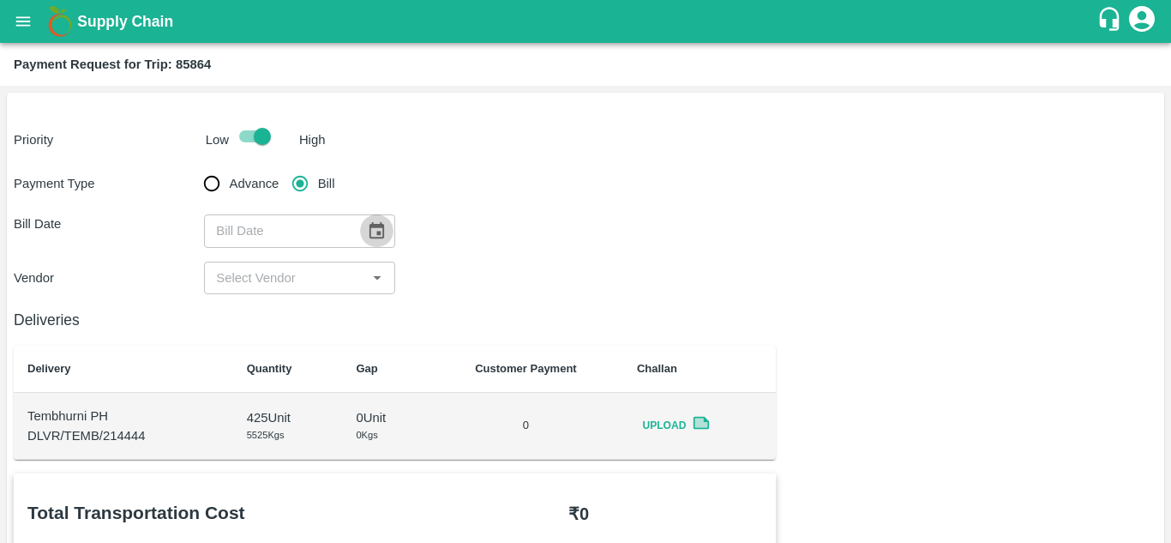
click at [378, 239] on icon "Choose date" at bounding box center [376, 230] width 19 height 19
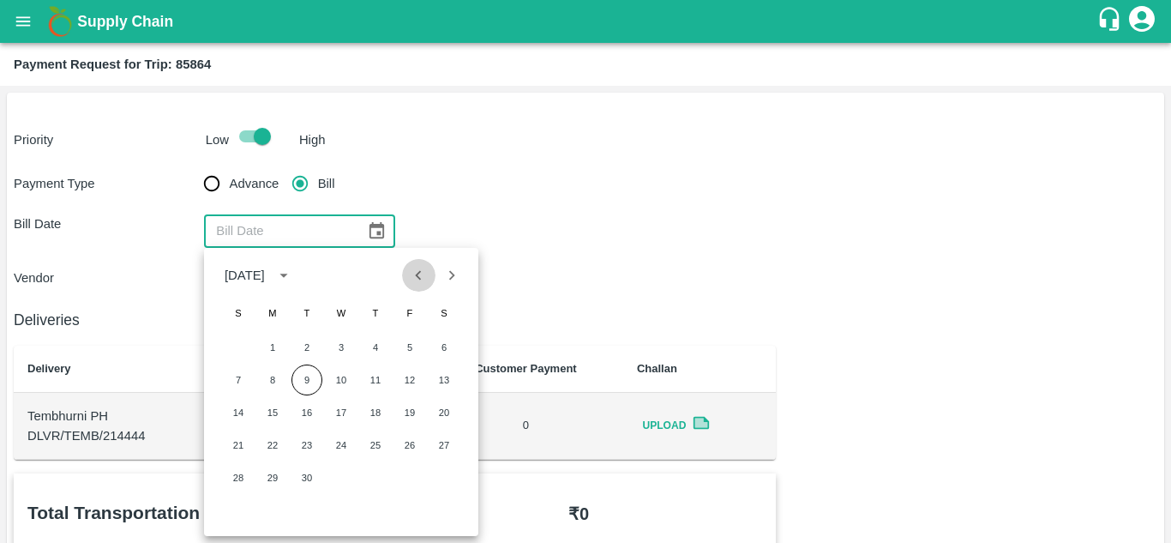
click at [419, 279] on icon "Previous month" at bounding box center [418, 275] width 19 height 19
click at [295, 476] on button "29" at bounding box center [306, 477] width 31 height 31
type input "[DATE]"
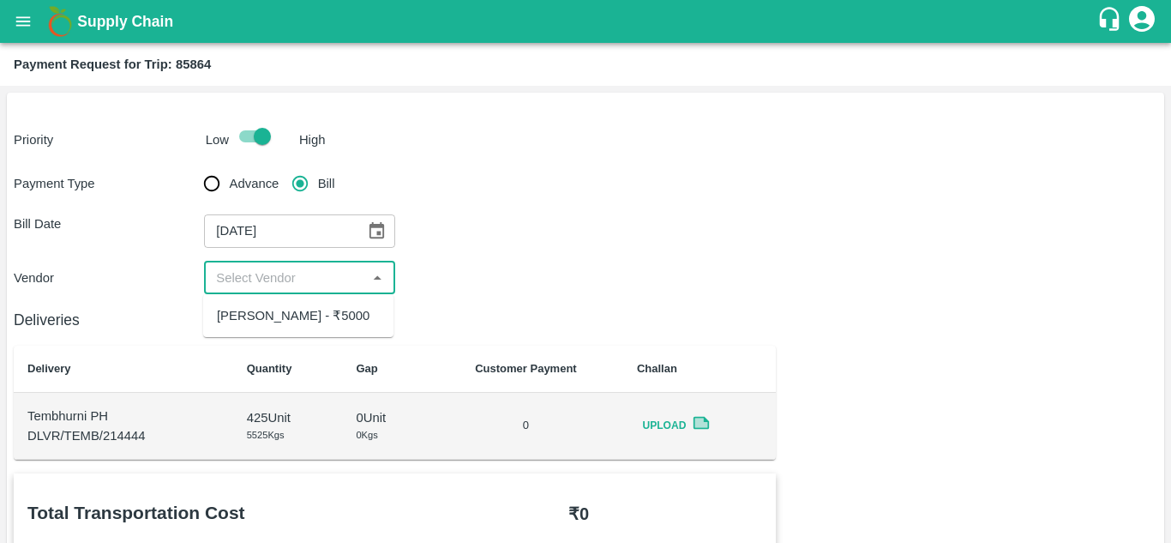
click at [275, 280] on input "input" at bounding box center [285, 278] width 152 height 22
click at [287, 303] on div "[PERSON_NAME] - ₹5000" at bounding box center [298, 315] width 190 height 29
type input "[PERSON_NAME] - ₹5000"
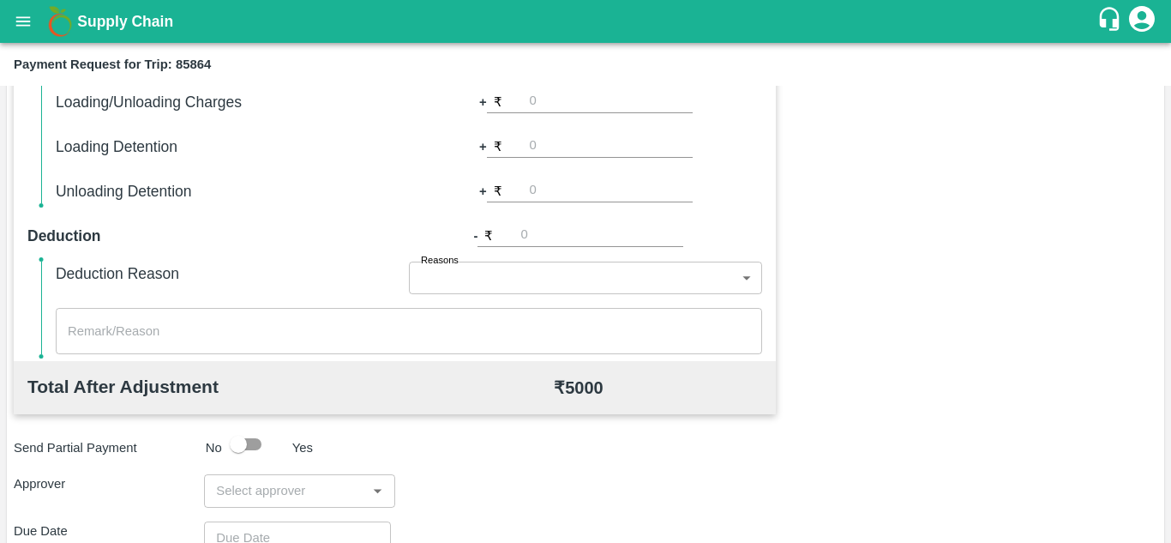
scroll to position [780, 0]
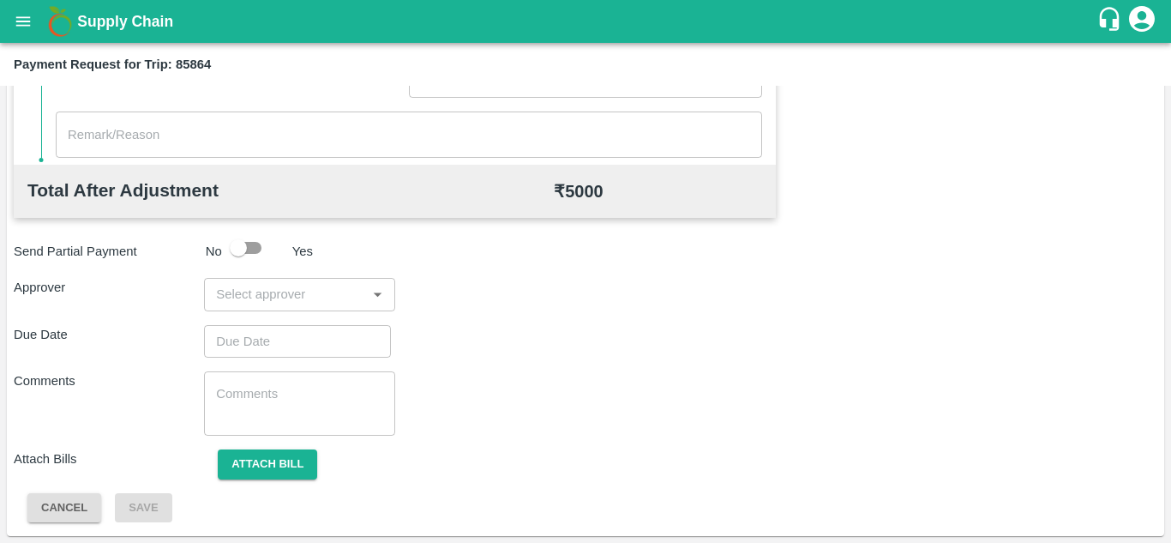
click at [262, 283] on input "input" at bounding box center [285, 294] width 152 height 22
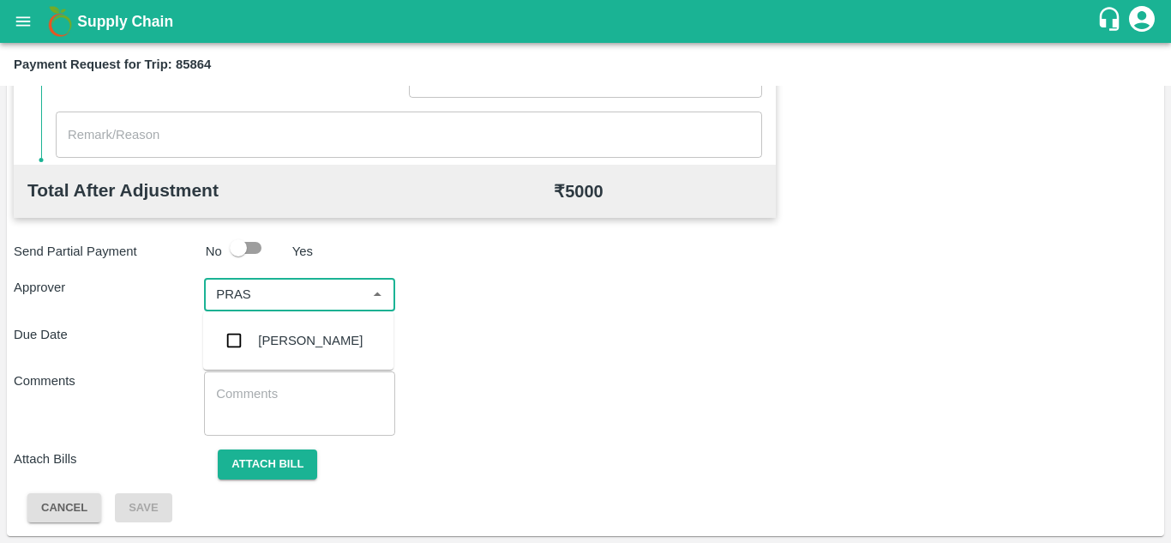
type input "PRASA"
click at [311, 328] on div "[PERSON_NAME]" at bounding box center [298, 340] width 190 height 45
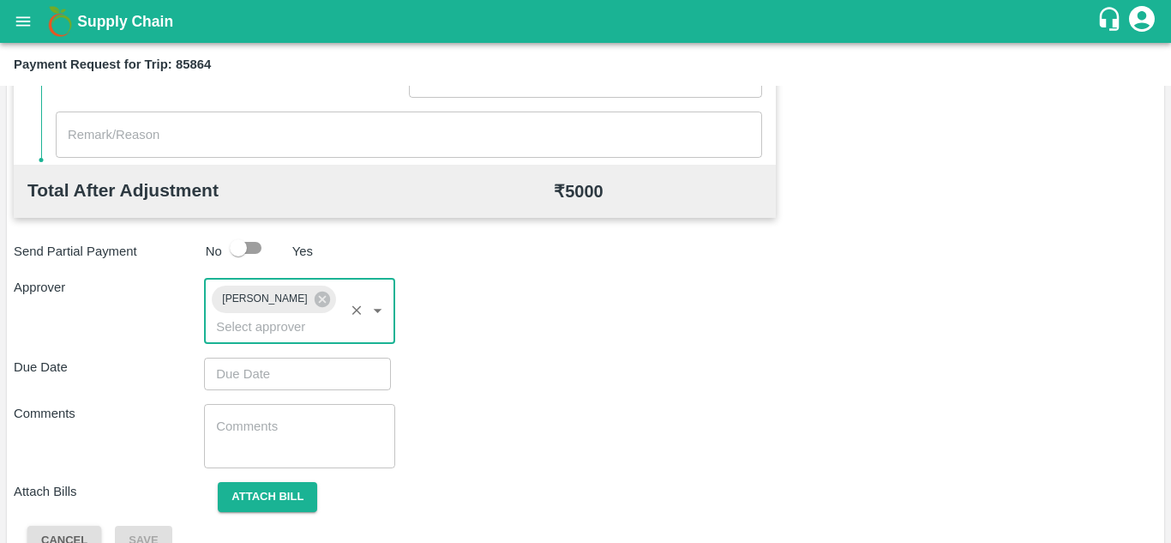
type input "DD/MM/YYYY hh:mm aa"
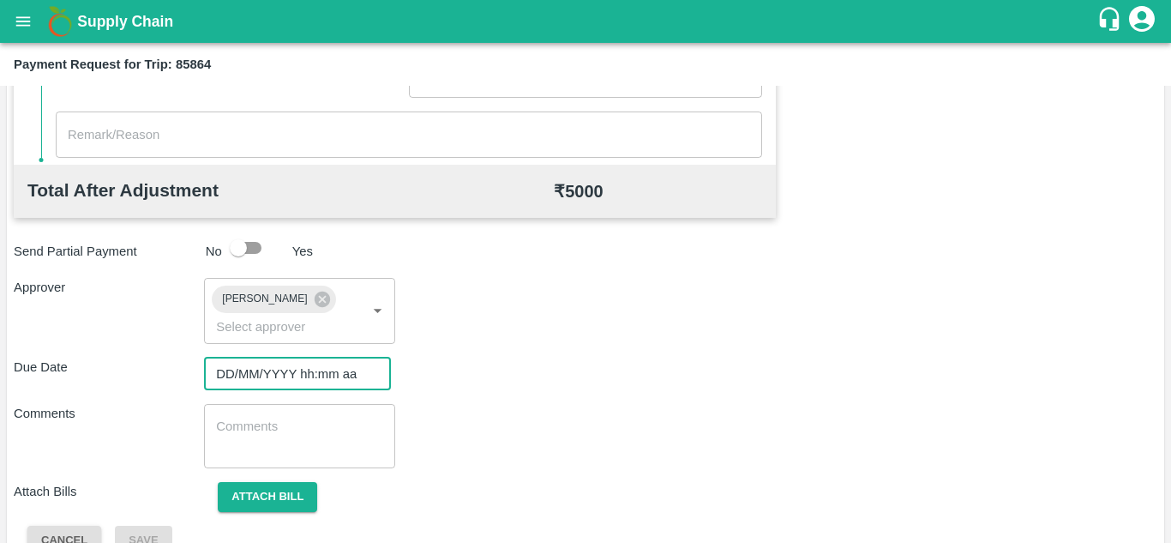
click at [266, 376] on input "DD/MM/YYYY hh:mm aa" at bounding box center [291, 373] width 175 height 33
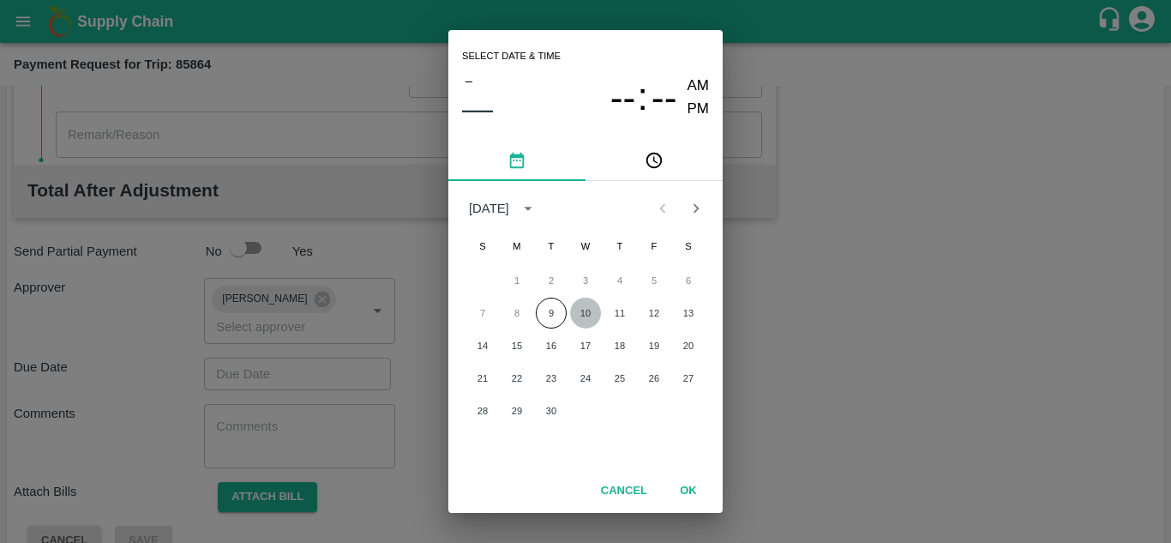
click at [598, 304] on button "10" at bounding box center [585, 312] width 31 height 31
type input "[DATE] 12:00 AM"
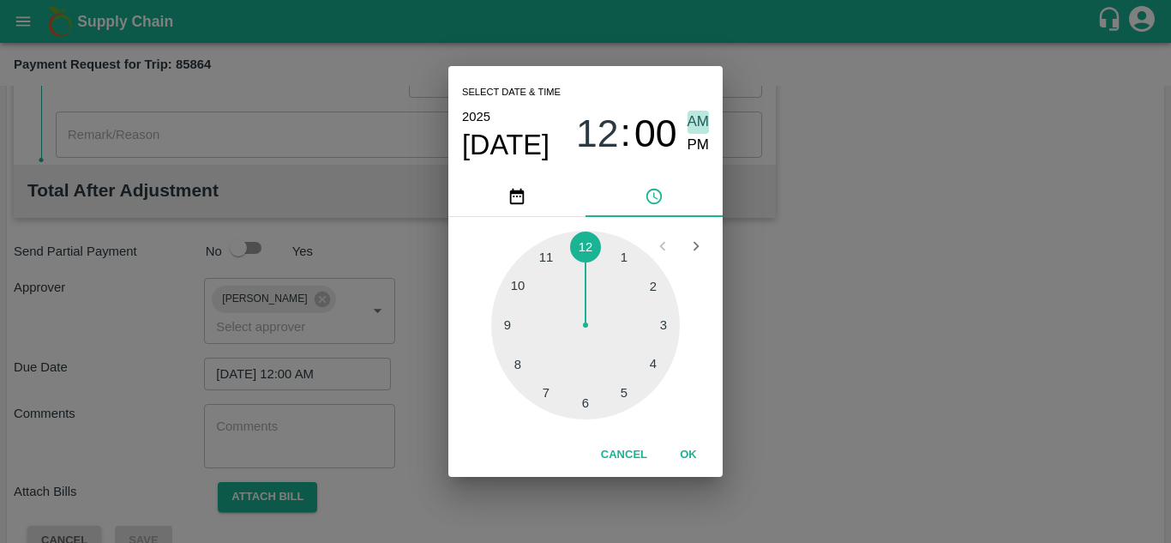
click at [694, 123] on span "AM" at bounding box center [699, 122] width 22 height 23
click at [691, 444] on button "OK" at bounding box center [688, 455] width 55 height 30
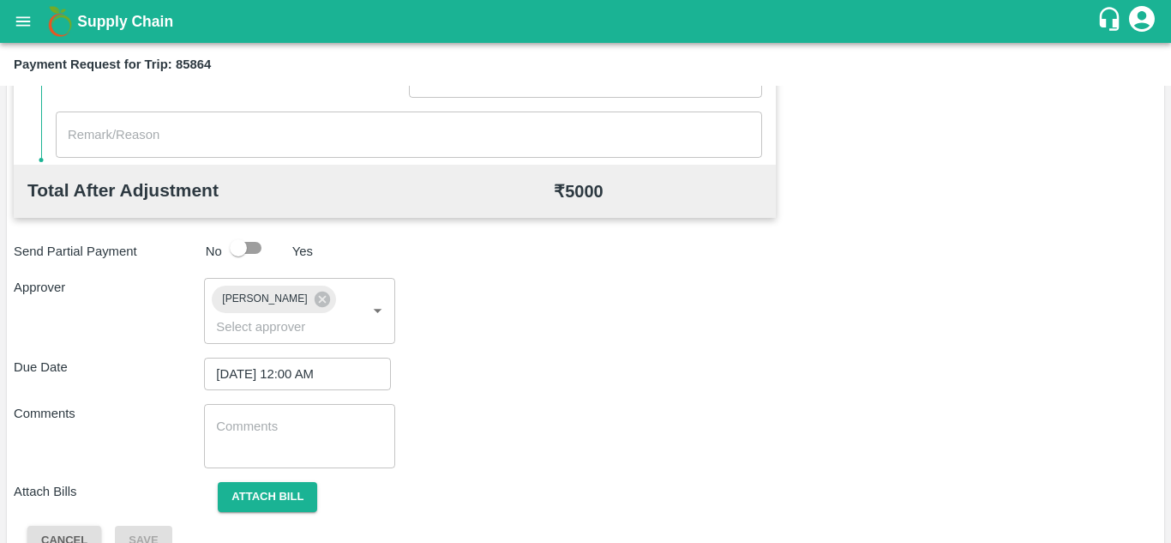
click at [293, 393] on div "Total Transportation Cost ₹ 5000 Advance payment - ₹ Additional Charges(+) Inam…" at bounding box center [586, 124] width 1144 height 862
click at [254, 428] on textarea at bounding box center [299, 435] width 166 height 36
paste textarea "Transport Bill"
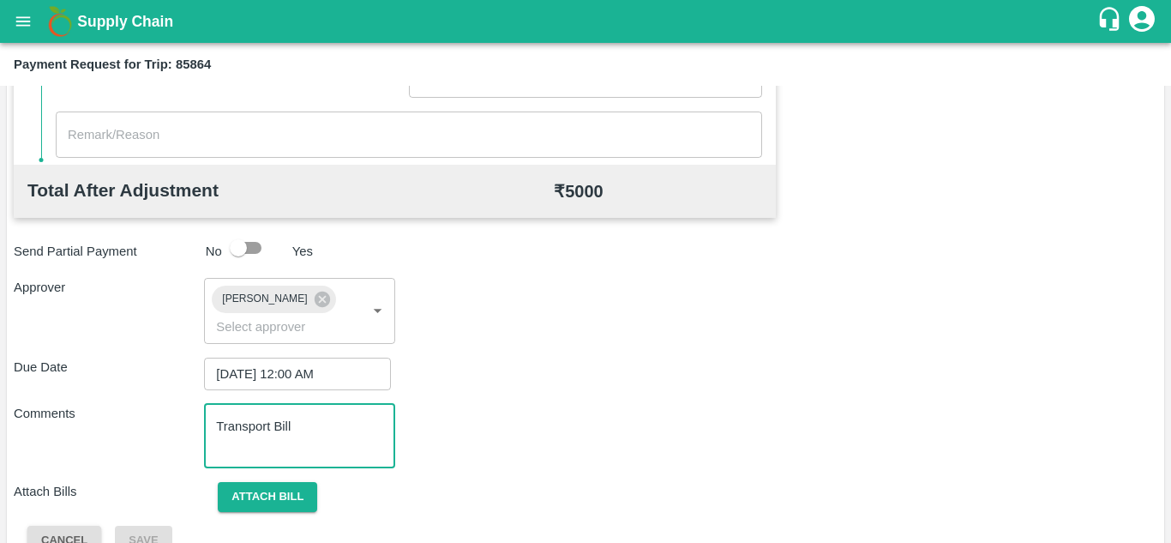
type textarea "Transport Bill"
click at [819, 325] on div "Approver [PERSON_NAME] ​" at bounding box center [586, 310] width 1144 height 65
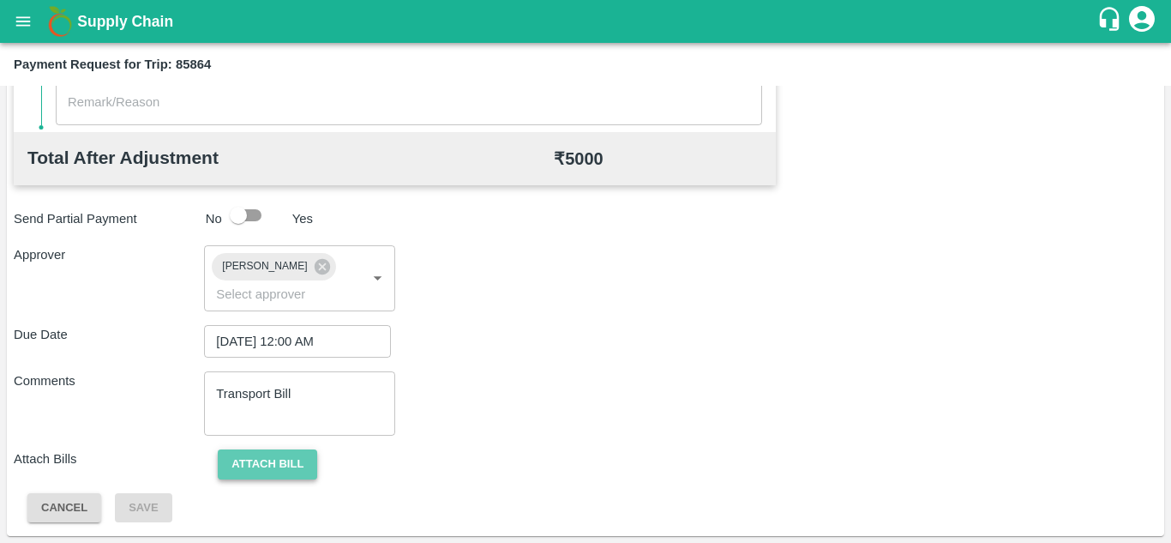
click at [263, 465] on button "Attach bill" at bounding box center [267, 464] width 99 height 30
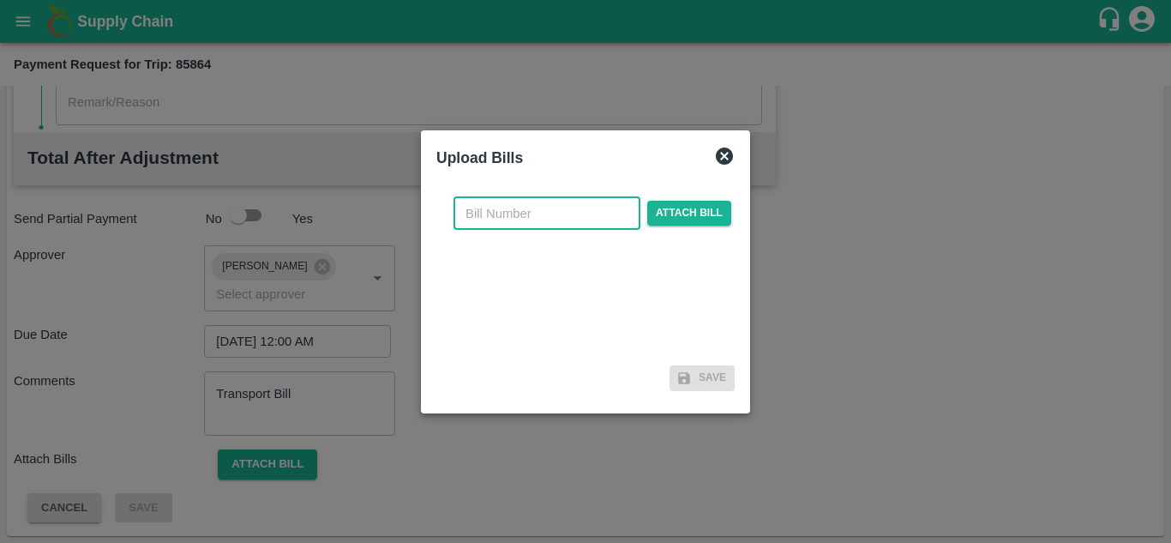
click at [496, 212] on input "text" at bounding box center [546, 213] width 187 height 33
type input "2025/TRN/213"
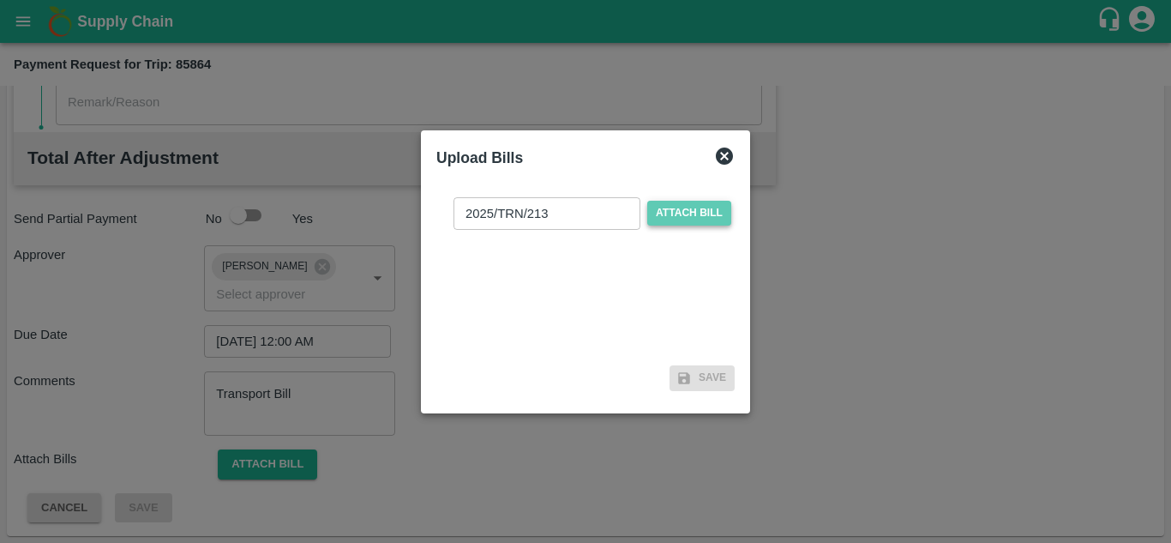
click at [682, 207] on span "Attach bill" at bounding box center [689, 213] width 84 height 25
click at [0, 0] on input "Attach bill" at bounding box center [0, 0] width 0 height 0
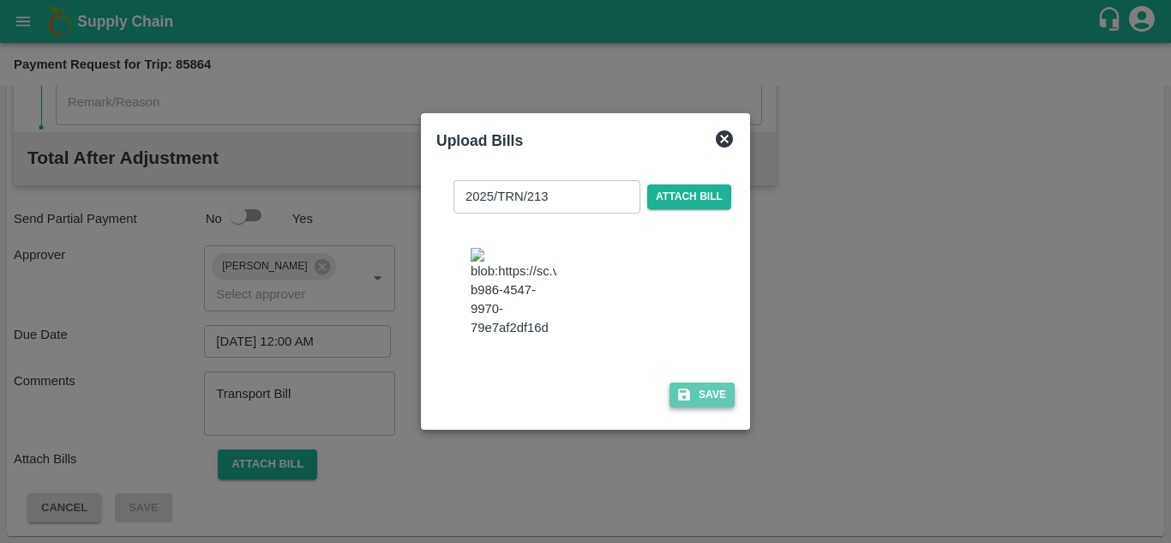
click at [724, 407] on button "Save" at bounding box center [702, 394] width 65 height 25
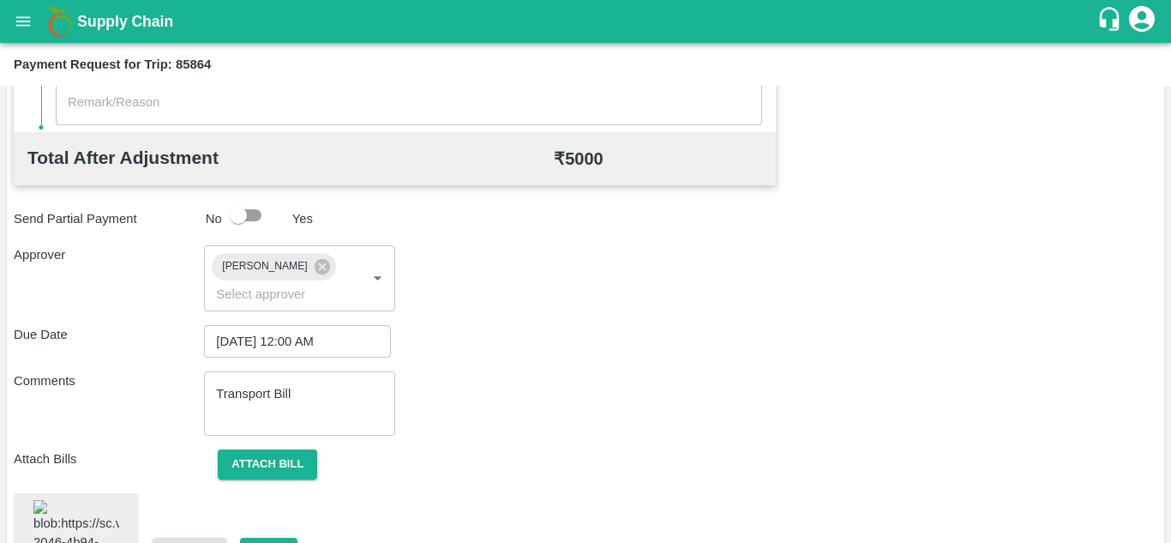
scroll to position [924, 0]
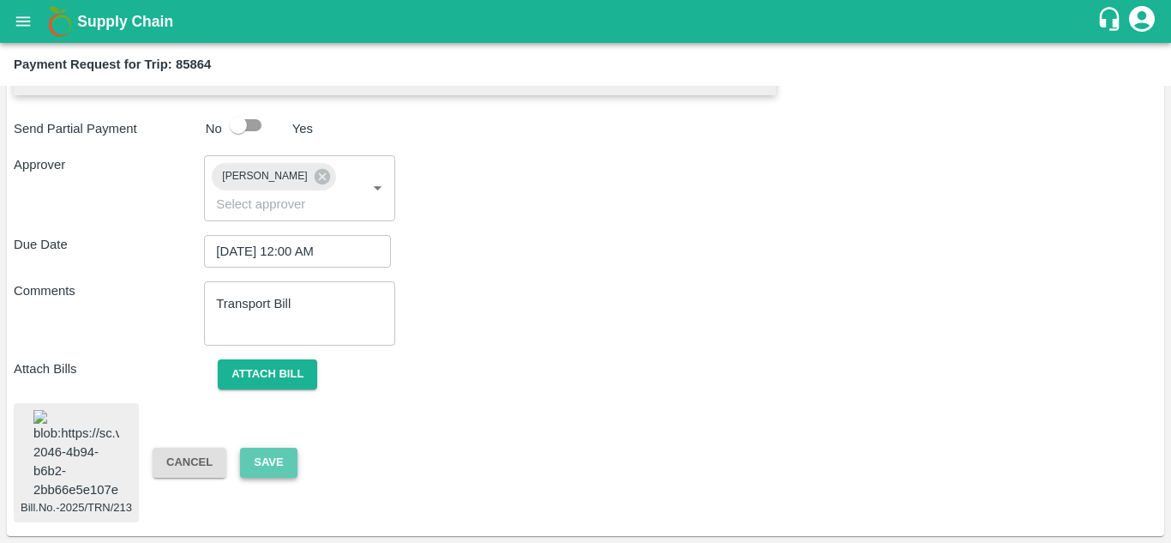
click at [272, 447] on button "Save" at bounding box center [268, 462] width 57 height 30
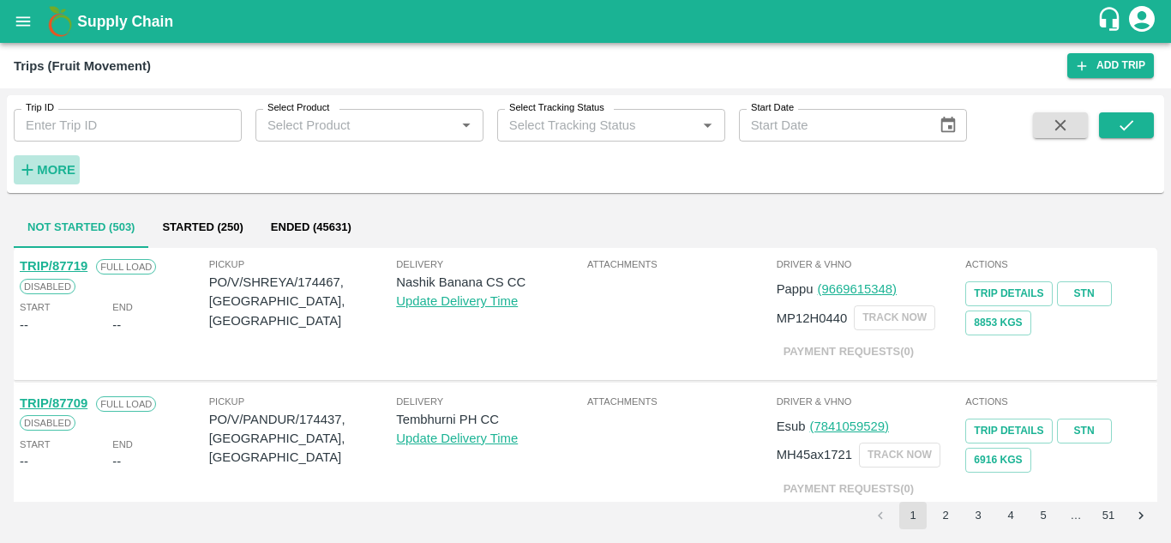
click at [45, 163] on strong "More" at bounding box center [56, 170] width 39 height 14
